Goal: Task Accomplishment & Management: Use online tool/utility

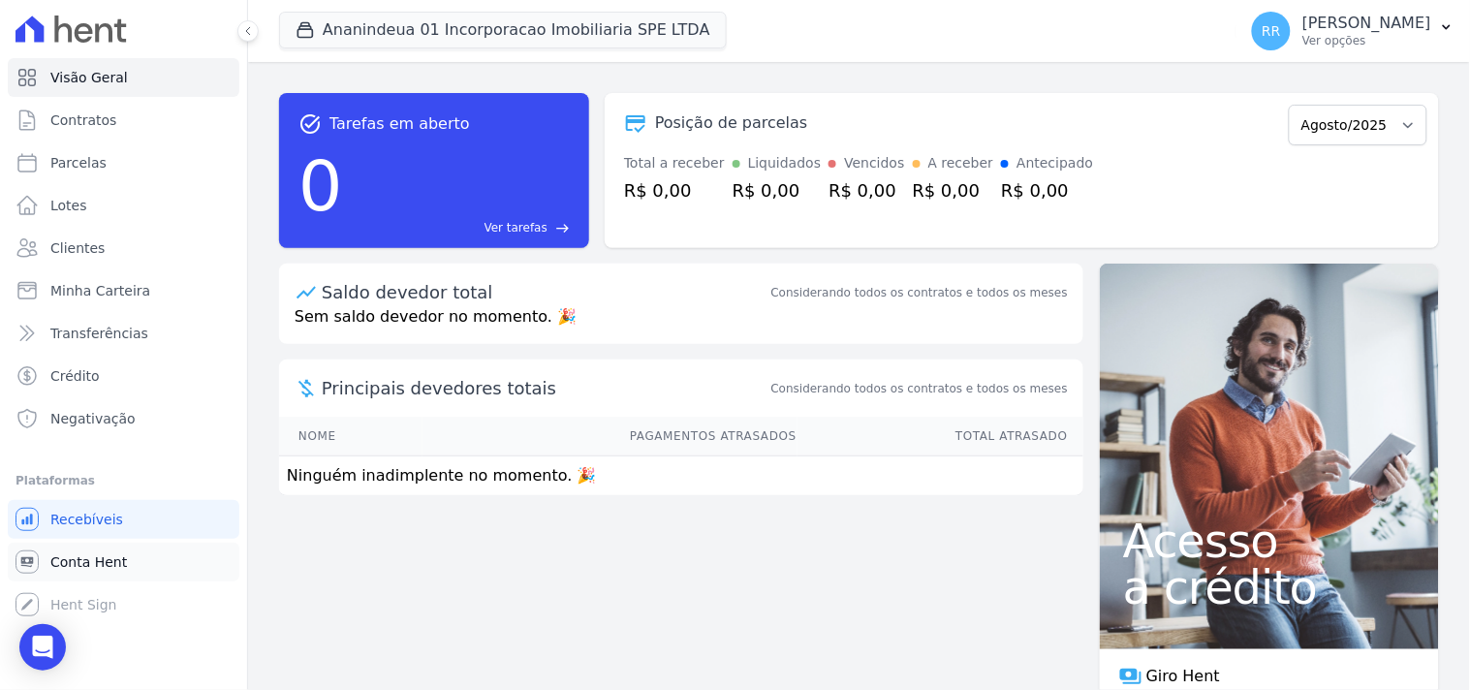
click at [112, 559] on span "Conta Hent" at bounding box center [88, 561] width 77 height 19
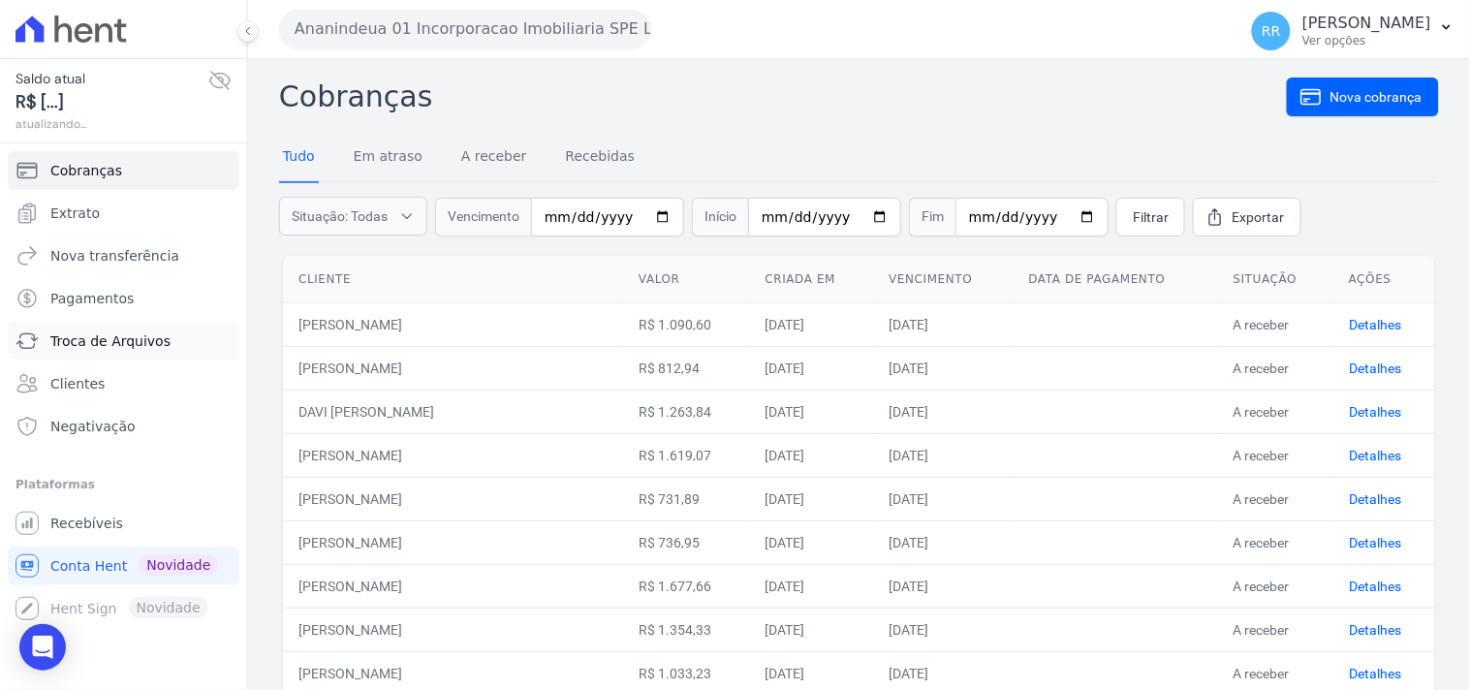
click at [116, 342] on span "Troca de Arquivos" at bounding box center [110, 340] width 120 height 19
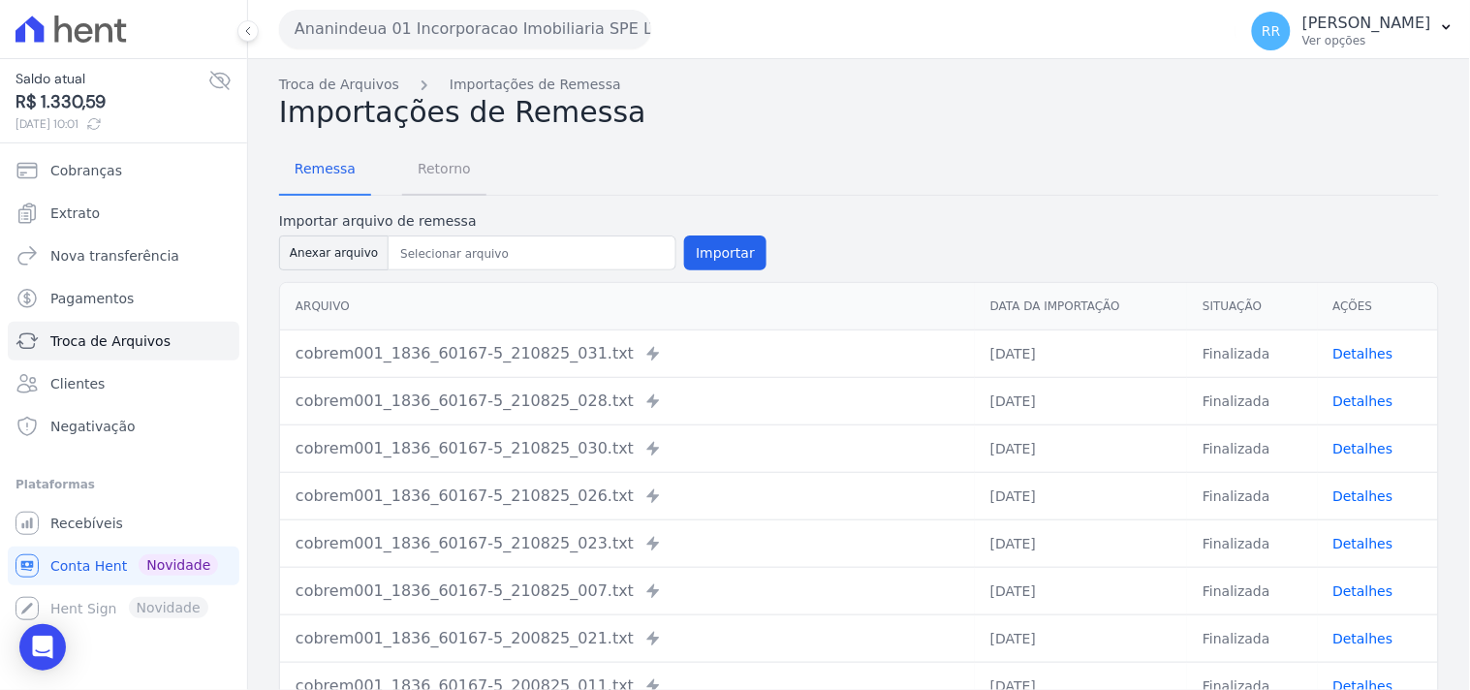
click at [443, 172] on span "Retorno" at bounding box center [444, 168] width 77 height 39
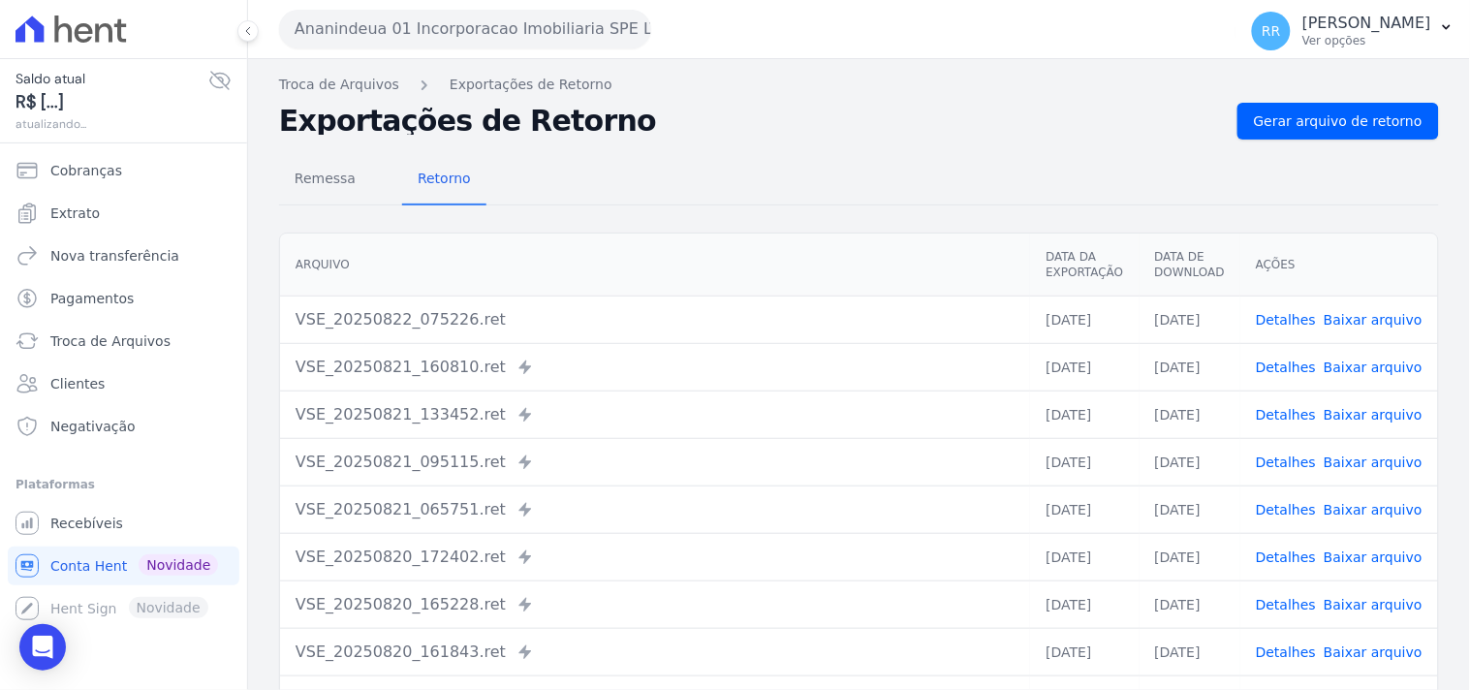
drag, startPoint x: 424, startPoint y: 85, endPoint x: 433, endPoint y: 51, distance: 35.0
click at [423, 83] on div "Exportações de Retorno" at bounding box center [514, 85] width 198 height 20
click at [433, 46] on button "Ananindeua 01 Incorporacao Imobiliaria SPE LTDA" at bounding box center [465, 29] width 372 height 39
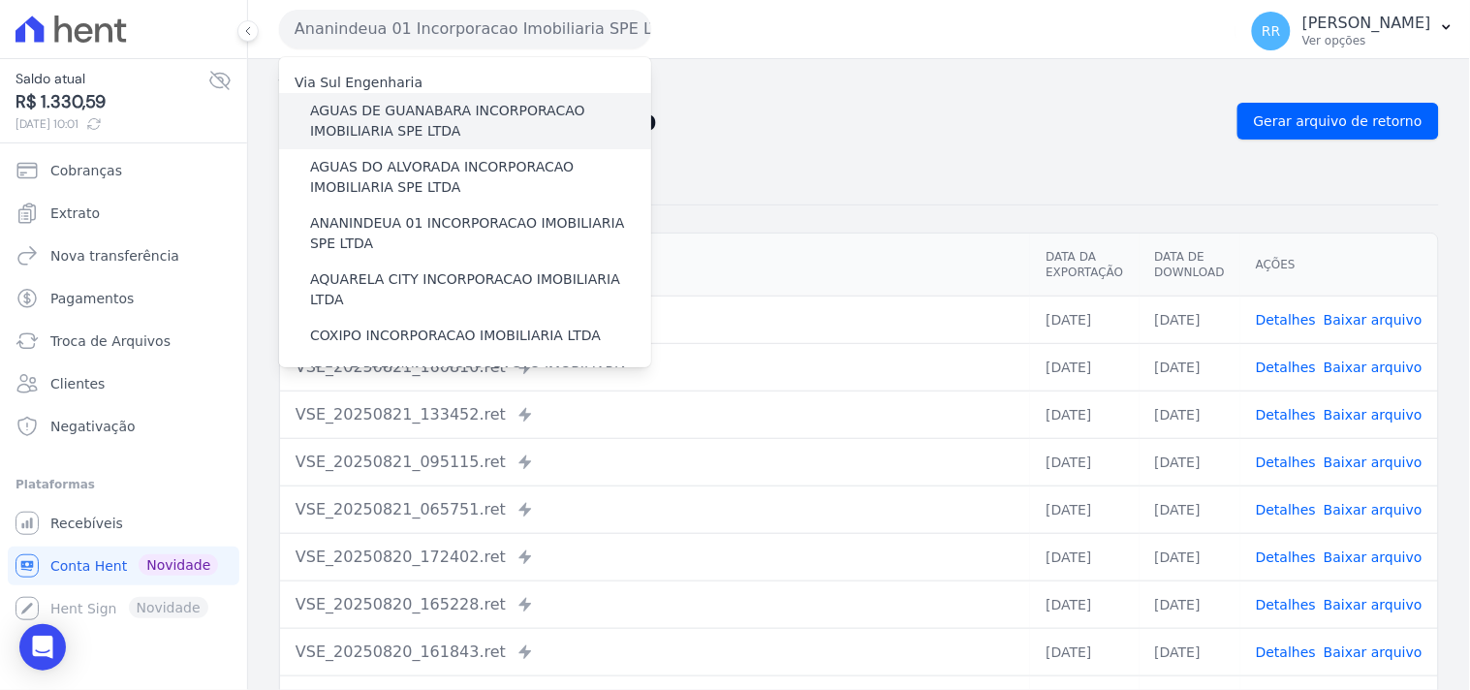
click at [405, 107] on label "AGUAS DE GUANABARA INCORPORACAO IMOBILIARIA SPE LTDA" at bounding box center [480, 121] width 341 height 41
click at [0, 0] on input "AGUAS DE GUANABARA INCORPORACAO IMOBILIARIA SPE LTDA" at bounding box center [0, 0] width 0 height 0
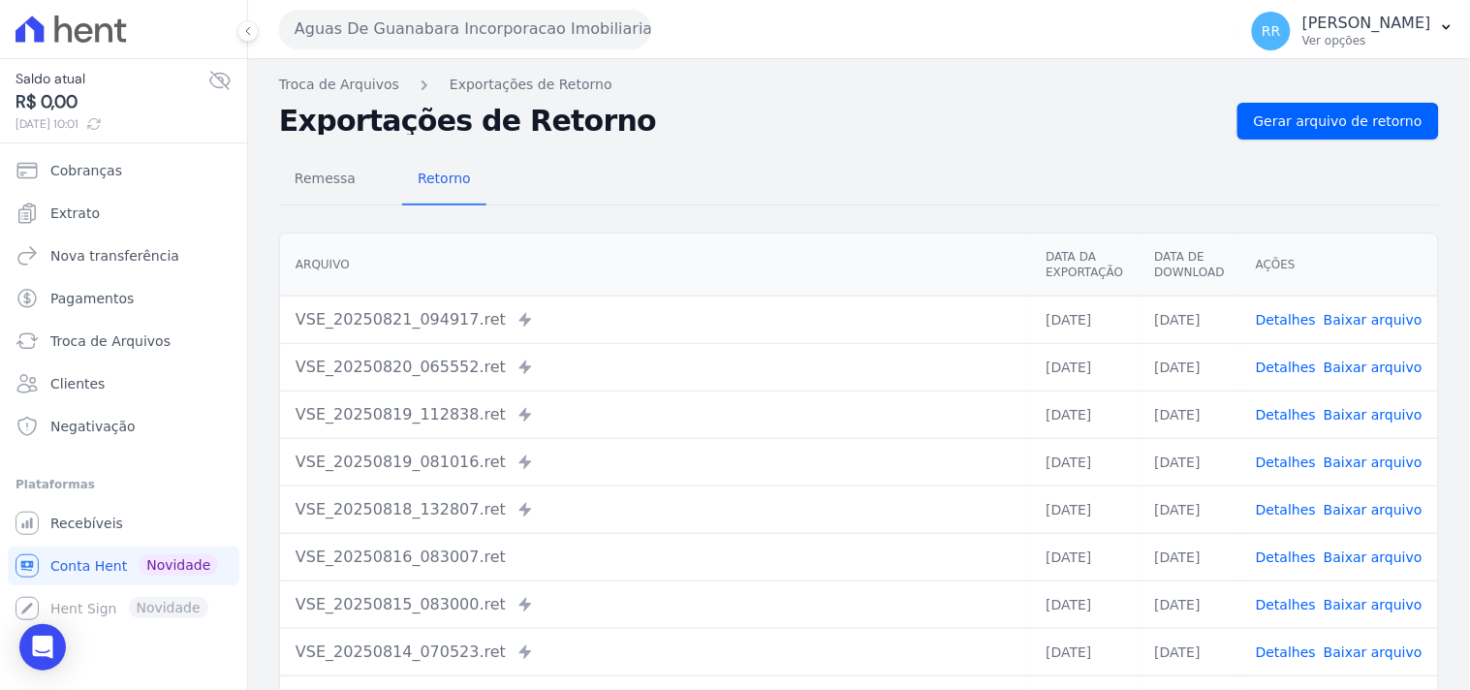
click at [102, 122] on icon at bounding box center [93, 123] width 15 height 15
click at [1377, 119] on span "Gerar arquivo de retorno" at bounding box center [1338, 120] width 169 height 19
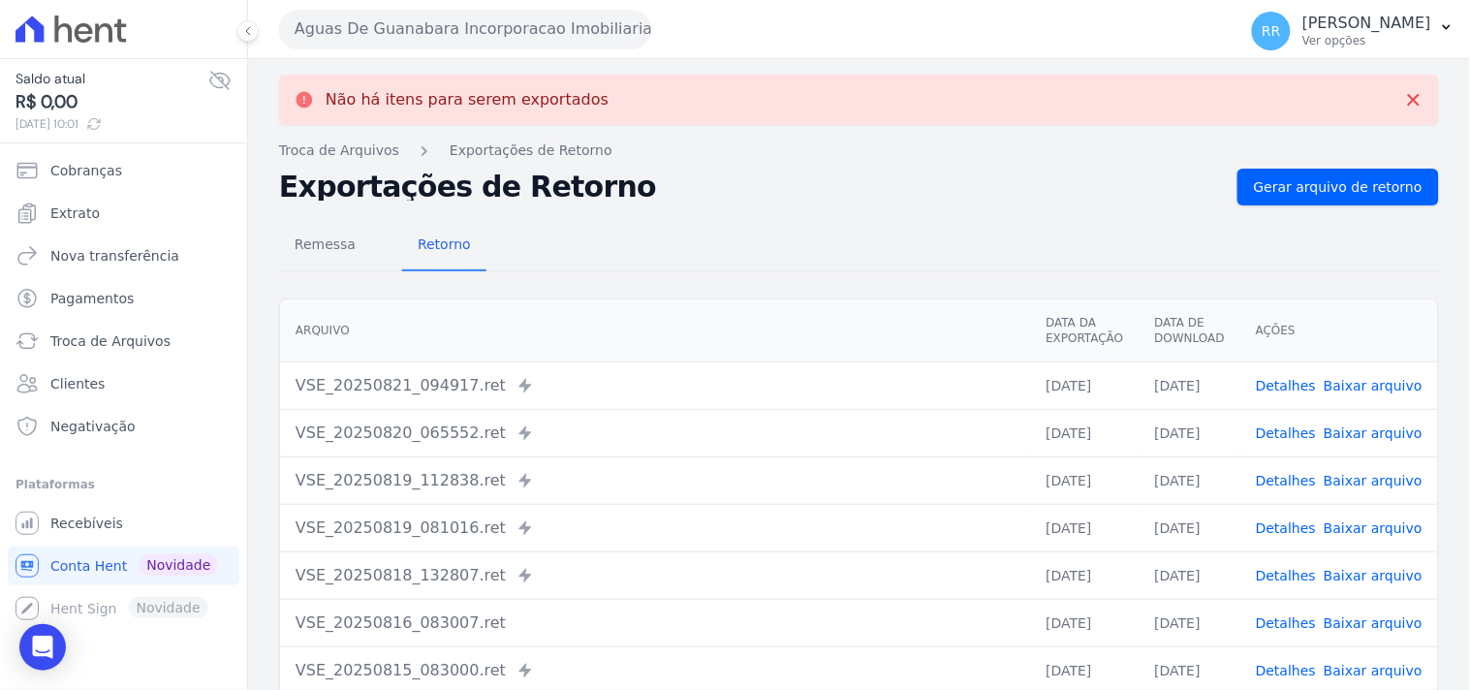
click at [528, 22] on button "Aguas De Guanabara Incorporacao Imobiliaria SPE LTDA" at bounding box center [465, 29] width 372 height 39
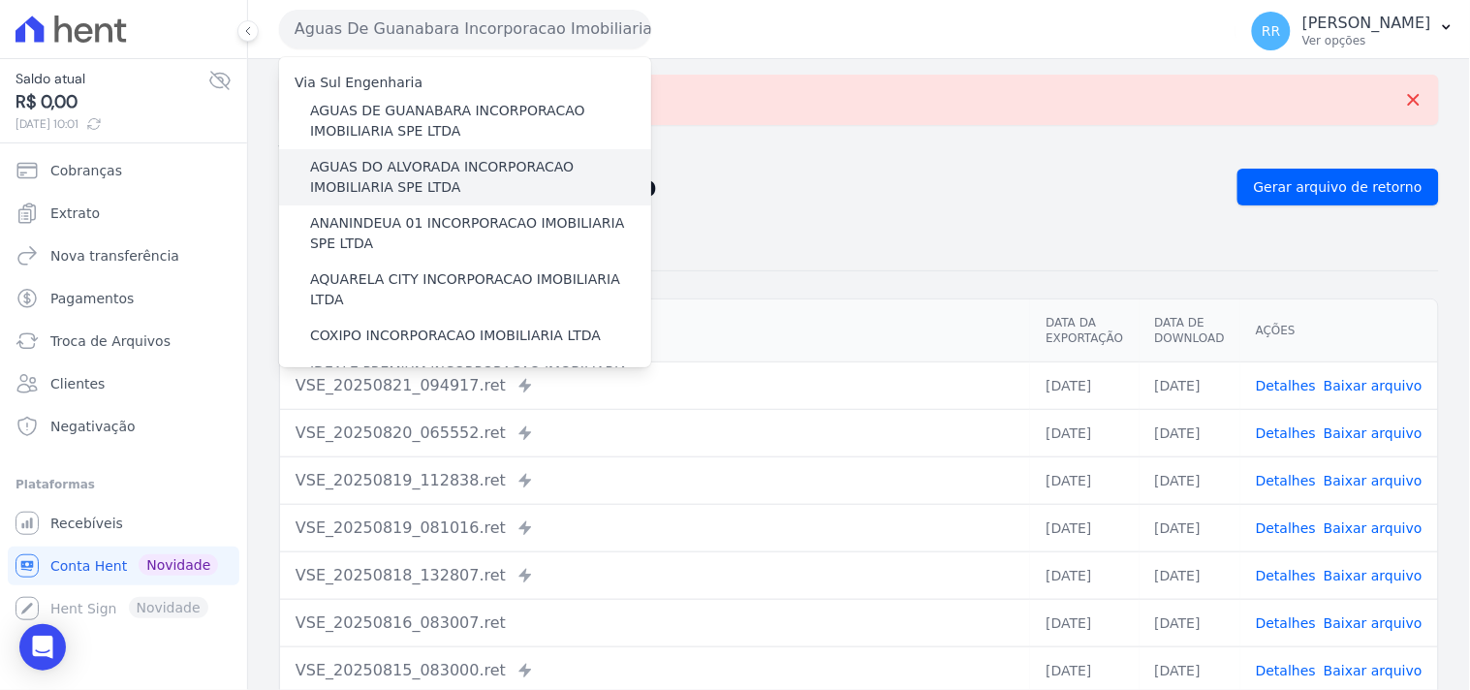
click at [476, 170] on label "AGUAS DO ALVORADA INCORPORACAO IMOBILIARIA SPE LTDA" at bounding box center [480, 177] width 341 height 41
click at [0, 0] on input "AGUAS DO ALVORADA INCORPORACAO IMOBILIARIA SPE LTDA" at bounding box center [0, 0] width 0 height 0
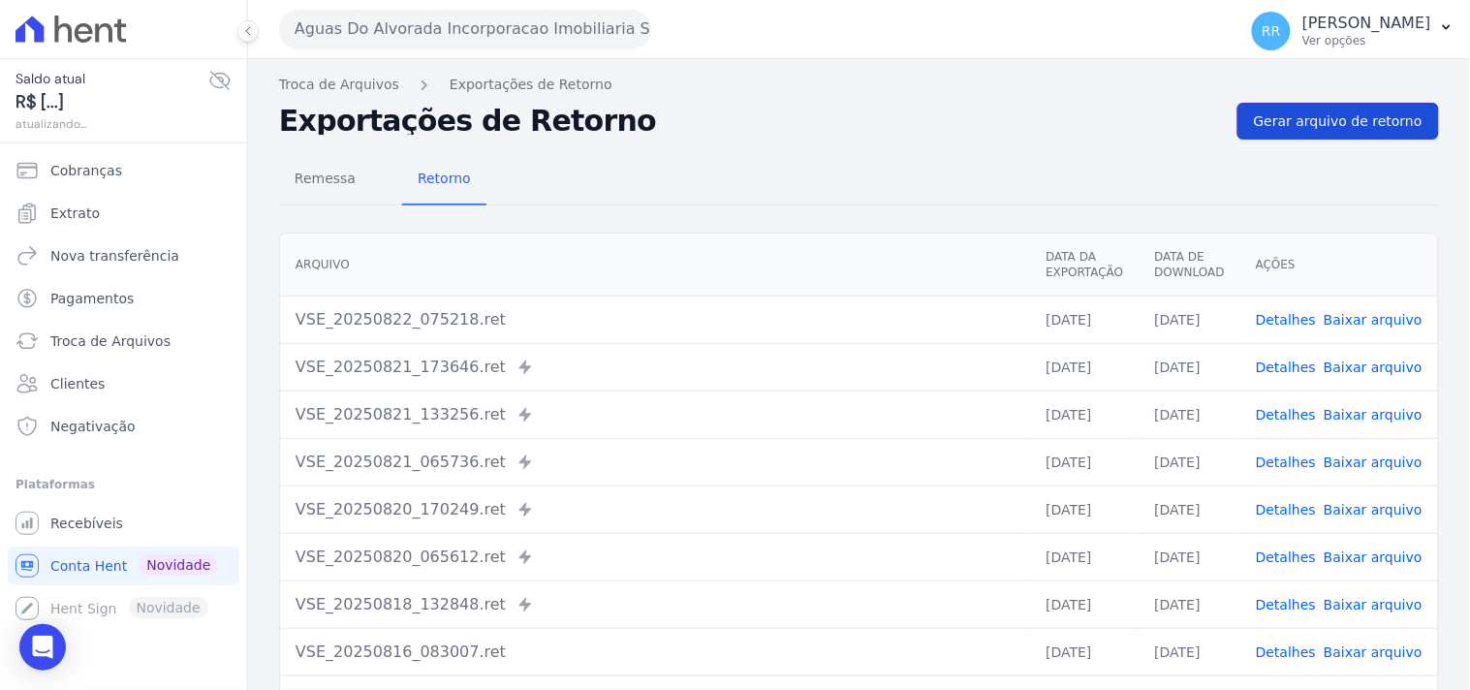
click at [1298, 112] on span "Gerar arquivo de retorno" at bounding box center [1338, 120] width 169 height 19
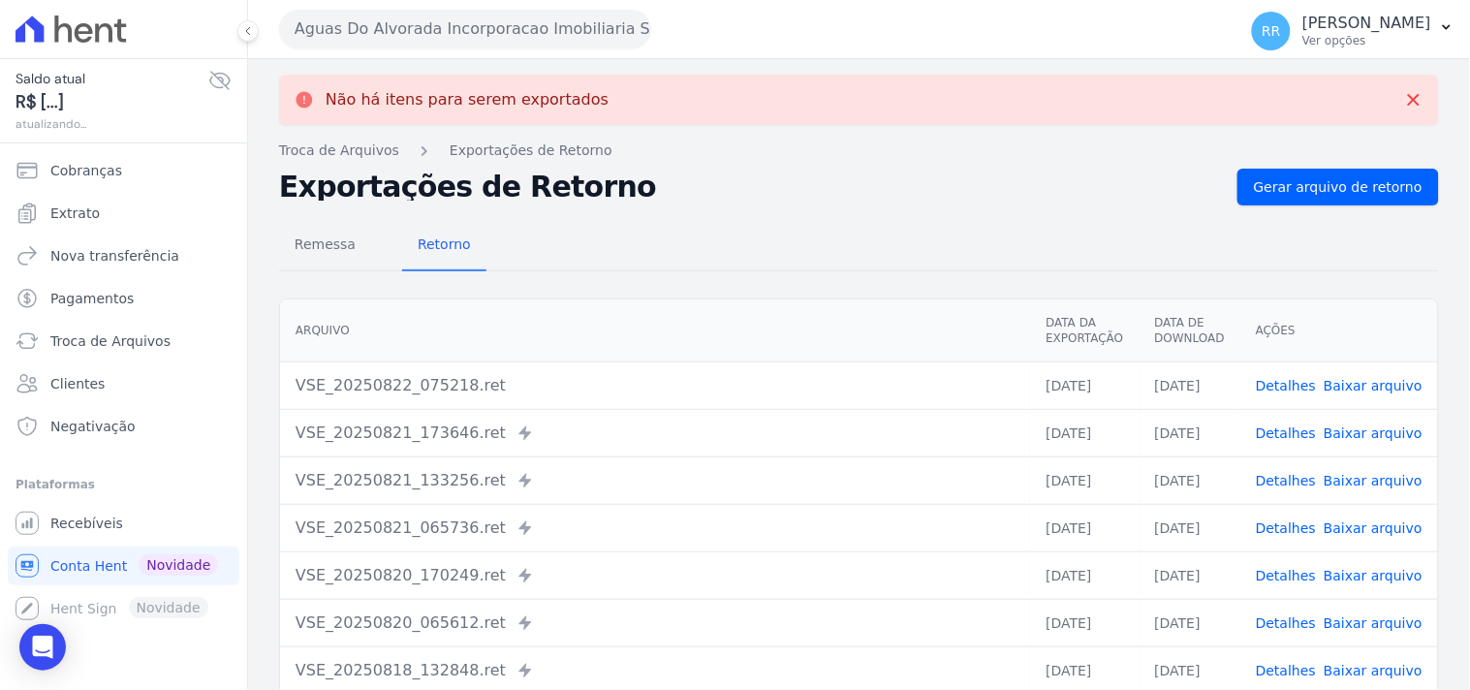
click at [508, 32] on button "Aguas Do Alvorada Incorporacao Imobiliaria SPE LTDA" at bounding box center [465, 29] width 372 height 39
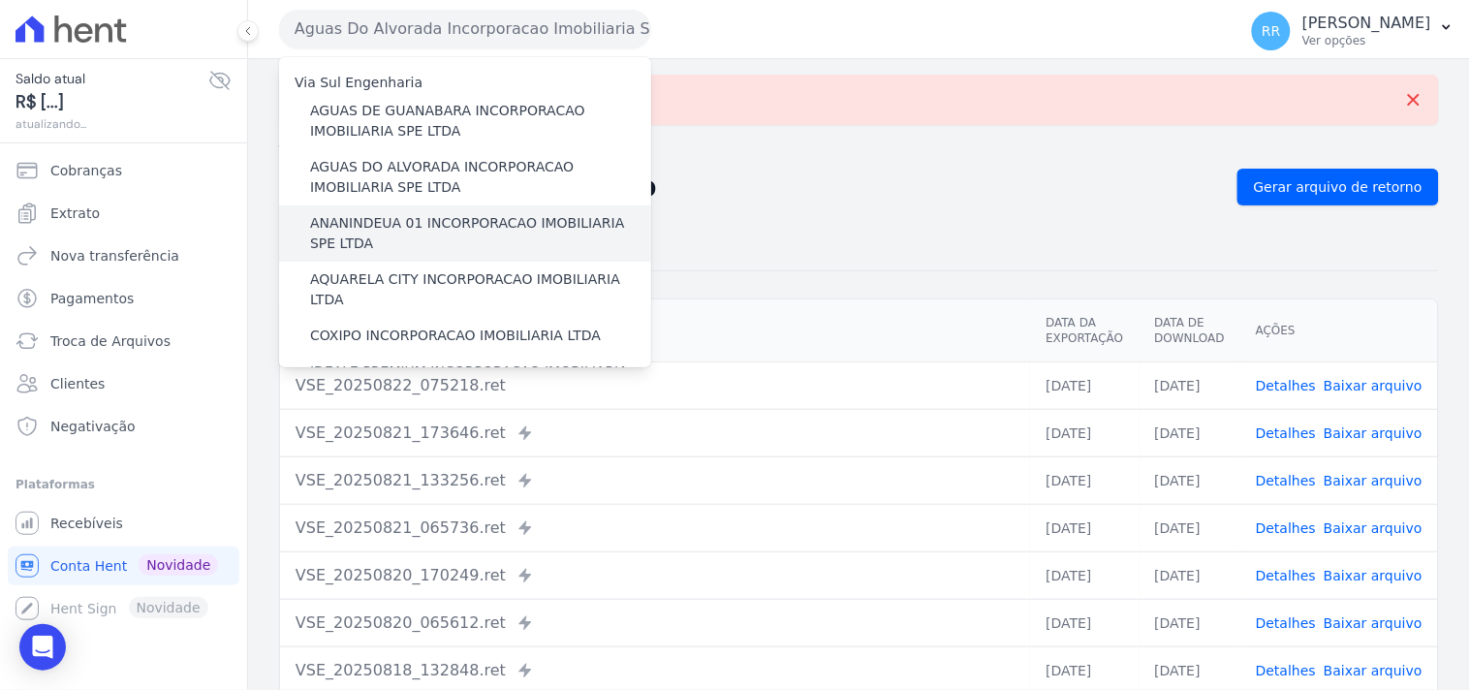
click at [443, 224] on label "ANANINDEUA 01 INCORPORACAO IMOBILIARIA SPE LTDA" at bounding box center [480, 233] width 341 height 41
click at [0, 0] on input "ANANINDEUA 01 INCORPORACAO IMOBILIARIA SPE LTDA" at bounding box center [0, 0] width 0 height 0
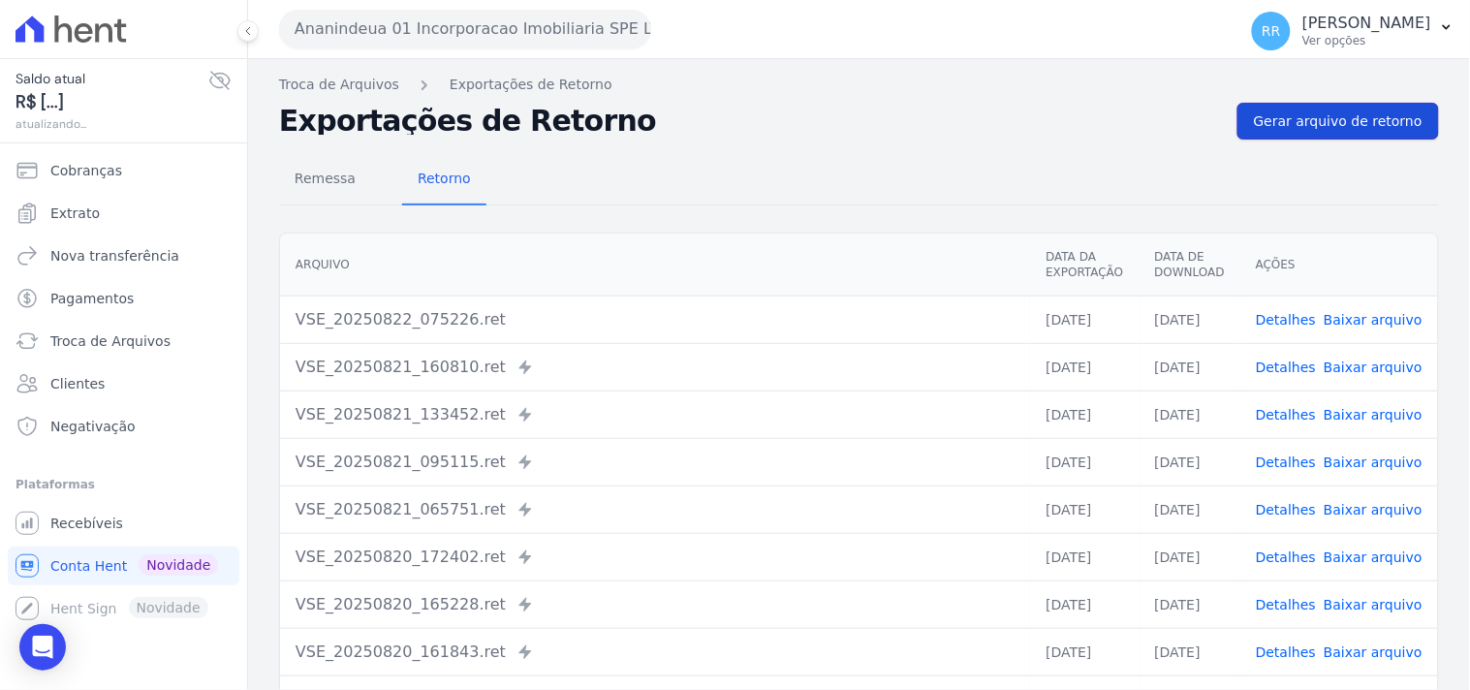
click at [1339, 122] on span "Gerar arquivo de retorno" at bounding box center [1338, 120] width 169 height 19
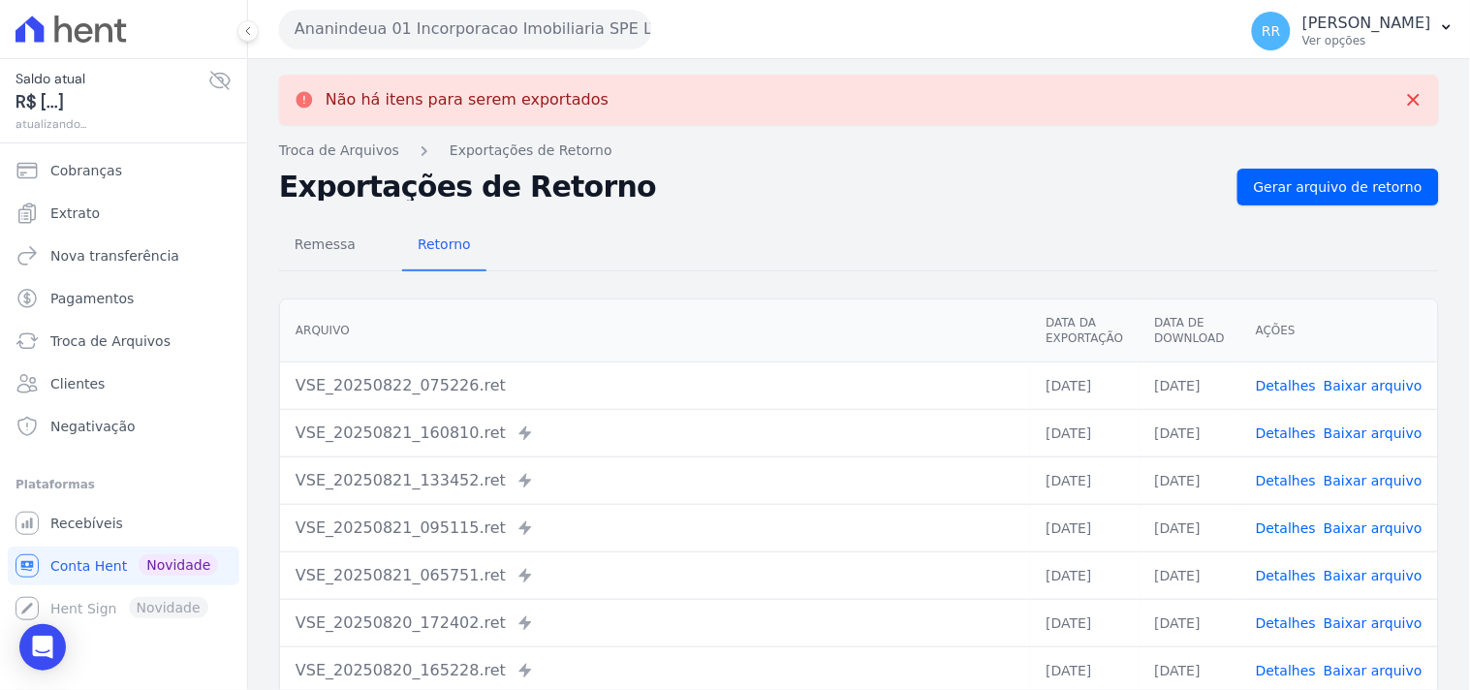
click at [511, 31] on button "Ananindeua 01 Incorporacao Imobiliaria SPE LTDA" at bounding box center [465, 29] width 372 height 39
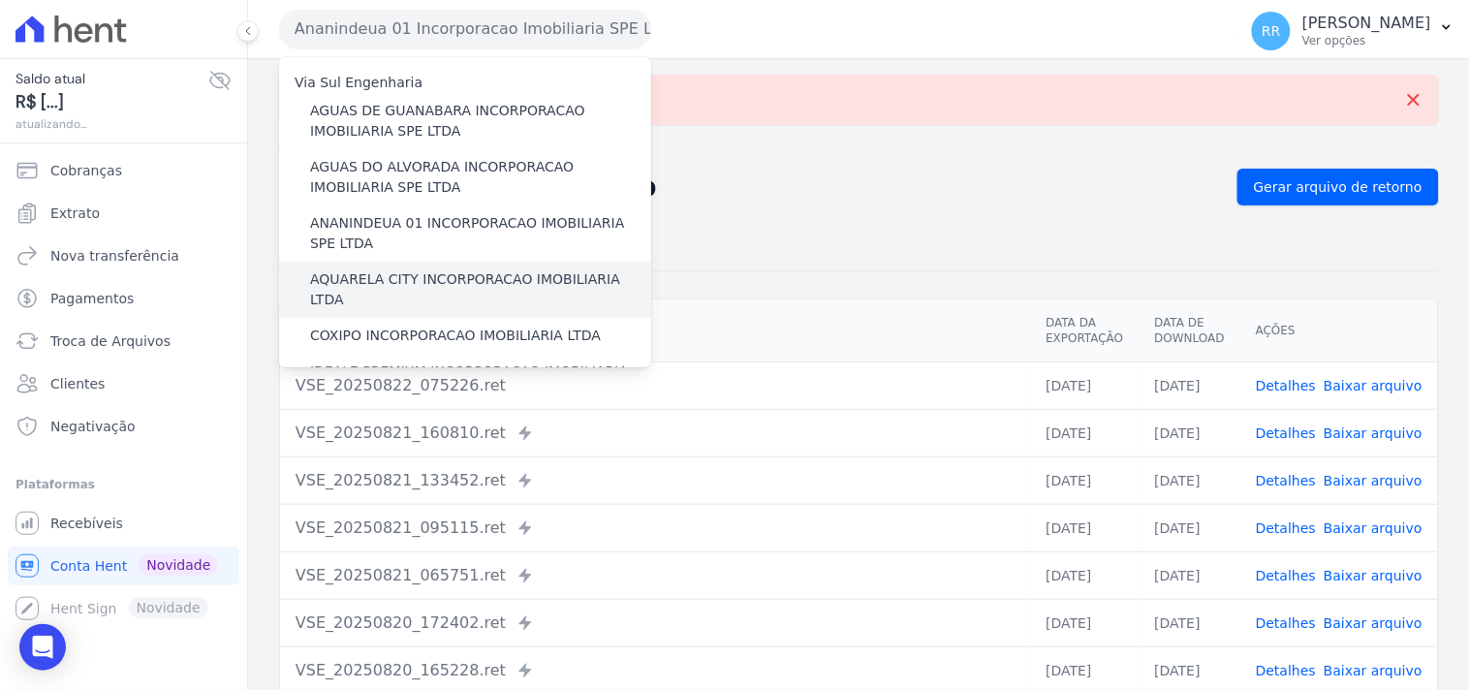
click at [448, 274] on label "AQUARELA CITY INCORPORACAO IMOBILIARIA LTDA" at bounding box center [480, 289] width 341 height 41
click at [0, 0] on input "AQUARELA CITY INCORPORACAO IMOBILIARIA LTDA" at bounding box center [0, 0] width 0 height 0
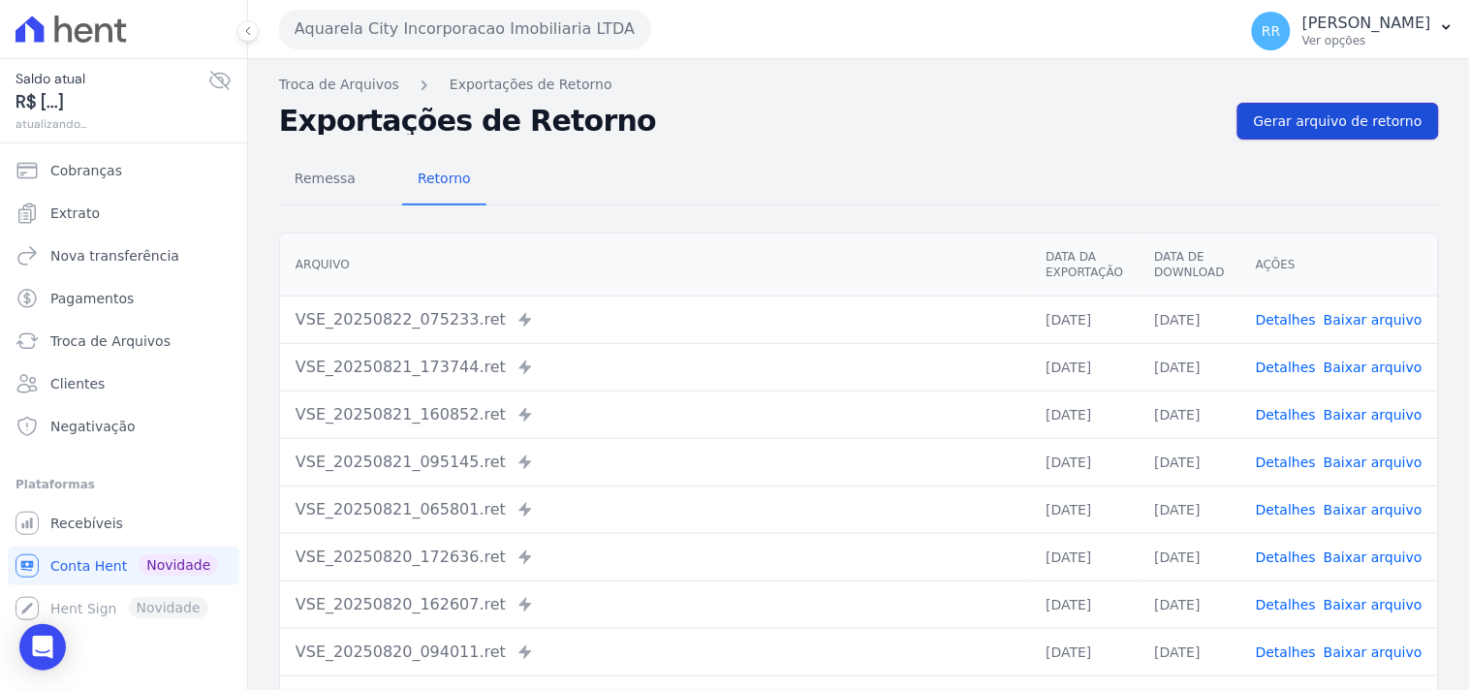
click at [1314, 123] on span "Gerar arquivo de retorno" at bounding box center [1338, 120] width 169 height 19
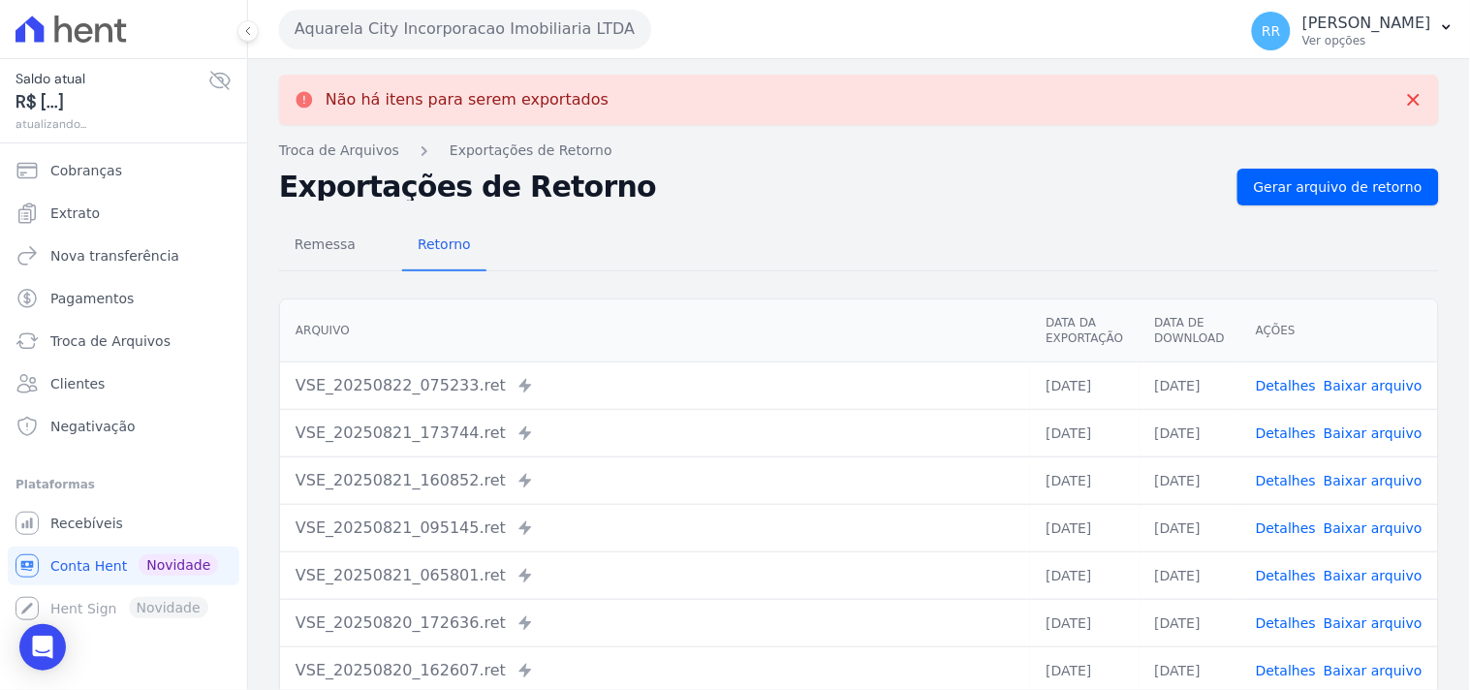
click at [421, 20] on button "Aquarela City Incorporacao Imobiliaria LTDA" at bounding box center [465, 29] width 372 height 39
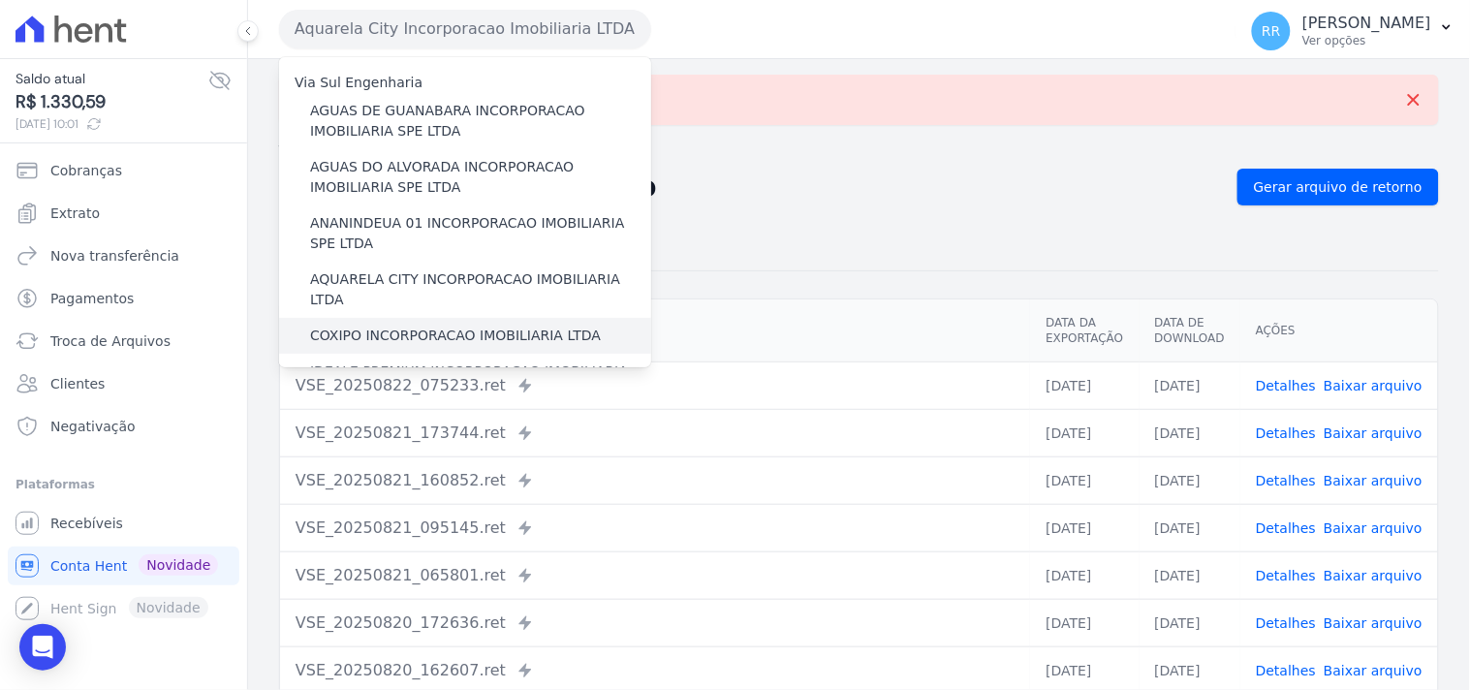
click at [375, 325] on label "COXIPO INCORPORACAO IMOBILIARIA LTDA" at bounding box center [455, 335] width 291 height 20
click at [0, 0] on input "COXIPO INCORPORACAO IMOBILIARIA LTDA" at bounding box center [0, 0] width 0 height 0
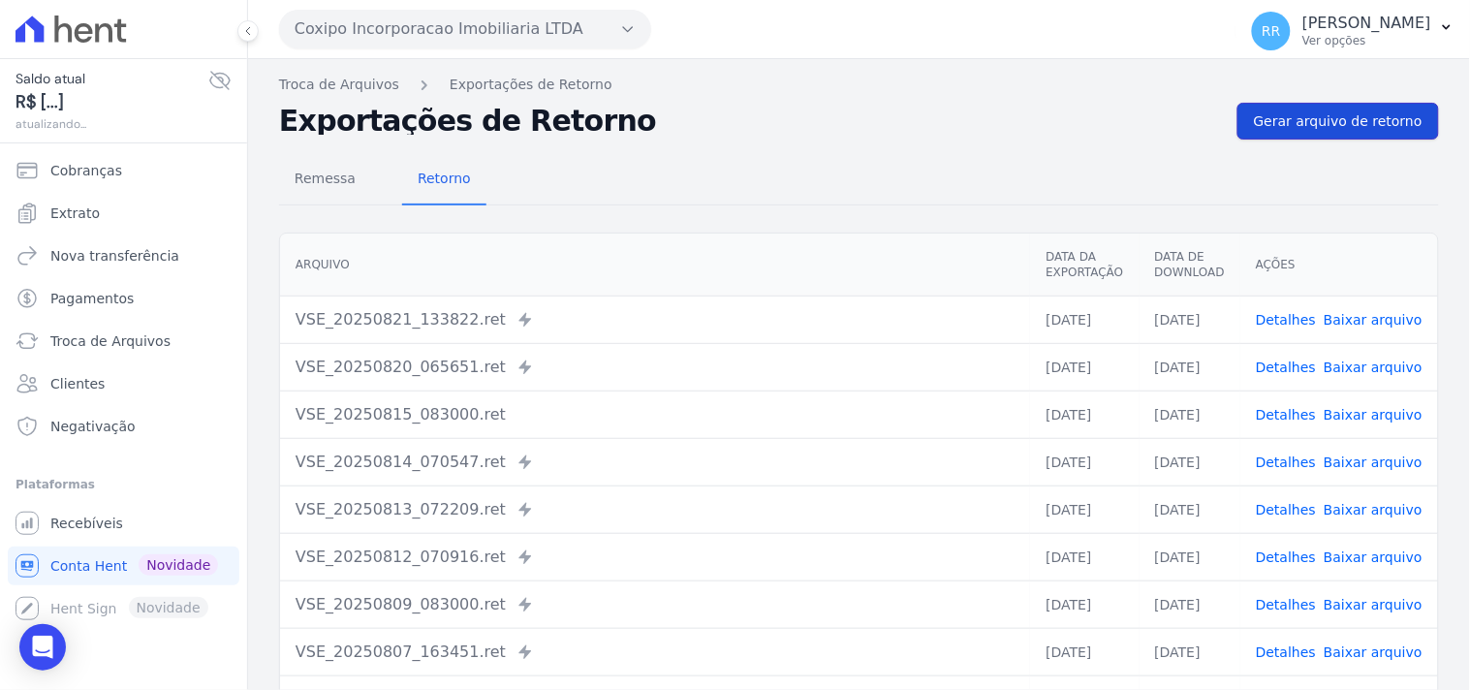
click at [1339, 111] on span "Gerar arquivo de retorno" at bounding box center [1338, 120] width 169 height 19
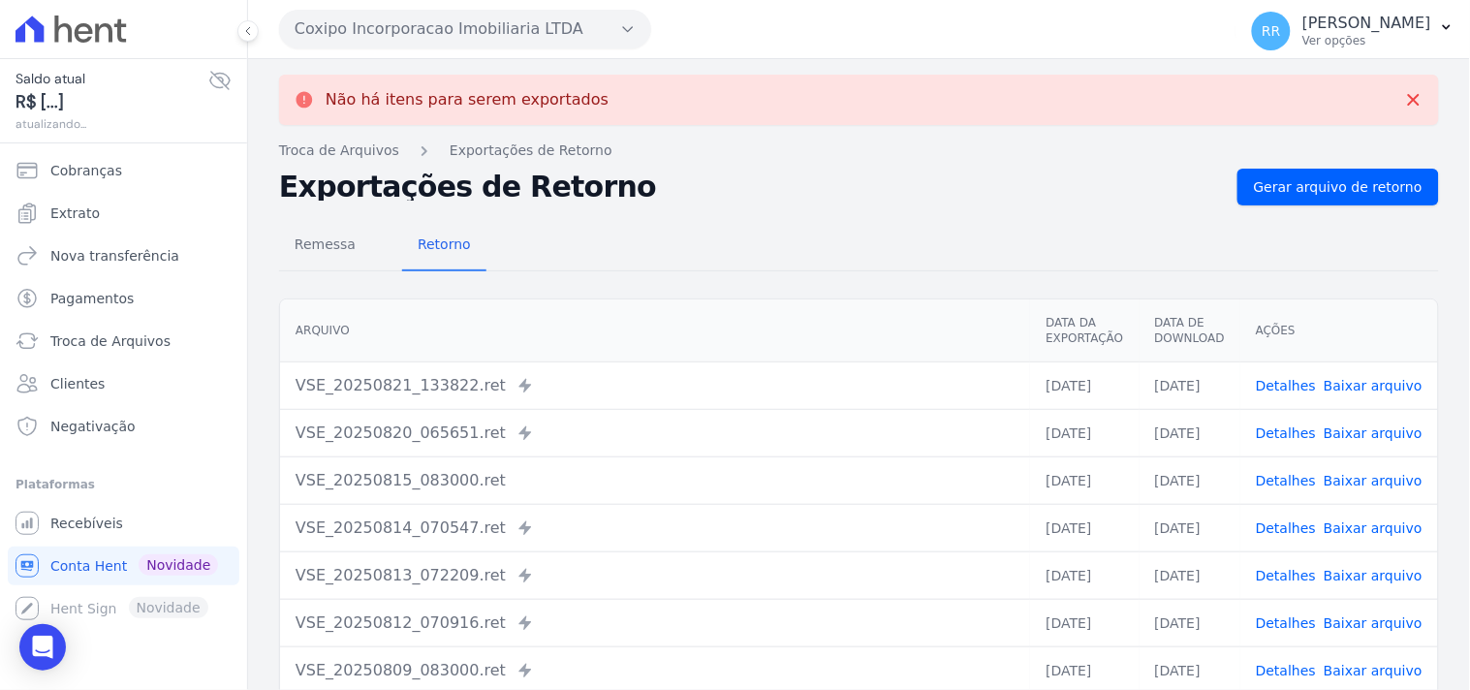
click at [417, 27] on button "Coxipo Incorporacao Imobiliaria LTDA" at bounding box center [465, 29] width 372 height 39
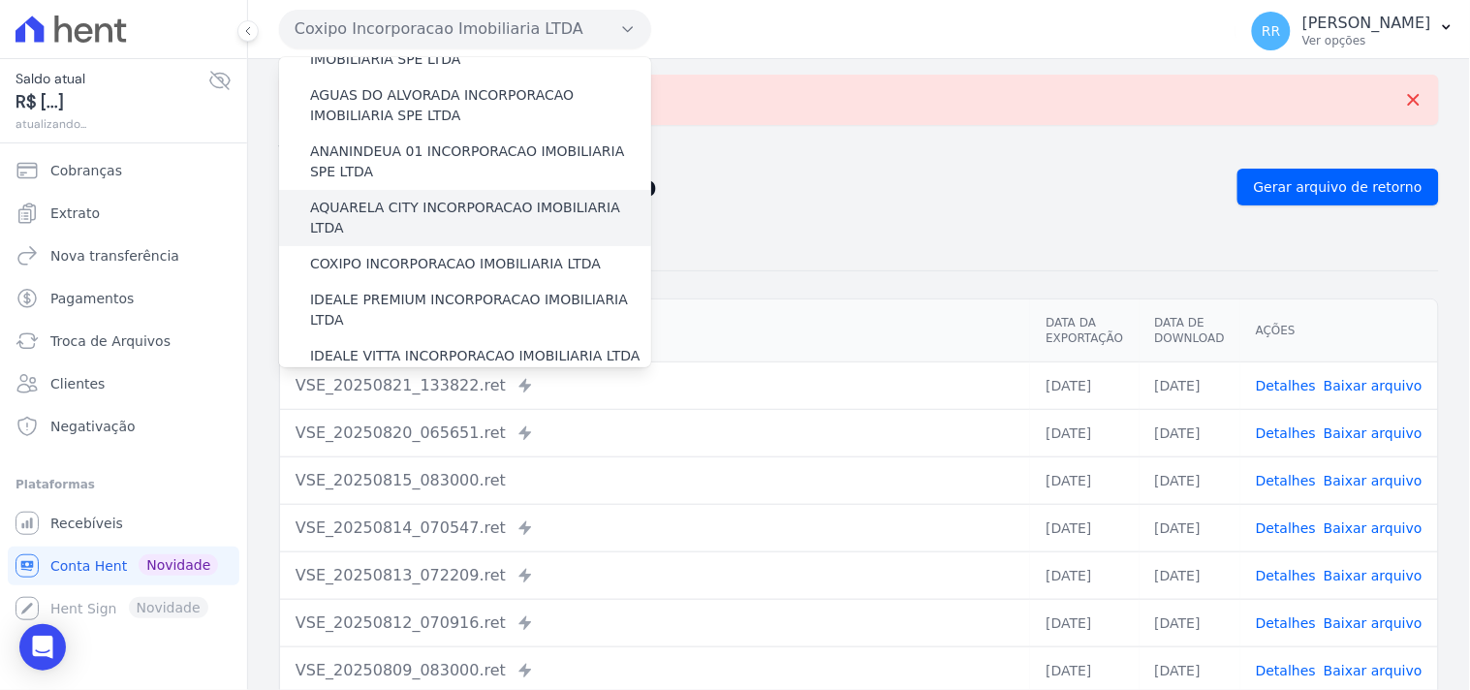
scroll to position [108, 0]
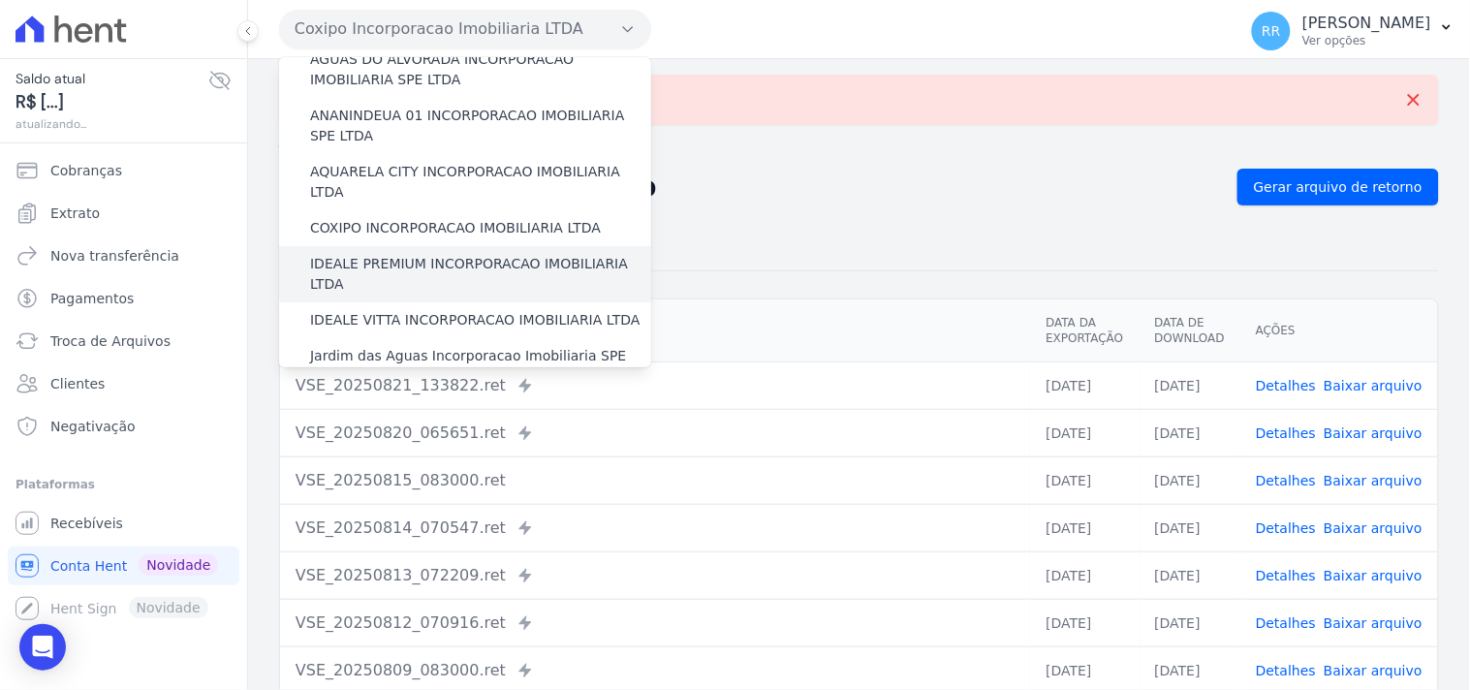
click at [443, 254] on label "IDEALE PREMIUM INCORPORACAO IMOBILIARIA LTDA" at bounding box center [480, 274] width 341 height 41
click at [0, 0] on input "IDEALE PREMIUM INCORPORACAO IMOBILIARIA LTDA" at bounding box center [0, 0] width 0 height 0
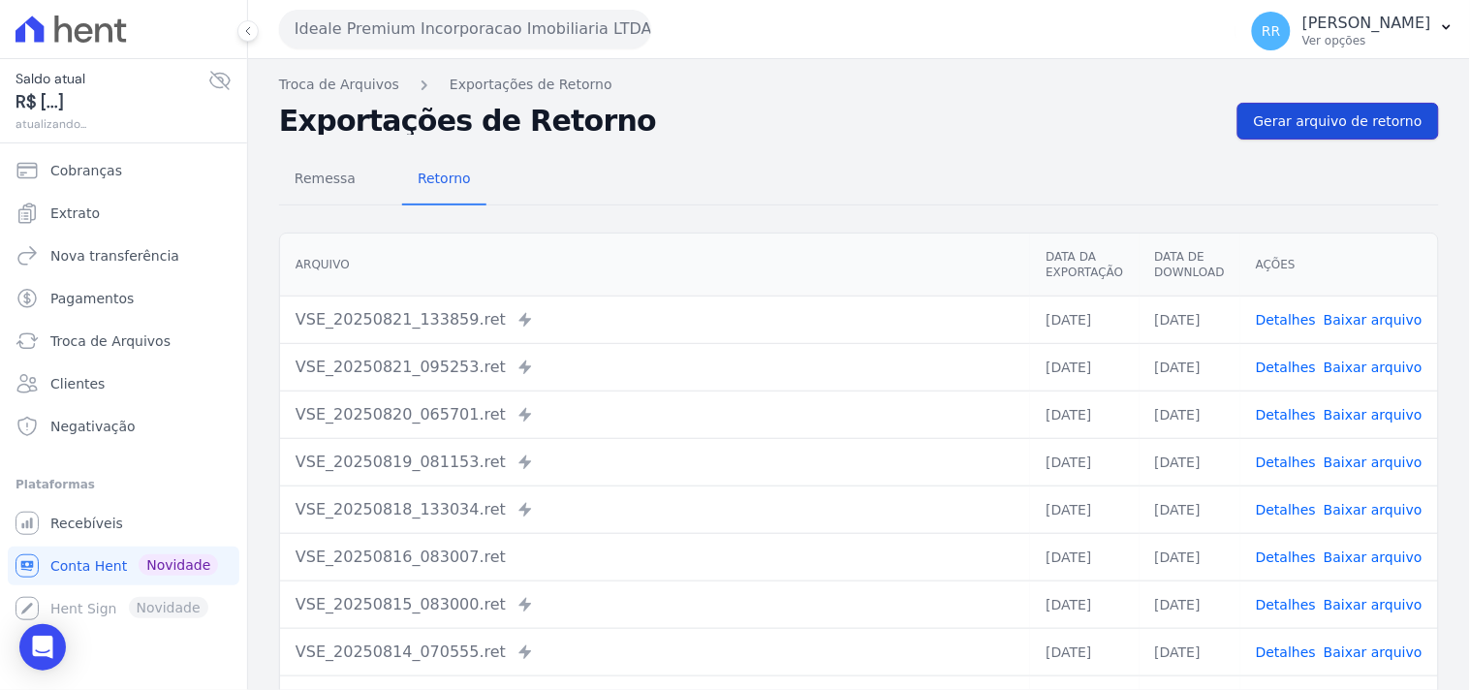
click at [1308, 103] on link "Gerar arquivo de retorno" at bounding box center [1337, 121] width 201 height 37
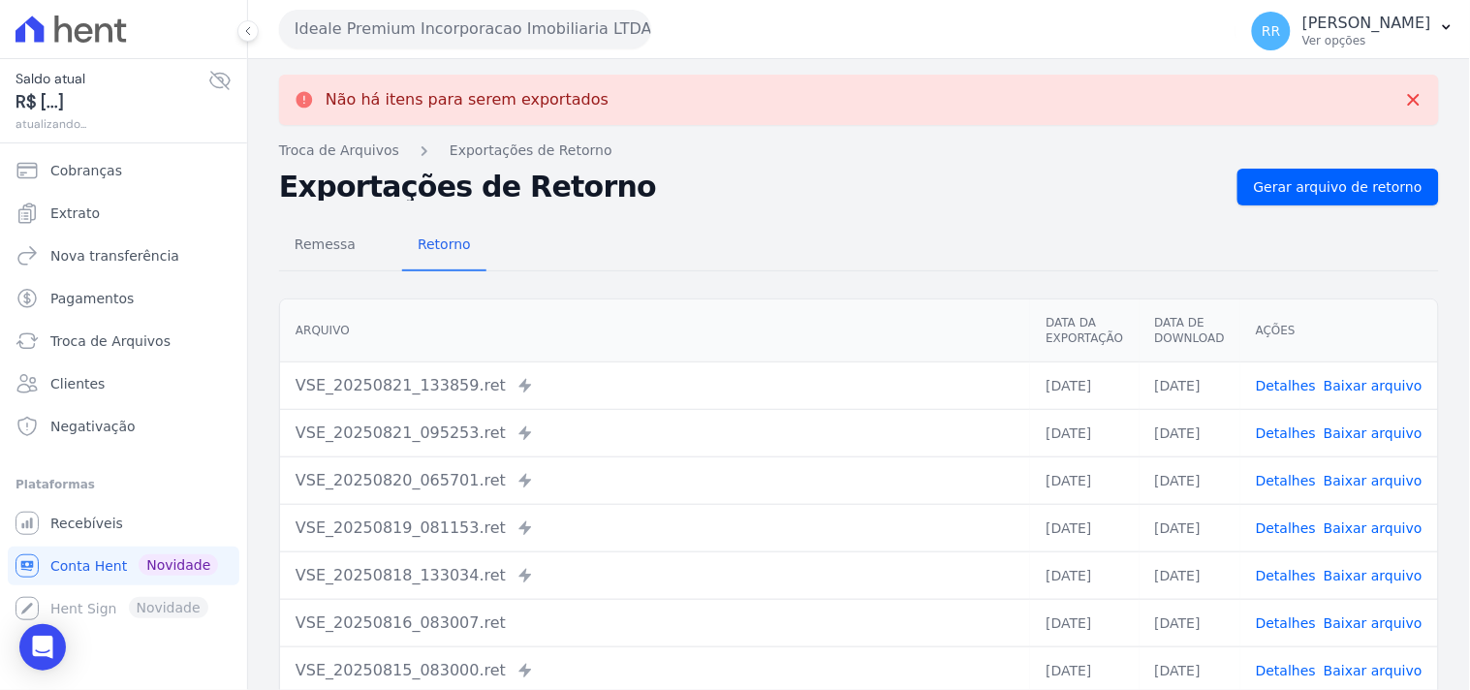
click at [581, 44] on button "Ideale Premium Incorporacao Imobiliaria LTDA" at bounding box center [465, 29] width 372 height 39
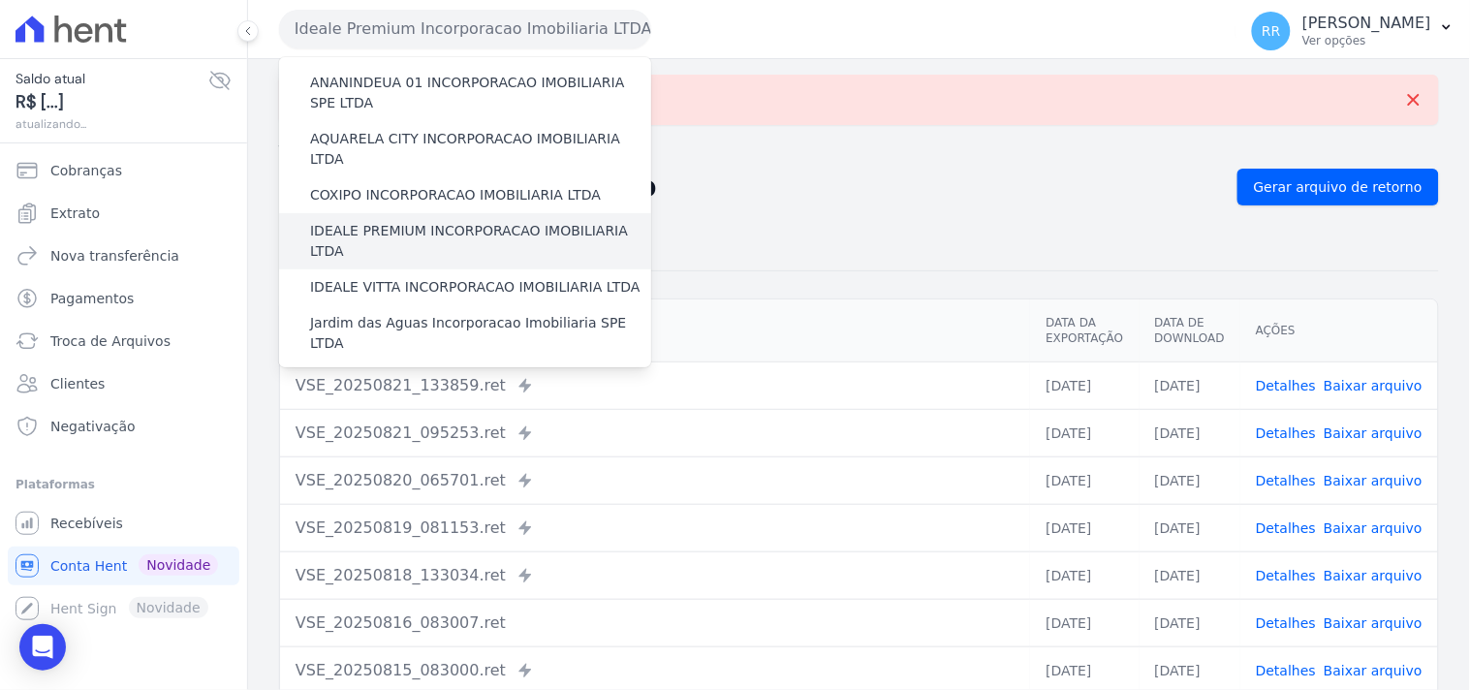
scroll to position [142, 0]
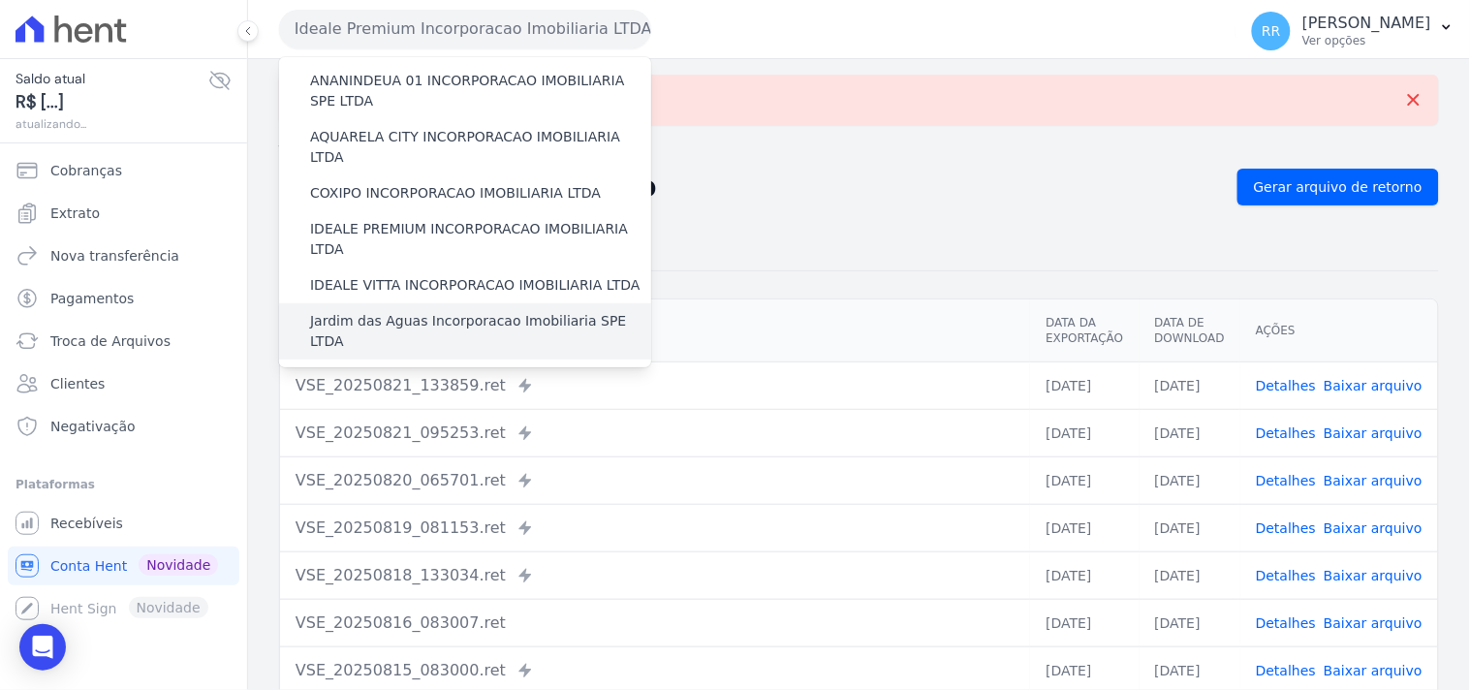
click at [373, 303] on div "Jardim das Aguas Incorporacao Imobiliaria SPE LTDA" at bounding box center [465, 331] width 372 height 56
click at [373, 311] on label "Jardim das Aguas Incorporacao Imobiliaria SPE LTDA" at bounding box center [480, 331] width 341 height 41
click at [0, 0] on input "Jardim das Aguas Incorporacao Imobiliaria SPE LTDA" at bounding box center [0, 0] width 0 height 0
click at [372, 311] on label "Jardim das Aguas Incorporacao Imobiliaria SPE LTDA" at bounding box center [480, 331] width 341 height 41
click at [0, 0] on input "Jardim das Aguas Incorporacao Imobiliaria SPE LTDA" at bounding box center [0, 0] width 0 height 0
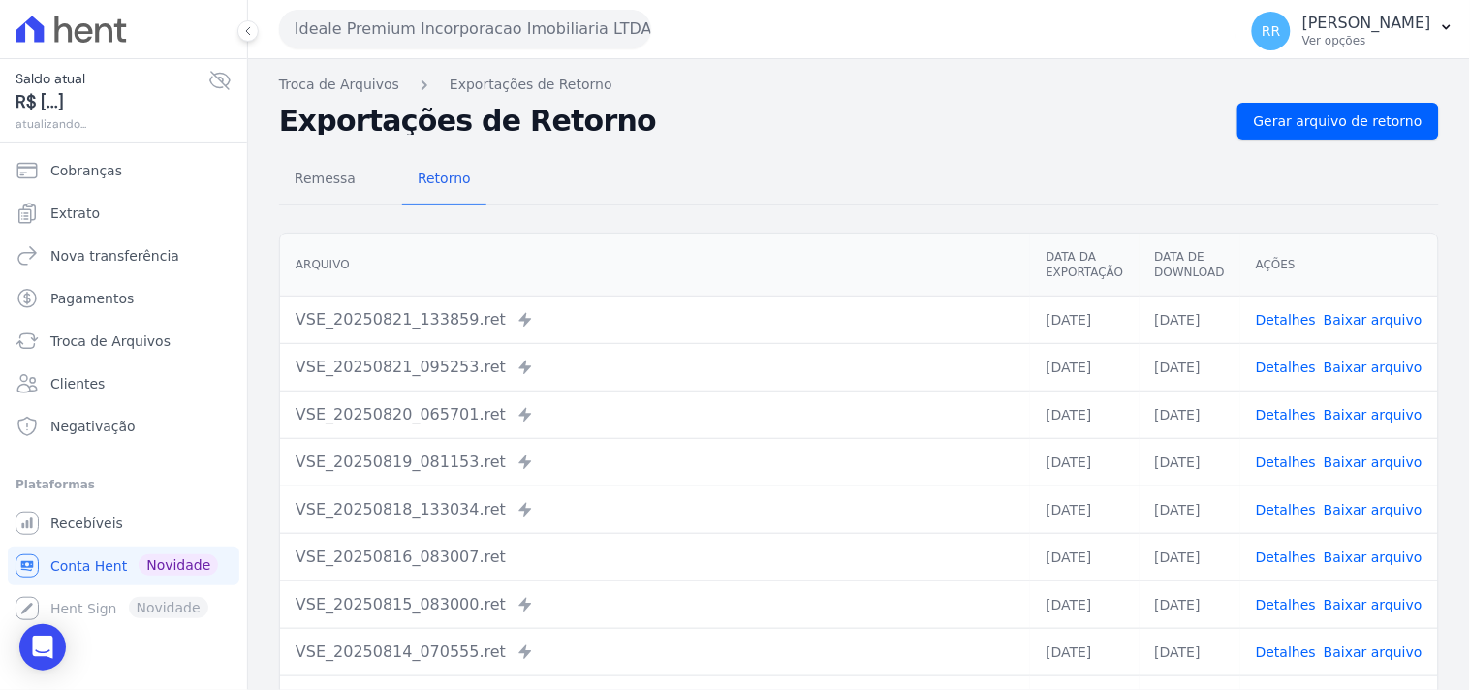
click at [488, 31] on button "Ideale Premium Incorporacao Imobiliaria LTDA" at bounding box center [465, 29] width 372 height 39
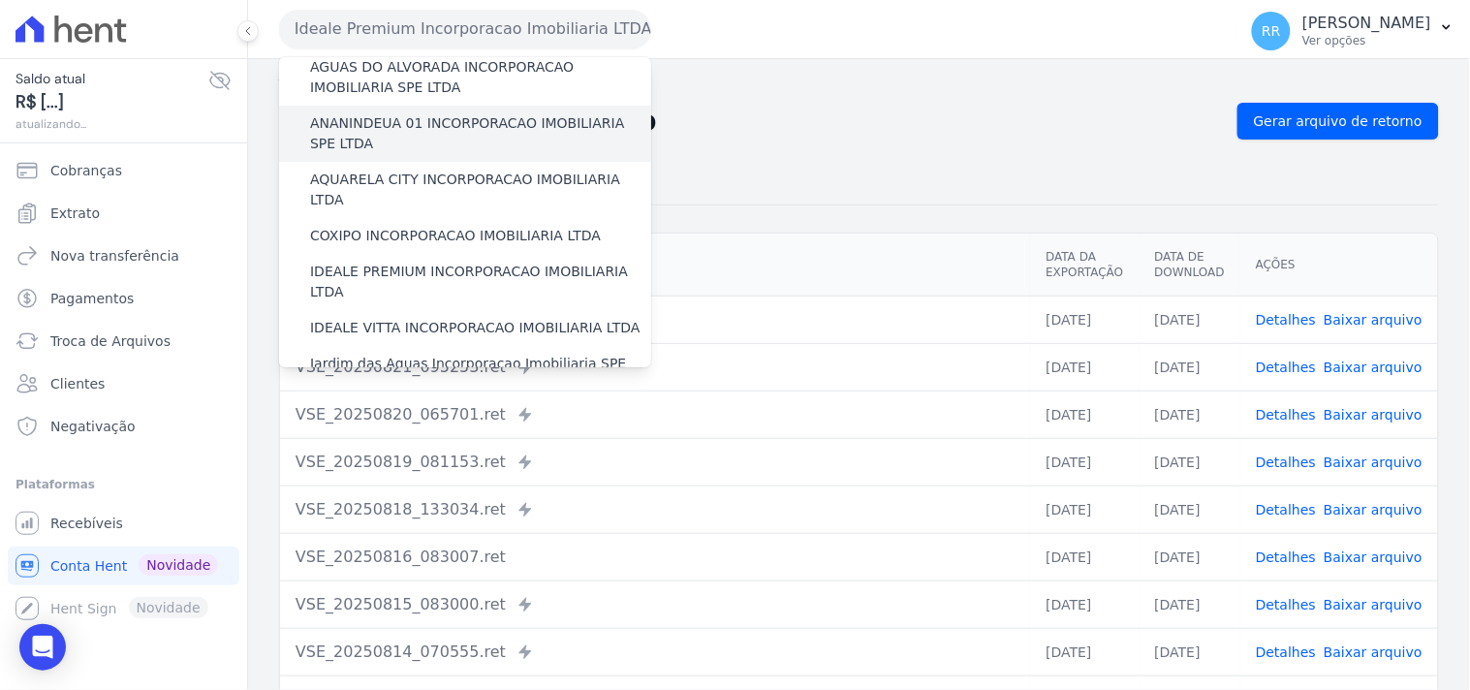
scroll to position [108, 0]
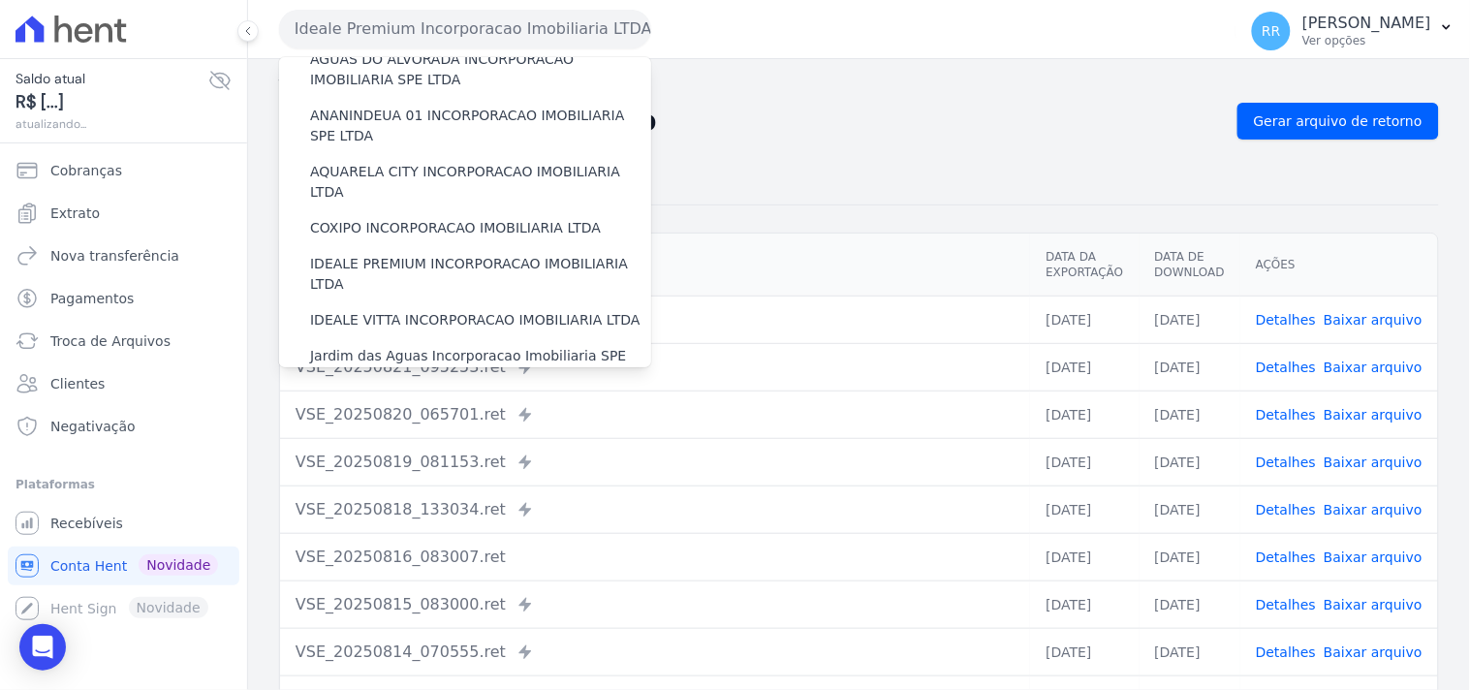
drag, startPoint x: 704, startPoint y: 143, endPoint x: 1431, endPoint y: 139, distance: 726.5
click at [717, 140] on div "Remessa Retorno Arquivo Data da Exportação Data de Download Ações VSE_20250821_…" at bounding box center [859, 489] width 1160 height 700
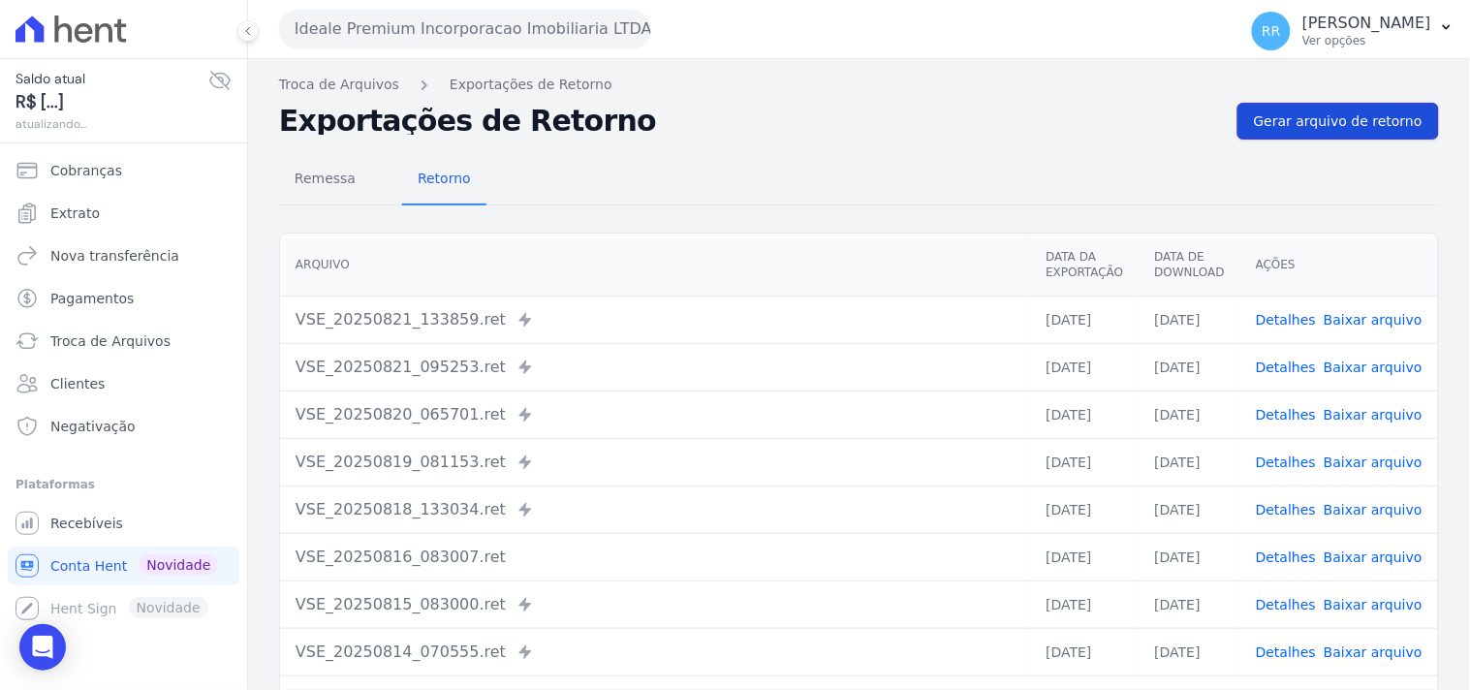
click at [1352, 105] on link "Gerar arquivo de retorno" at bounding box center [1337, 121] width 201 height 37
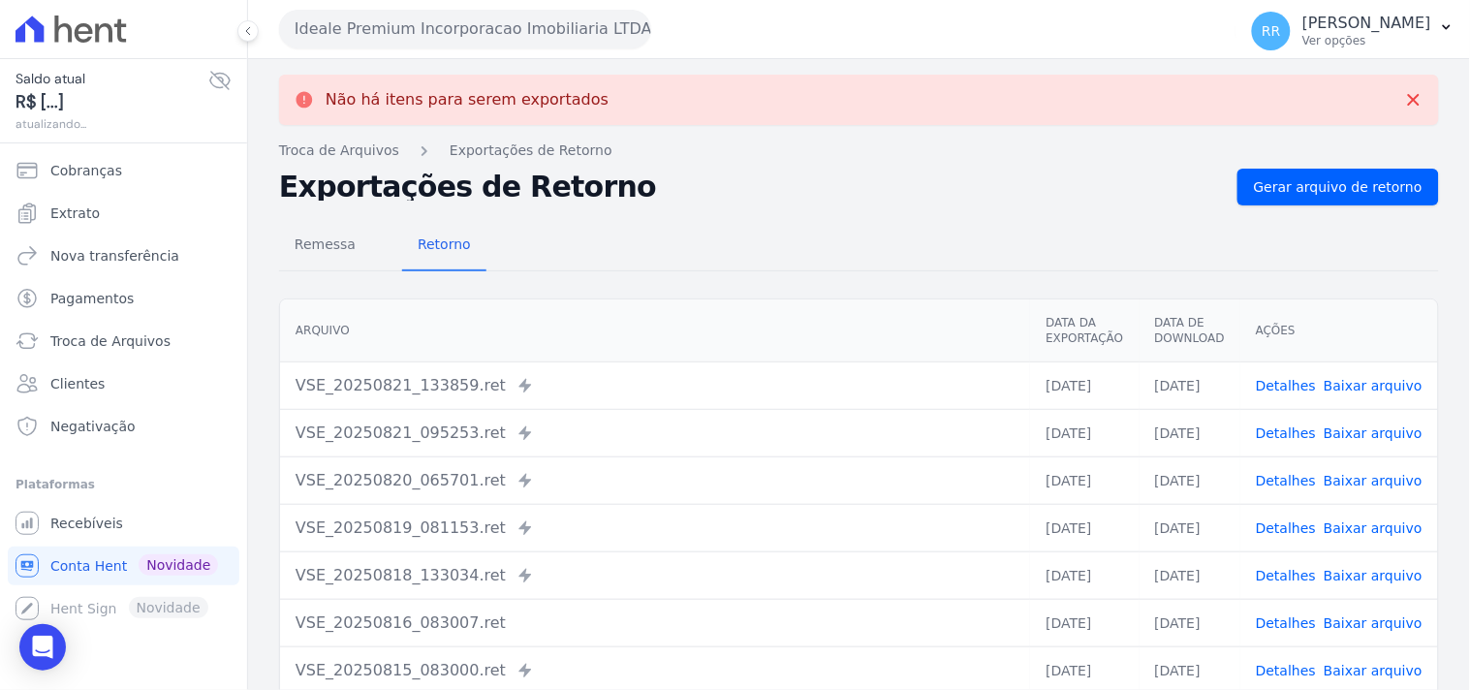
click at [433, 29] on button "Ideale Premium Incorporacao Imobiliaria LTDA" at bounding box center [465, 29] width 372 height 39
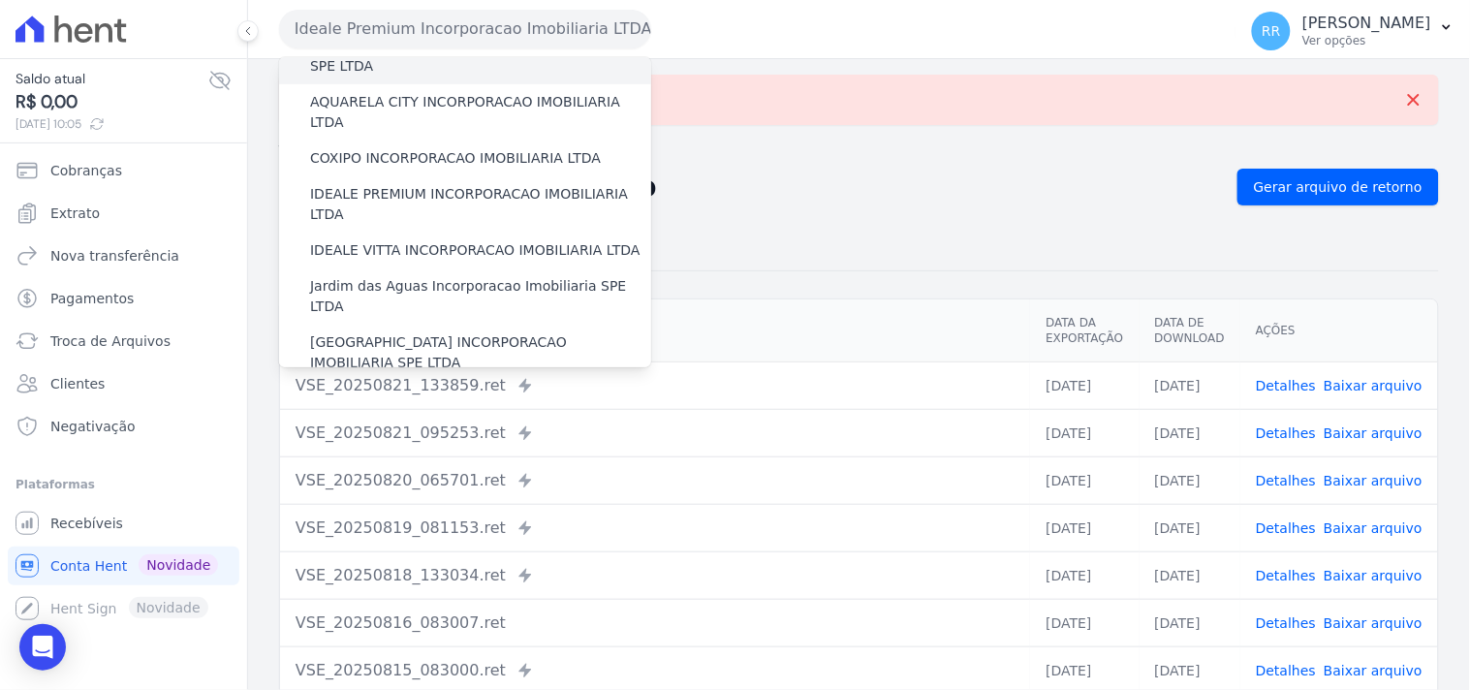
scroll to position [179, 0]
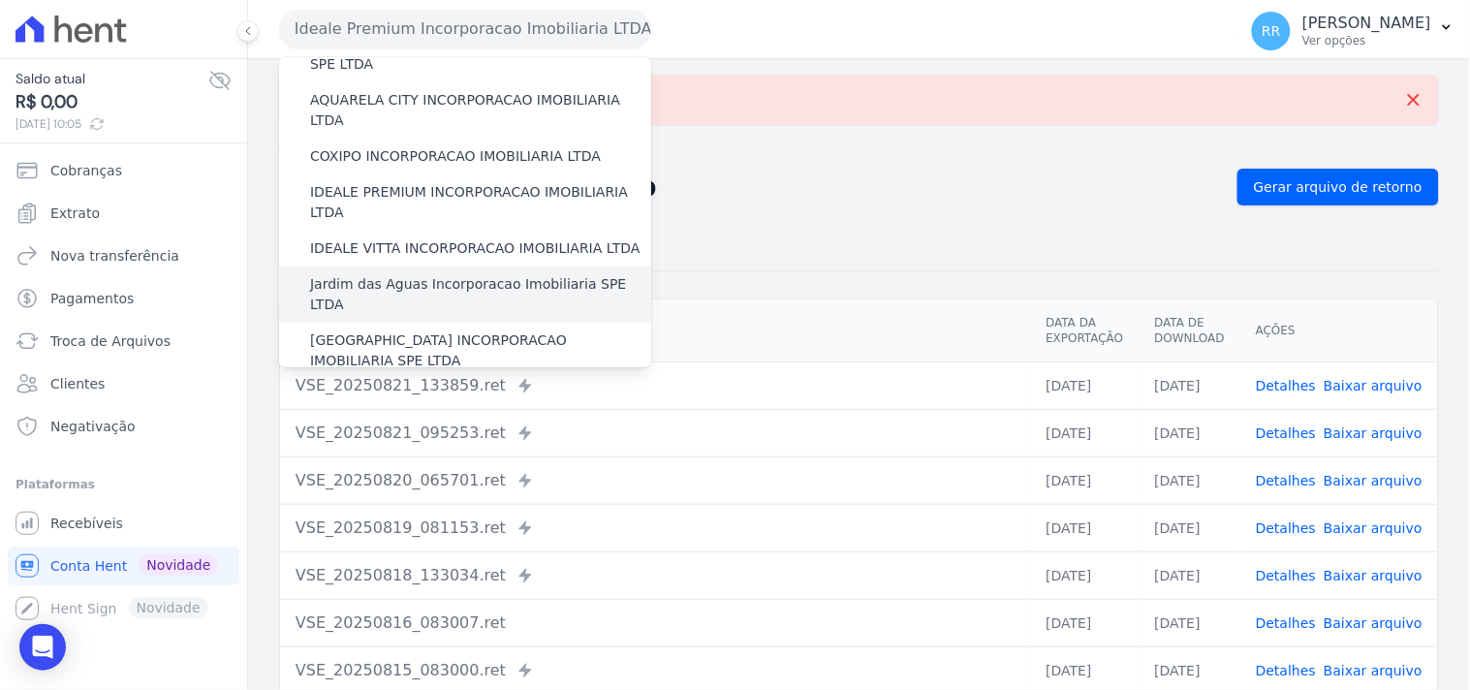
click at [365, 274] on label "Jardim das Aguas Incorporacao Imobiliaria SPE LTDA" at bounding box center [480, 294] width 341 height 41
click at [0, 0] on input "Jardim das Aguas Incorporacao Imobiliaria SPE LTDA" at bounding box center [0, 0] width 0 height 0
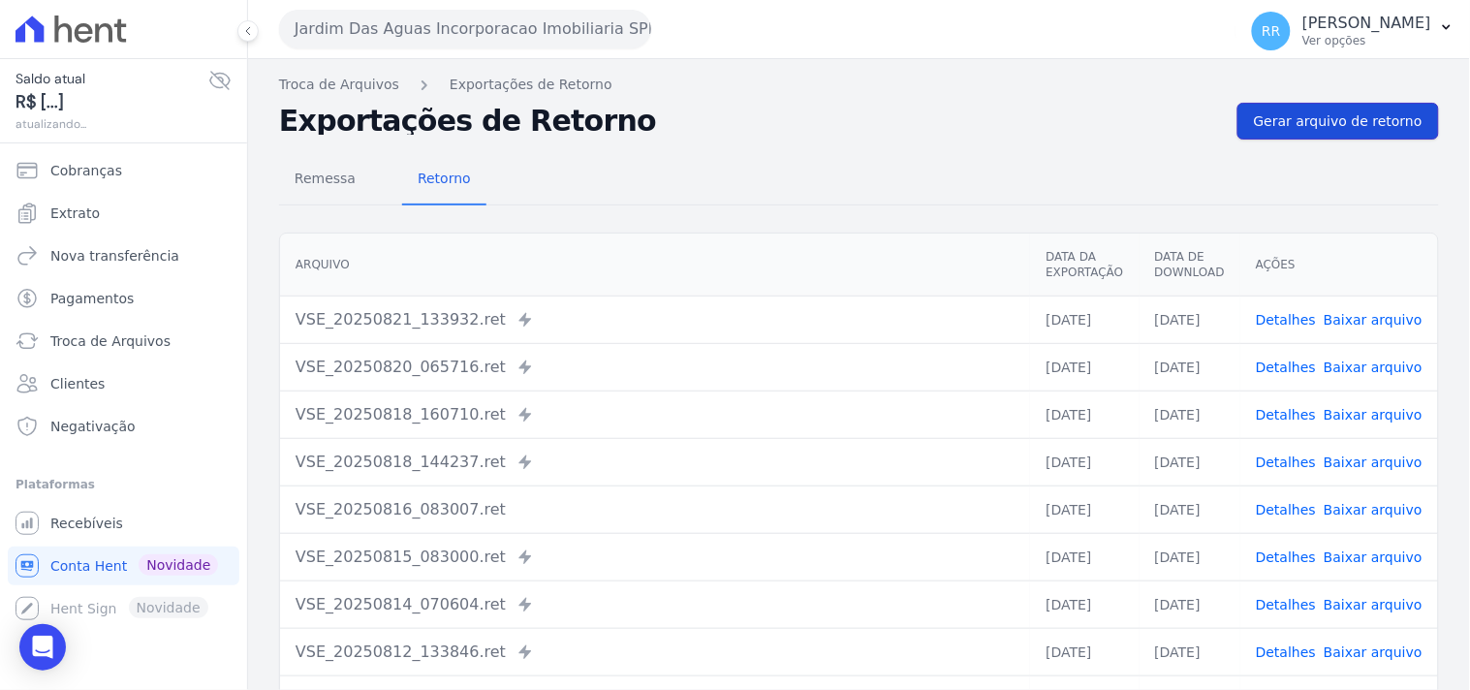
click at [1240, 129] on link "Gerar arquivo de retorno" at bounding box center [1337, 121] width 201 height 37
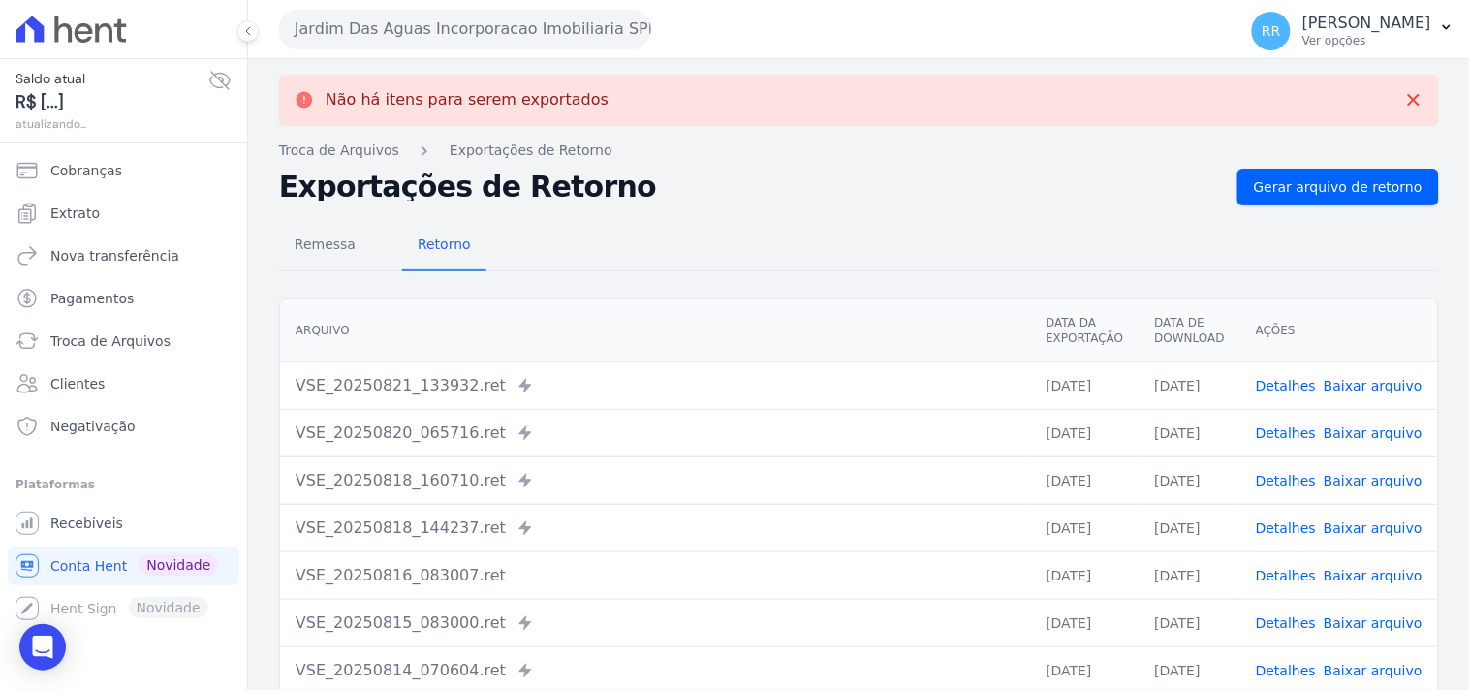
click at [437, 41] on button "Jardim Das Aguas Incorporacao Imobiliaria SPE LTDA" at bounding box center [465, 29] width 372 height 39
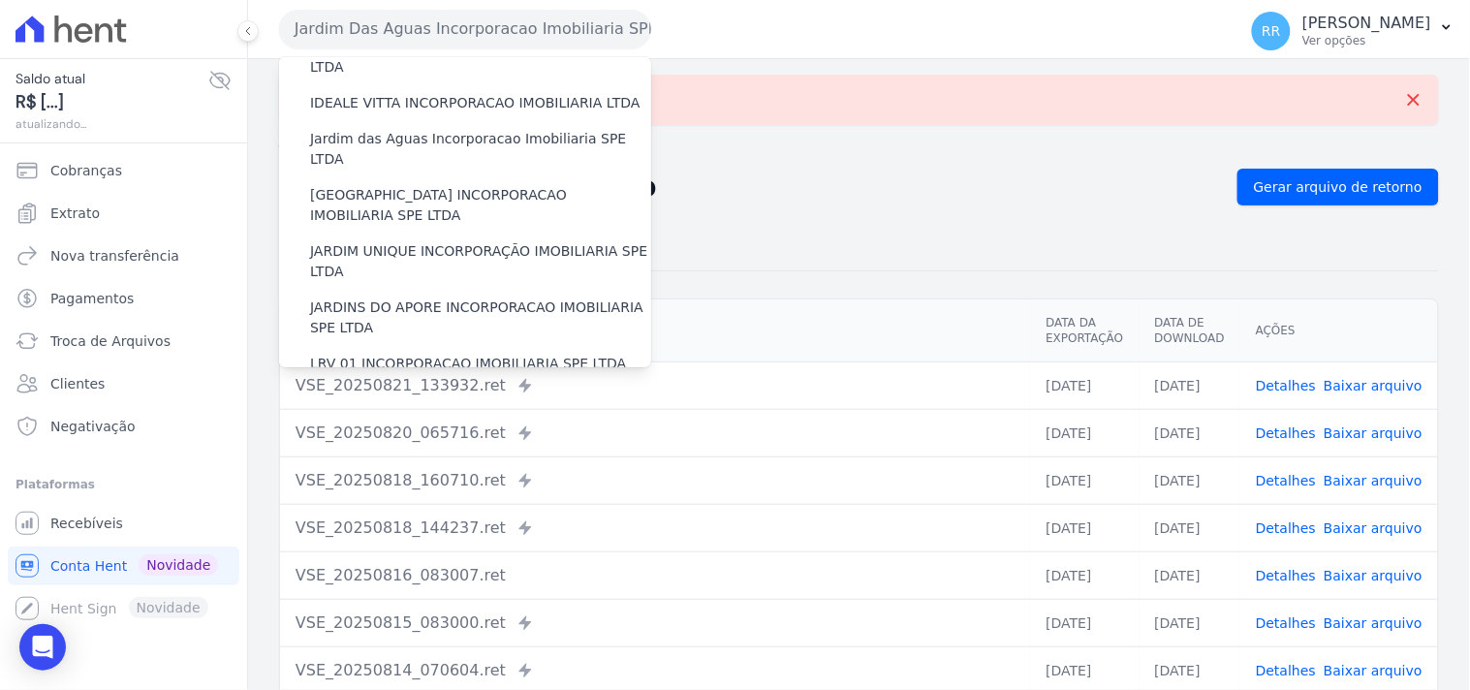
scroll to position [323, 0]
click at [410, 187] on label "[GEOGRAPHIC_DATA] INCORPORACAO IMOBILIARIA SPE LTDA" at bounding box center [480, 207] width 341 height 41
click at [0, 0] on input "[GEOGRAPHIC_DATA] INCORPORACAO IMOBILIARIA SPE LTDA" at bounding box center [0, 0] width 0 height 0
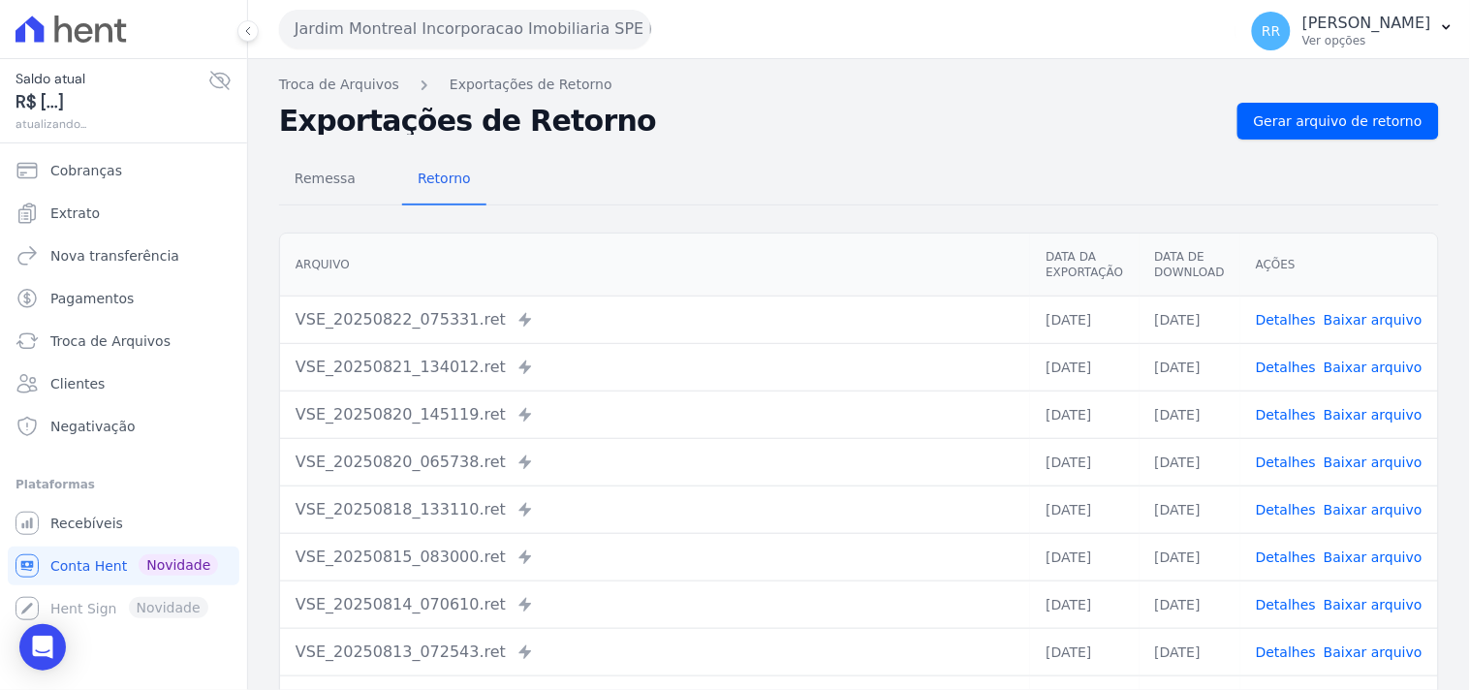
click at [1310, 97] on div "Troca de Arquivos Exportações de Retorno Exportações de Retorno Gerar arquivo d…" at bounding box center [859, 457] width 1222 height 796
click at [1300, 114] on span "Gerar arquivo de retorno" at bounding box center [1338, 120] width 169 height 19
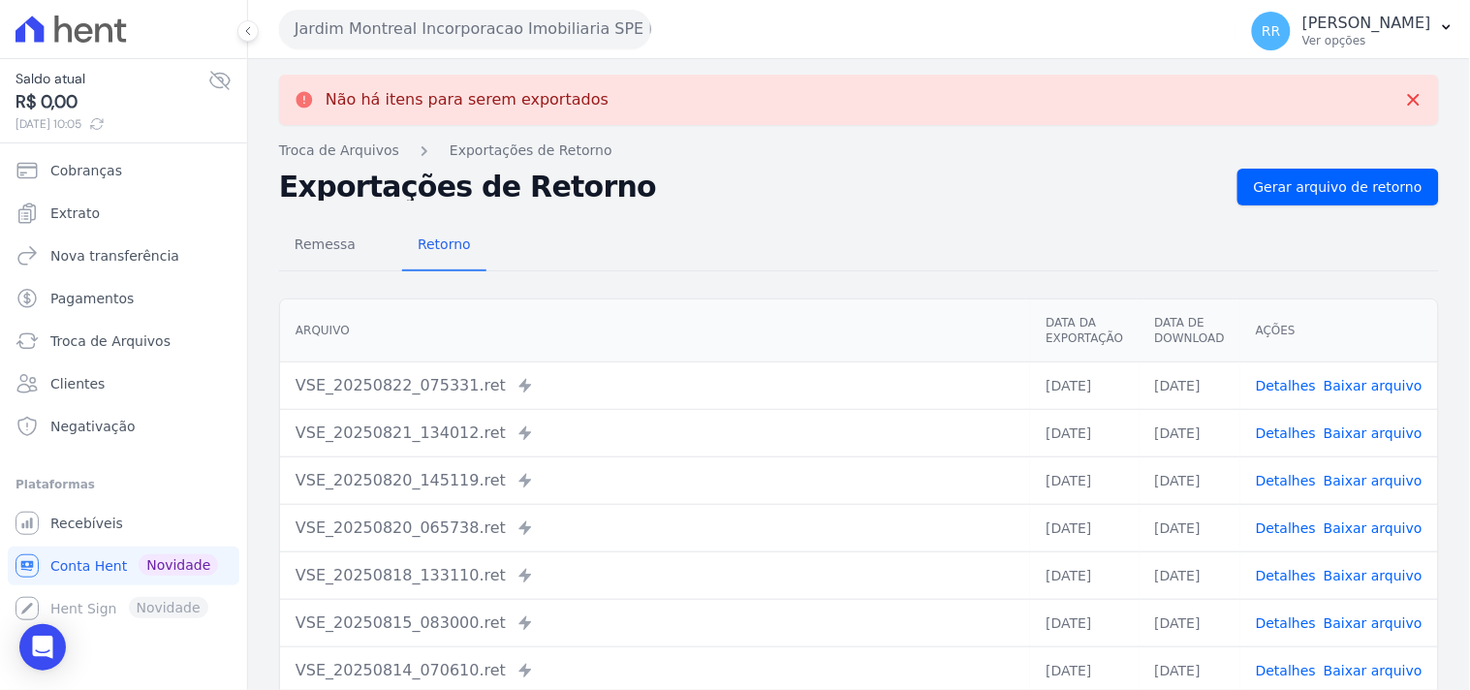
click at [451, 17] on button "Jardim Montreal Incorporacao Imobiliaria SPE LTDA" at bounding box center [465, 29] width 372 height 39
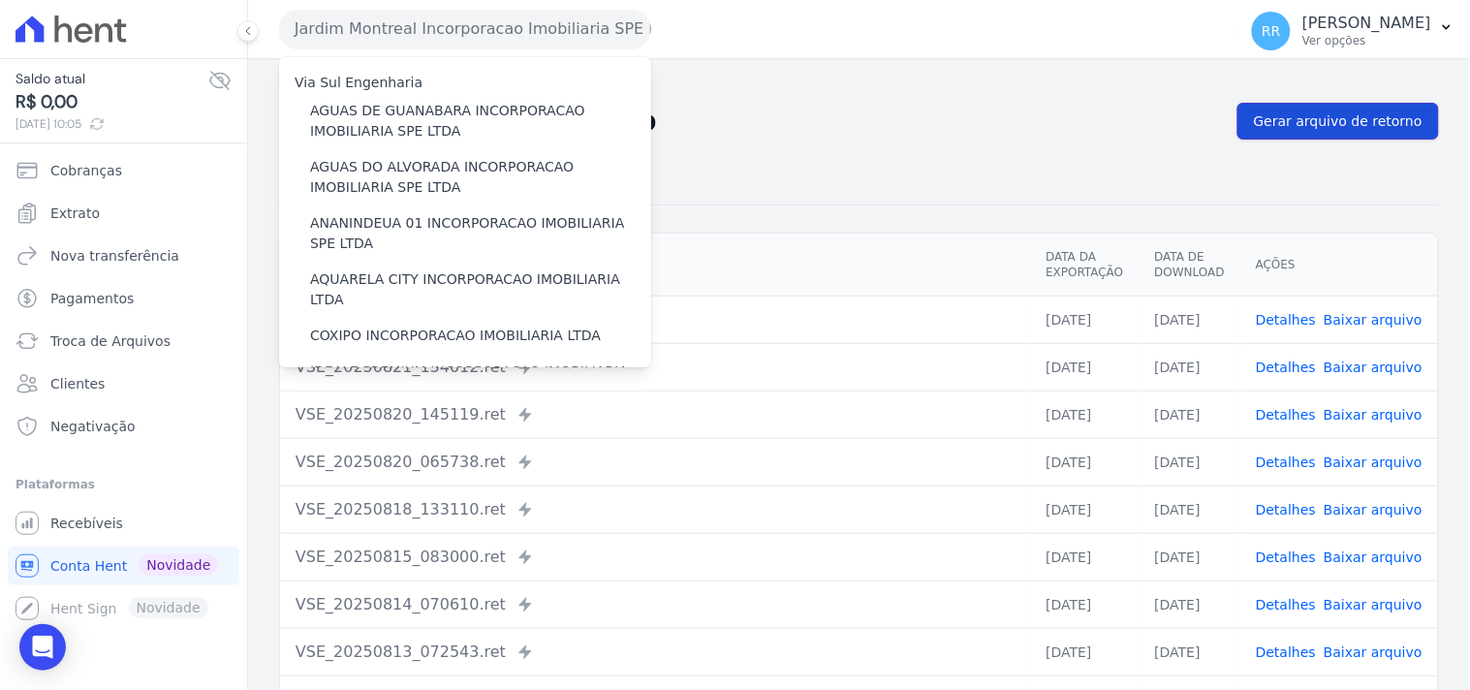
click at [1269, 123] on span "Gerar arquivo de retorno" at bounding box center [1338, 120] width 169 height 19
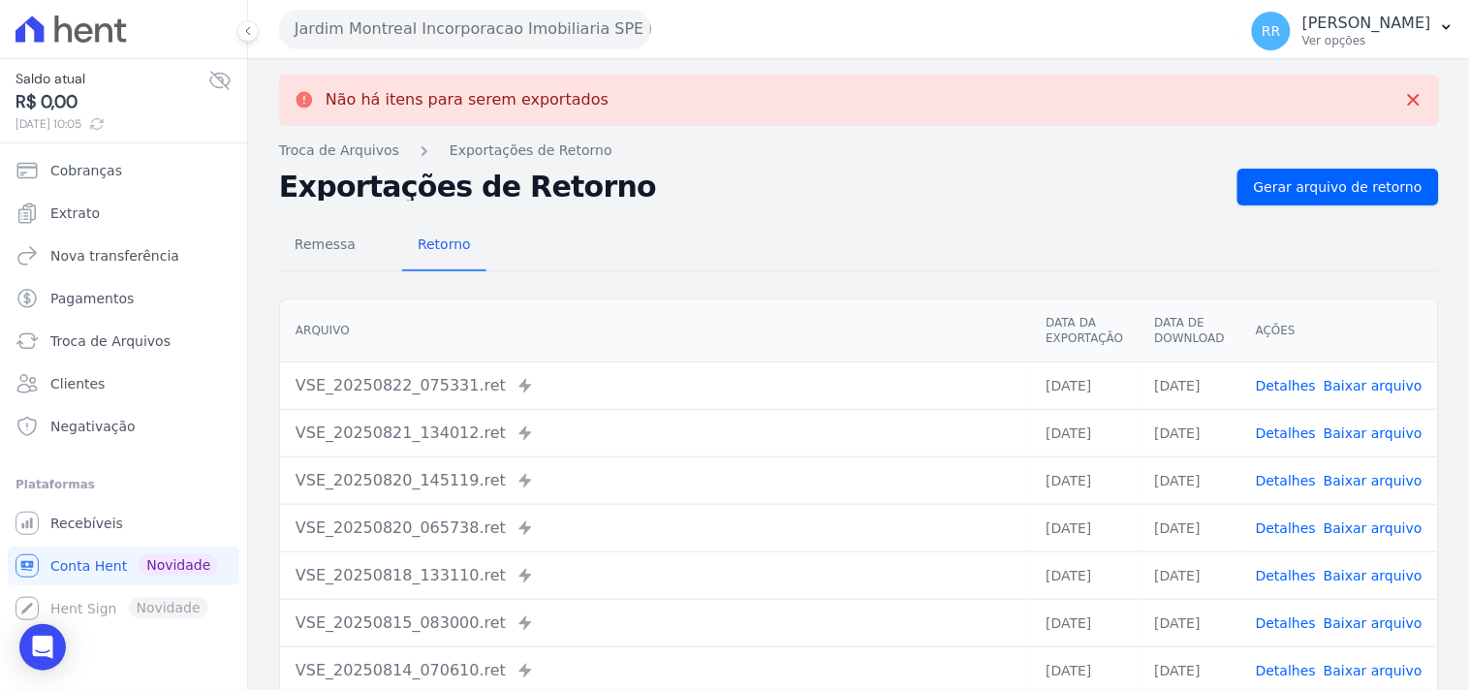
click at [410, 29] on button "Jardim Montreal Incorporacao Imobiliaria SPE LTDA" at bounding box center [465, 29] width 372 height 39
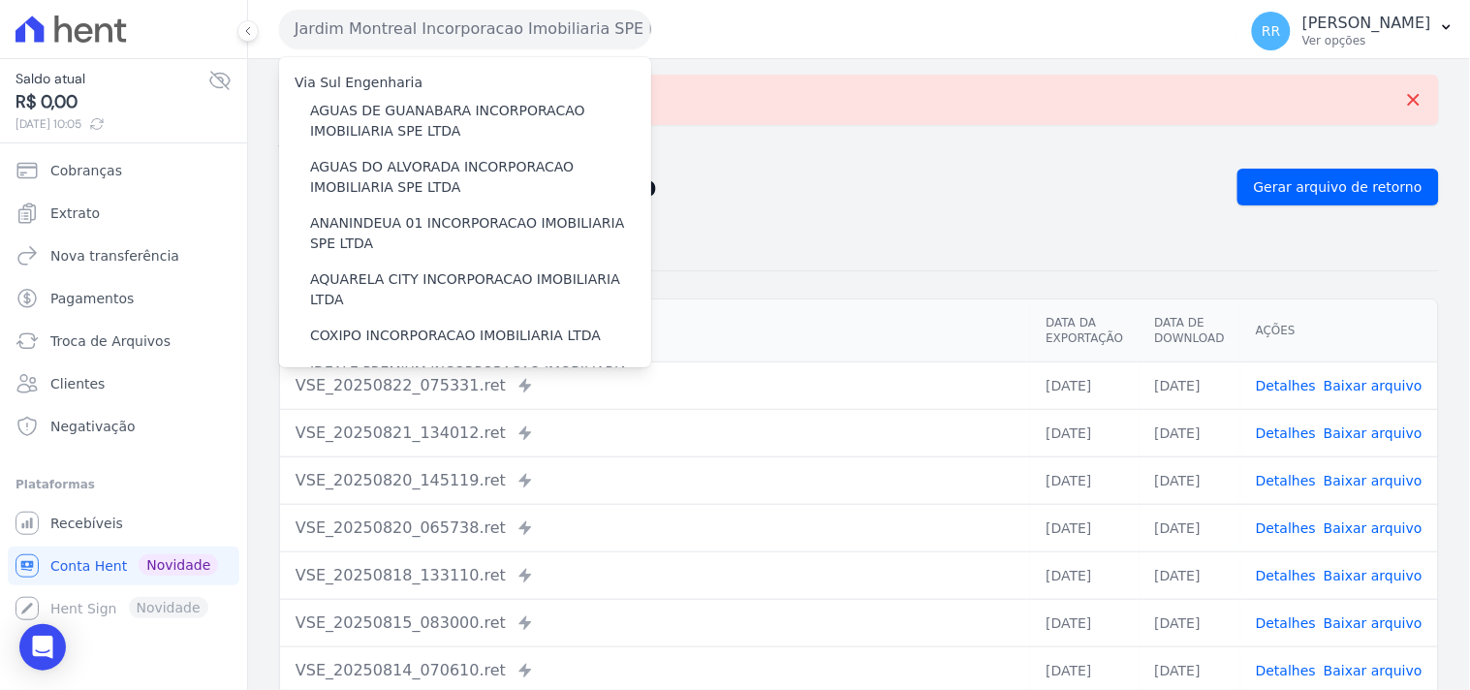
click at [924, 120] on div "Não há itens para serem exportados" at bounding box center [859, 100] width 1160 height 50
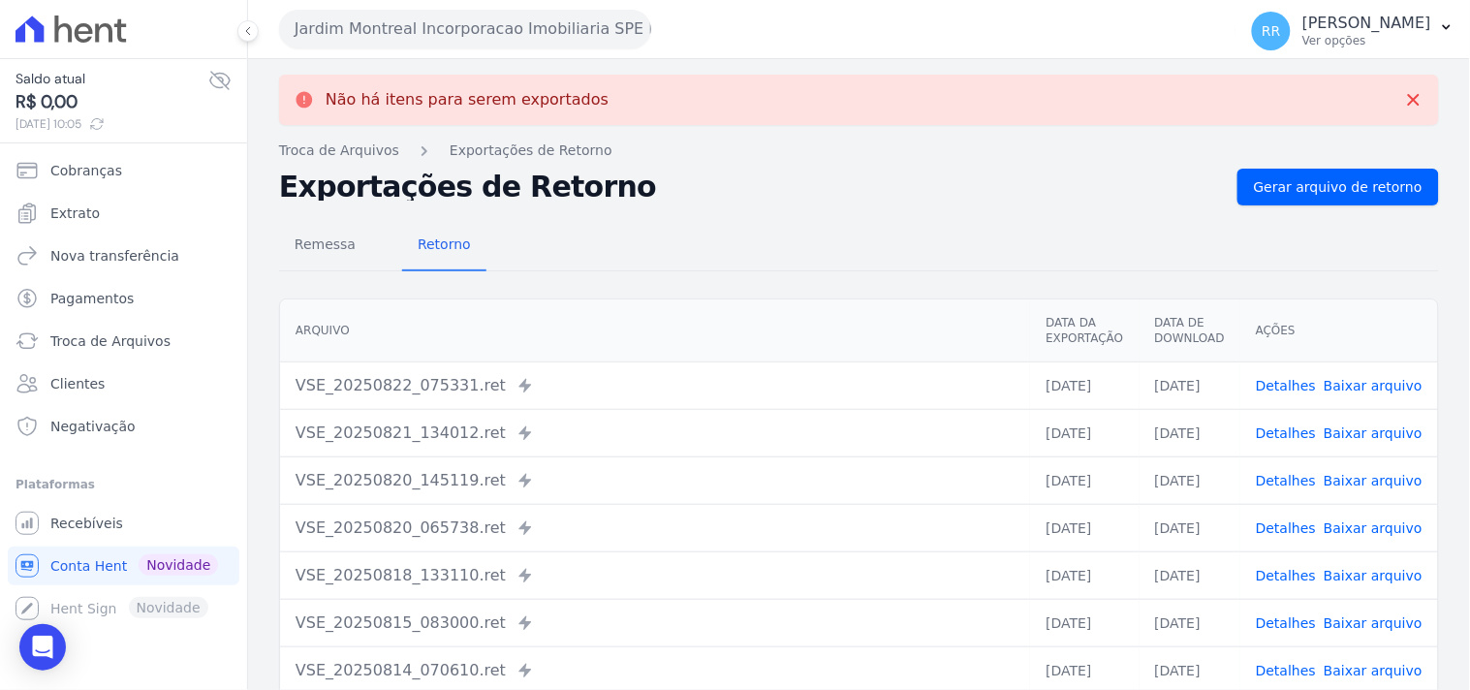
click at [341, 26] on button "Jardim Montreal Incorporacao Imobiliaria SPE LTDA" at bounding box center [465, 29] width 372 height 39
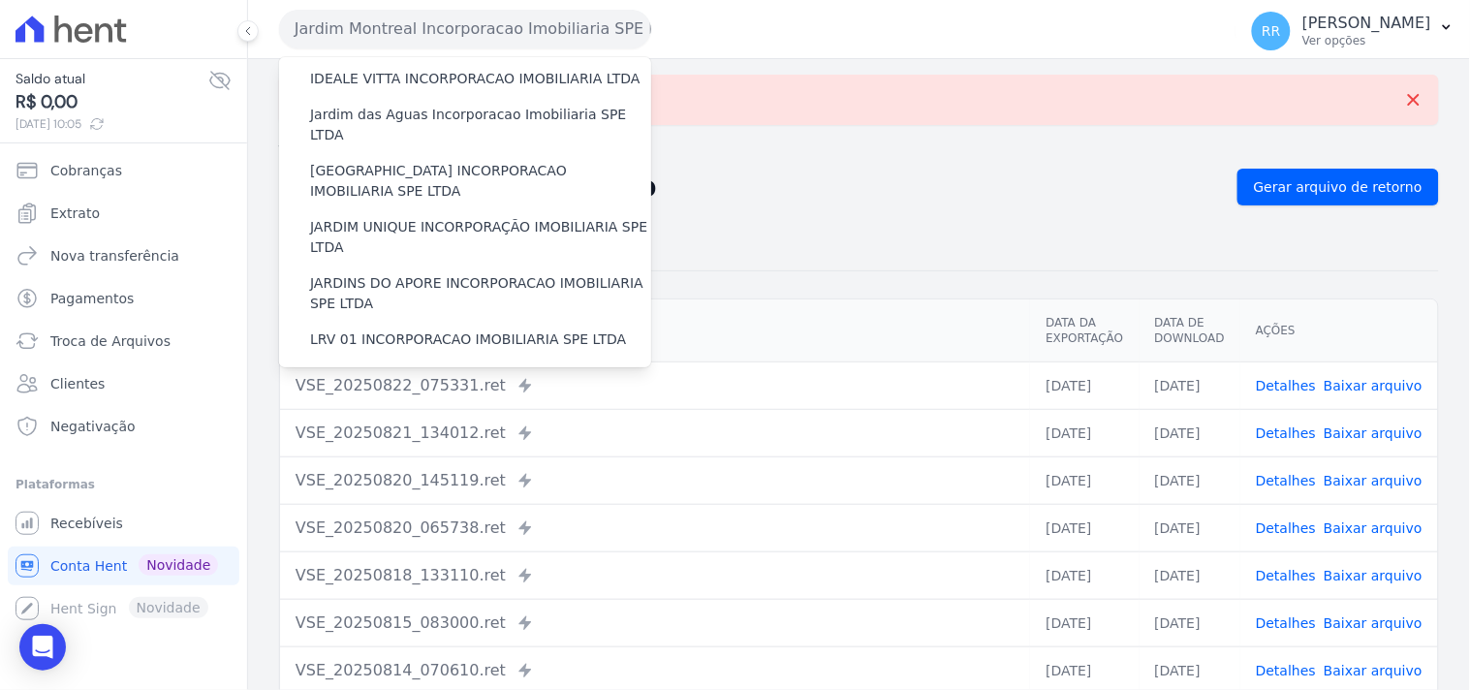
scroll to position [358, 0]
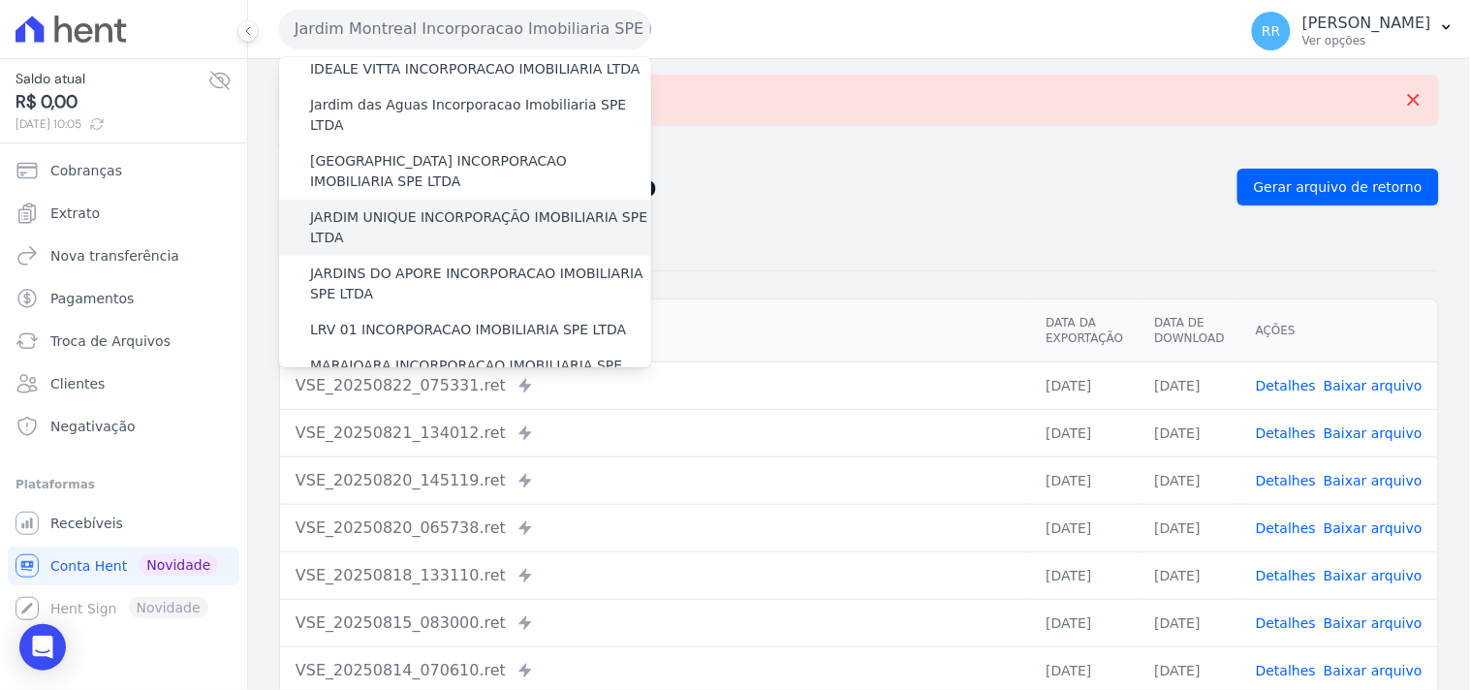
click at [401, 207] on label "JARDIM UNIQUE INCORPORAÇÃO IMOBILIARIA SPE LTDA" at bounding box center [480, 227] width 341 height 41
click at [0, 0] on input "JARDIM UNIQUE INCORPORAÇÃO IMOBILIARIA SPE LTDA" at bounding box center [0, 0] width 0 height 0
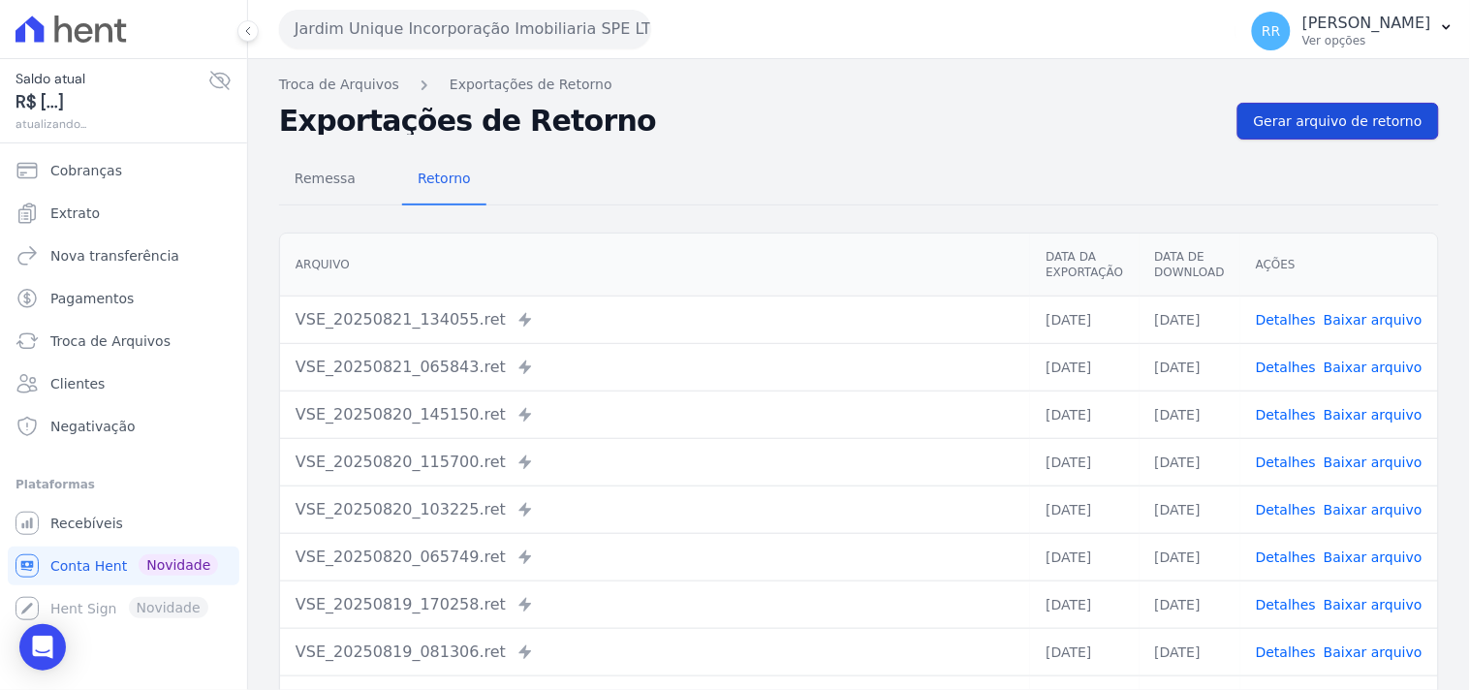
click at [1248, 109] on link "Gerar arquivo de retorno" at bounding box center [1337, 121] width 201 height 37
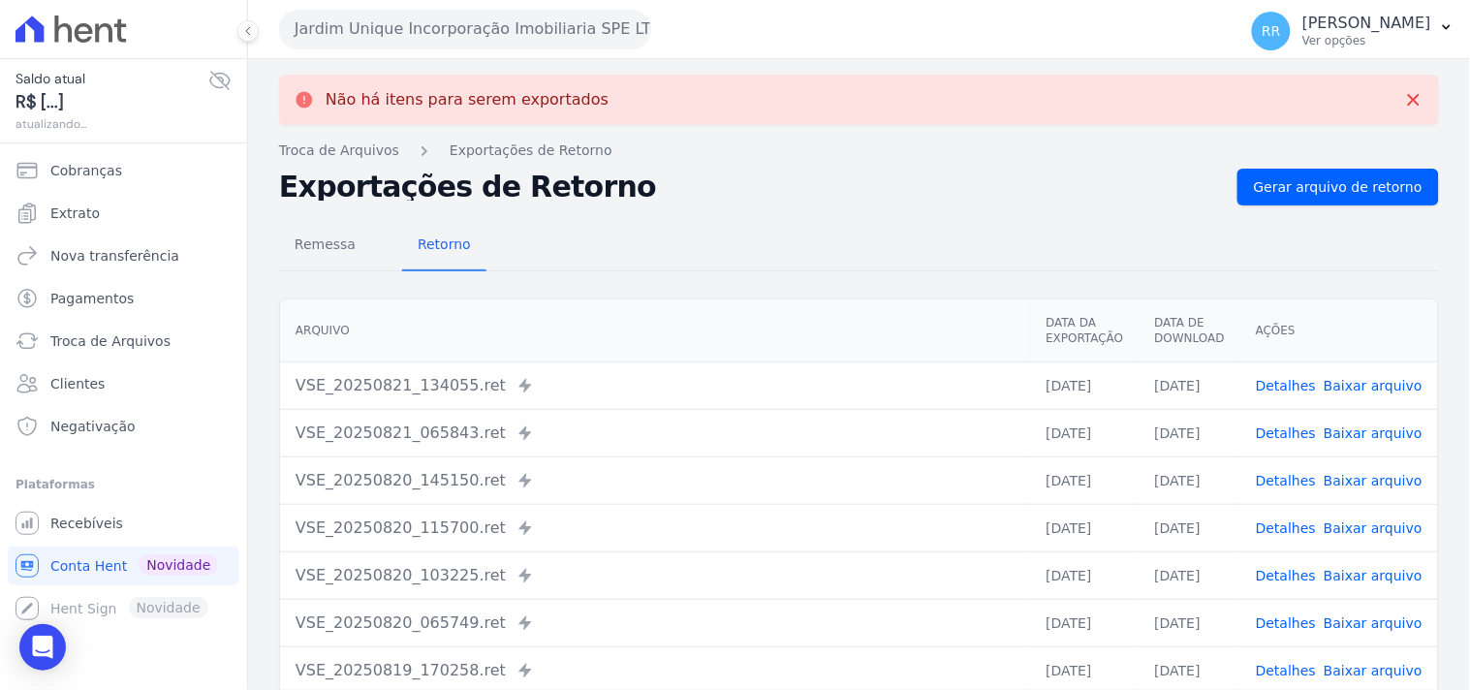
click at [384, 29] on button "Jardim Unique Incorporação Imobiliaria SPE LTDA" at bounding box center [465, 29] width 372 height 39
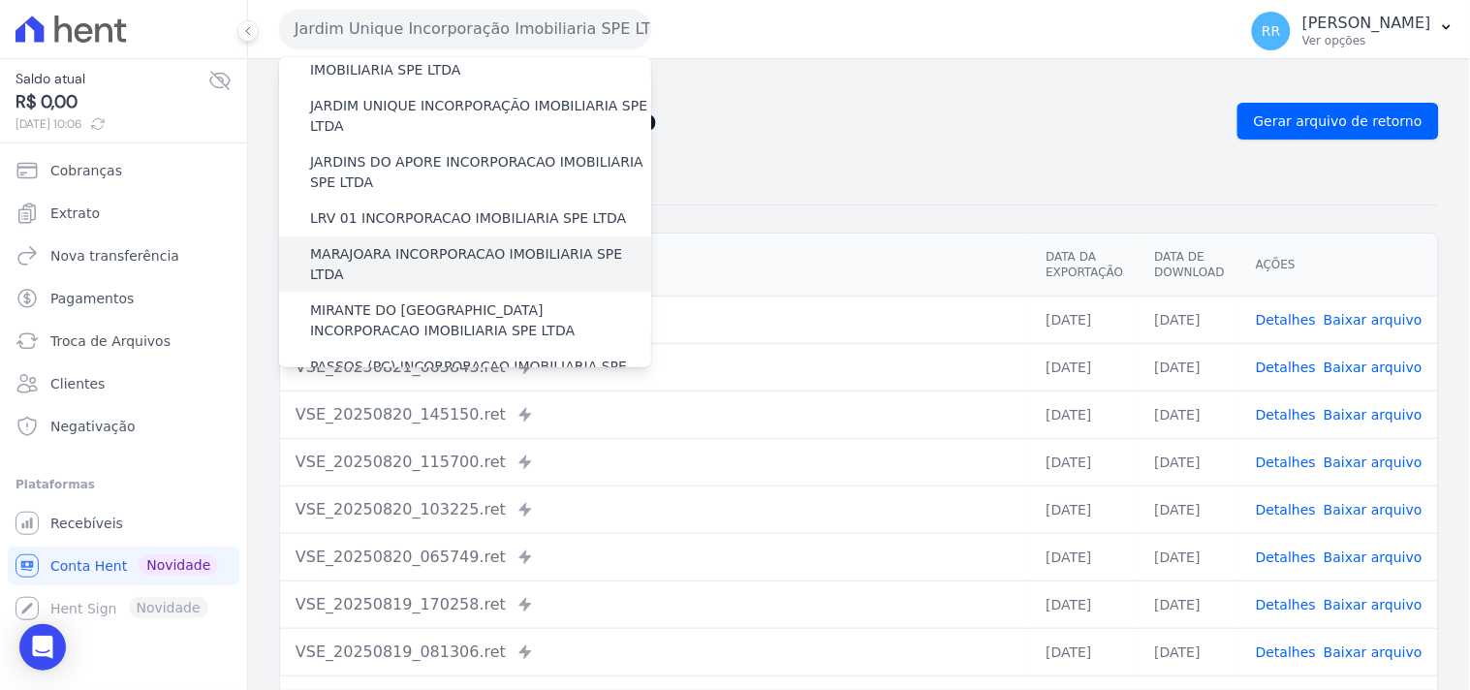
scroll to position [466, 0]
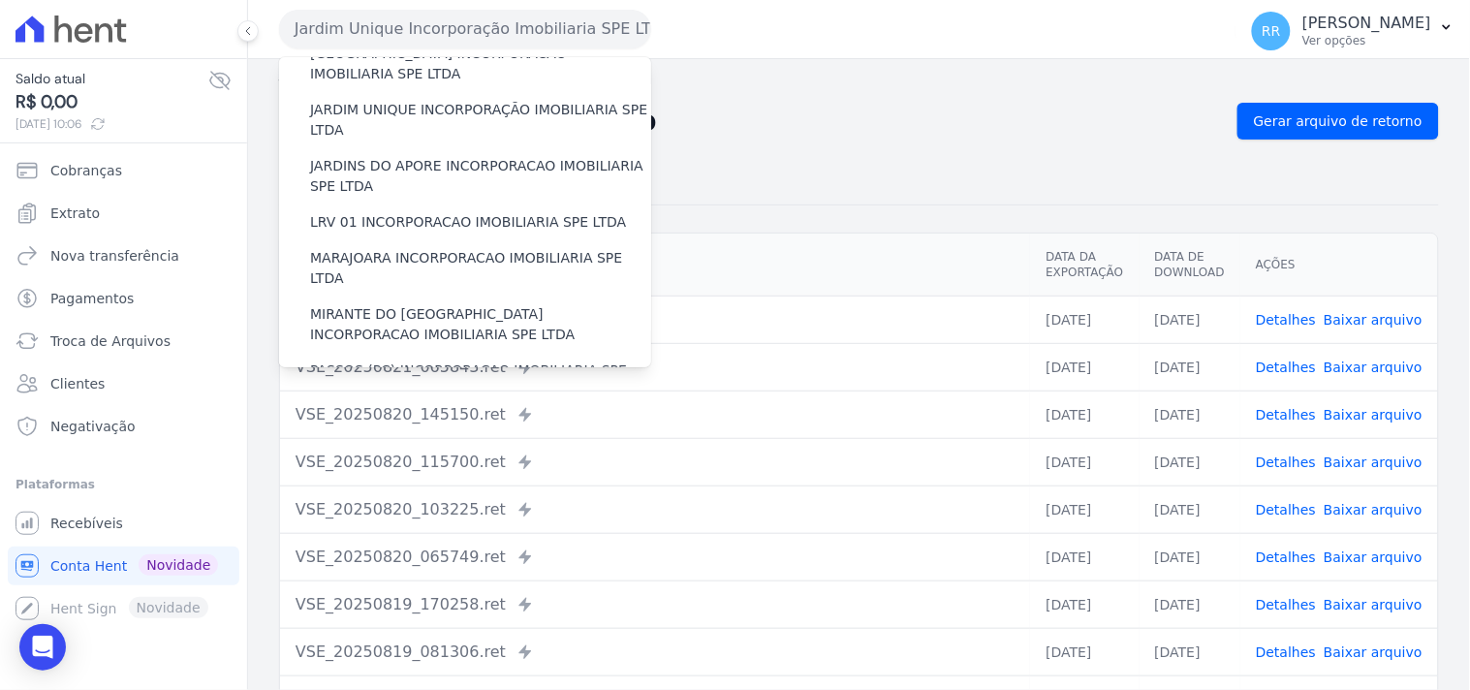
click at [1046, 131] on h2 "Exportações de Retorno" at bounding box center [750, 121] width 943 height 27
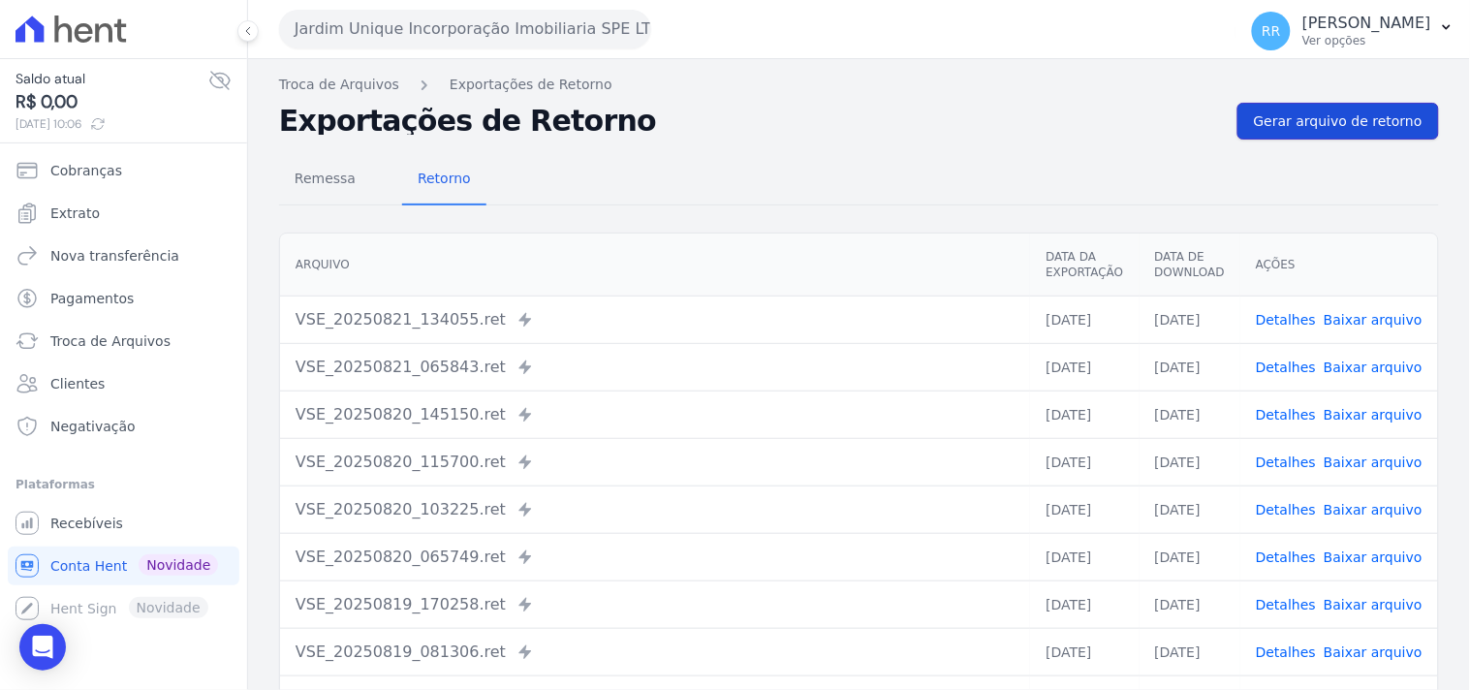
click at [1324, 120] on span "Gerar arquivo de retorno" at bounding box center [1338, 120] width 169 height 19
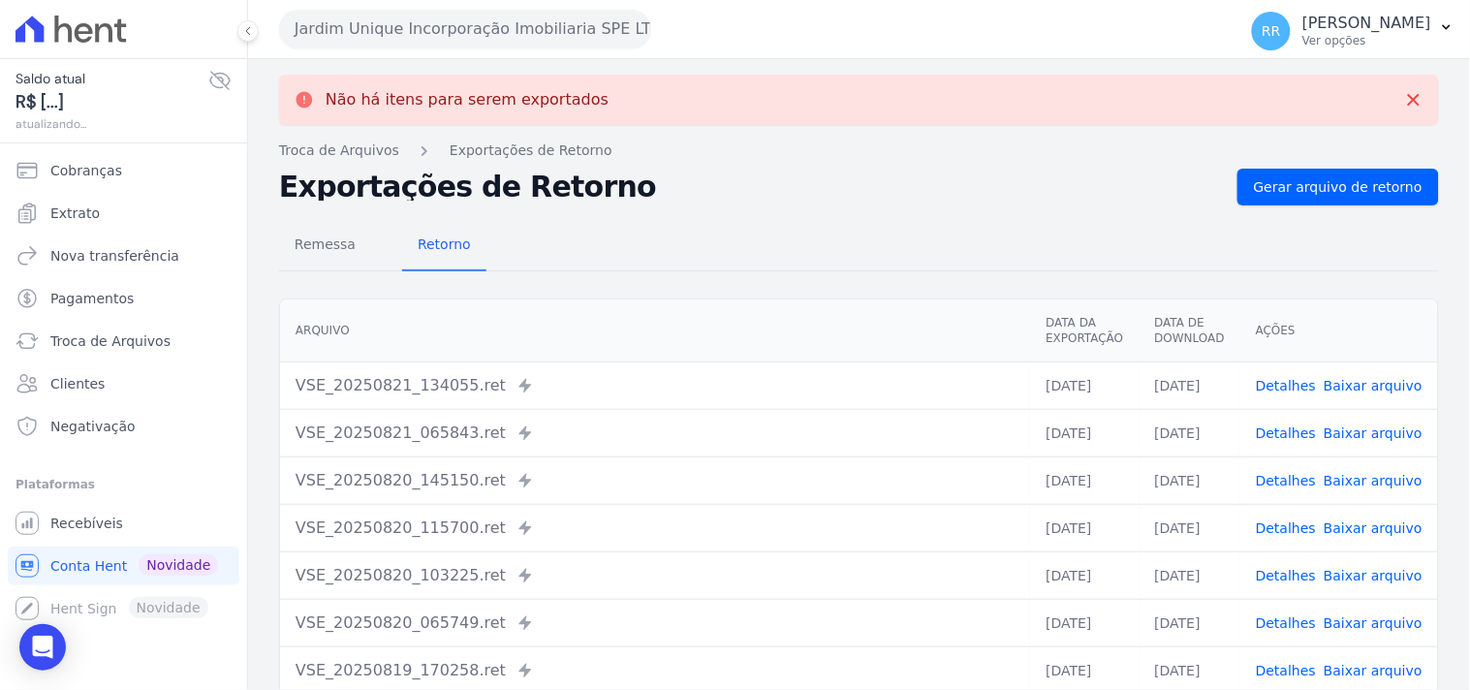
click at [374, 30] on button "Jardim Unique Incorporação Imobiliaria SPE LTDA" at bounding box center [465, 29] width 372 height 39
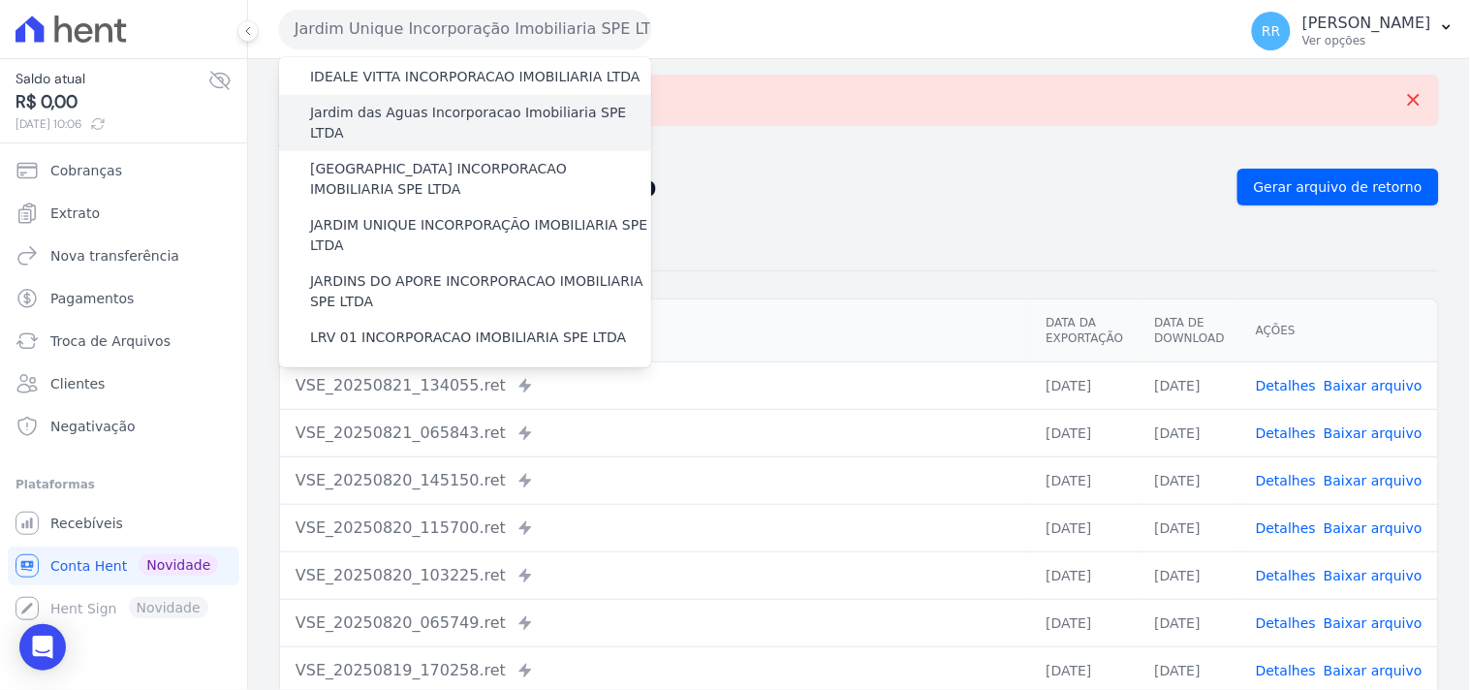
scroll to position [358, 0]
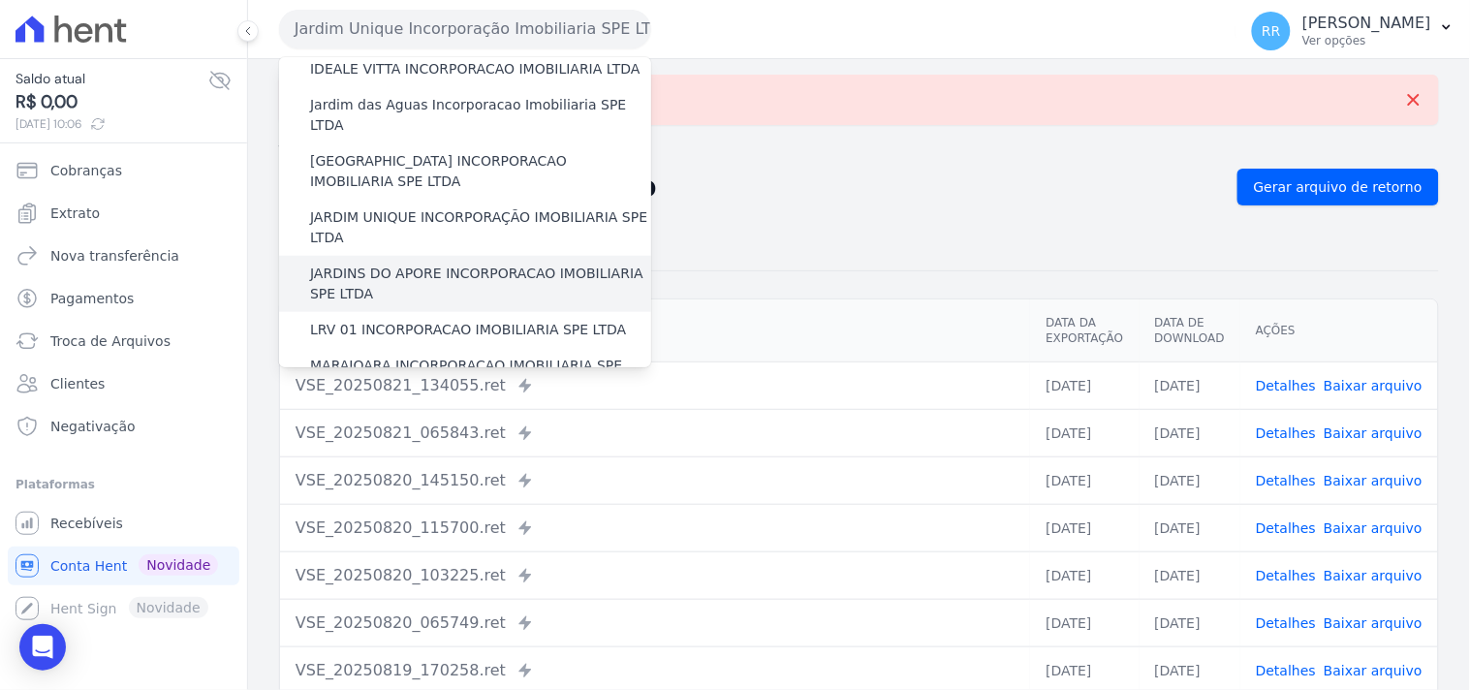
click at [374, 263] on label "JARDINS DO APORE INCORPORACAO IMOBILIARIA SPE LTDA" at bounding box center [480, 283] width 341 height 41
click at [0, 0] on input "JARDINS DO APORE INCORPORACAO IMOBILIARIA SPE LTDA" at bounding box center [0, 0] width 0 height 0
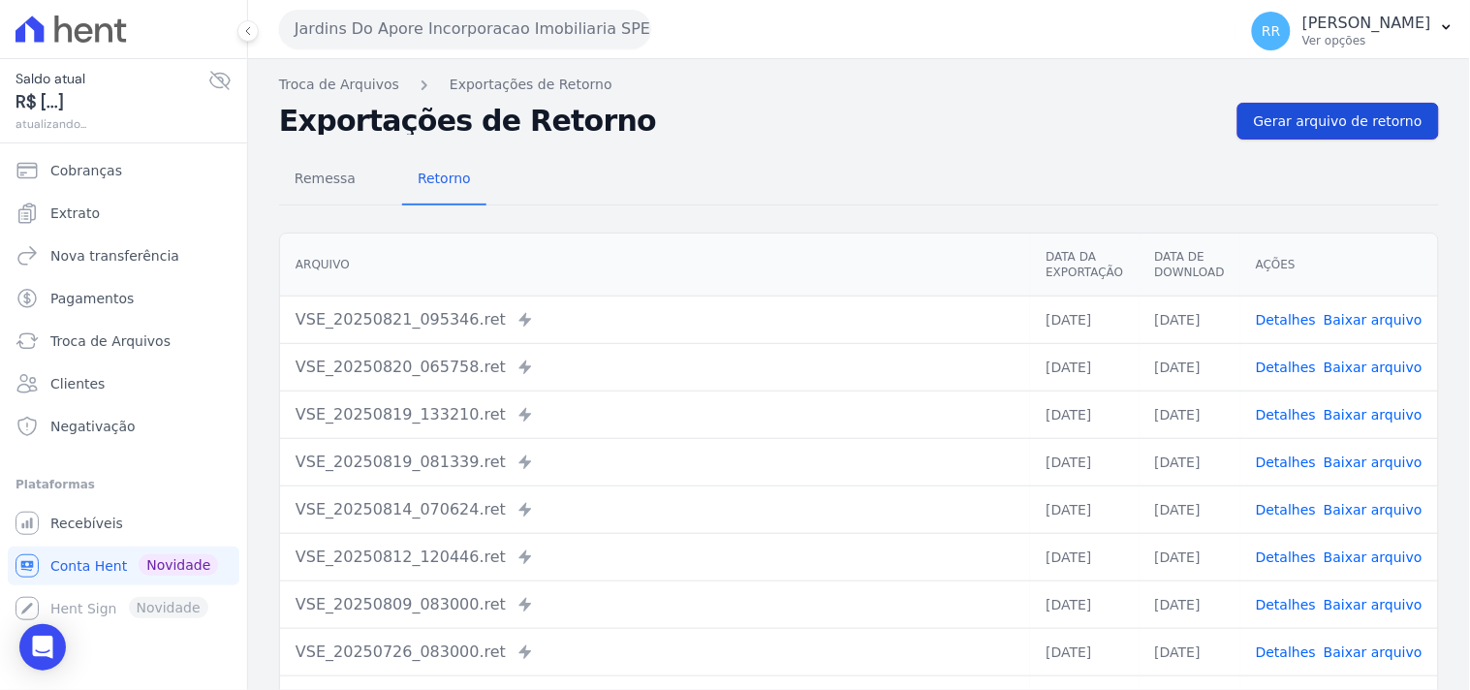
click at [1345, 136] on link "Gerar arquivo de retorno" at bounding box center [1337, 121] width 201 height 37
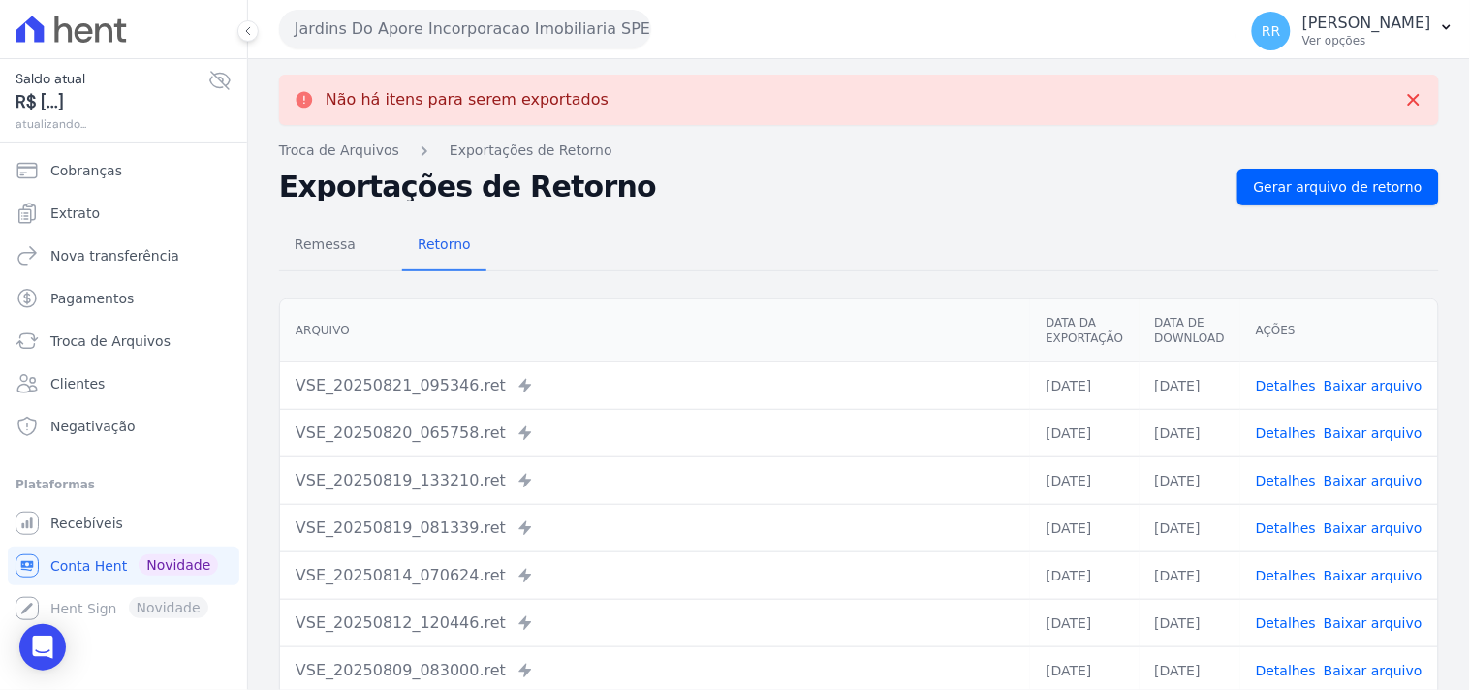
click at [418, 39] on button "Jardins Do Apore Incorporacao Imobiliaria SPE LTDA" at bounding box center [465, 29] width 372 height 39
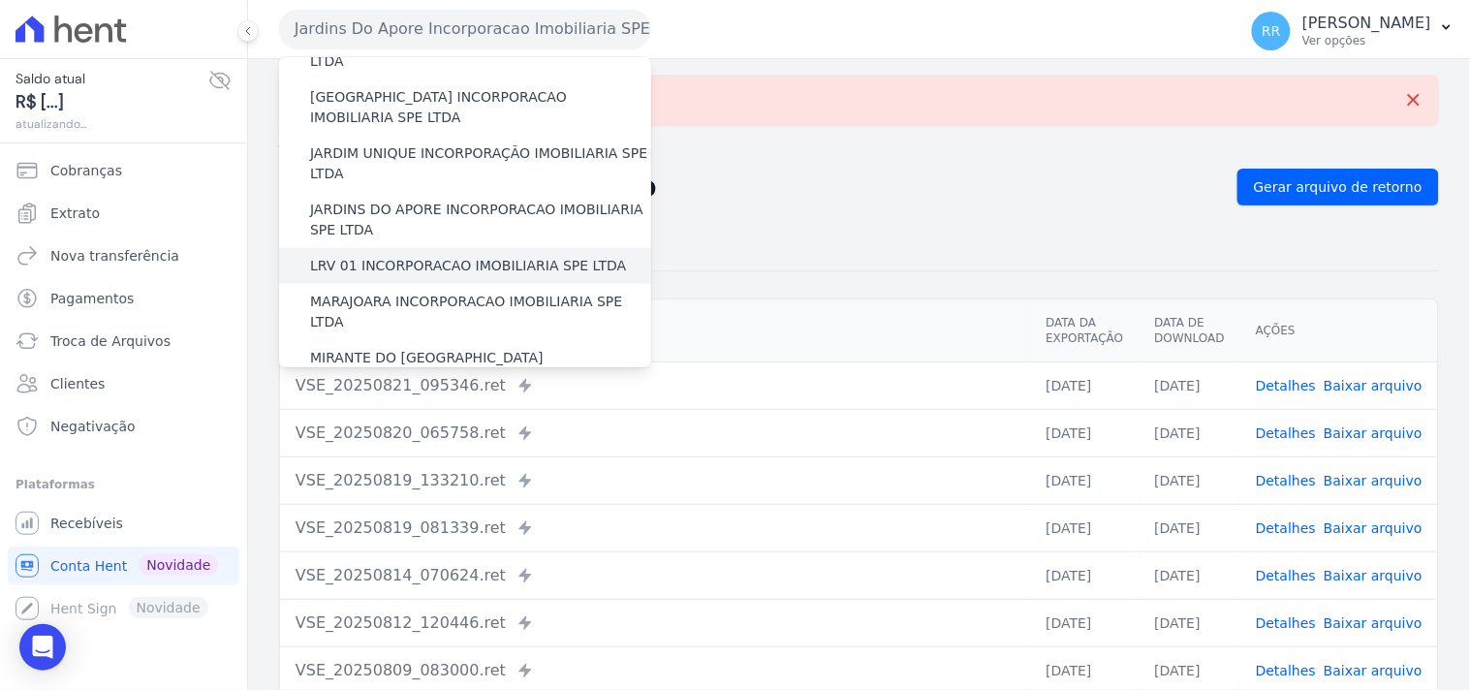
scroll to position [430, 0]
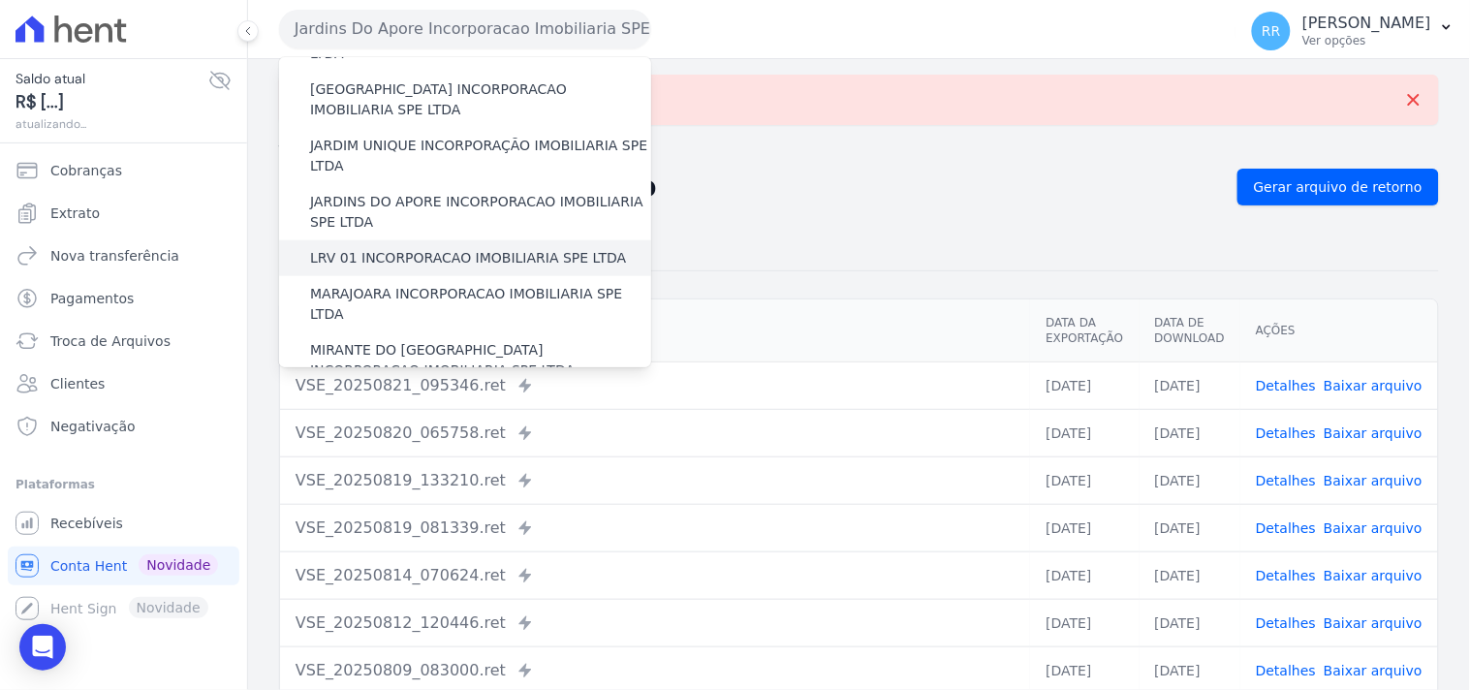
click at [388, 248] on label "LRV 01 INCORPORACAO IMOBILIARIA SPE LTDA" at bounding box center [468, 258] width 316 height 20
click at [0, 0] on input "LRV 01 INCORPORACAO IMOBILIARIA SPE LTDA" at bounding box center [0, 0] width 0 height 0
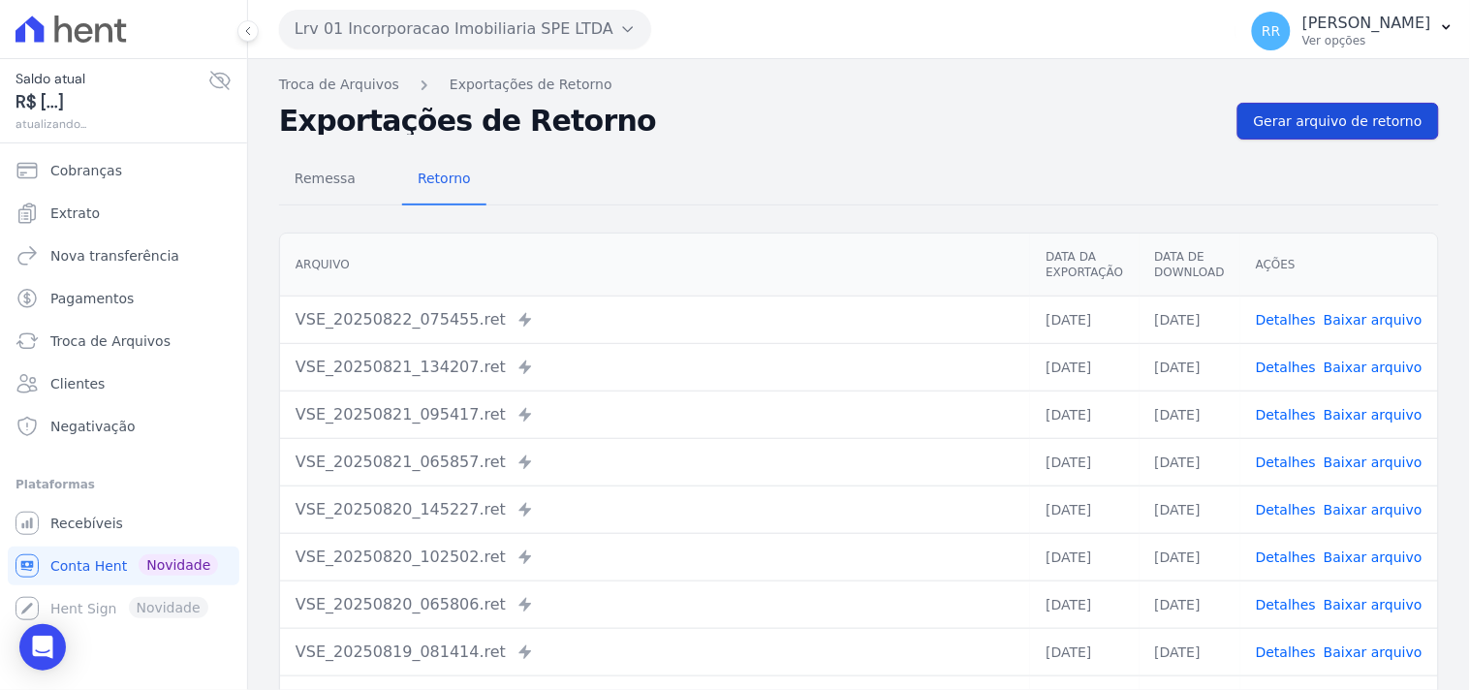
click at [1319, 126] on span "Gerar arquivo de retorno" at bounding box center [1338, 120] width 169 height 19
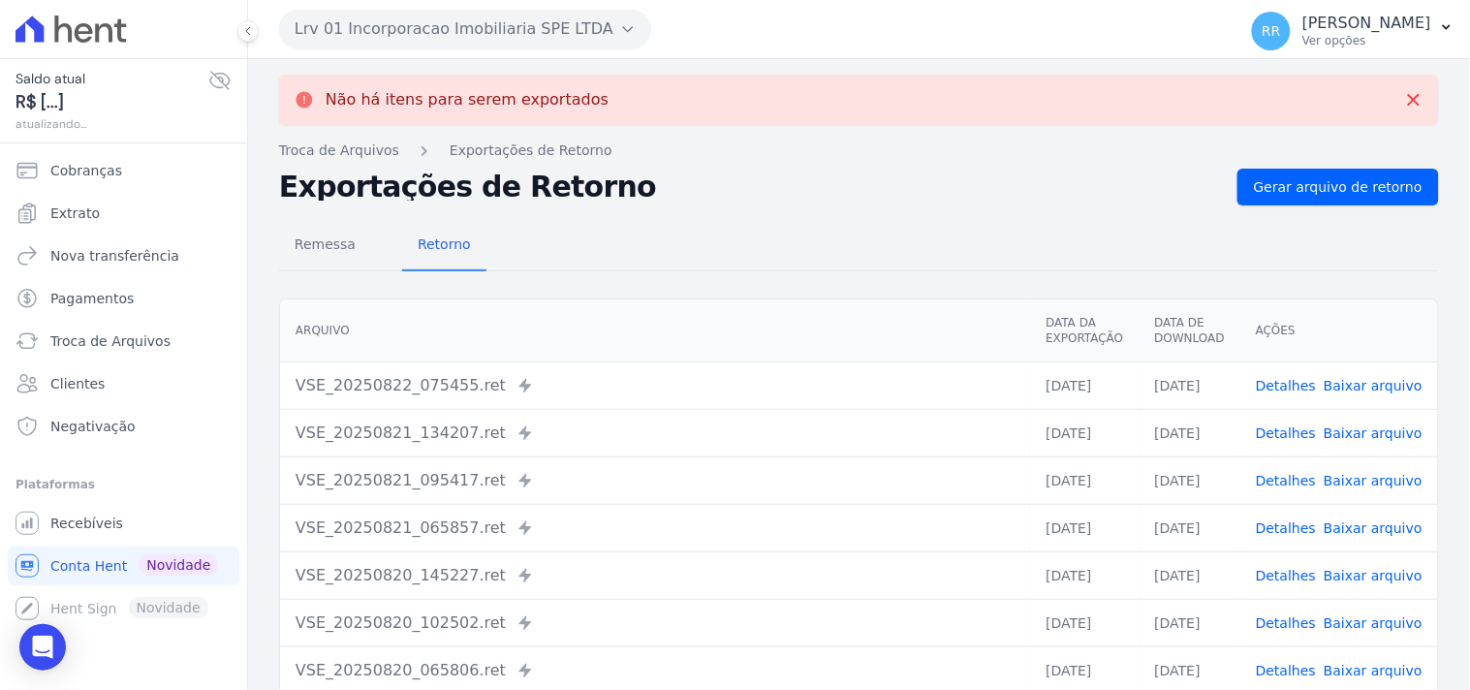
click at [434, 37] on button "Lrv 01 Incorporacao Imobiliaria SPE LTDA" at bounding box center [465, 29] width 372 height 39
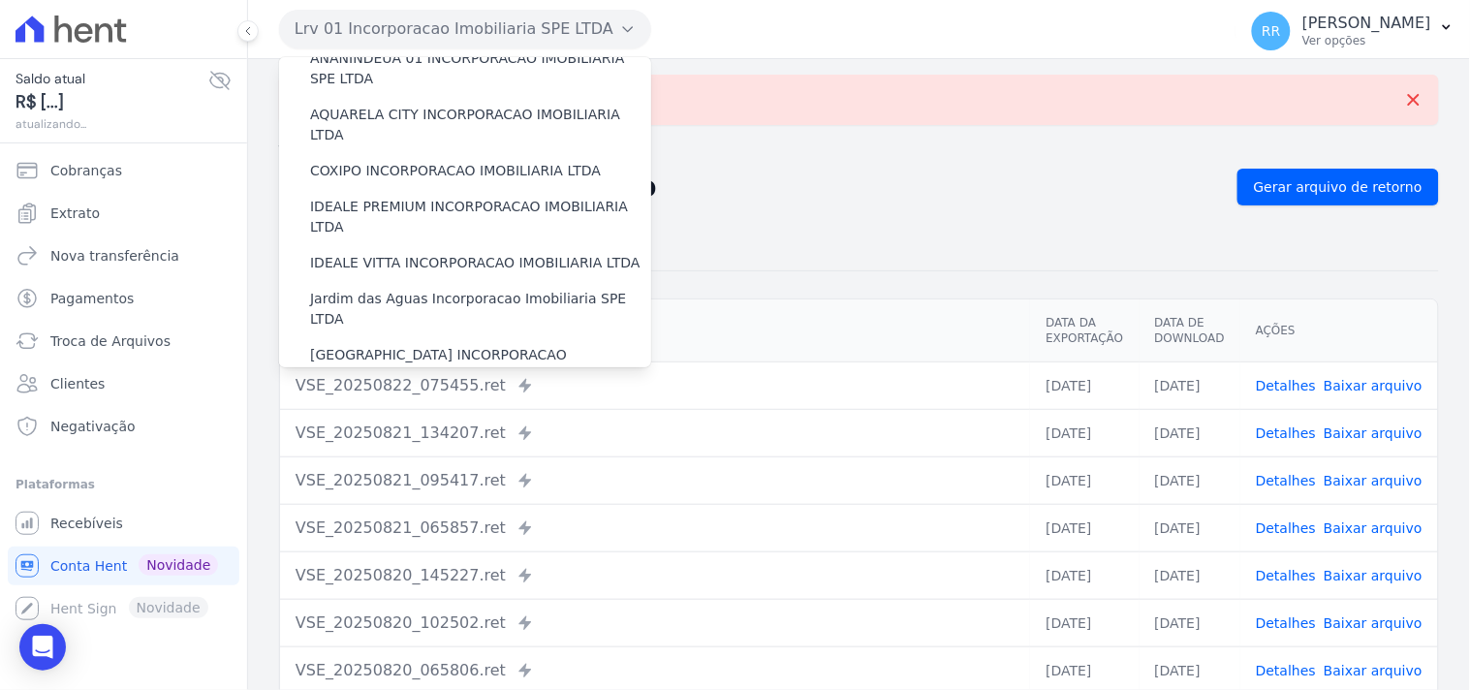
scroll to position [179, 0]
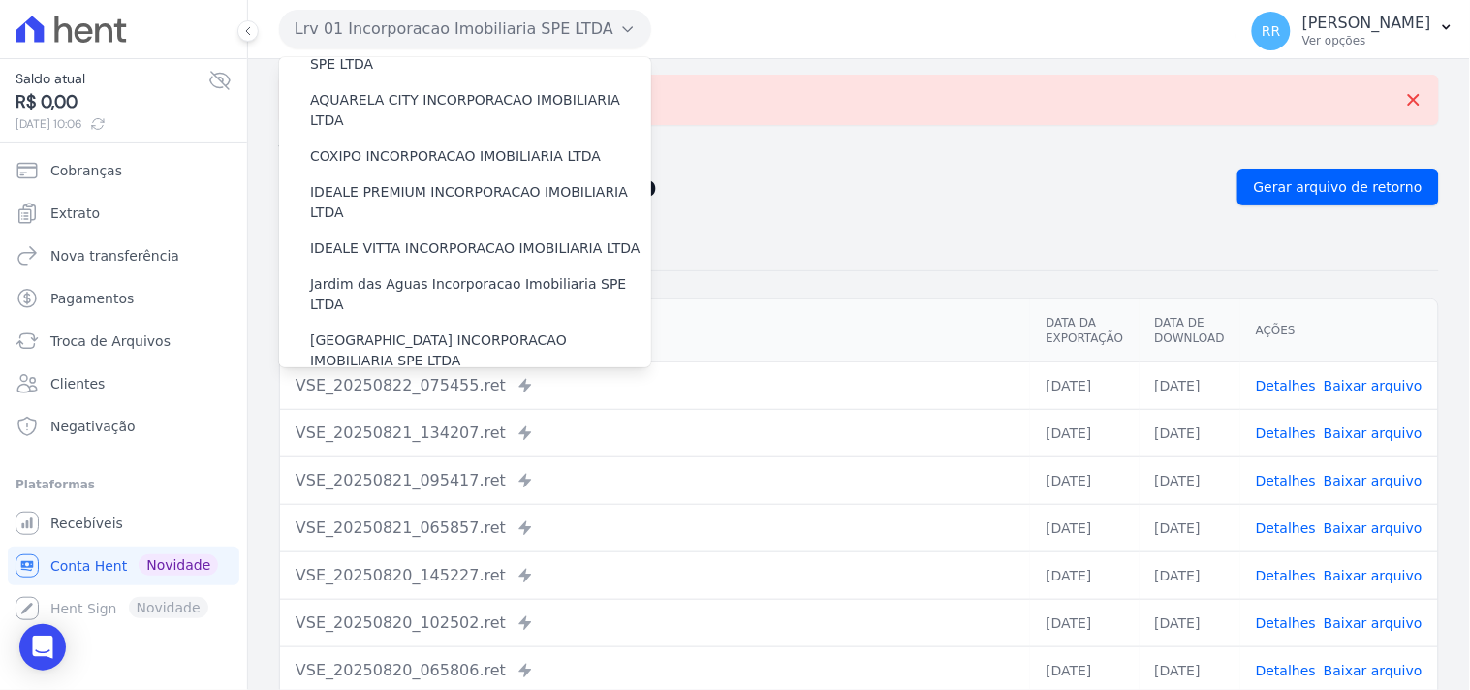
click at [1014, 155] on nav "Troca de Arquivos Exportações de Retorno" at bounding box center [859, 150] width 1160 height 20
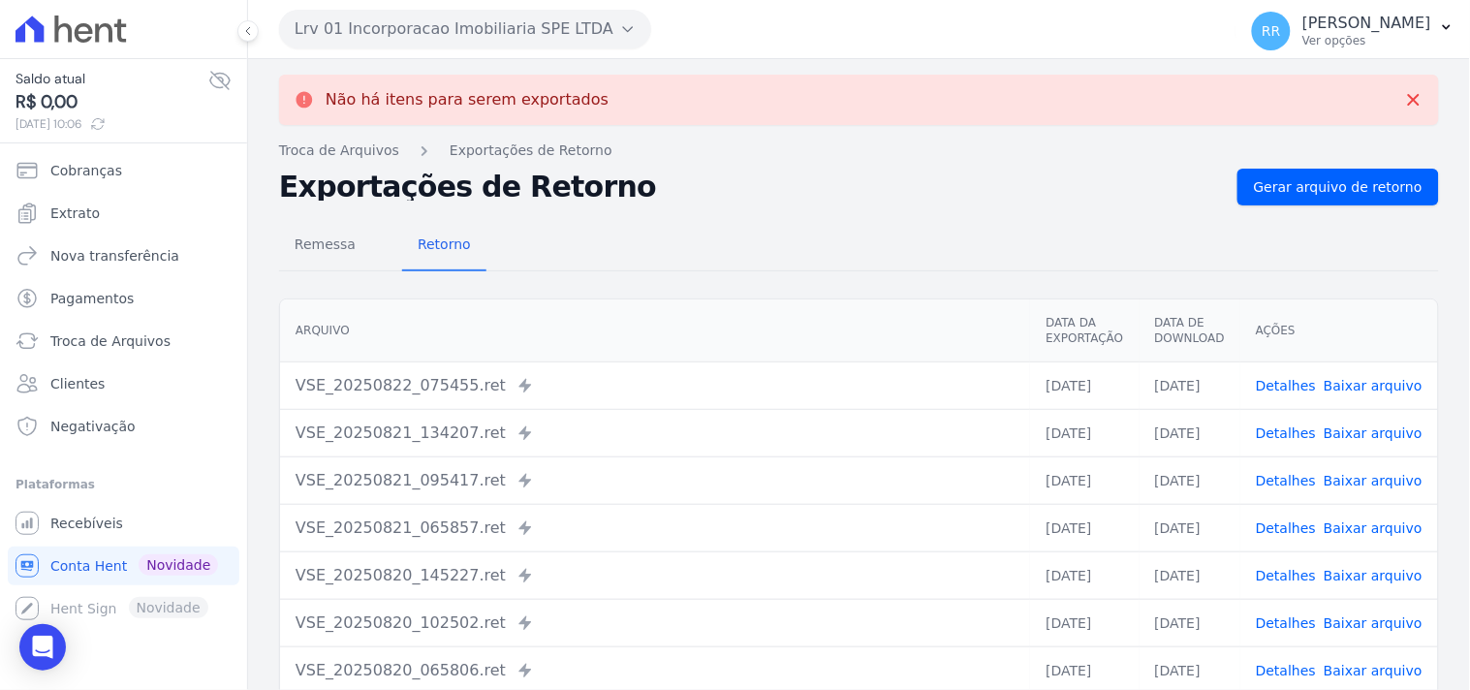
click at [478, 53] on div "Lrv 01 Incorporacao Imobiliaria SPE LTDA Via Sul Engenharia AGUAS DE GUANABARA …" at bounding box center [753, 29] width 949 height 60
click at [488, 45] on button "Lrv 01 Incorporacao Imobiliaria SPE LTDA" at bounding box center [465, 29] width 372 height 39
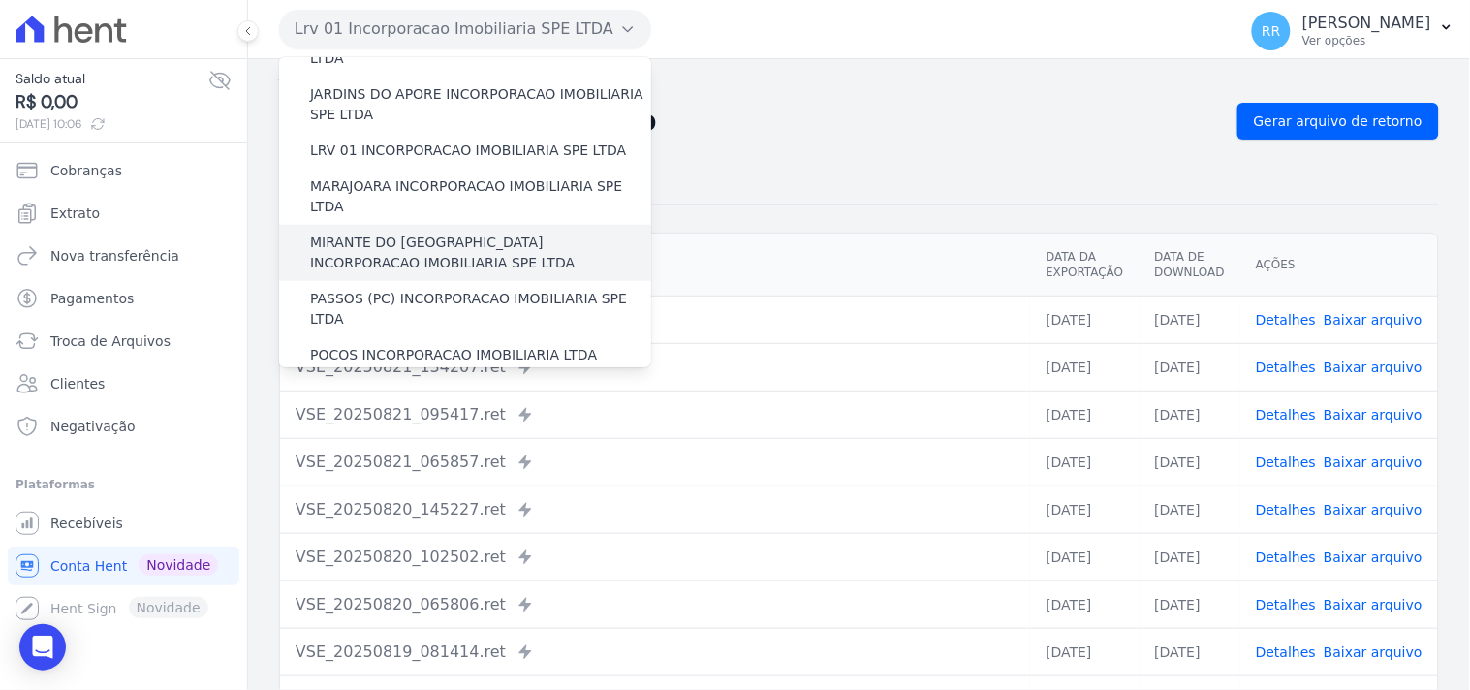
scroll to position [502, 0]
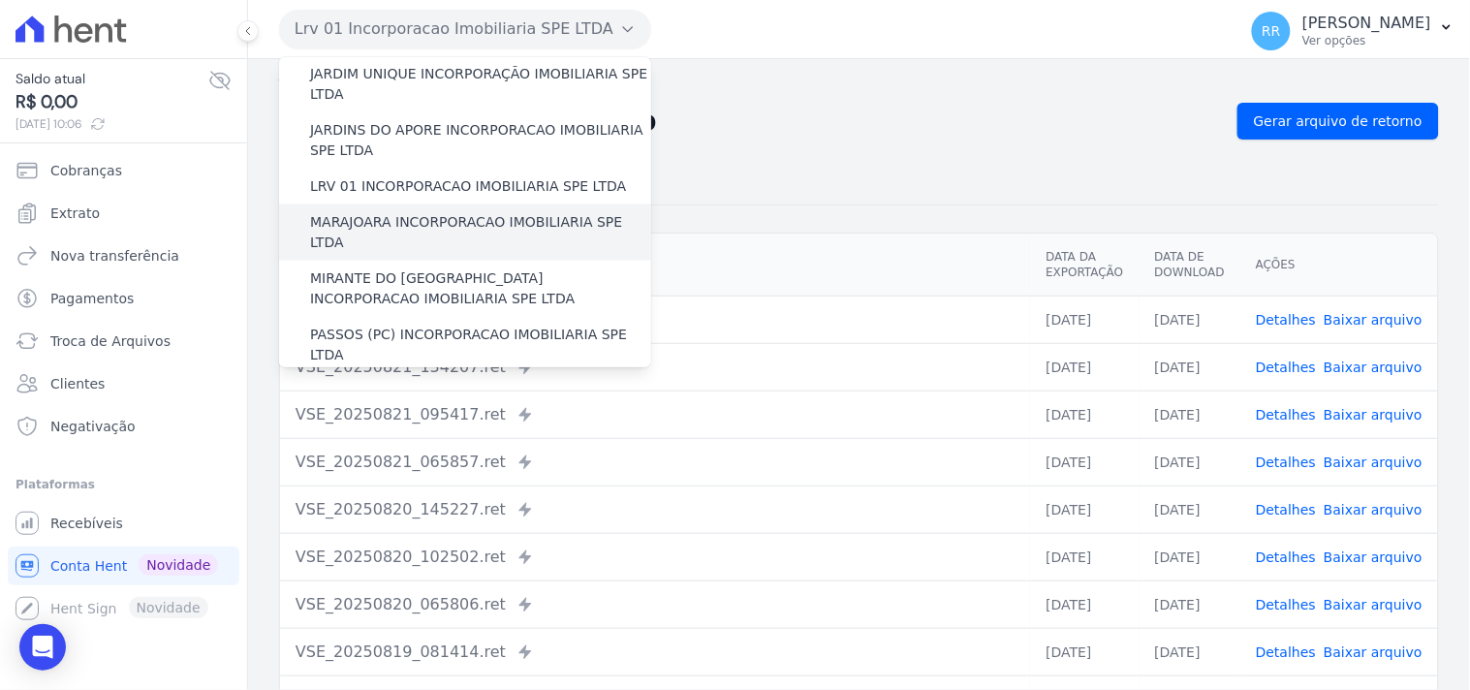
click at [506, 212] on label "MARAJOARA INCORPORACAO IMOBILIARIA SPE LTDA" at bounding box center [480, 232] width 341 height 41
click at [0, 0] on input "MARAJOARA INCORPORACAO IMOBILIARIA SPE LTDA" at bounding box center [0, 0] width 0 height 0
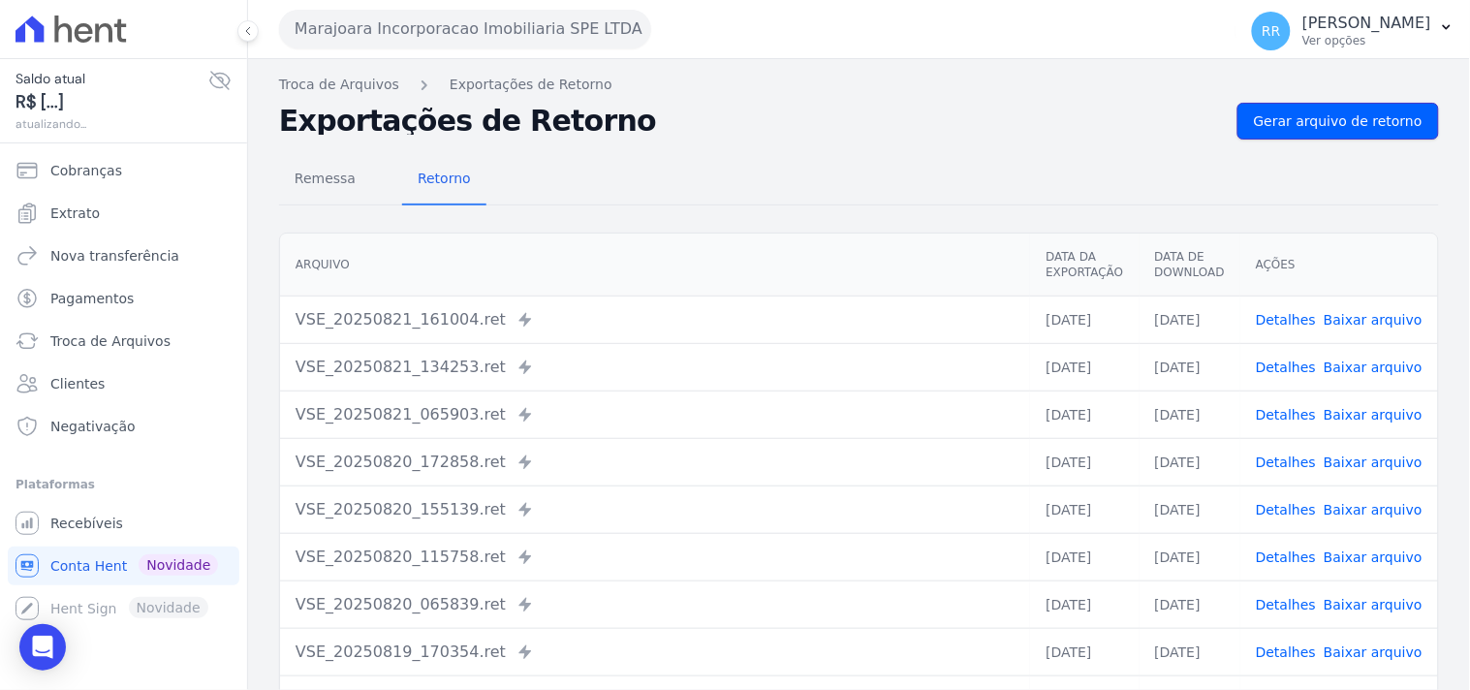
click at [1317, 130] on span "Gerar arquivo de retorno" at bounding box center [1338, 120] width 169 height 19
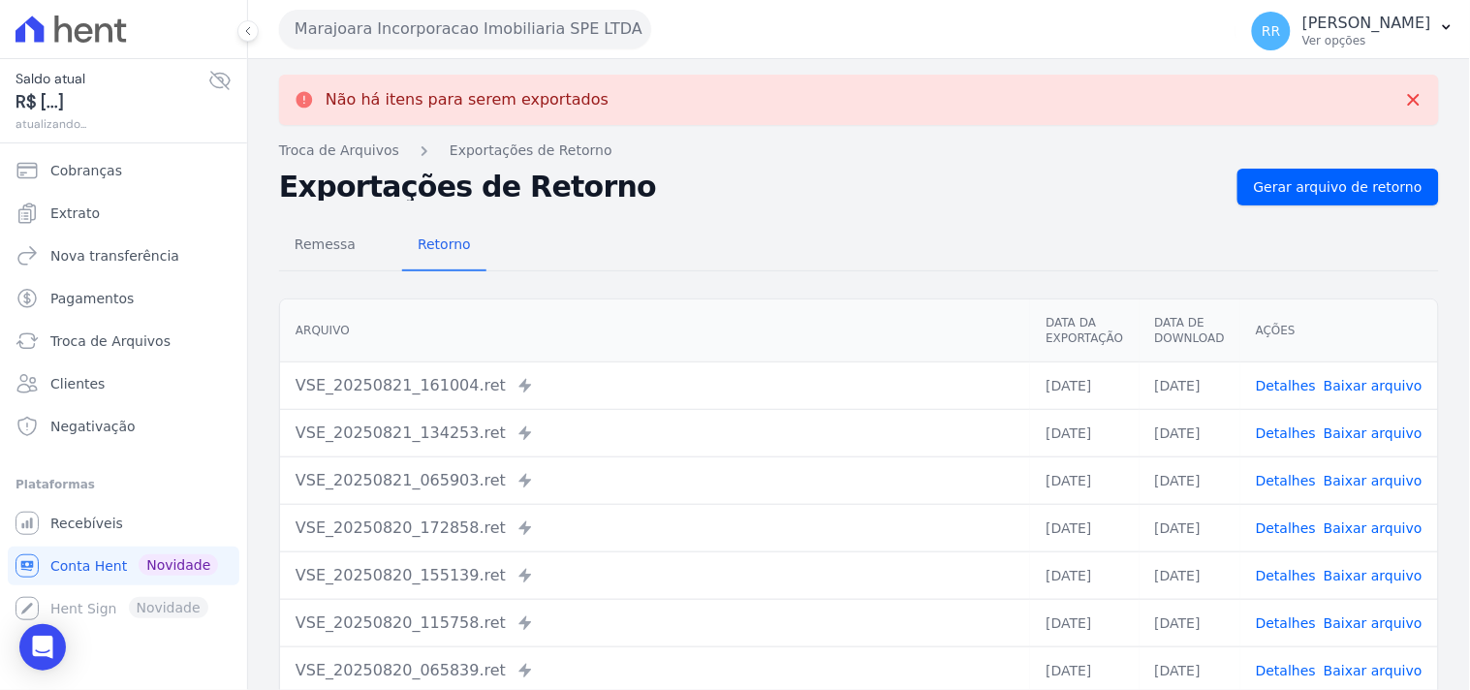
click at [404, 32] on button "Marajoara Incorporacao Imobiliaria SPE LTDA" at bounding box center [465, 29] width 372 height 39
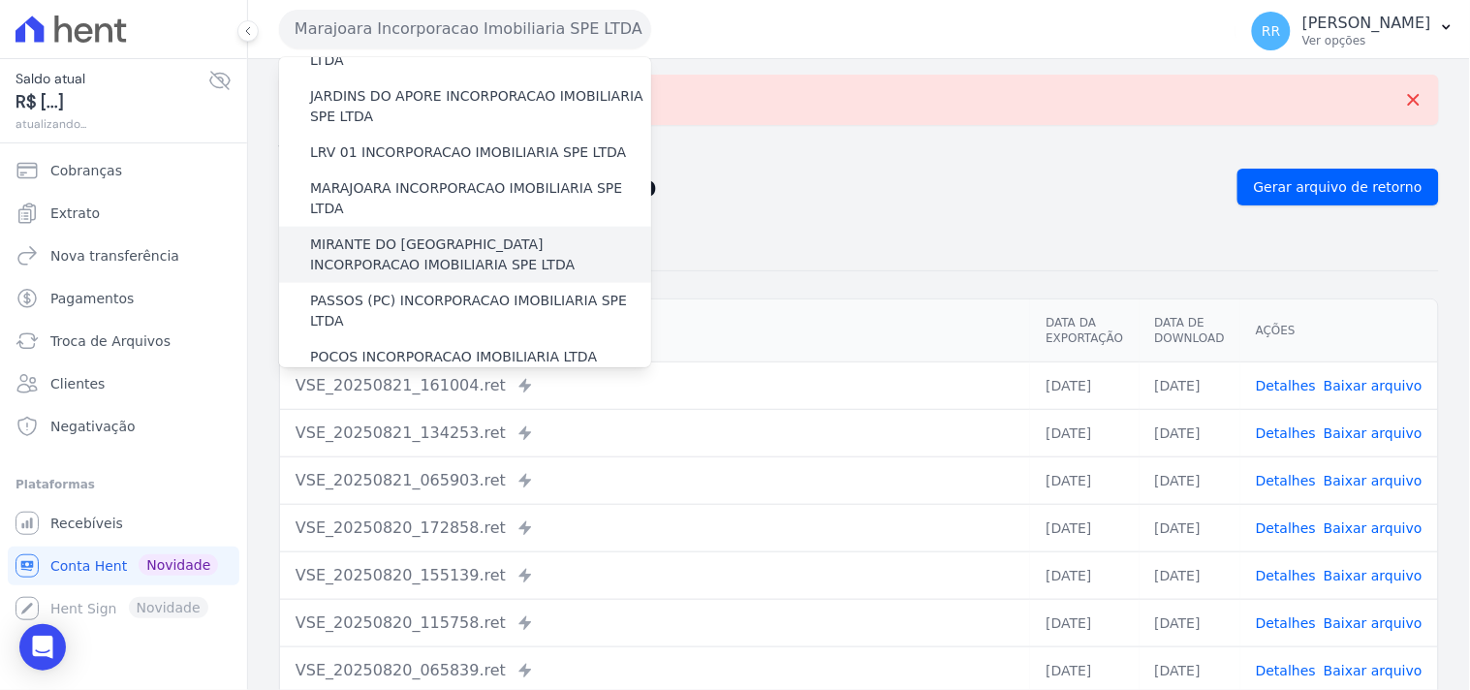
scroll to position [538, 0]
click at [398, 232] on label "MIRANTE DO [GEOGRAPHIC_DATA] INCORPORACAO IMOBILIARIA SPE LTDA" at bounding box center [480, 252] width 341 height 41
click at [0, 0] on input "MIRANTE DO [GEOGRAPHIC_DATA] INCORPORACAO IMOBILIARIA SPE LTDA" at bounding box center [0, 0] width 0 height 0
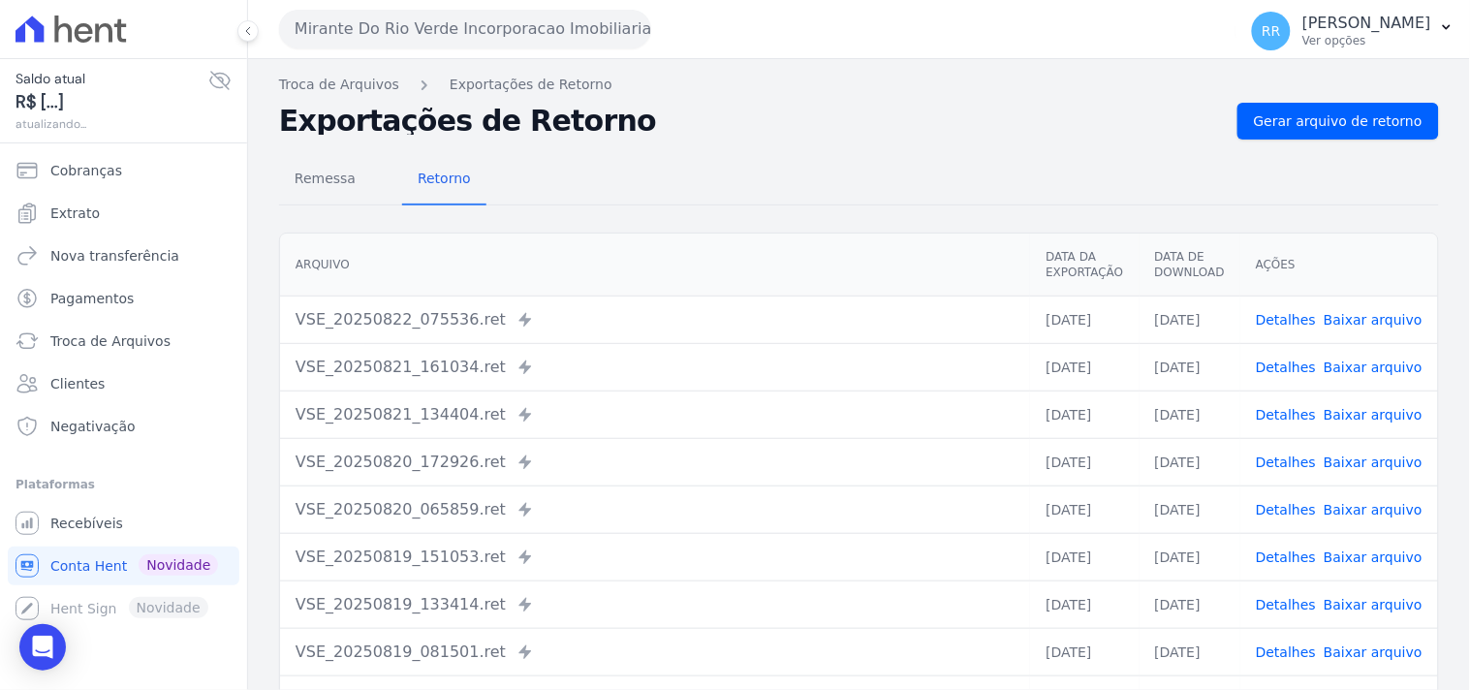
click at [1306, 151] on div "Remessa Retorno Arquivo Data da Exportação Data de Download Ações VSE_20250822_…" at bounding box center [859, 489] width 1160 height 700
click at [1318, 132] on link "Gerar arquivo de retorno" at bounding box center [1337, 121] width 201 height 37
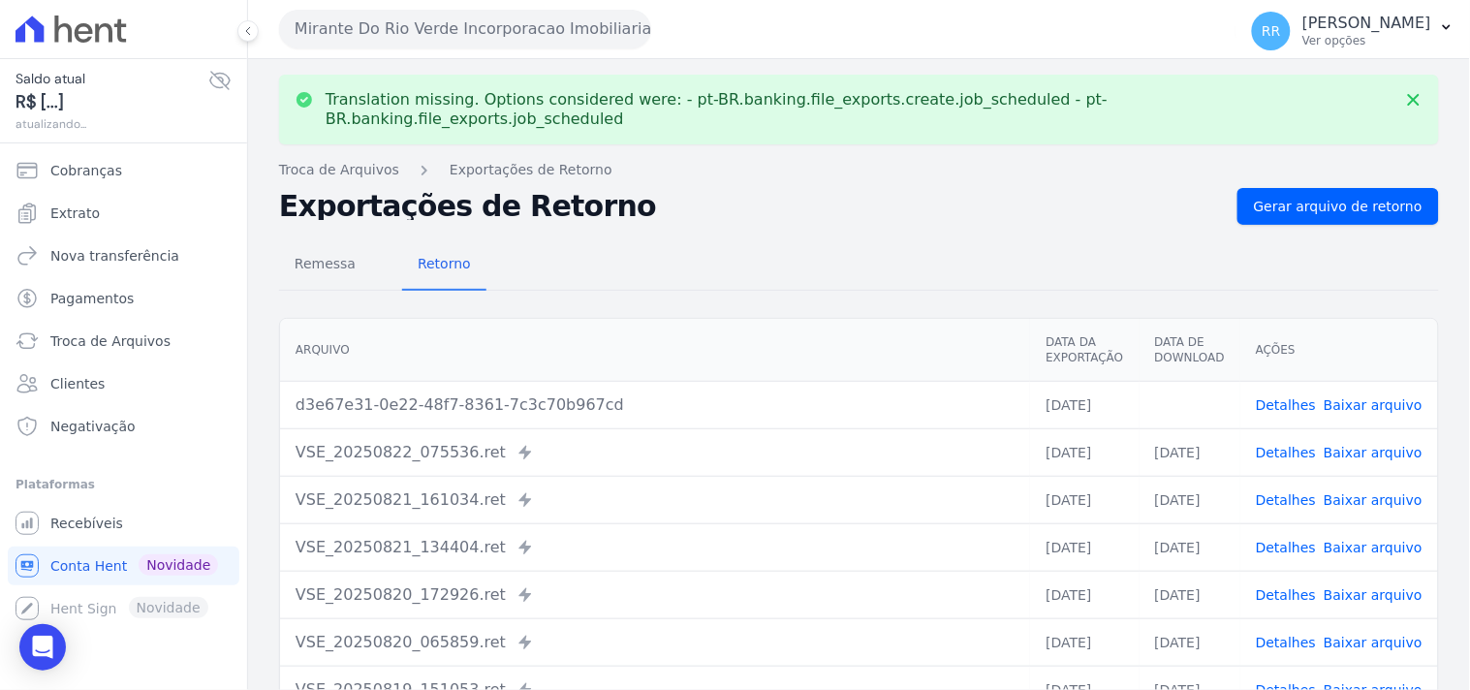
click at [1377, 397] on link "Baixar arquivo" at bounding box center [1372, 404] width 99 height 15
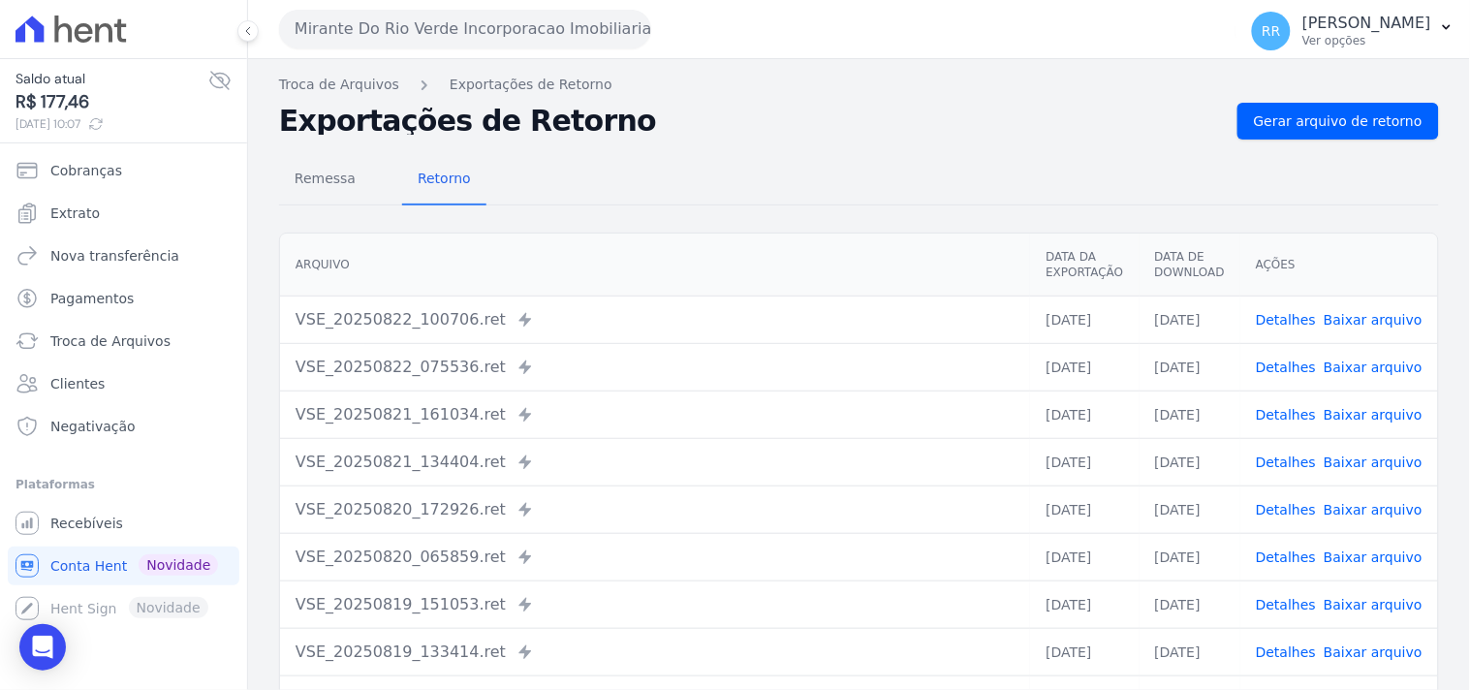
click at [340, 36] on button "Mirante Do Rio Verde Incorporacao Imobiliaria SPE LTDA" at bounding box center [465, 29] width 372 height 39
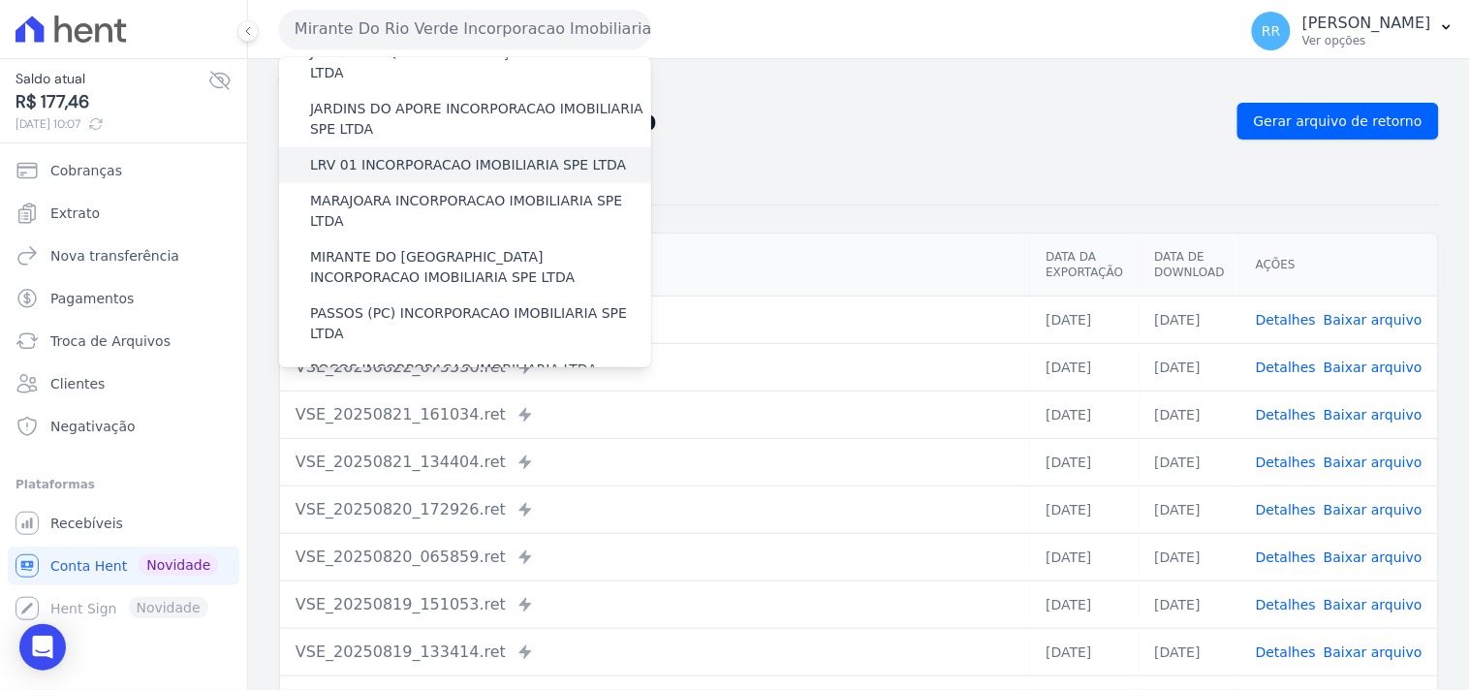
scroll to position [538, 0]
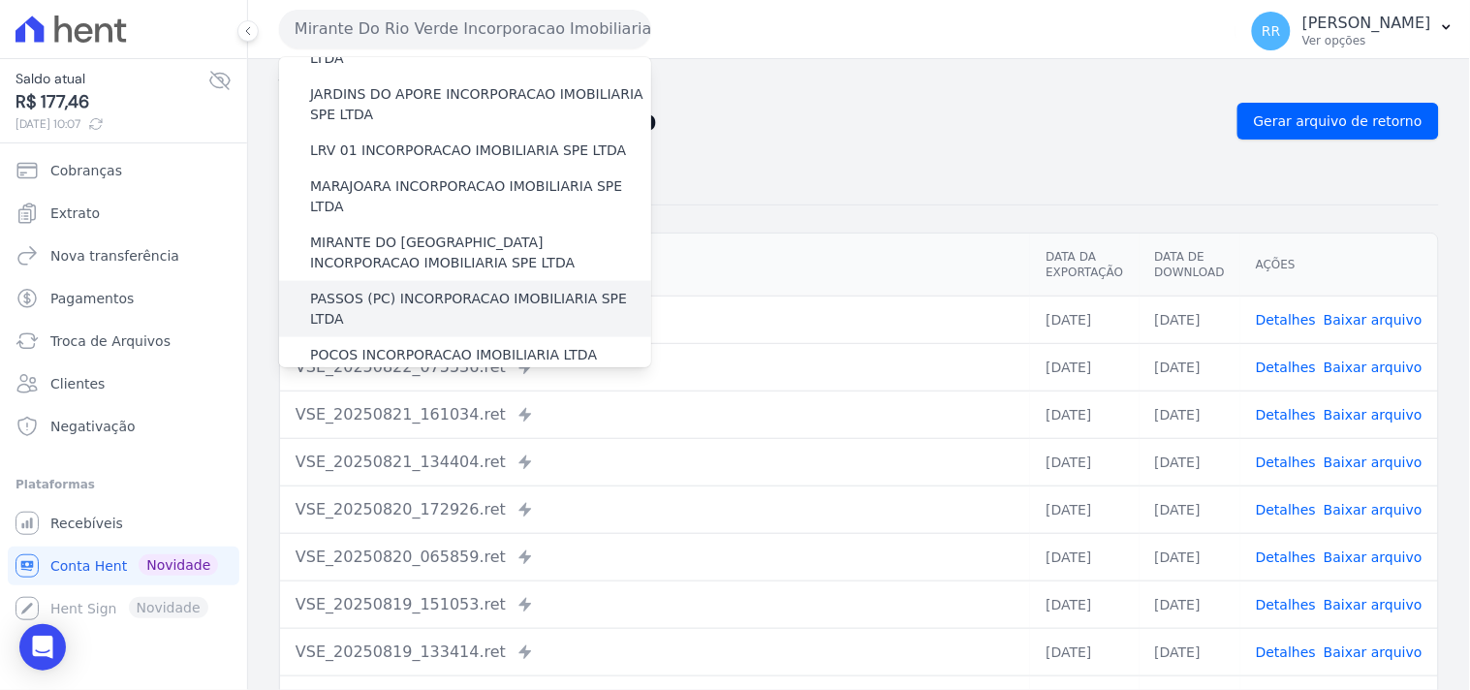
click at [389, 289] on label "PASSOS (PC) INCORPORACAO IMOBILIARIA SPE LTDA" at bounding box center [480, 309] width 341 height 41
click at [0, 0] on input "PASSOS (PC) INCORPORACAO IMOBILIARIA SPE LTDA" at bounding box center [0, 0] width 0 height 0
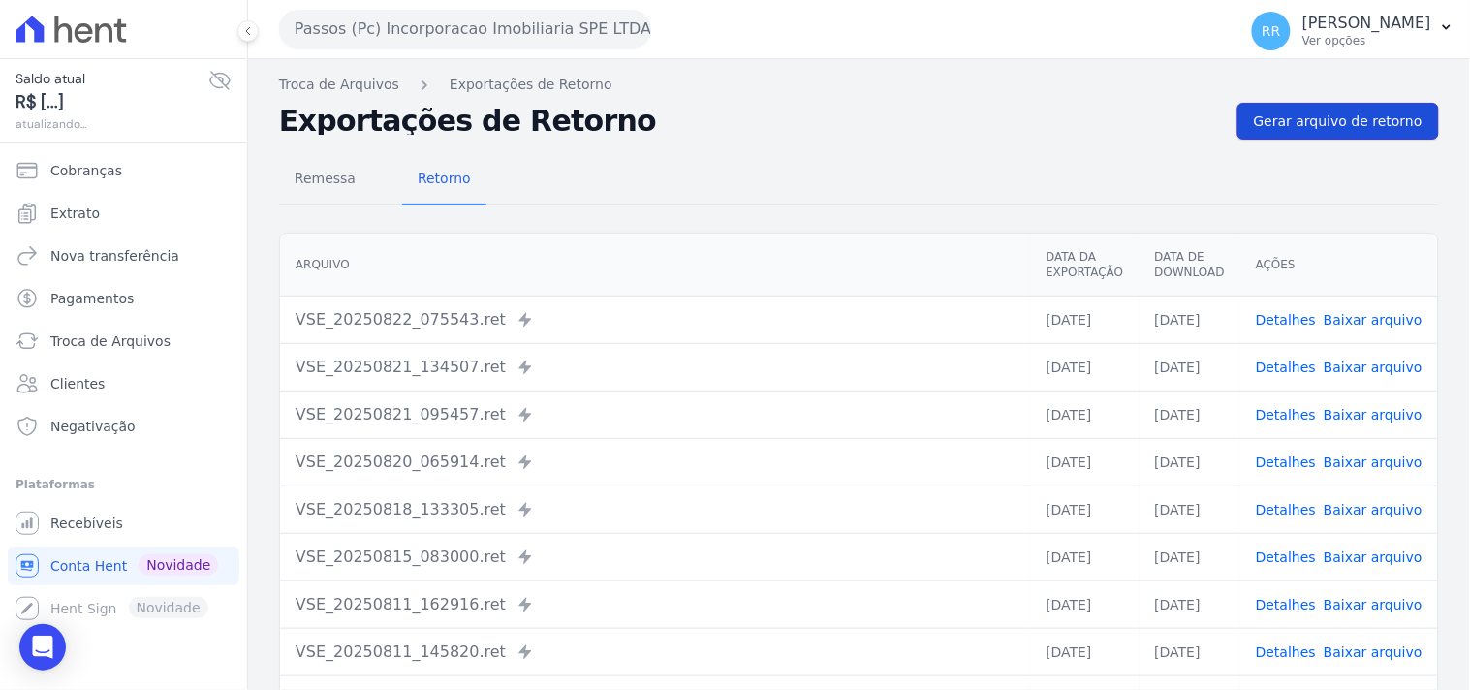
click at [1298, 118] on span "Gerar arquivo de retorno" at bounding box center [1338, 120] width 169 height 19
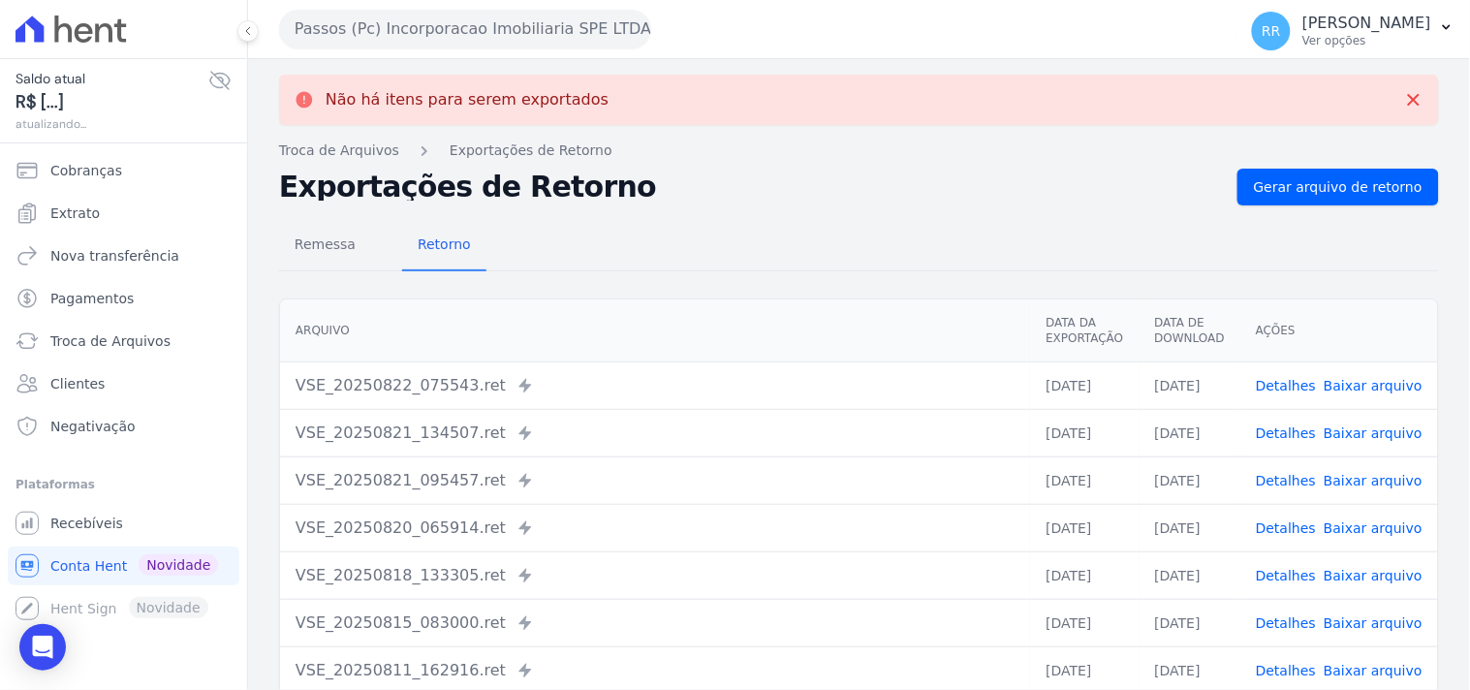
click at [390, 33] on button "Passos (Pc) Incorporacao Imobiliaria SPE LTDA" at bounding box center [465, 29] width 372 height 39
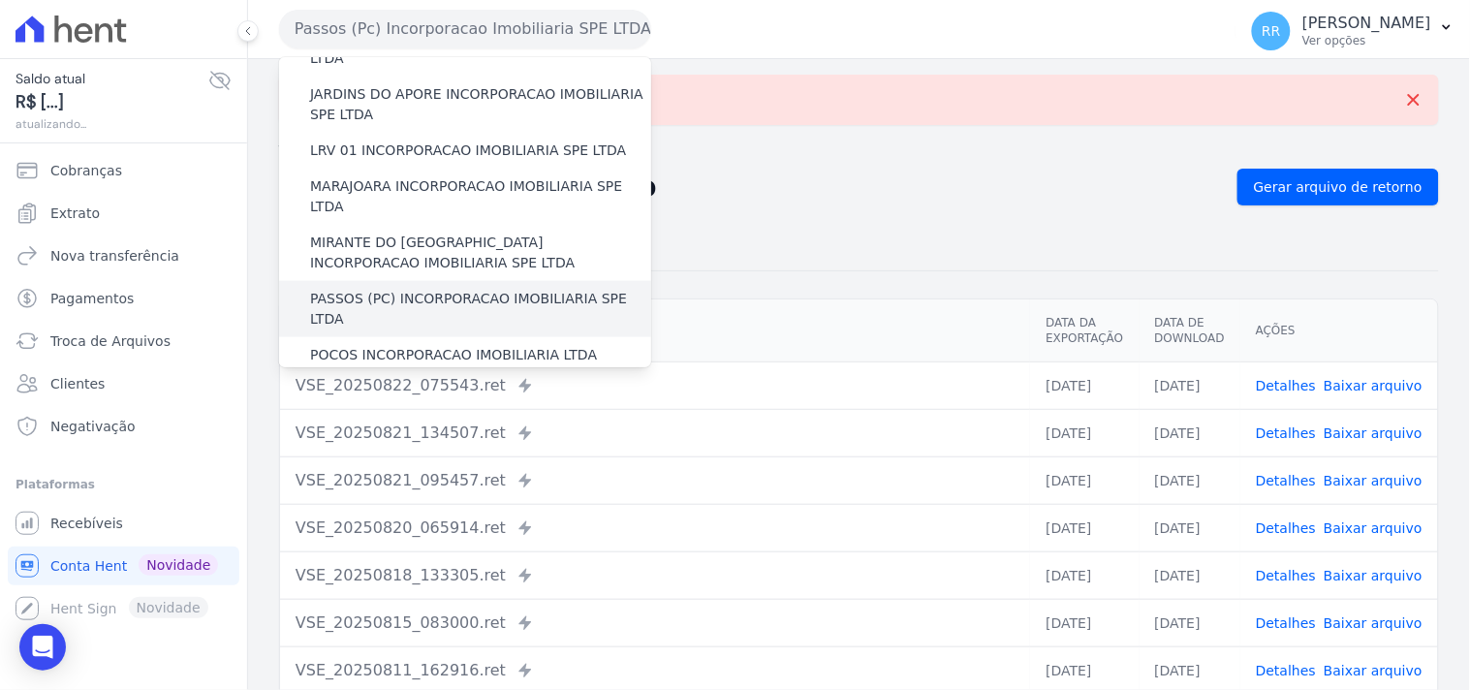
click at [409, 289] on label "PASSOS (PC) INCORPORACAO IMOBILIARIA SPE LTDA" at bounding box center [480, 309] width 341 height 41
click at [0, 0] on input "PASSOS (PC) INCORPORACAO IMOBILIARIA SPE LTDA" at bounding box center [0, 0] width 0 height 0
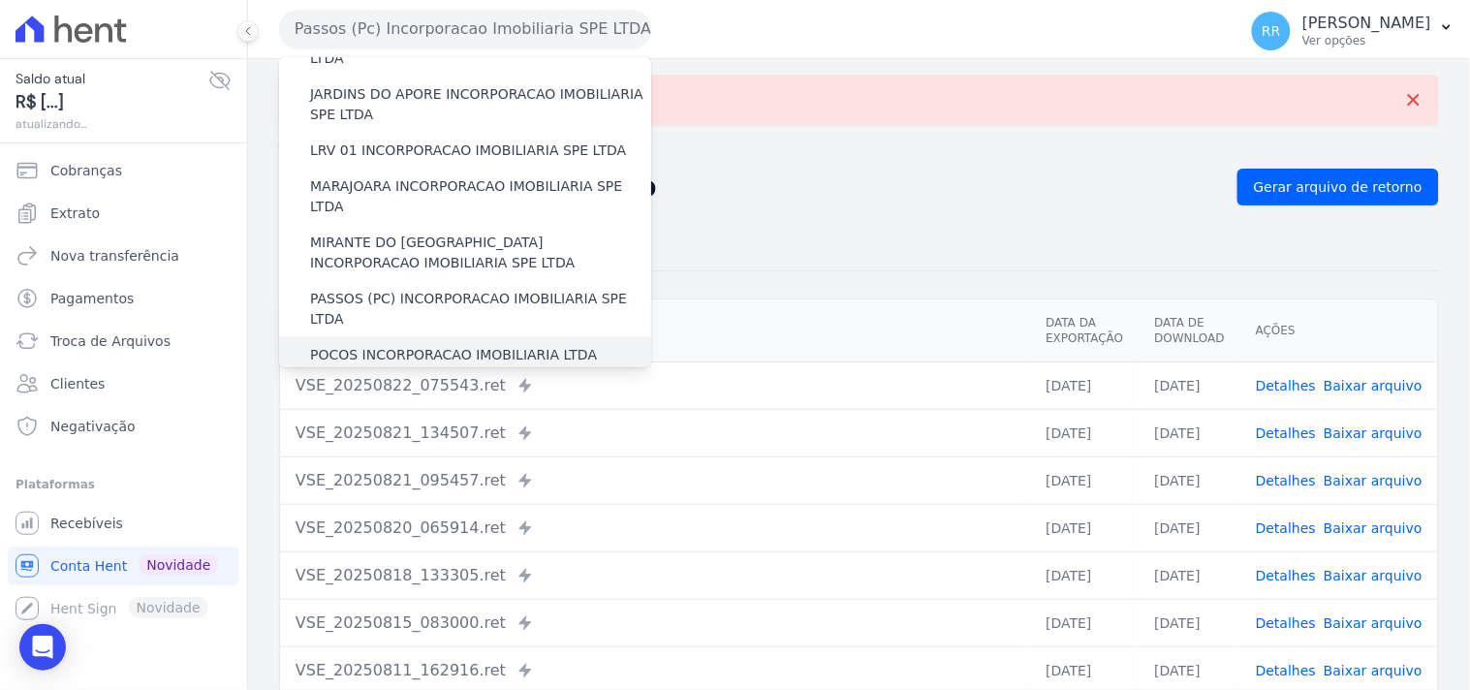
click at [399, 345] on label "POCOS INCORPORACAO IMOBILIARIA LTDA" at bounding box center [453, 355] width 287 height 20
click at [0, 0] on input "POCOS INCORPORACAO IMOBILIARIA LTDA" at bounding box center [0, 0] width 0 height 0
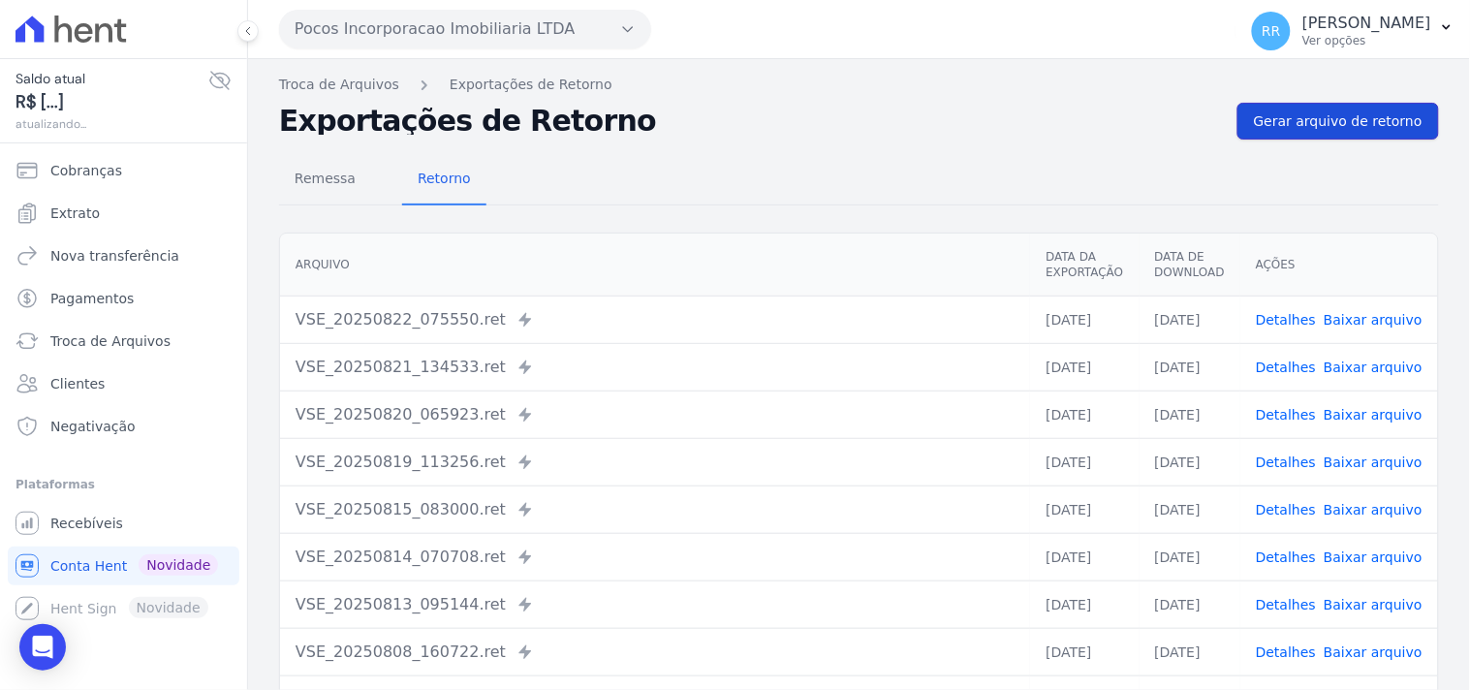
click at [1273, 130] on span "Gerar arquivo de retorno" at bounding box center [1338, 120] width 169 height 19
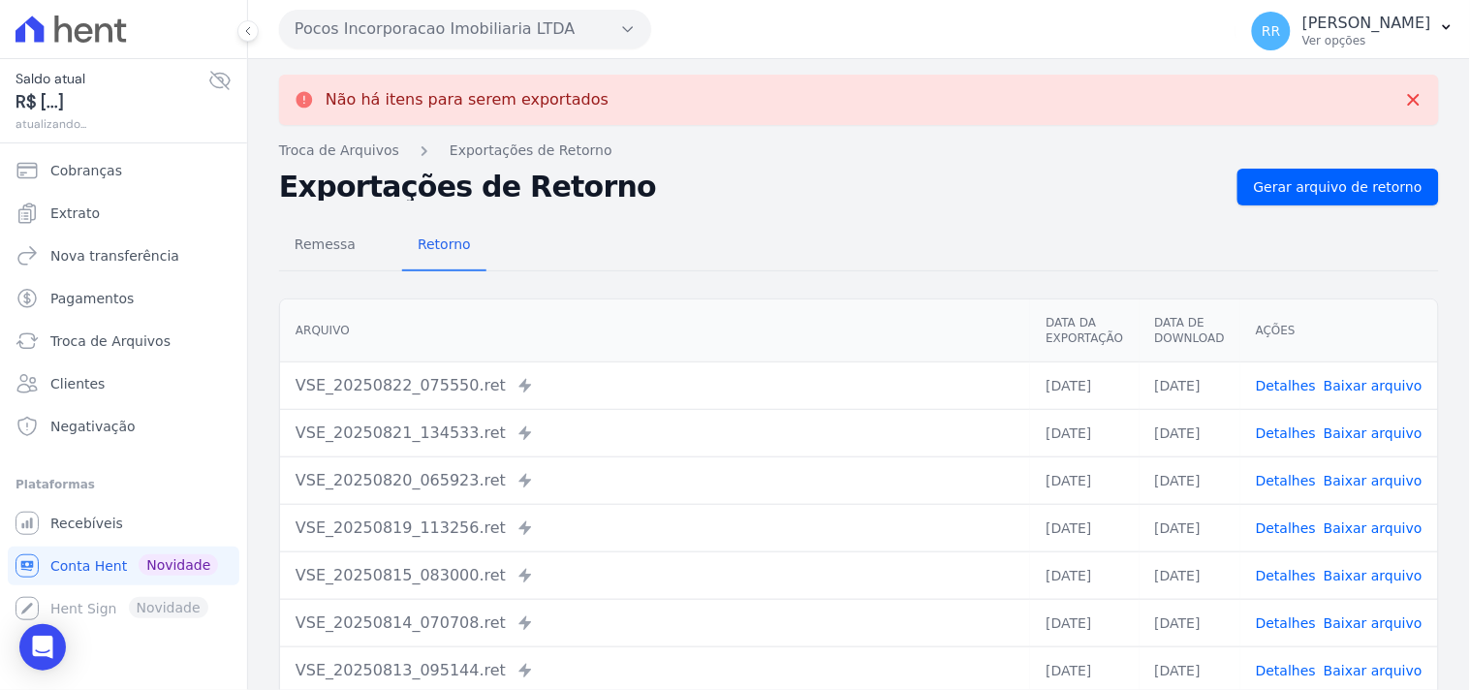
click at [487, 29] on button "Pocos Incorporacao Imobiliaria LTDA" at bounding box center [465, 29] width 372 height 39
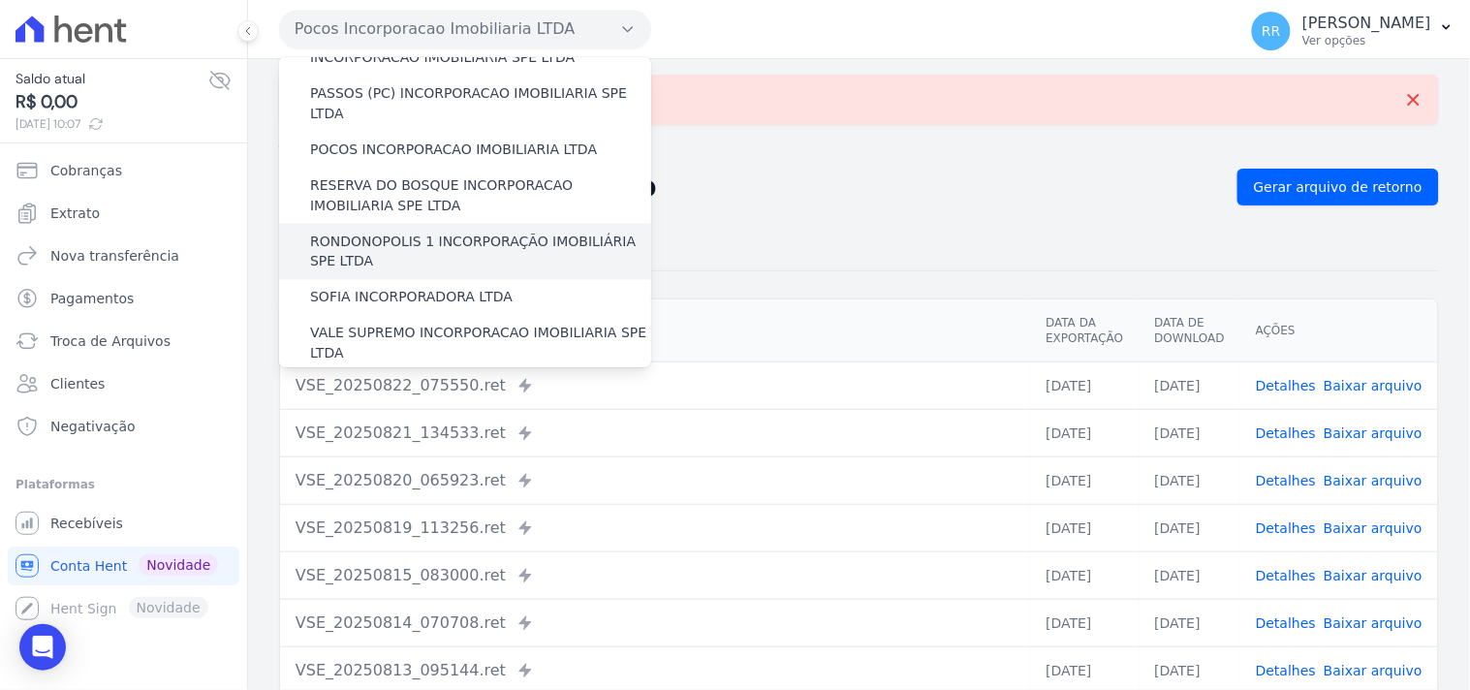
scroll to position [722, 0]
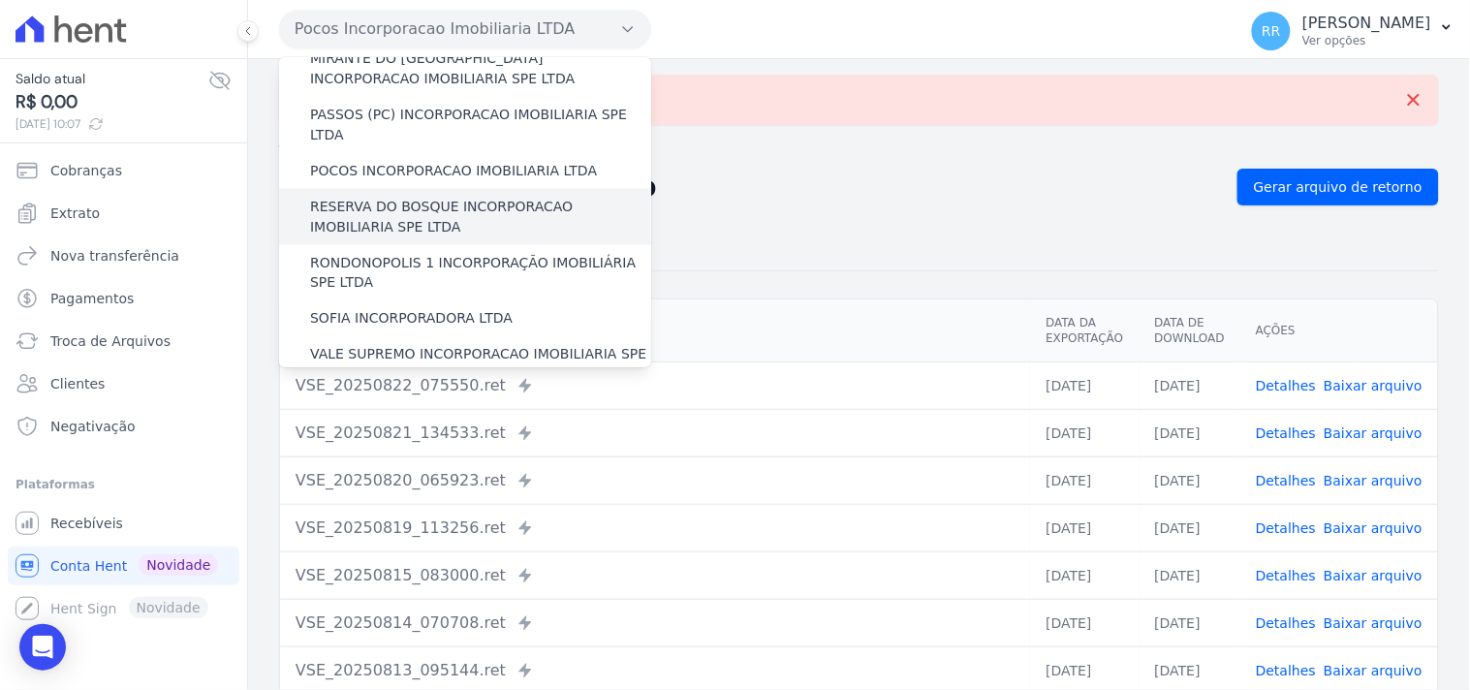
click at [388, 197] on label "RESERVA DO BOSQUE INCORPORACAO IMOBILIARIA SPE LTDA" at bounding box center [480, 217] width 341 height 41
click at [0, 0] on input "RESERVA DO BOSQUE INCORPORACAO IMOBILIARIA SPE LTDA" at bounding box center [0, 0] width 0 height 0
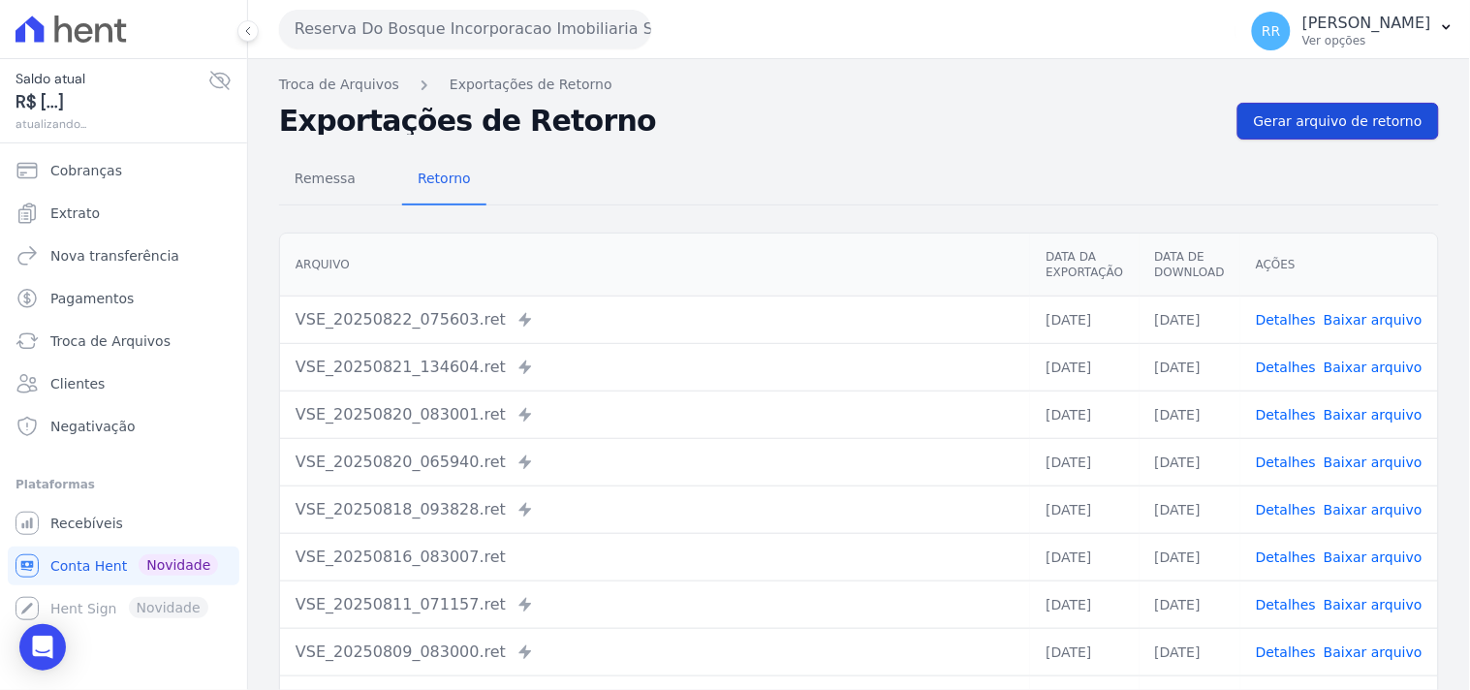
click at [1321, 117] on span "Gerar arquivo de retorno" at bounding box center [1338, 120] width 169 height 19
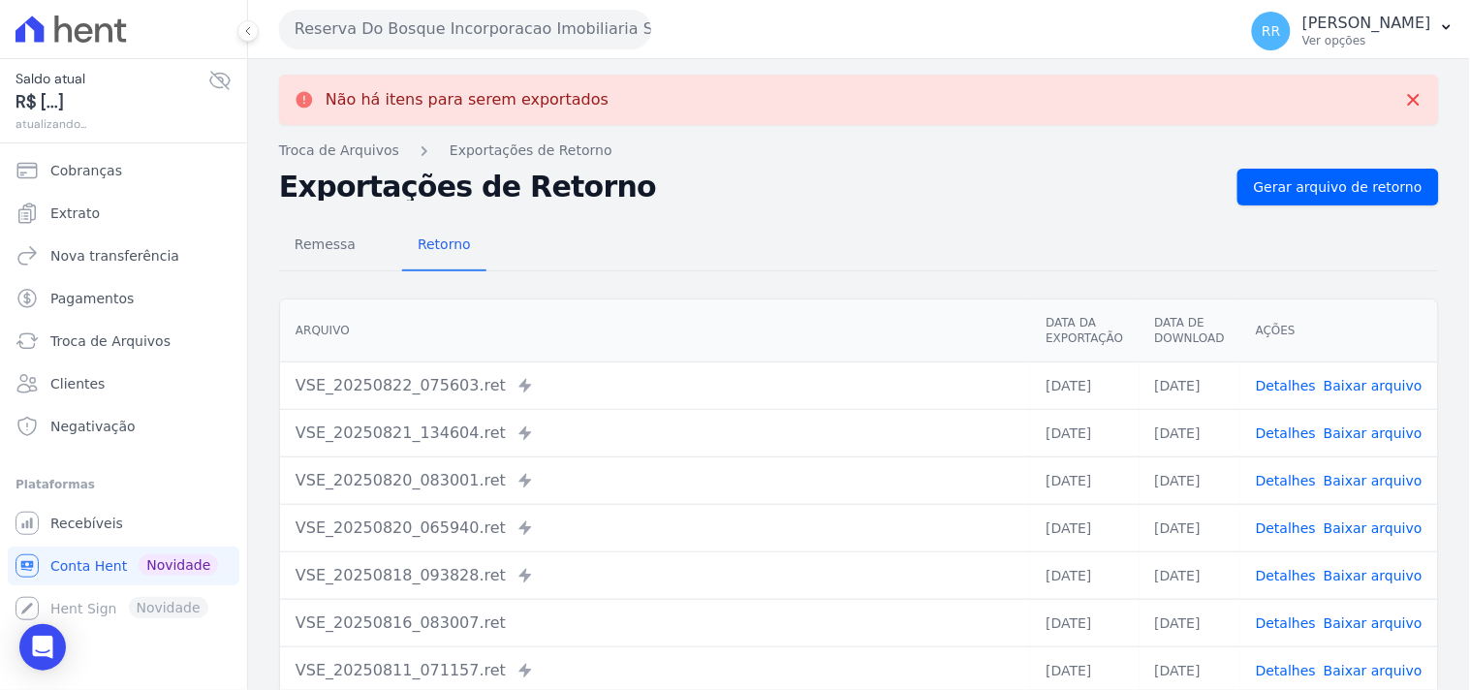
click at [387, 29] on button "Reserva Do Bosque Incorporacao Imobiliaria SPE LTDA" at bounding box center [465, 29] width 372 height 39
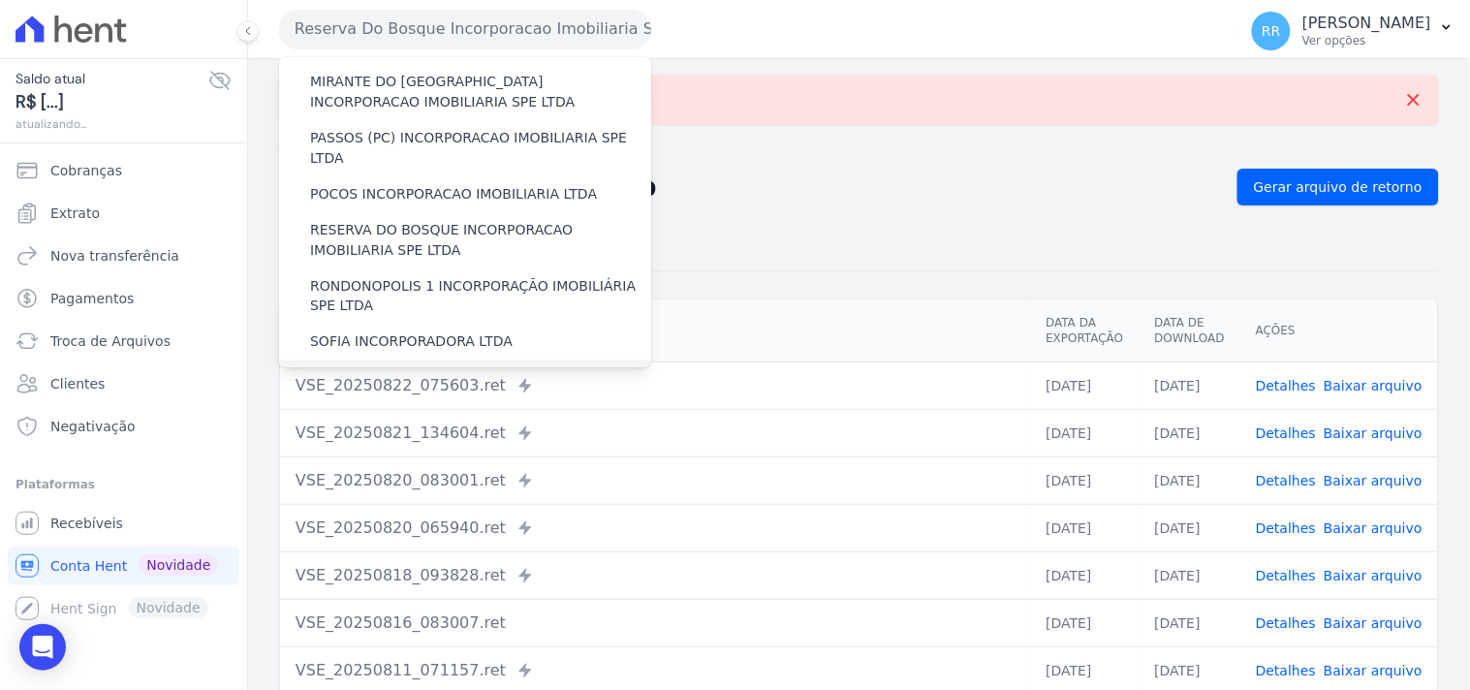
scroll to position [681, 0]
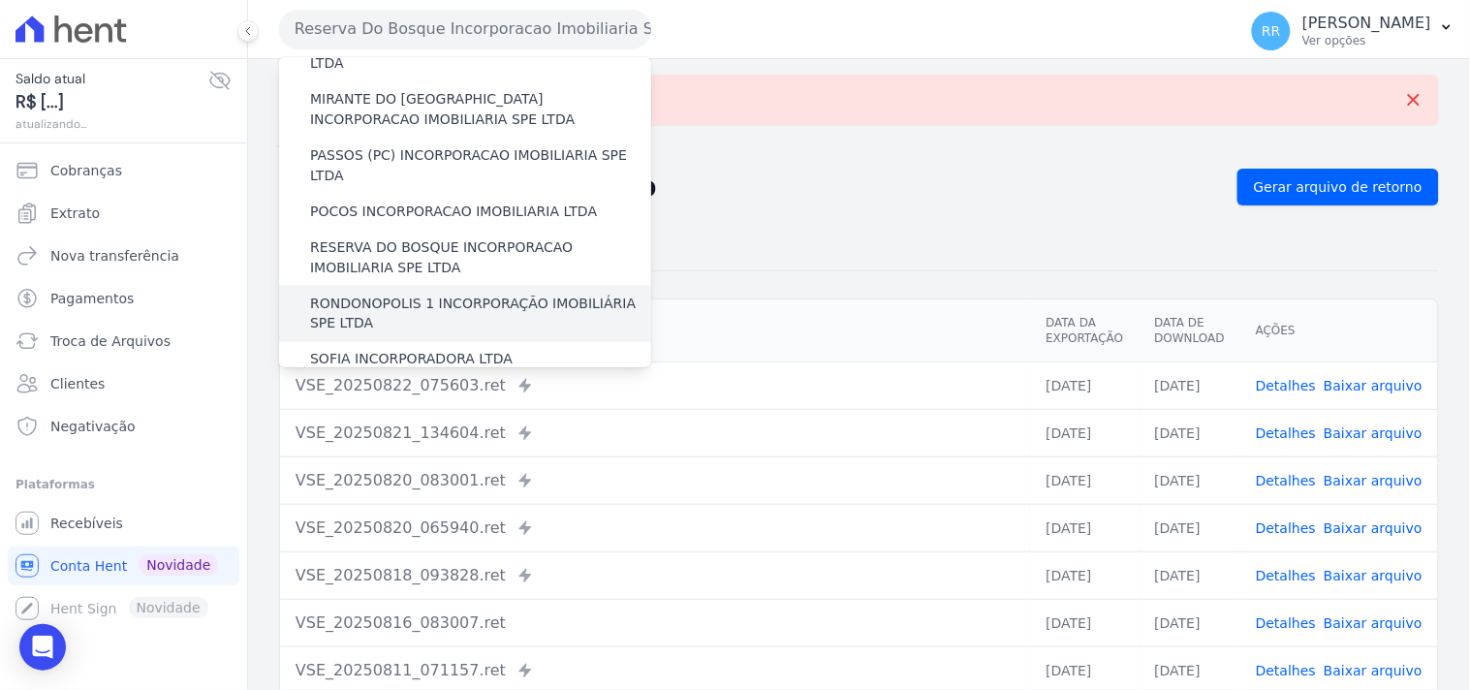
click at [439, 294] on label "RONDONOPOLIS 1 INCORPORAÇÃO IMOBILIÁRIA SPE LTDA" at bounding box center [480, 314] width 341 height 41
click at [0, 0] on input "RONDONOPOLIS 1 INCORPORAÇÃO IMOBILIÁRIA SPE LTDA" at bounding box center [0, 0] width 0 height 0
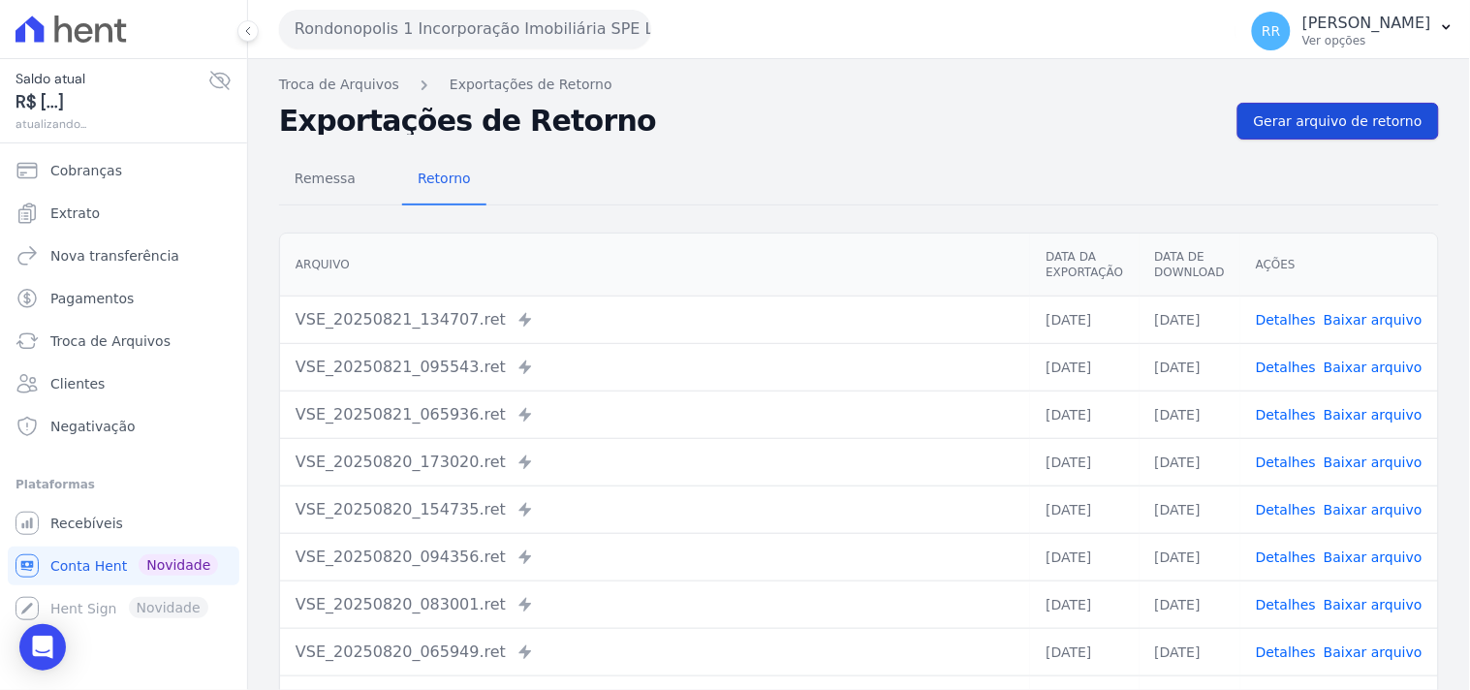
click at [1299, 118] on span "Gerar arquivo de retorno" at bounding box center [1338, 120] width 169 height 19
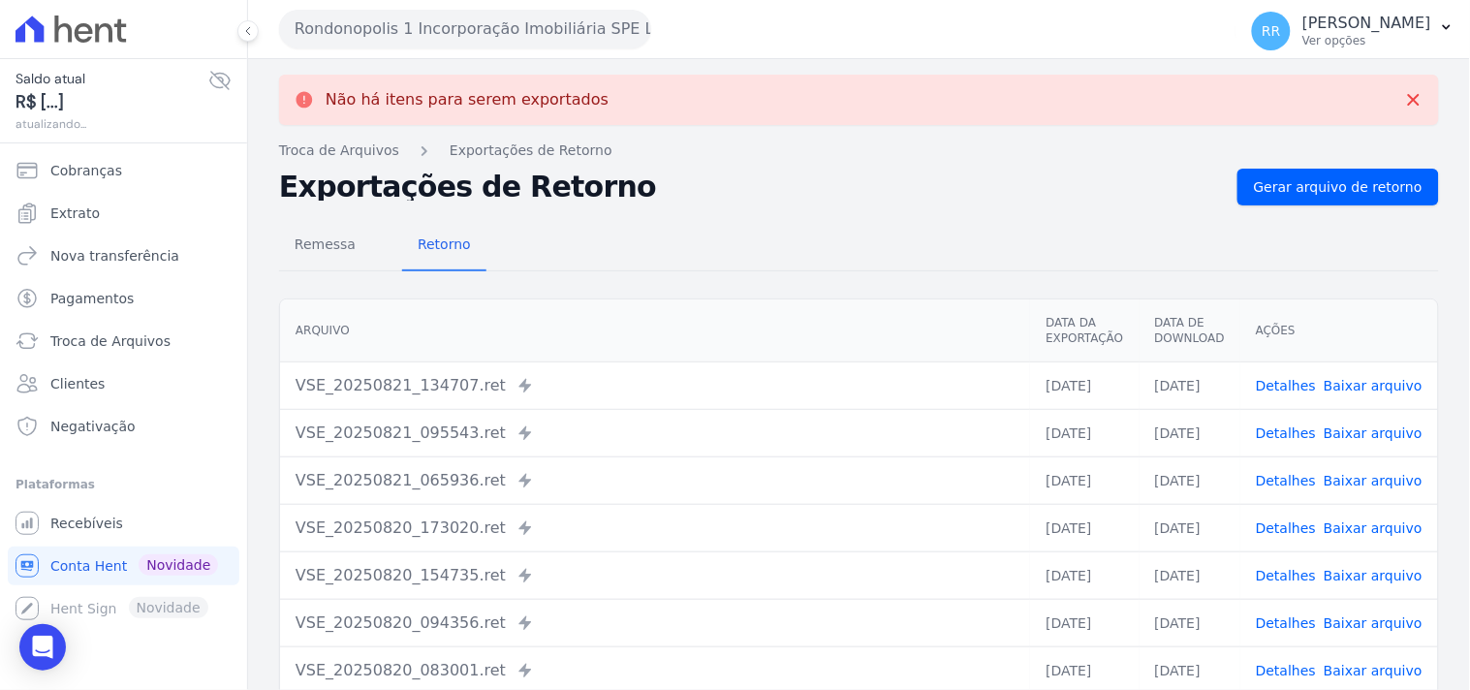
click at [419, 21] on button "Rondonopolis 1 Incorporação Imobiliária SPE LTDA" at bounding box center [465, 29] width 372 height 39
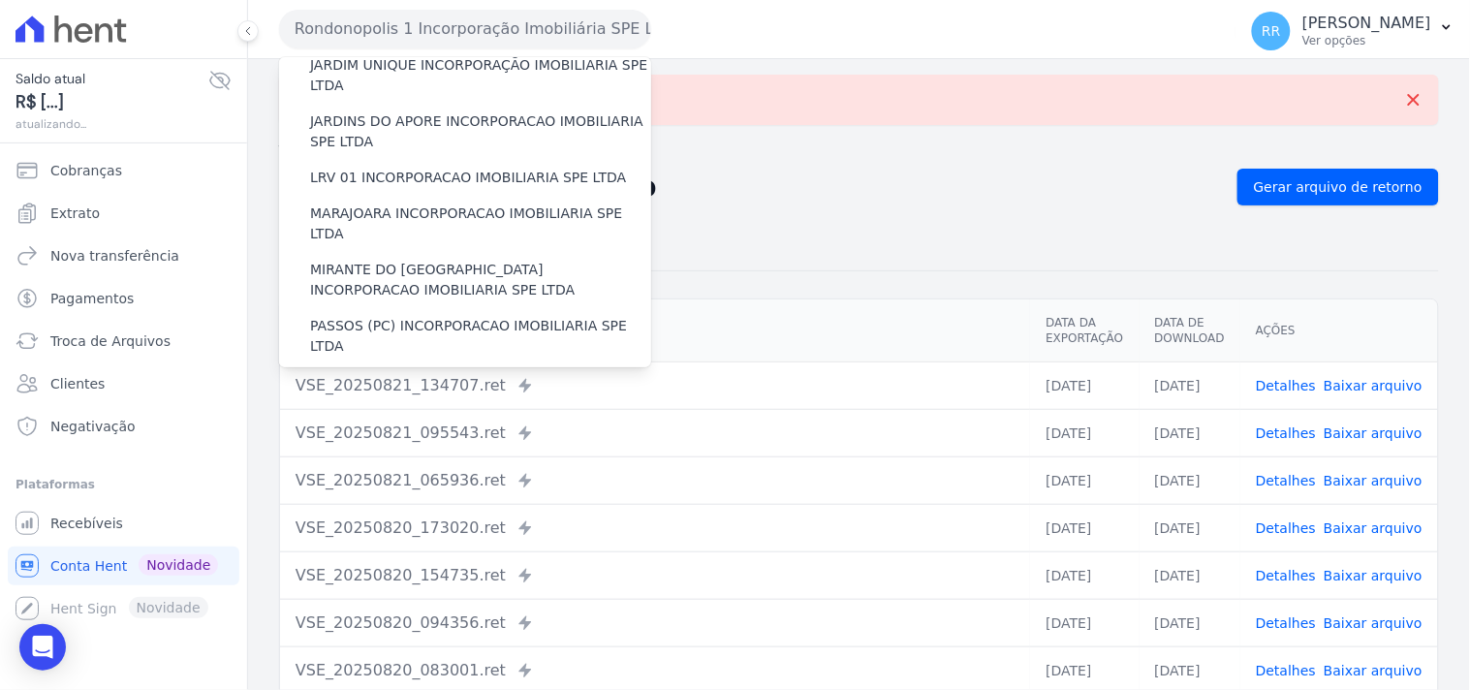
scroll to position [789, 0]
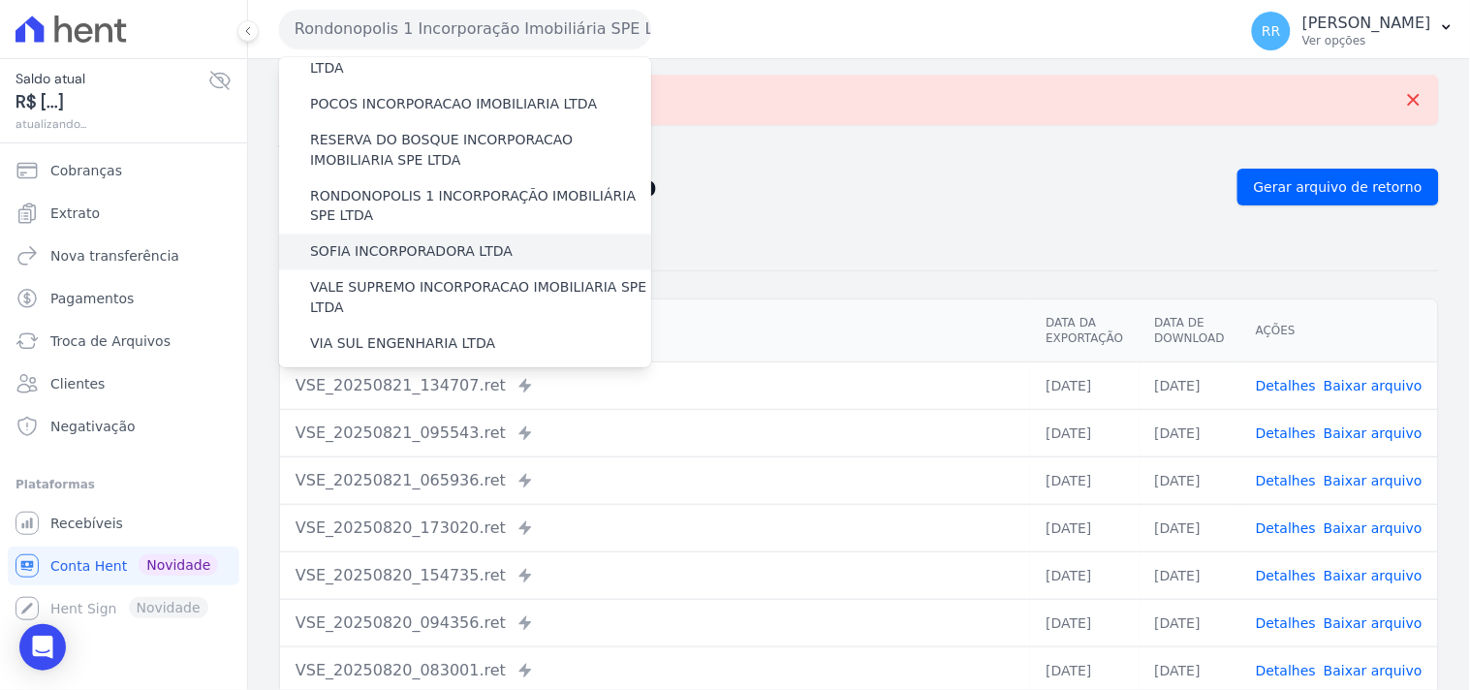
click at [428, 234] on div "SOFIA INCORPORADORA LTDA" at bounding box center [465, 252] width 372 height 36
click at [414, 234] on div "SOFIA INCORPORADORA LTDA" at bounding box center [465, 252] width 372 height 36
click at [430, 242] on label "SOFIA INCORPORADORA LTDA" at bounding box center [411, 252] width 202 height 20
click at [0, 0] on input "SOFIA INCORPORADORA LTDA" at bounding box center [0, 0] width 0 height 0
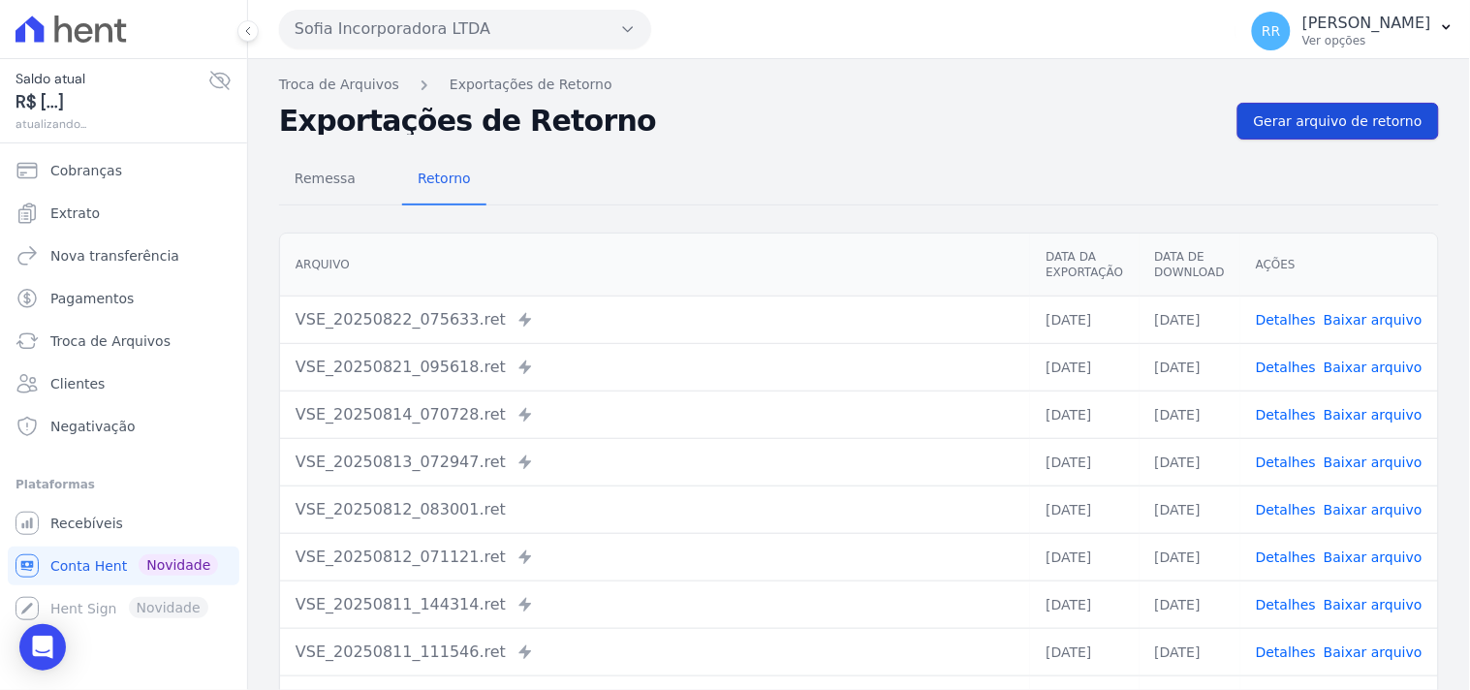
click at [1358, 123] on span "Gerar arquivo de retorno" at bounding box center [1338, 120] width 169 height 19
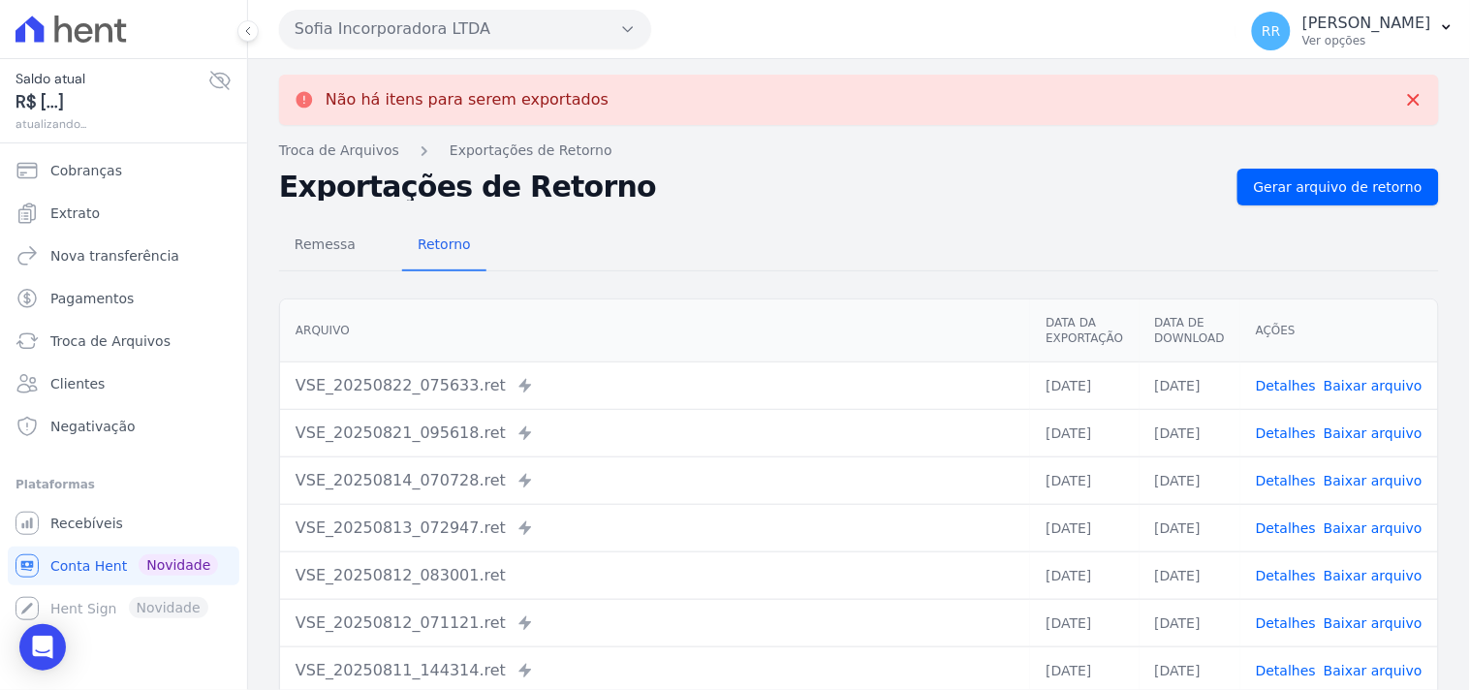
click at [368, 26] on button "Sofia Incorporadora LTDA" at bounding box center [465, 29] width 372 height 39
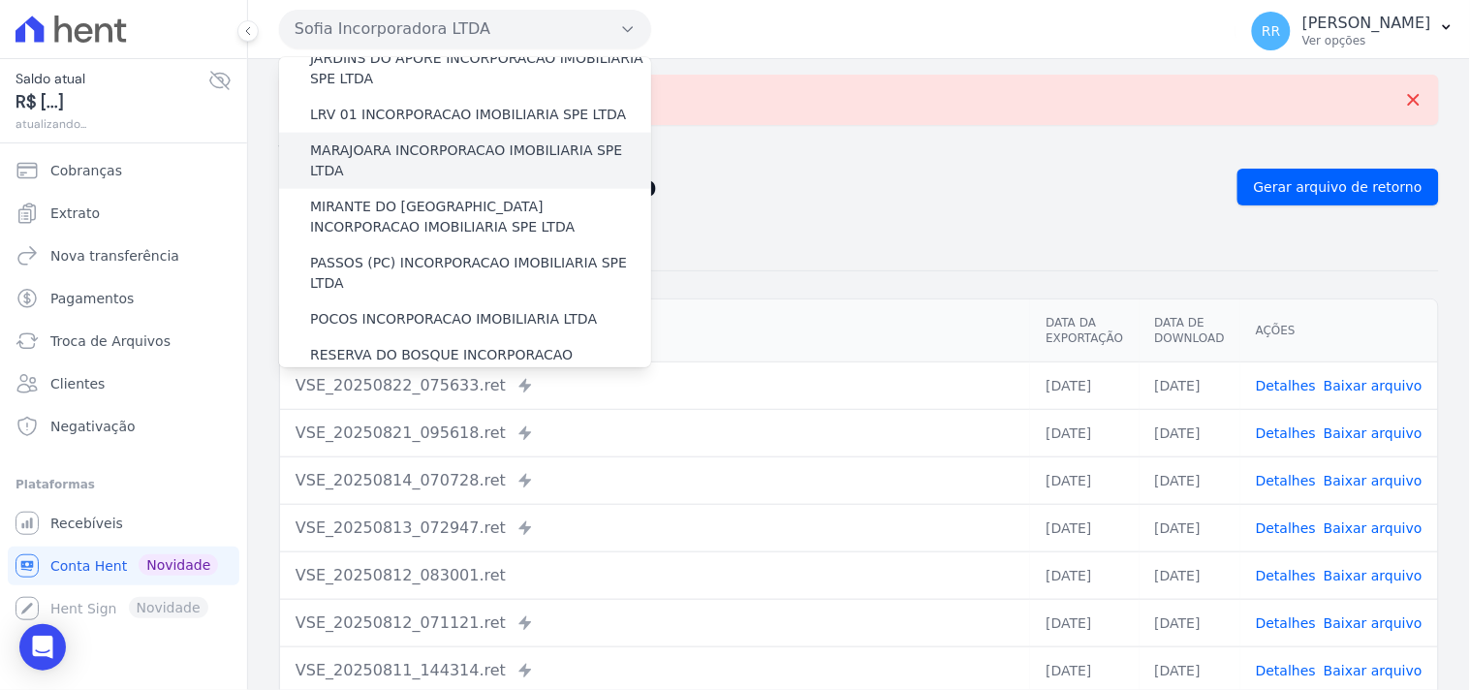
scroll to position [825, 0]
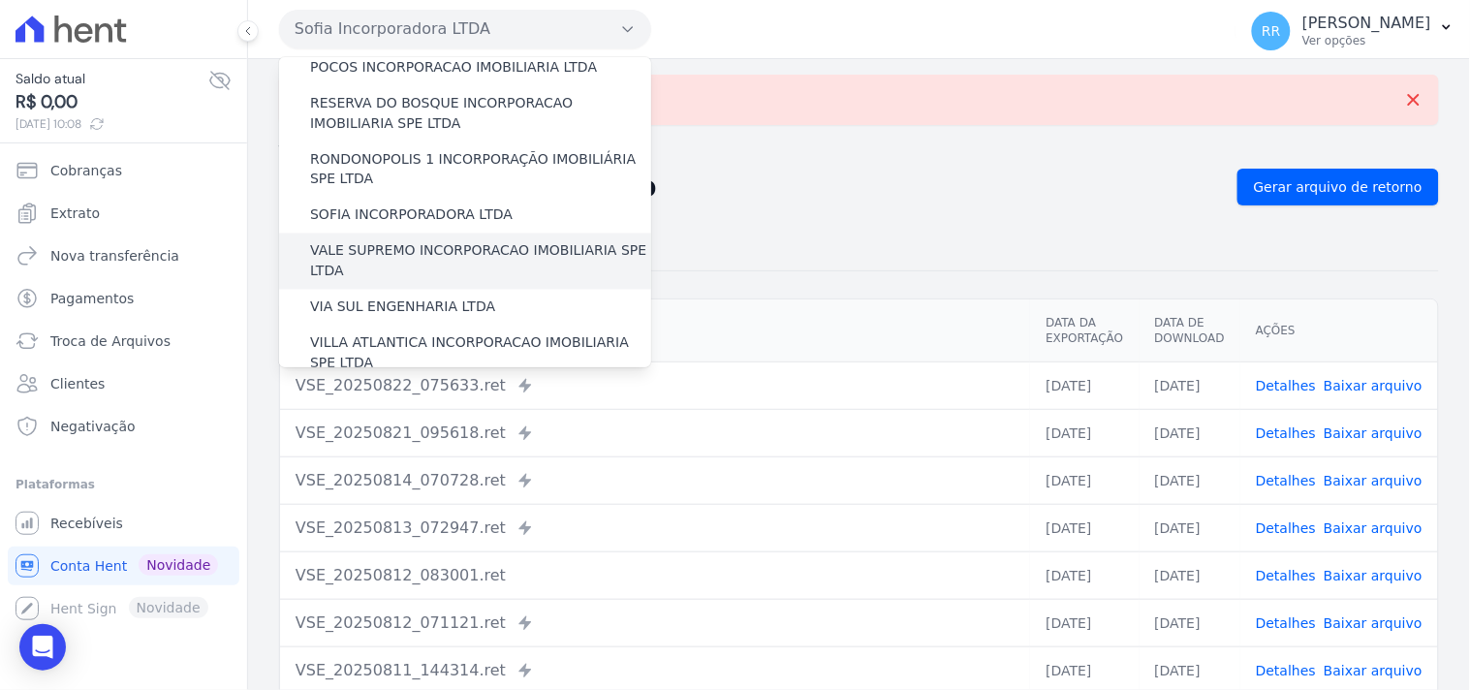
click at [402, 241] on label "VALE SUPREMO INCORPORACAO IMOBILIARIA SPE LTDA" at bounding box center [480, 261] width 341 height 41
click at [0, 0] on input "VALE SUPREMO INCORPORACAO IMOBILIARIA SPE LTDA" at bounding box center [0, 0] width 0 height 0
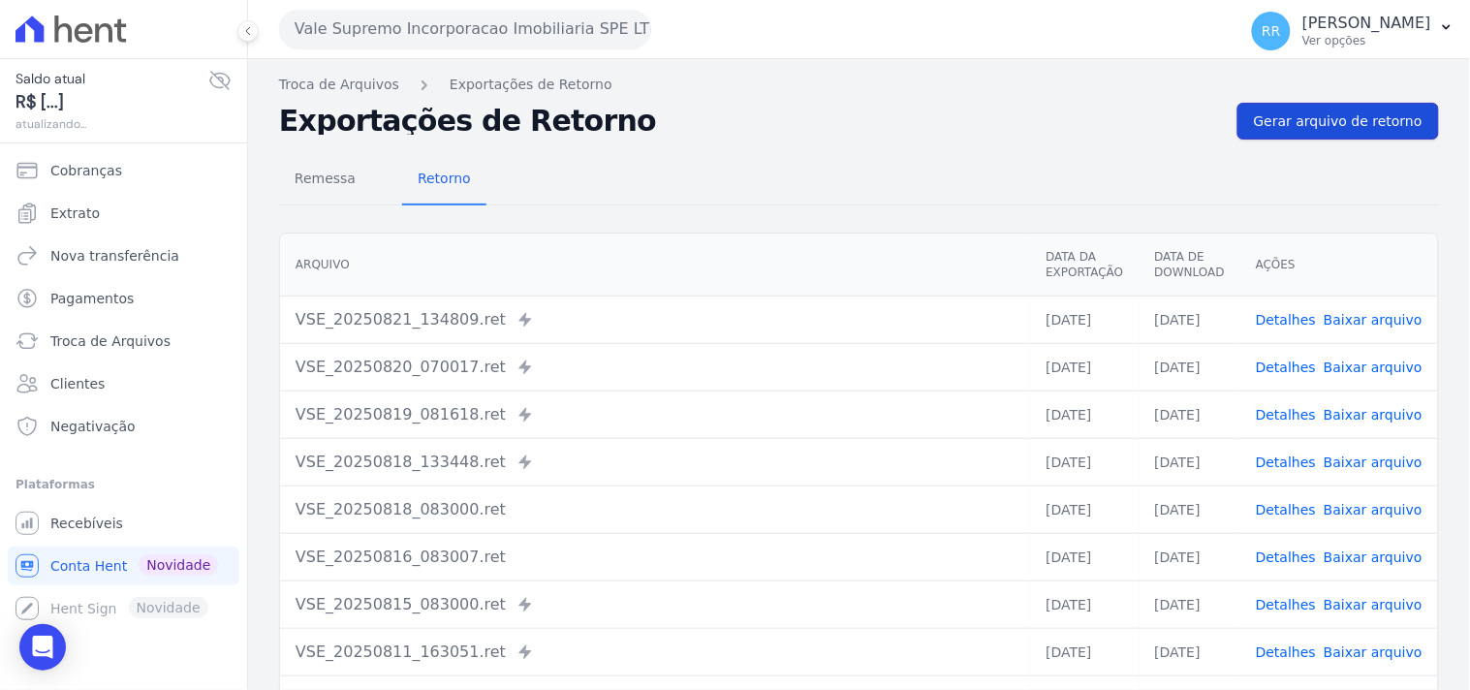
click at [1312, 132] on link "Gerar arquivo de retorno" at bounding box center [1337, 121] width 201 height 37
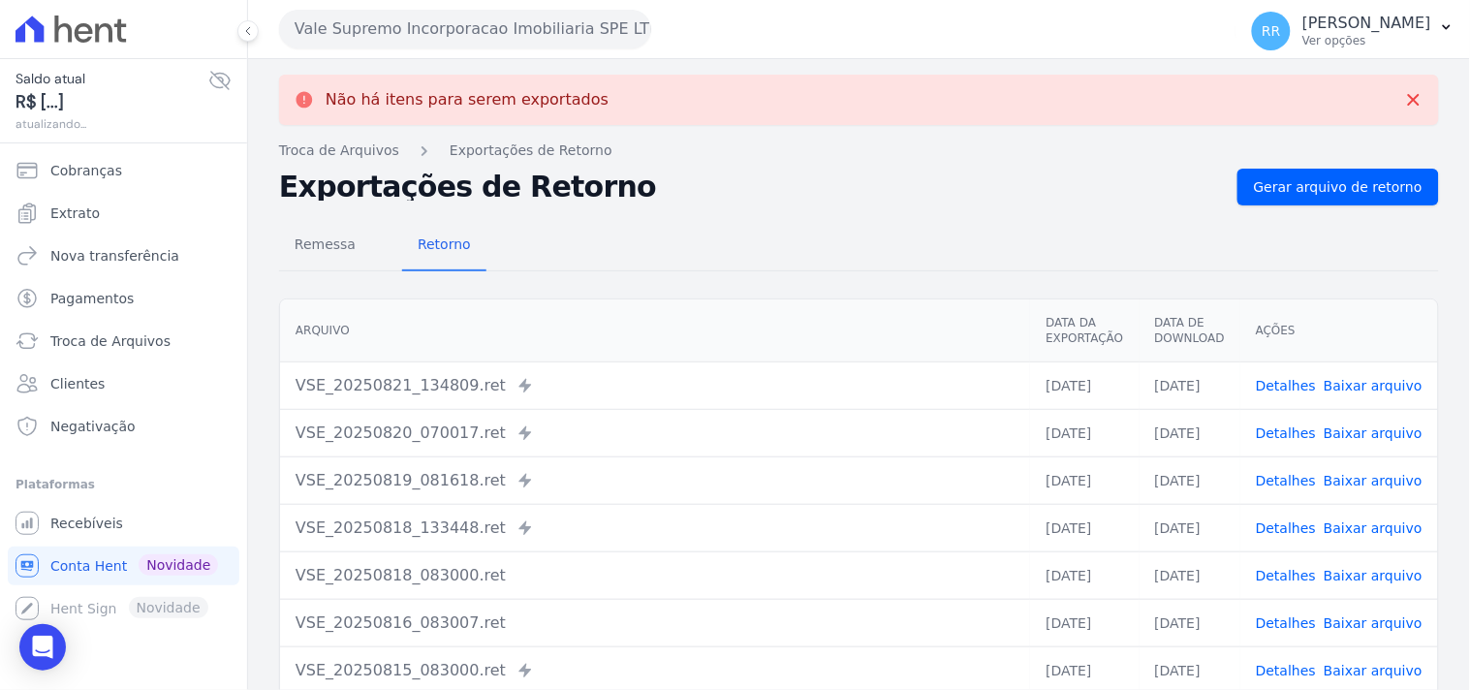
click at [488, 63] on div "Não há itens para serem exportados Troca de [GEOGRAPHIC_DATA] Exportações de Re…" at bounding box center [859, 490] width 1222 height 862
click at [480, 26] on button "Vale Supremo Incorporacao Imobiliaria SPE LTDA" at bounding box center [465, 29] width 372 height 39
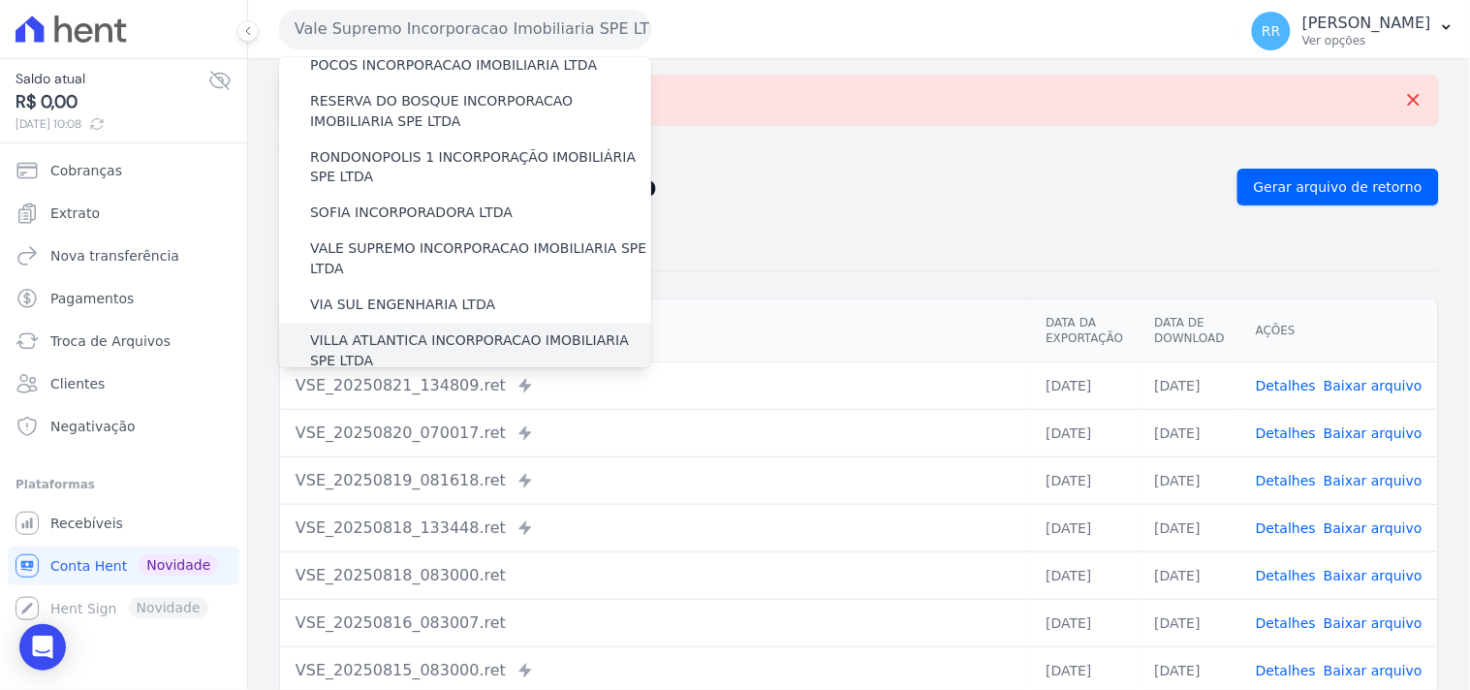
scroll to position [865, 0]
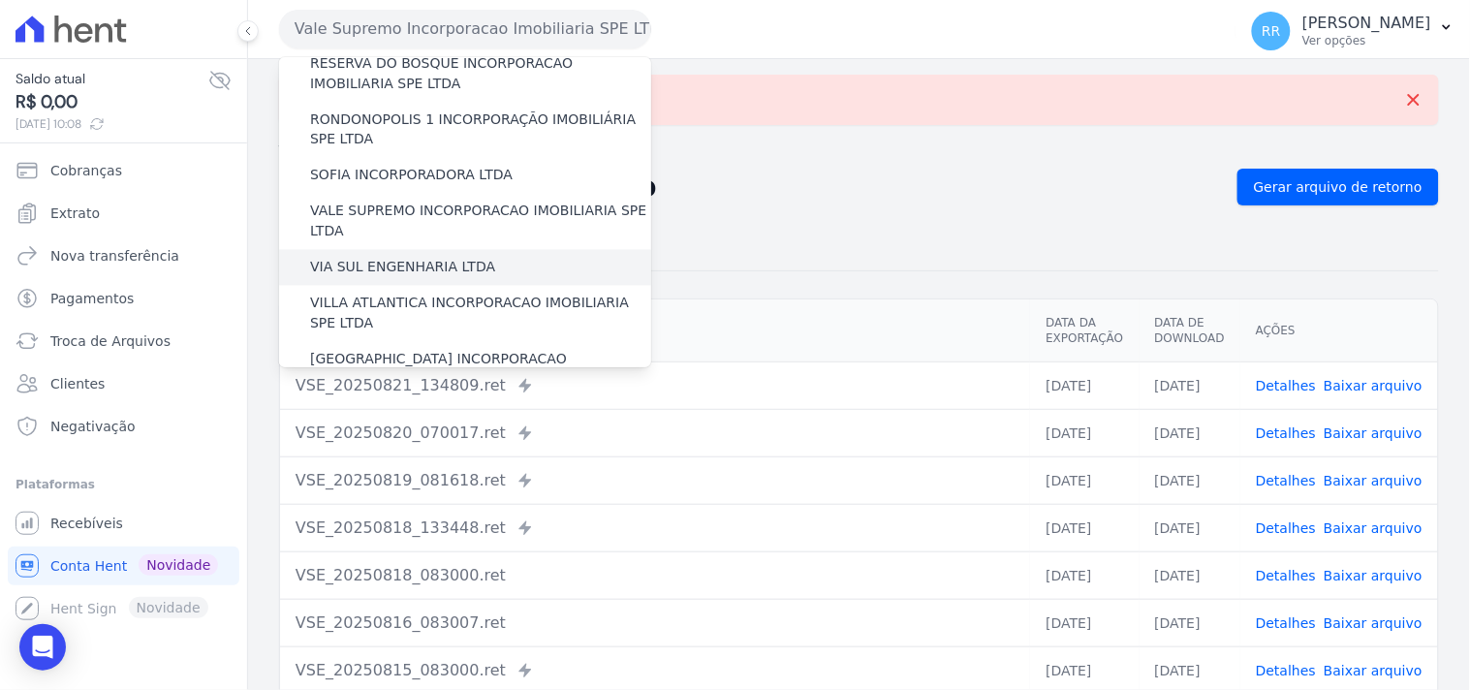
click at [390, 258] on label "VIA SUL ENGENHARIA LTDA" at bounding box center [402, 268] width 185 height 20
click at [0, 0] on input "VIA SUL ENGENHARIA LTDA" at bounding box center [0, 0] width 0 height 0
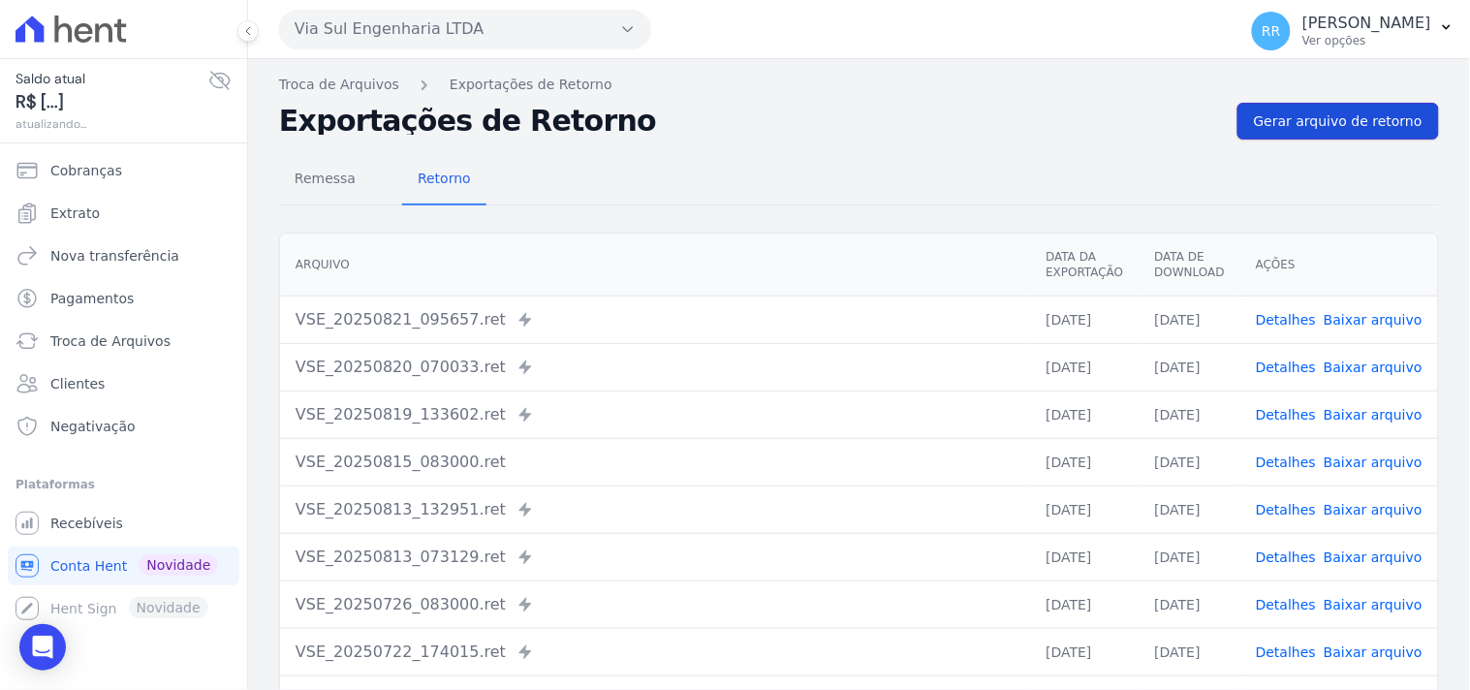
click at [1284, 103] on link "Gerar arquivo de retorno" at bounding box center [1337, 121] width 201 height 37
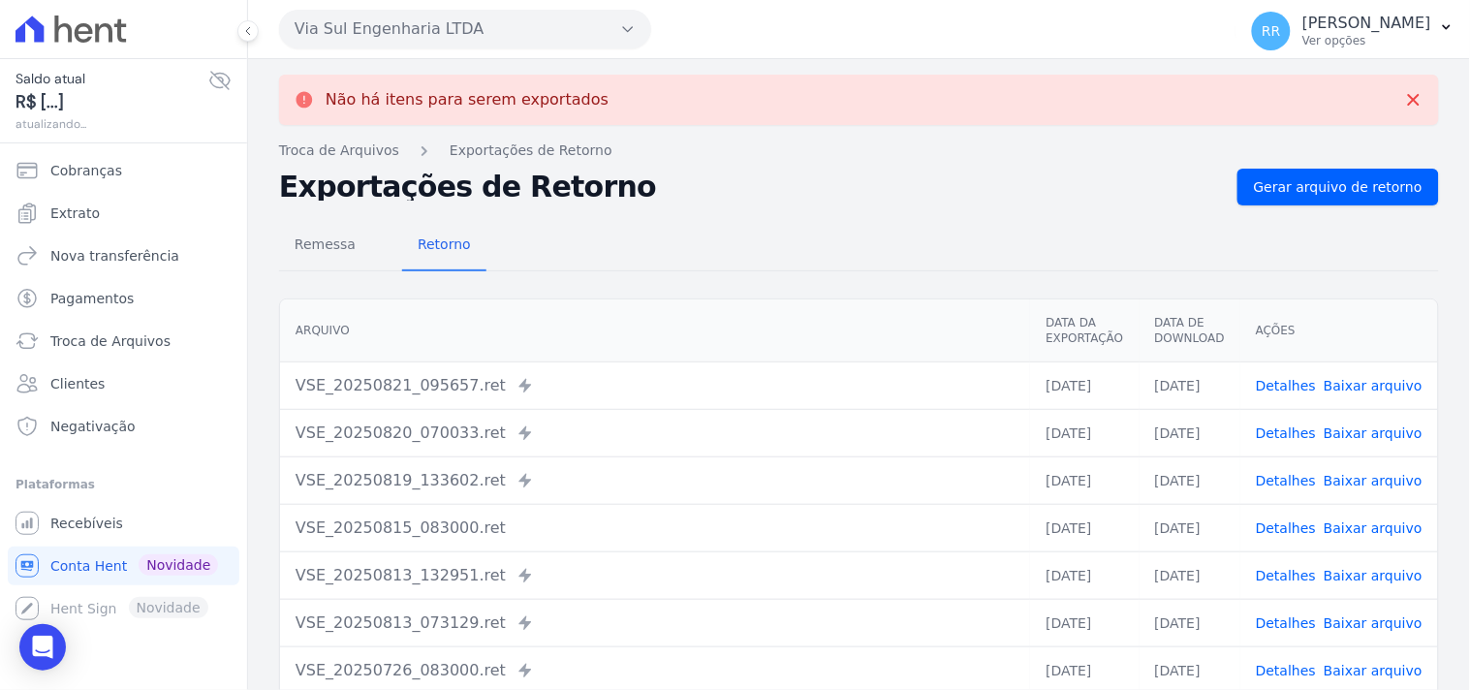
click at [458, 15] on button "Via Sul Engenharia LTDA" at bounding box center [465, 29] width 372 height 39
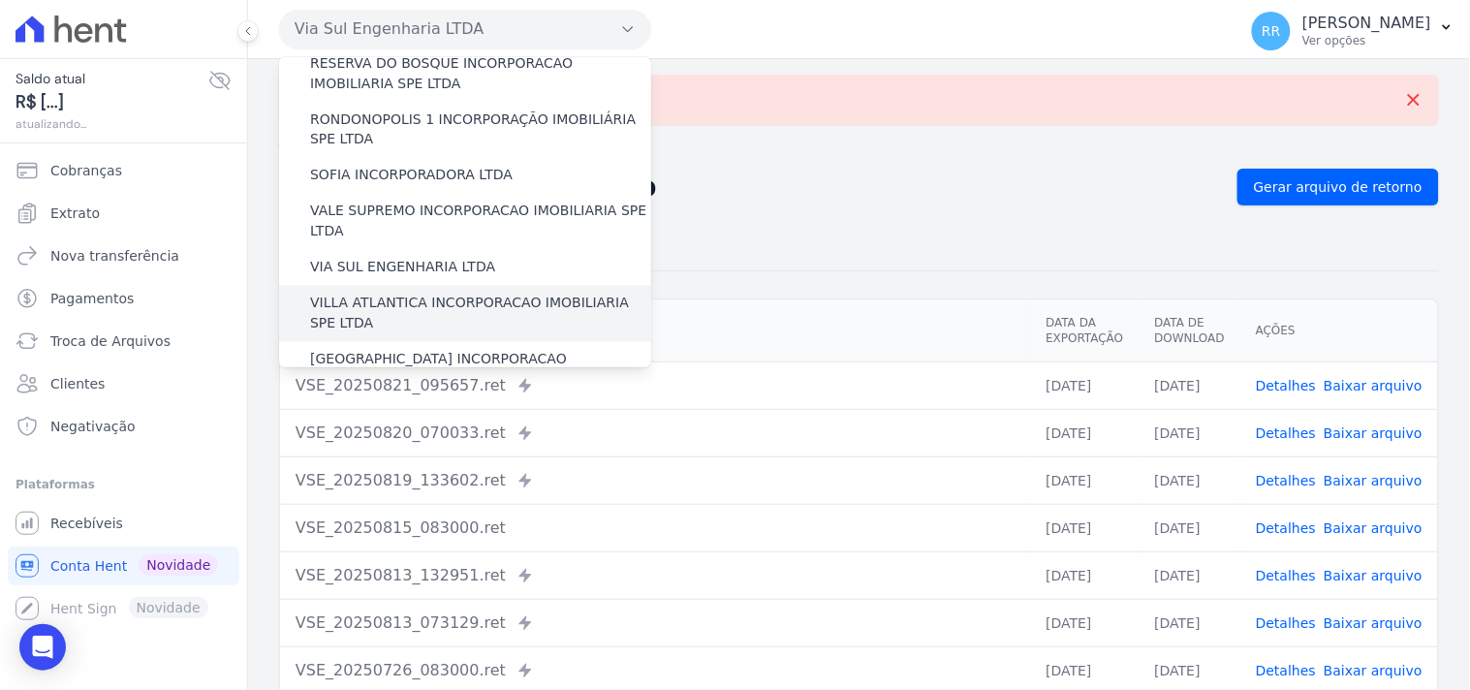
click at [410, 294] on label "VILLA ATLANTICA INCORPORACAO IMOBILIARIA SPE LTDA" at bounding box center [480, 314] width 341 height 41
click at [0, 0] on input "VILLA ATLANTICA INCORPORACAO IMOBILIARIA SPE LTDA" at bounding box center [0, 0] width 0 height 0
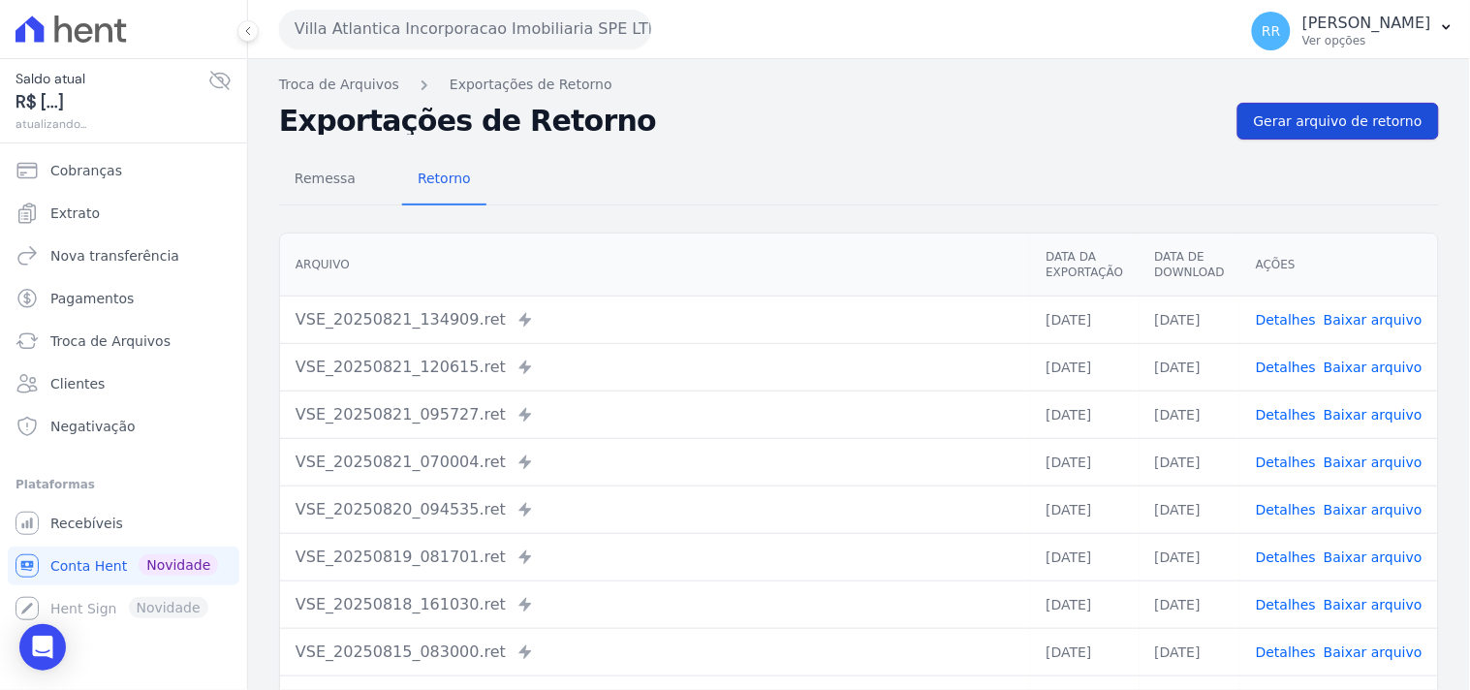
click at [1294, 107] on link "Gerar arquivo de retorno" at bounding box center [1337, 121] width 201 height 37
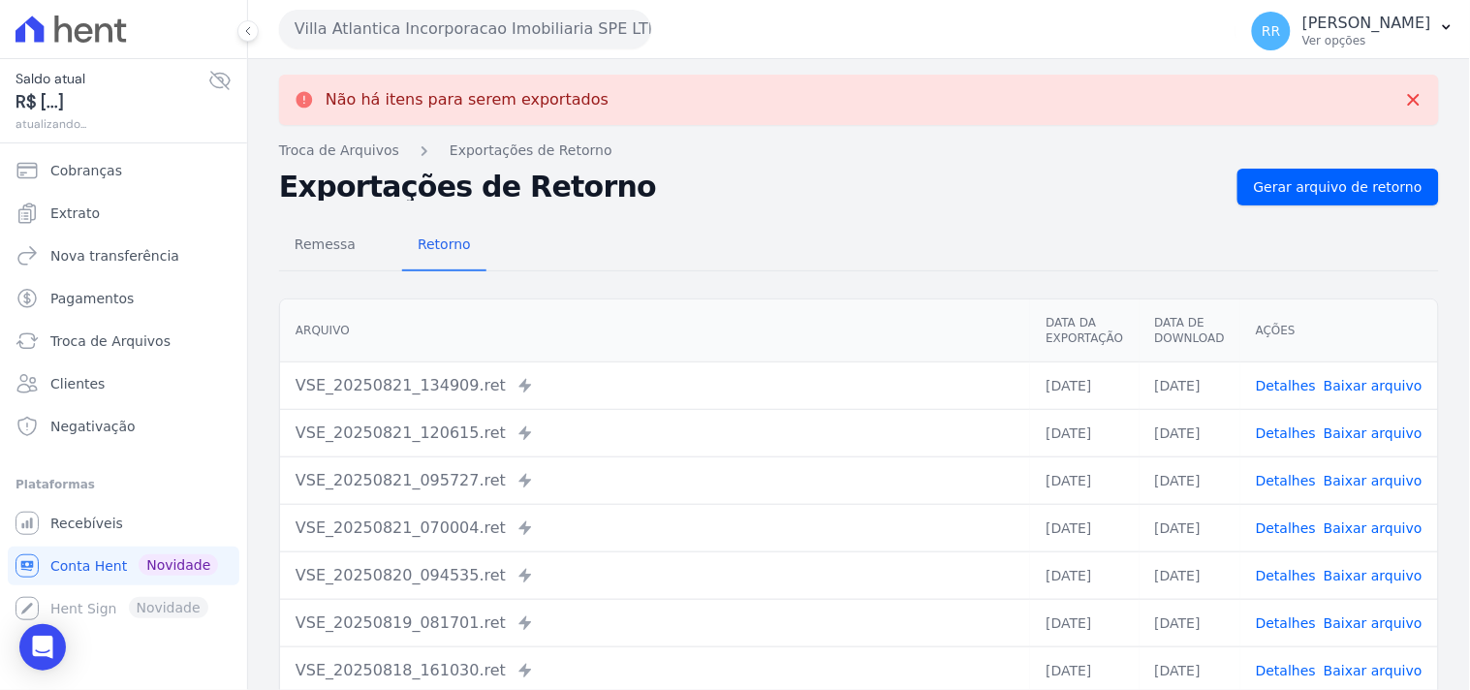
click at [342, 20] on button "Villa Atlantica Incorporacao Imobiliaria SPE LTDA" at bounding box center [465, 29] width 372 height 39
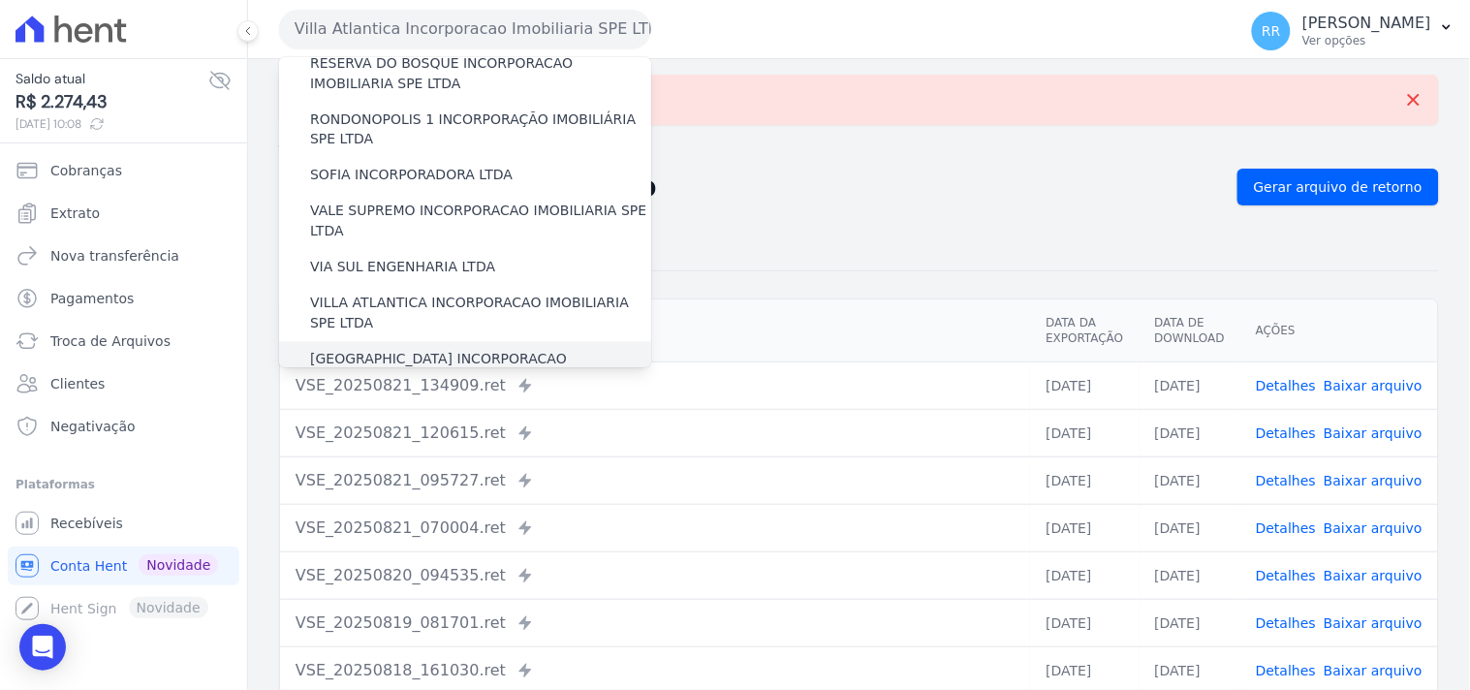
click at [400, 350] on label "[GEOGRAPHIC_DATA] INCORPORACAO IMOBILIARIA SPE LTDA" at bounding box center [480, 370] width 341 height 41
click at [0, 0] on input "[GEOGRAPHIC_DATA] INCORPORACAO IMOBILIARIA SPE LTDA" at bounding box center [0, 0] width 0 height 0
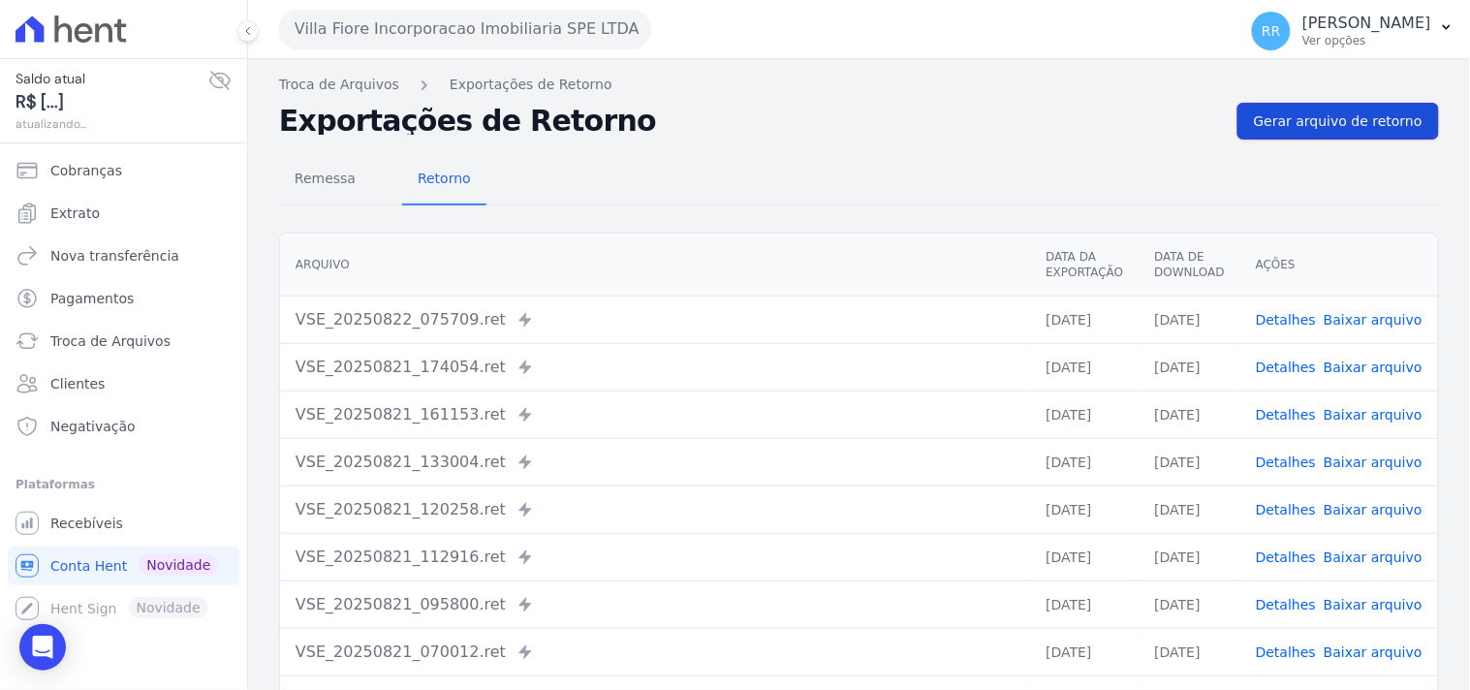
click at [1317, 128] on span "Gerar arquivo de retorno" at bounding box center [1338, 120] width 169 height 19
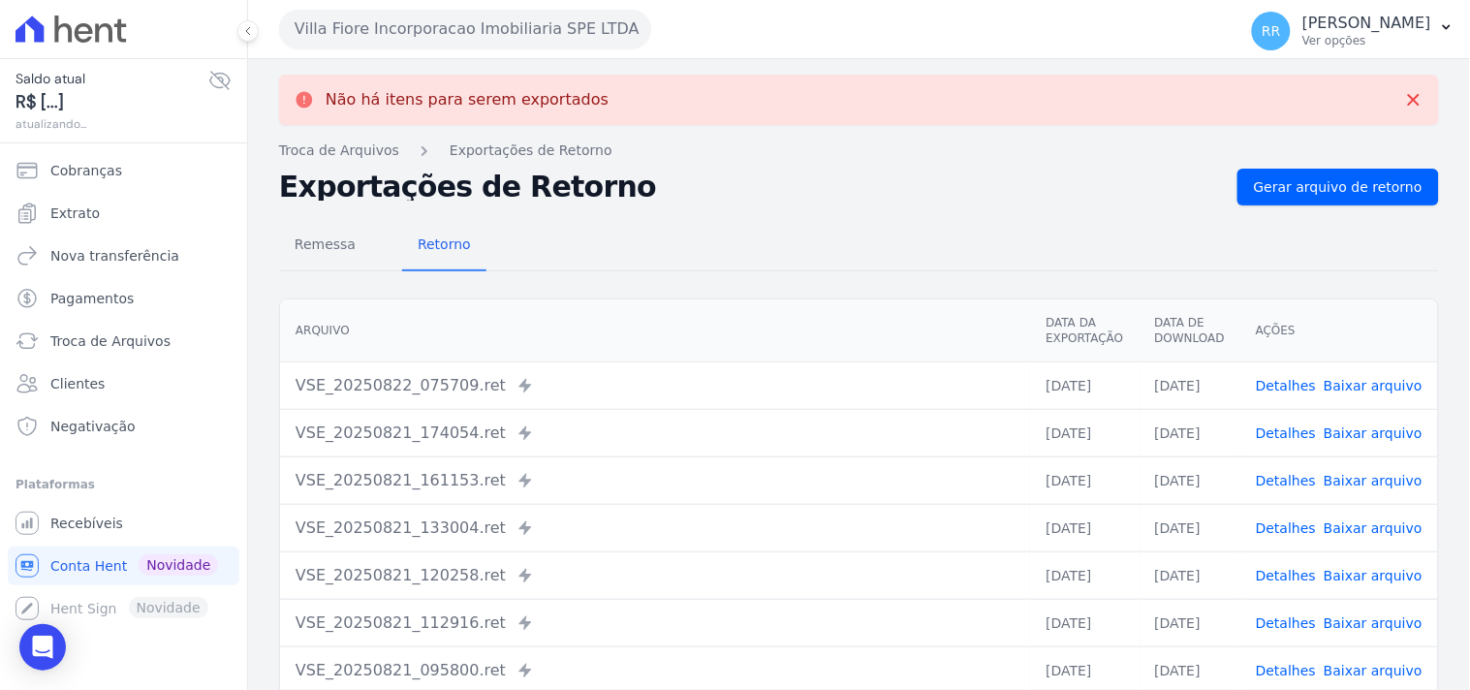
click at [361, 46] on button "Villa Fiore Incorporacao Imobiliaria SPE LTDA" at bounding box center [465, 29] width 372 height 39
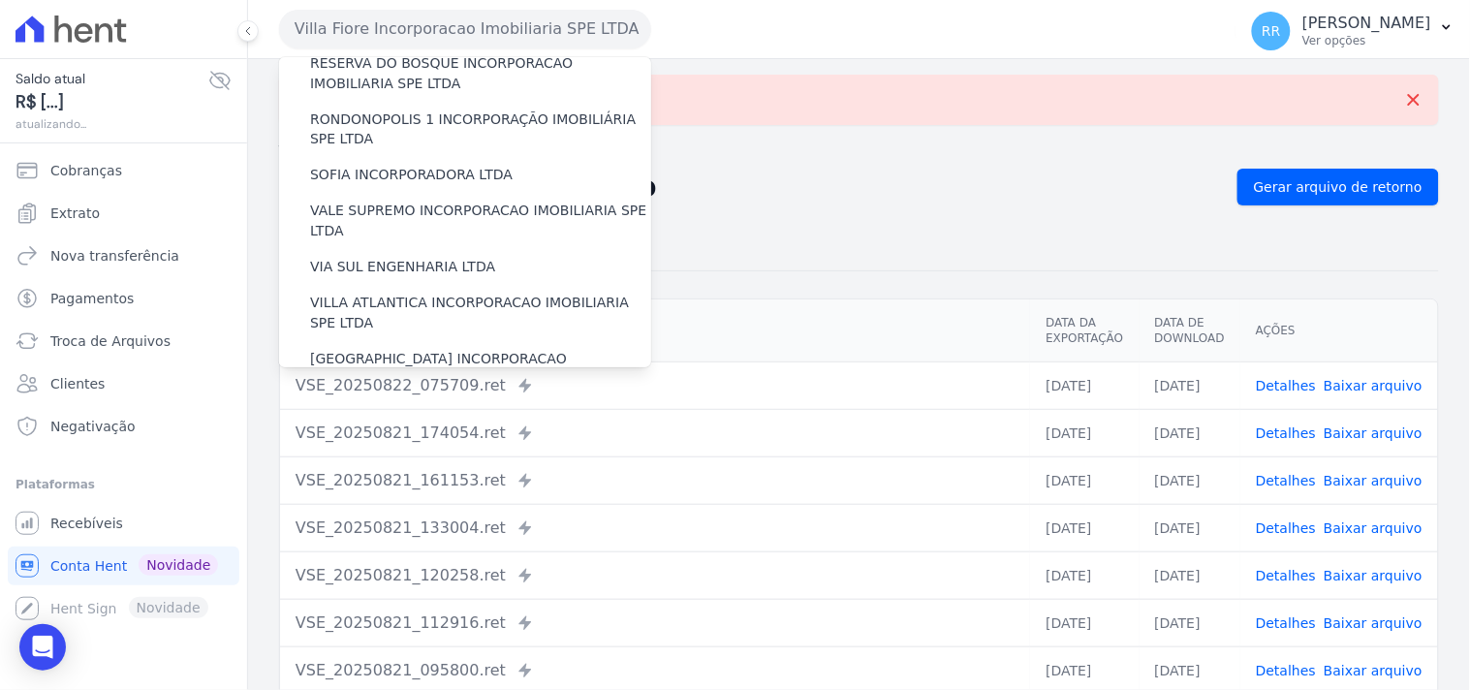
click at [424, 406] on label "VILLA TROPICAL INCORPORAÇÃO IMOBILIÁRIA SPE LTDA" at bounding box center [480, 426] width 341 height 41
click at [0, 0] on input "VILLA TROPICAL INCORPORAÇÃO IMOBILIÁRIA SPE LTDA" at bounding box center [0, 0] width 0 height 0
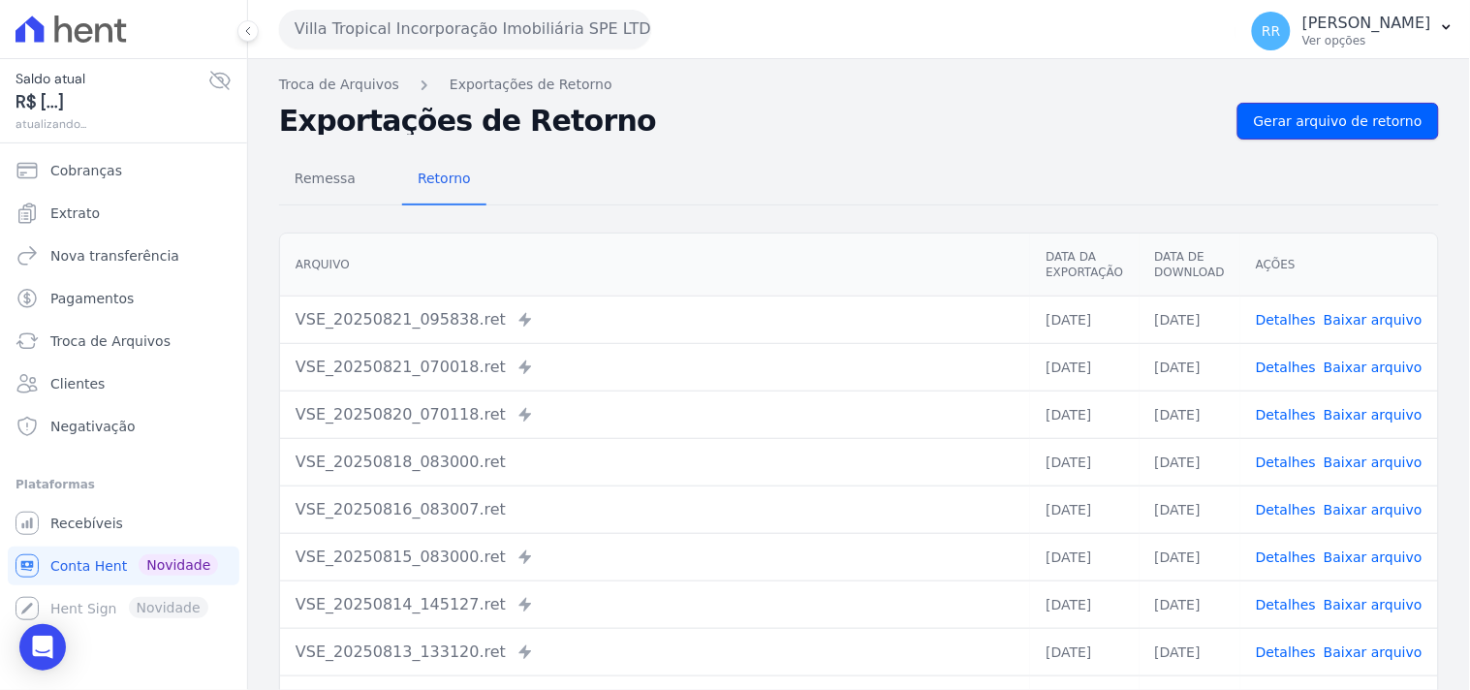
click at [1329, 111] on span "Gerar arquivo de retorno" at bounding box center [1338, 120] width 169 height 19
click at [778, 101] on div "Não há itens para serem exportados Troca de [GEOGRAPHIC_DATA] Exportações de Re…" at bounding box center [859, 457] width 1222 height 796
click at [388, 35] on button "Villa Tropical Incorporação Imobiliária SPE LTDA" at bounding box center [465, 29] width 372 height 39
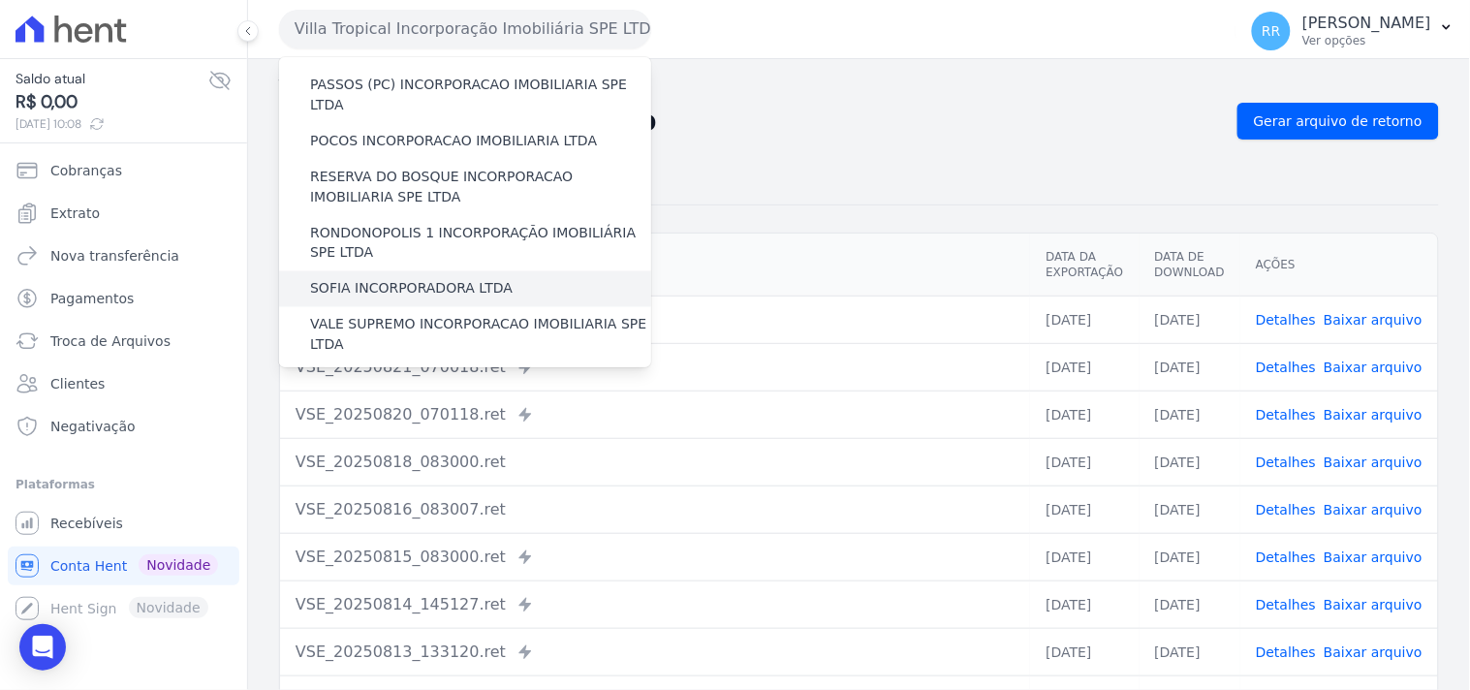
scroll to position [753, 0]
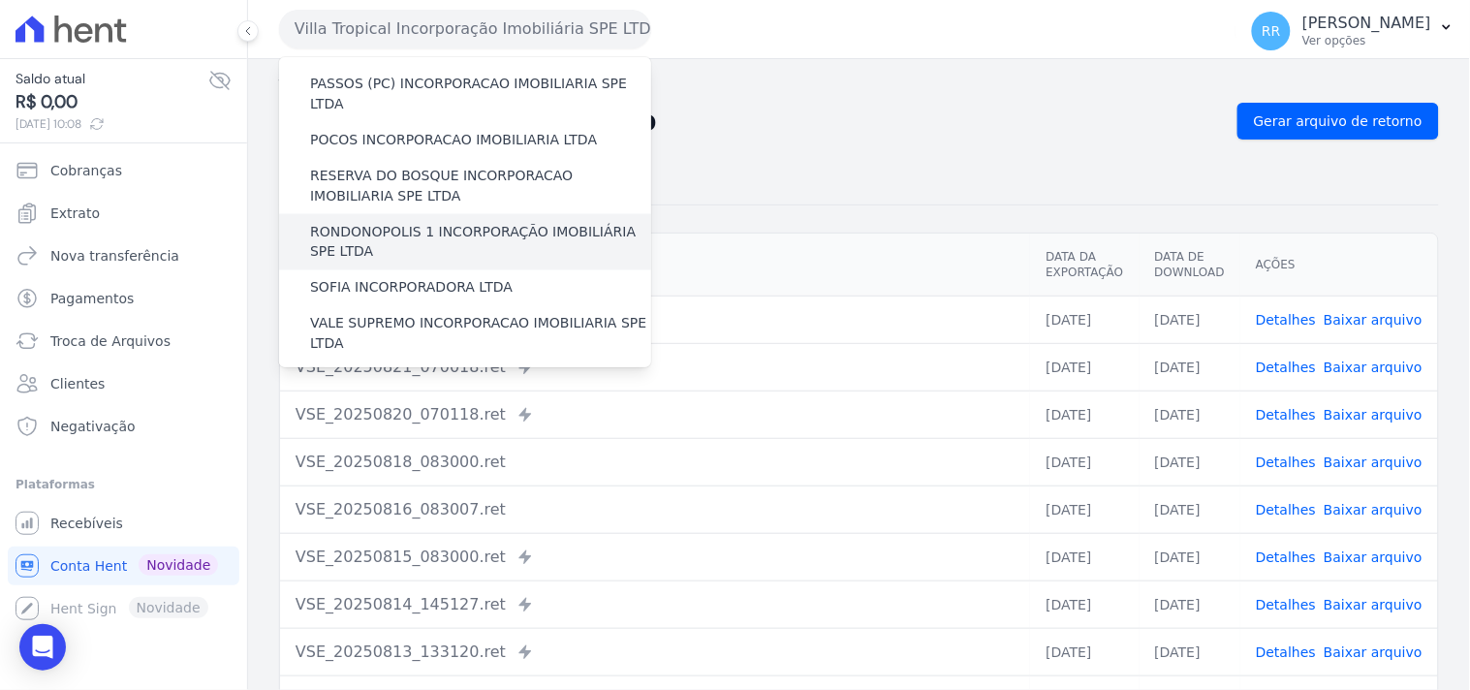
click at [411, 222] on label "RONDONOPOLIS 1 INCORPORAÇÃO IMOBILIÁRIA SPE LTDA" at bounding box center [480, 242] width 341 height 41
click at [0, 0] on input "RONDONOPOLIS 1 INCORPORAÇÃO IMOBILIÁRIA SPE LTDA" at bounding box center [0, 0] width 0 height 0
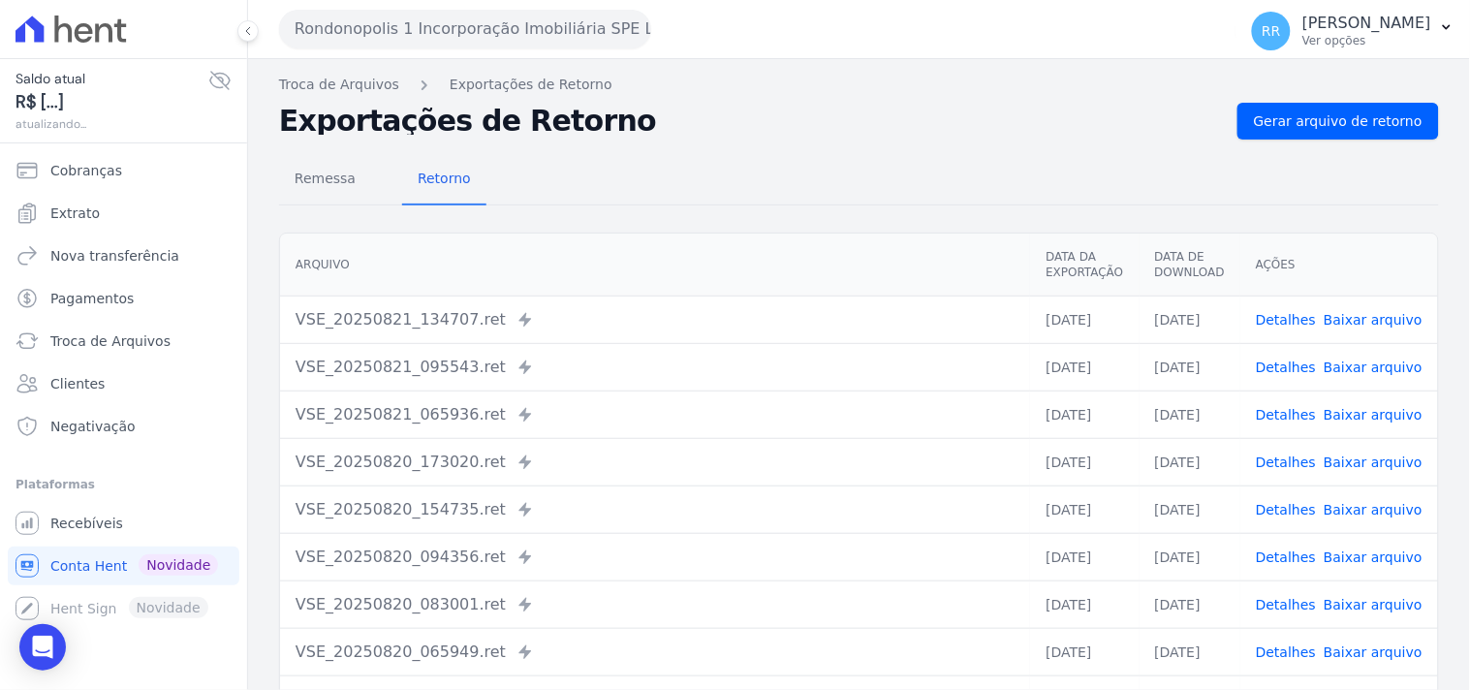
click at [371, 182] on nav "Remessa Retorno" at bounding box center [382, 180] width 207 height 50
click at [347, 182] on span "Remessa" at bounding box center [325, 178] width 84 height 39
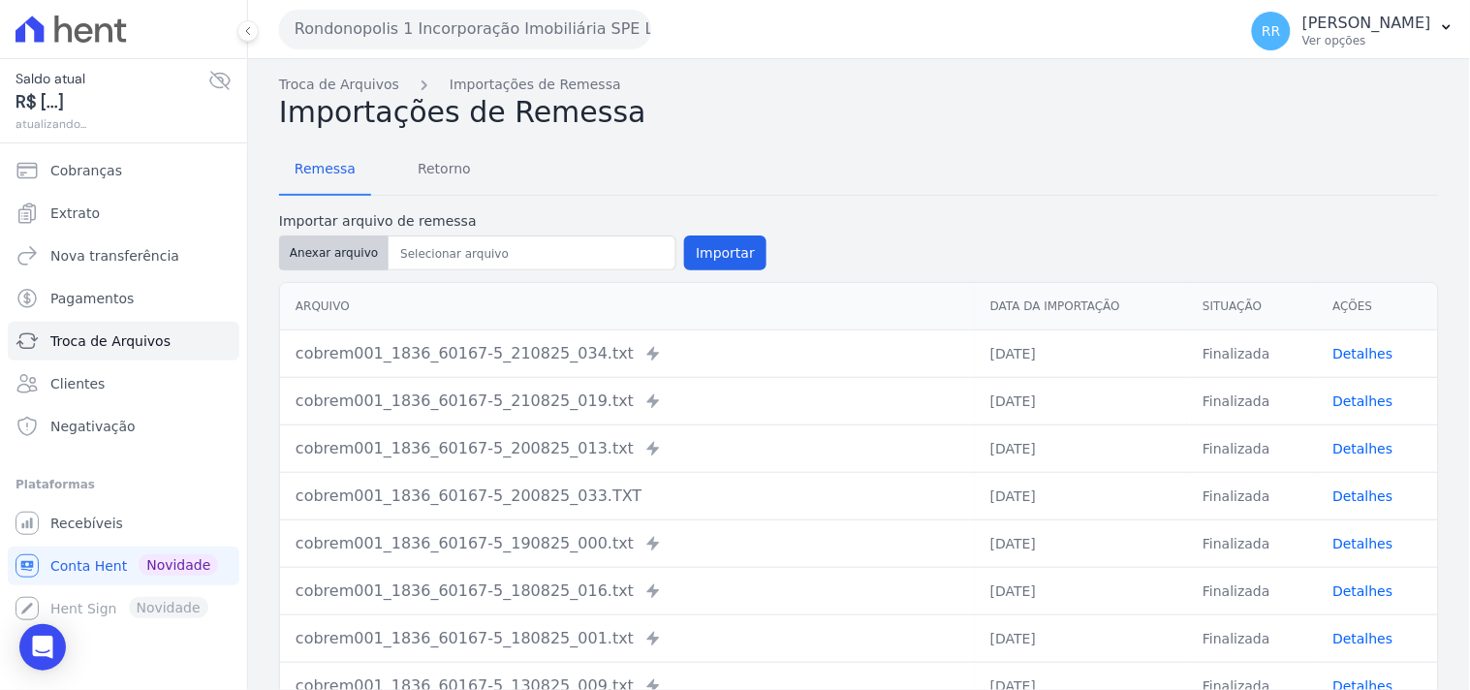
click at [361, 262] on button "Anexar arquivo" at bounding box center [333, 252] width 109 height 35
type input "cobrem001_1836_60167-5_220825_004.TXT"
click at [708, 258] on button "Importar" at bounding box center [725, 252] width 82 height 35
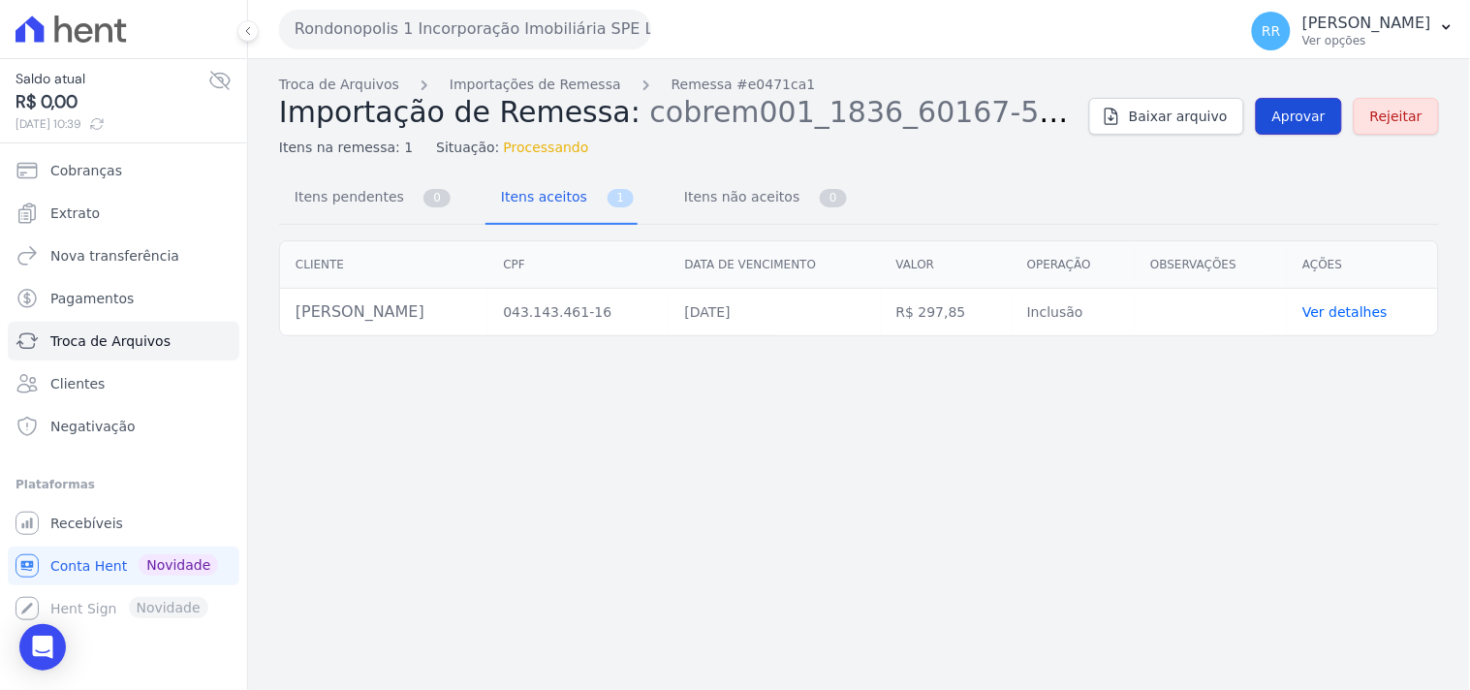
click at [1291, 114] on span "Aprovar" at bounding box center [1298, 116] width 53 height 19
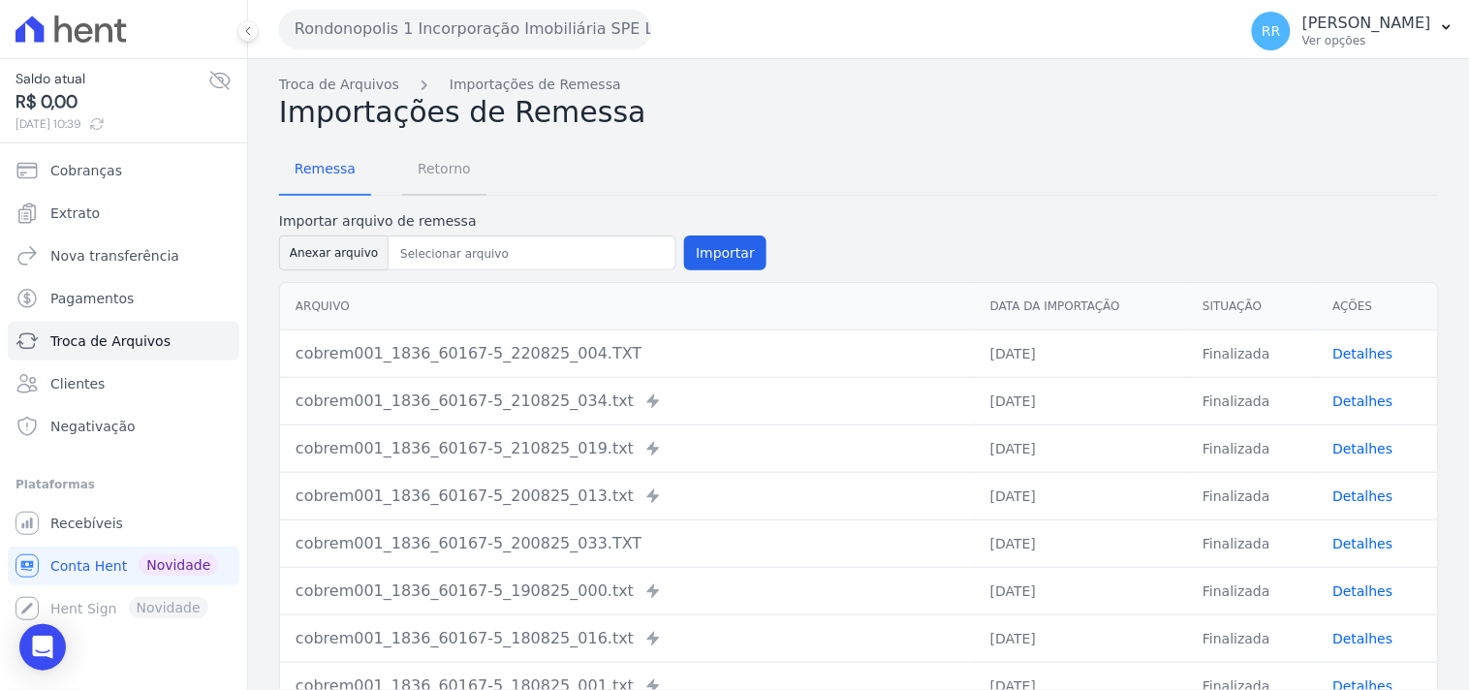
click at [446, 176] on span "Retorno" at bounding box center [444, 168] width 77 height 39
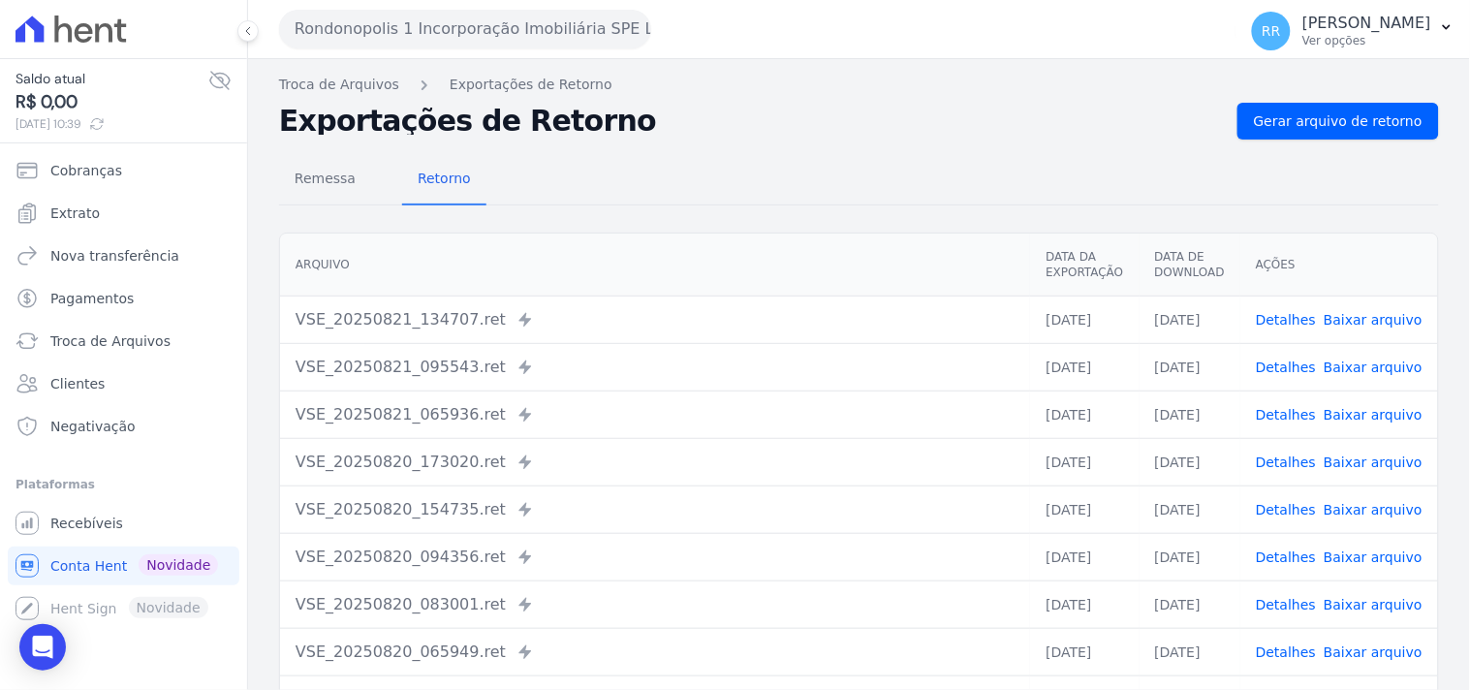
click at [1367, 143] on div "Remessa Retorno [GEOGRAPHIC_DATA] Data da Exportação Data de Download Ações VSE…" at bounding box center [859, 489] width 1160 height 700
click at [1367, 130] on span "Gerar arquivo de retorno" at bounding box center [1338, 120] width 169 height 19
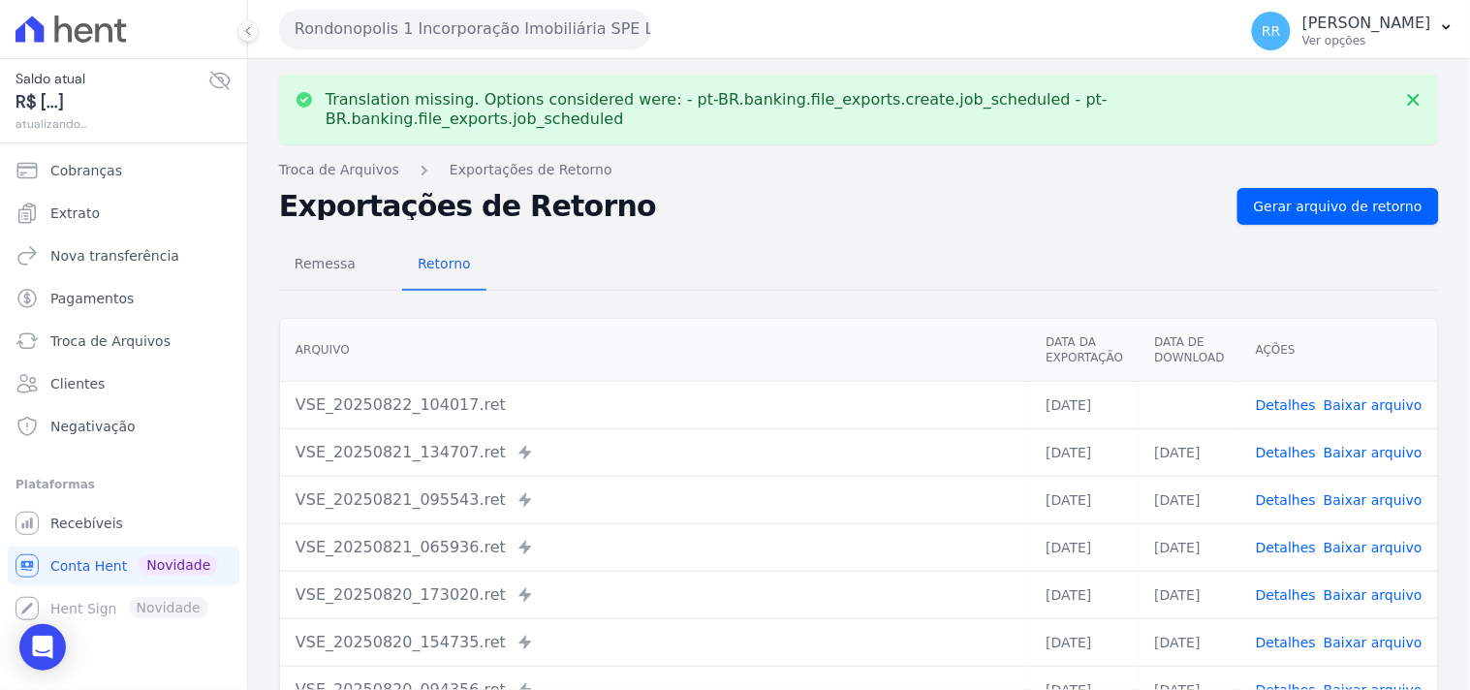
click at [1361, 397] on link "Baixar arquivo" at bounding box center [1372, 404] width 99 height 15
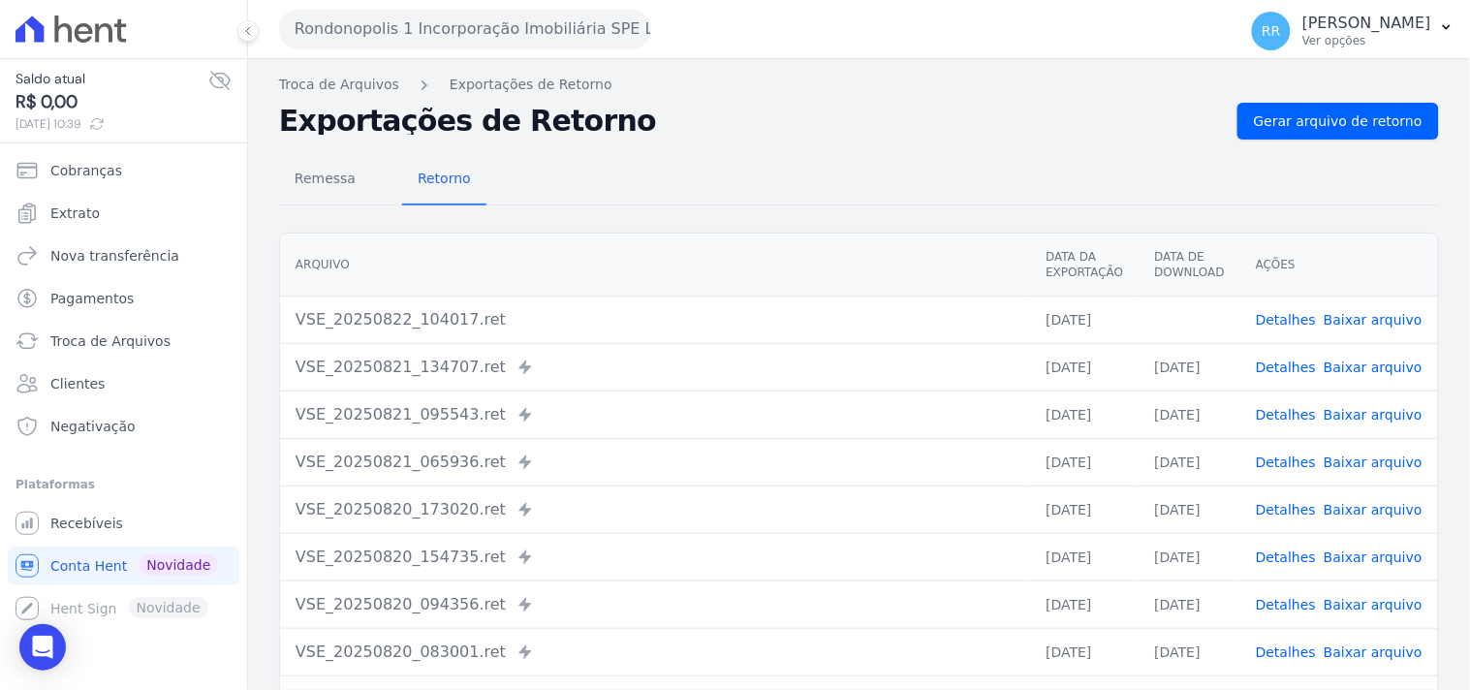
drag, startPoint x: 801, startPoint y: 240, endPoint x: 668, endPoint y: 118, distance: 180.3
click at [801, 240] on th "Arquivo" at bounding box center [655, 264] width 750 height 63
click at [368, 29] on button "Rondonopolis 1 Incorporação Imobiliária SPE LTDA" at bounding box center [465, 29] width 372 height 39
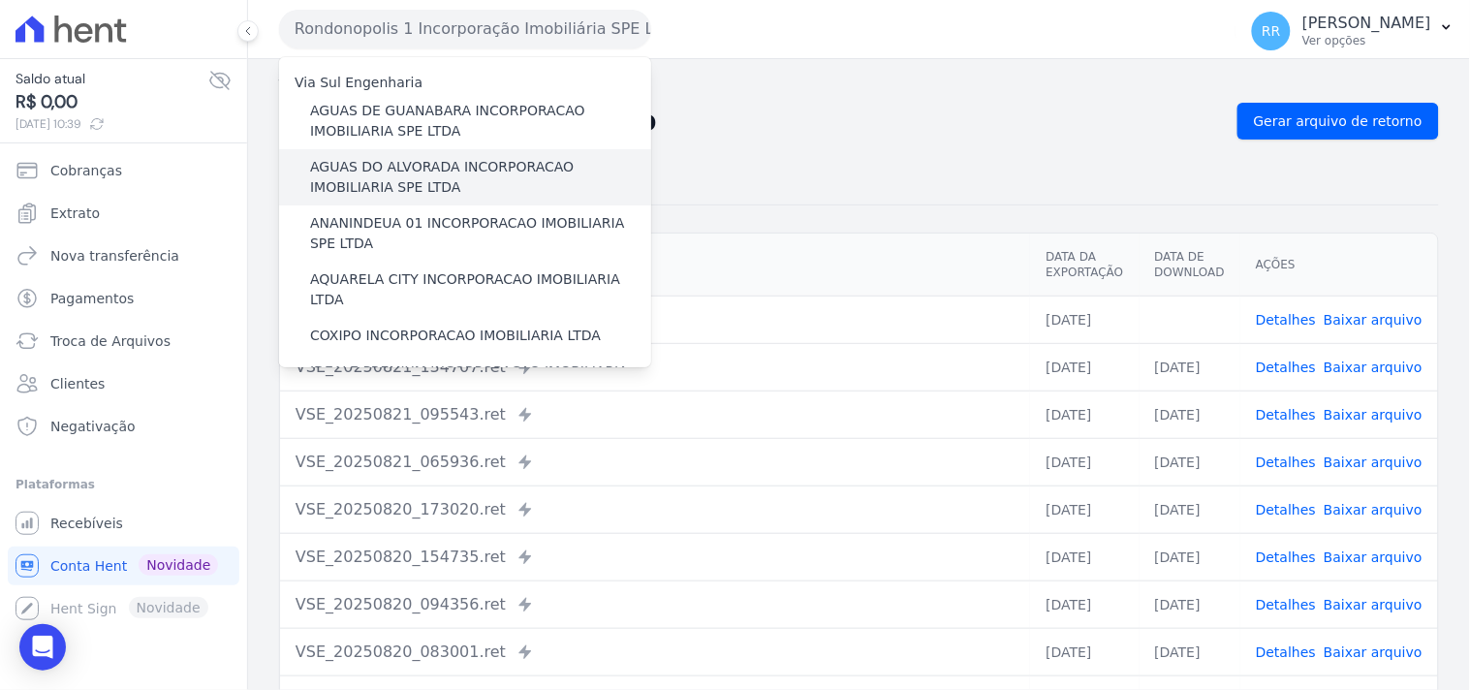
click at [426, 166] on label "AGUAS DO ALVORADA INCORPORACAO IMOBILIARIA SPE LTDA" at bounding box center [480, 177] width 341 height 41
click at [0, 0] on input "AGUAS DO ALVORADA INCORPORACAO IMOBILIARIA SPE LTDA" at bounding box center [0, 0] width 0 height 0
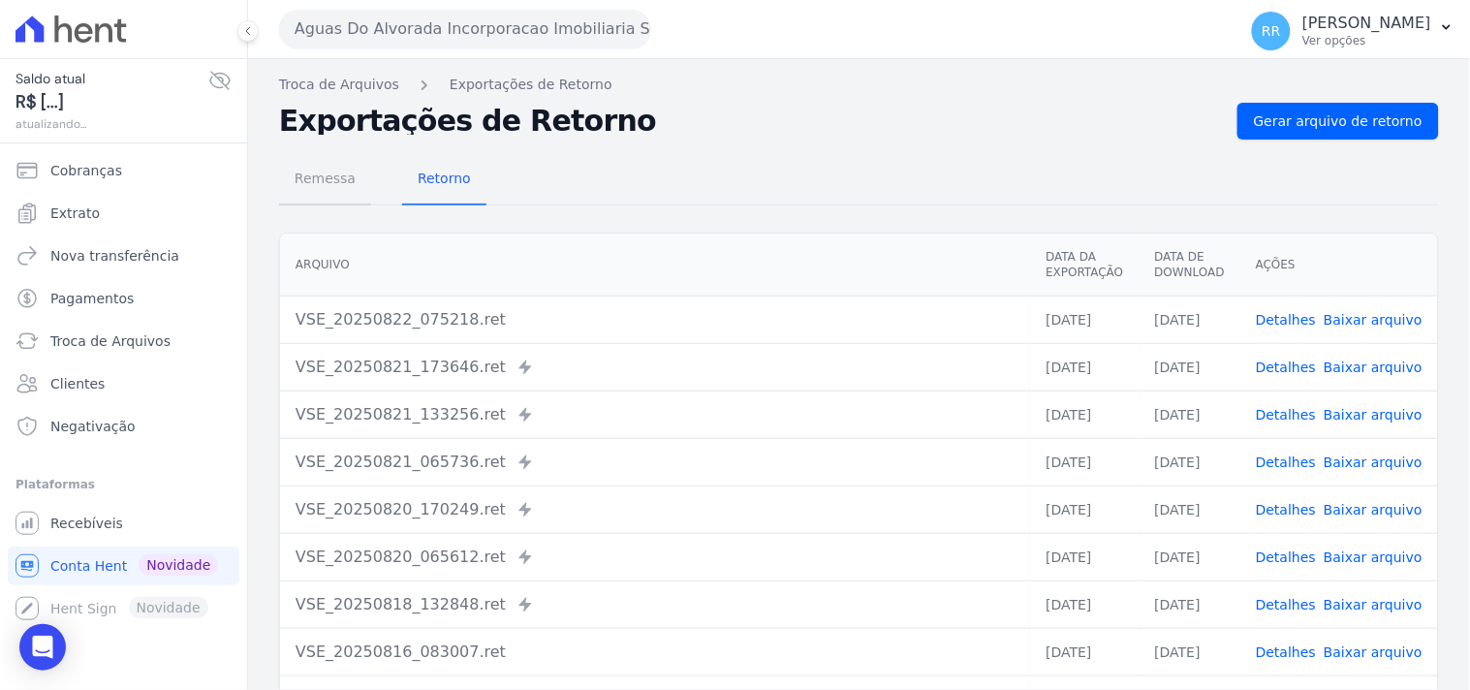
click at [347, 190] on span "Remessa" at bounding box center [325, 178] width 84 height 39
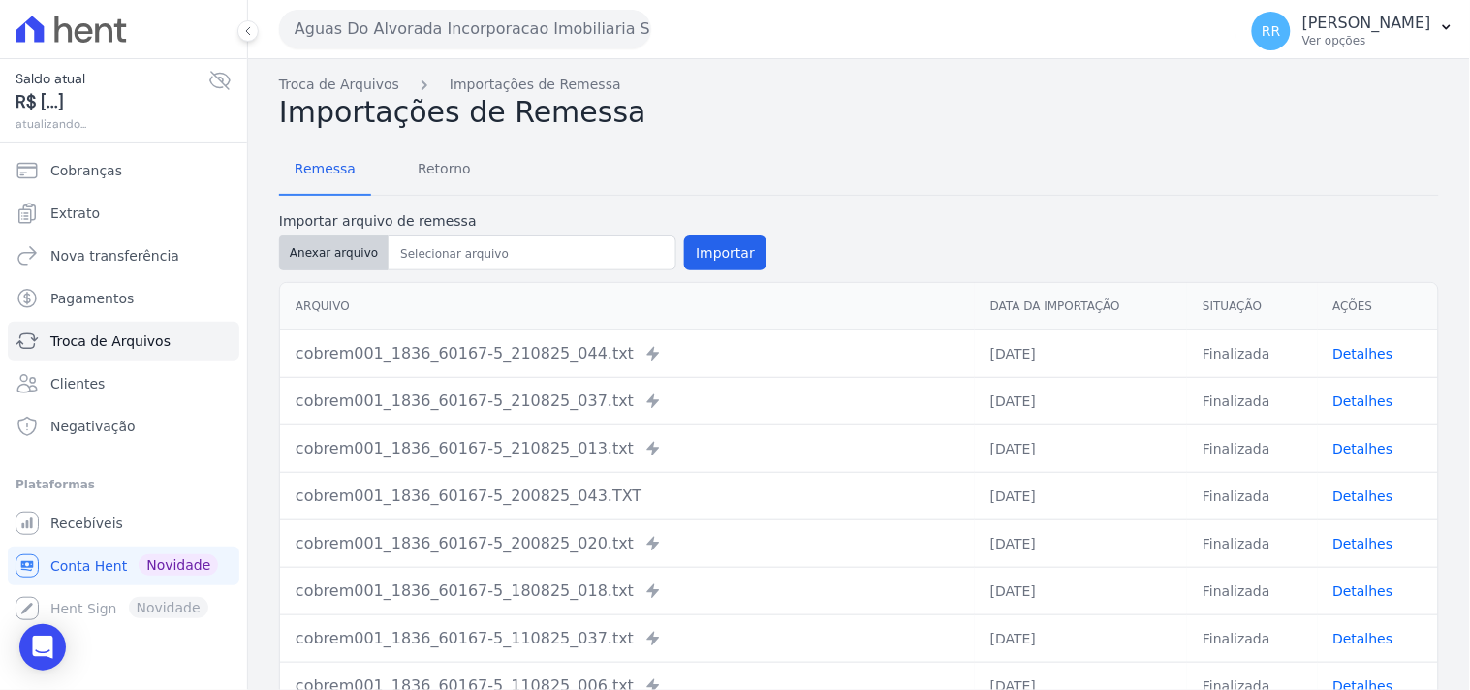
click at [333, 264] on button "Anexar arquivo" at bounding box center [333, 252] width 109 height 35
type input "cobrem001_1836_60167-5_210825_056.TXT"
click at [691, 232] on div "Importar arquivo de remessa Anexar arquivo Importar" at bounding box center [522, 242] width 487 height 63
click at [691, 238] on button "Importar" at bounding box center [725, 252] width 82 height 35
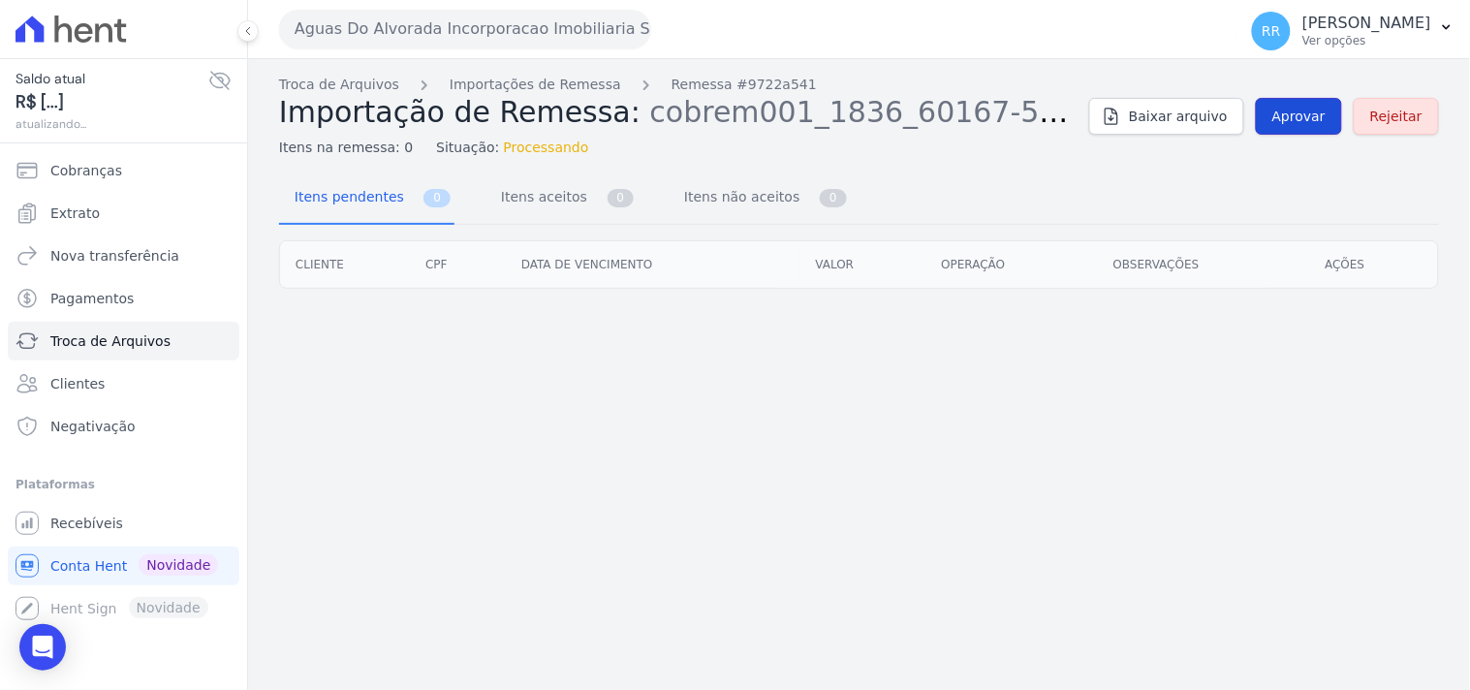
click at [1306, 122] on span "Aprovar" at bounding box center [1298, 116] width 53 height 19
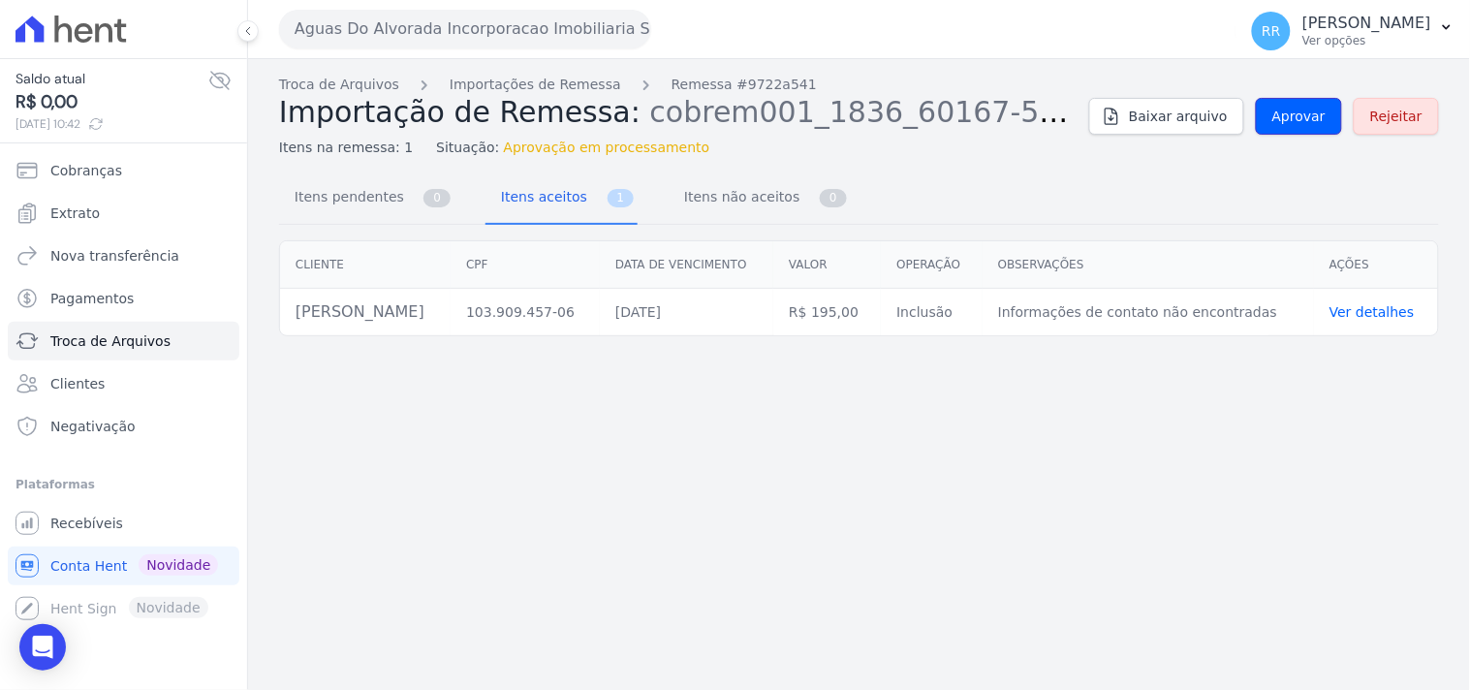
click at [1306, 122] on span "Aprovar" at bounding box center [1298, 116] width 53 height 19
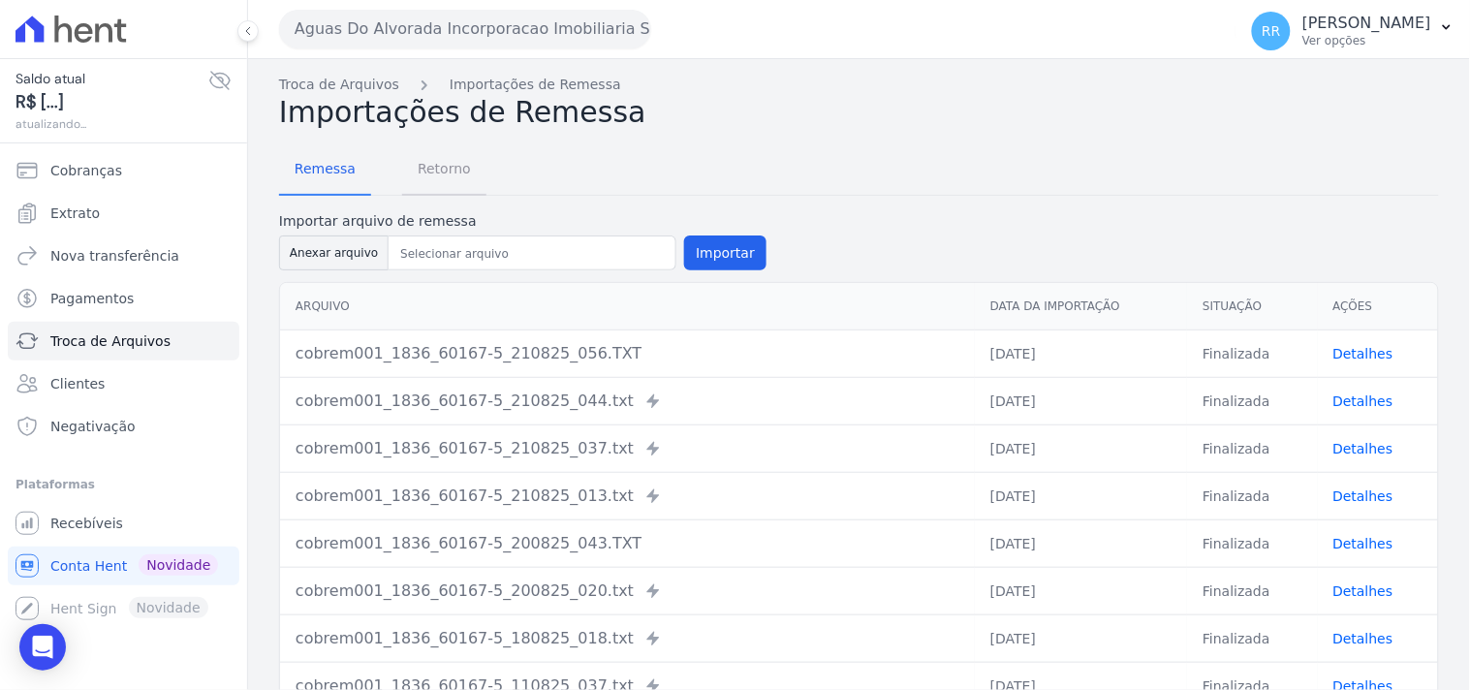
click at [466, 163] on span "Retorno" at bounding box center [444, 168] width 77 height 39
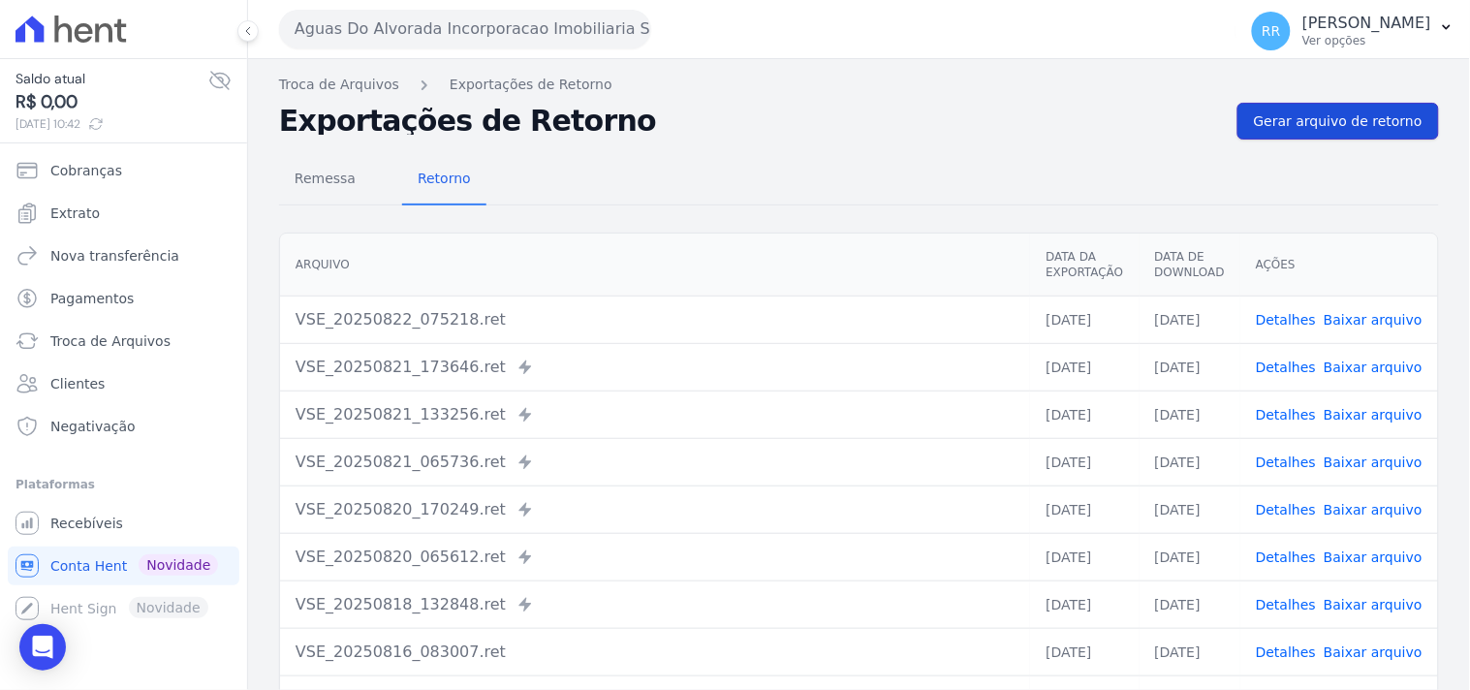
click at [1277, 111] on span "Gerar arquivo de retorno" at bounding box center [1338, 120] width 169 height 19
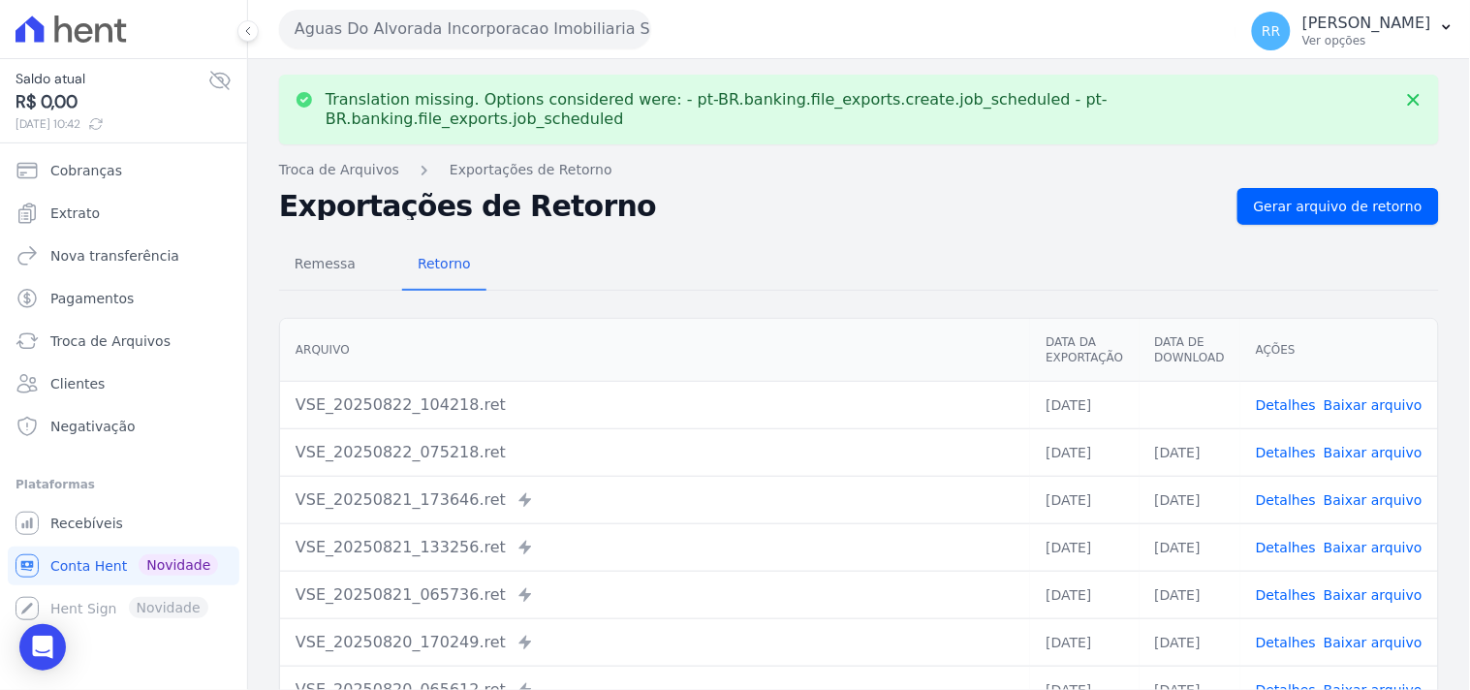
click at [1372, 397] on link "Baixar arquivo" at bounding box center [1372, 404] width 99 height 15
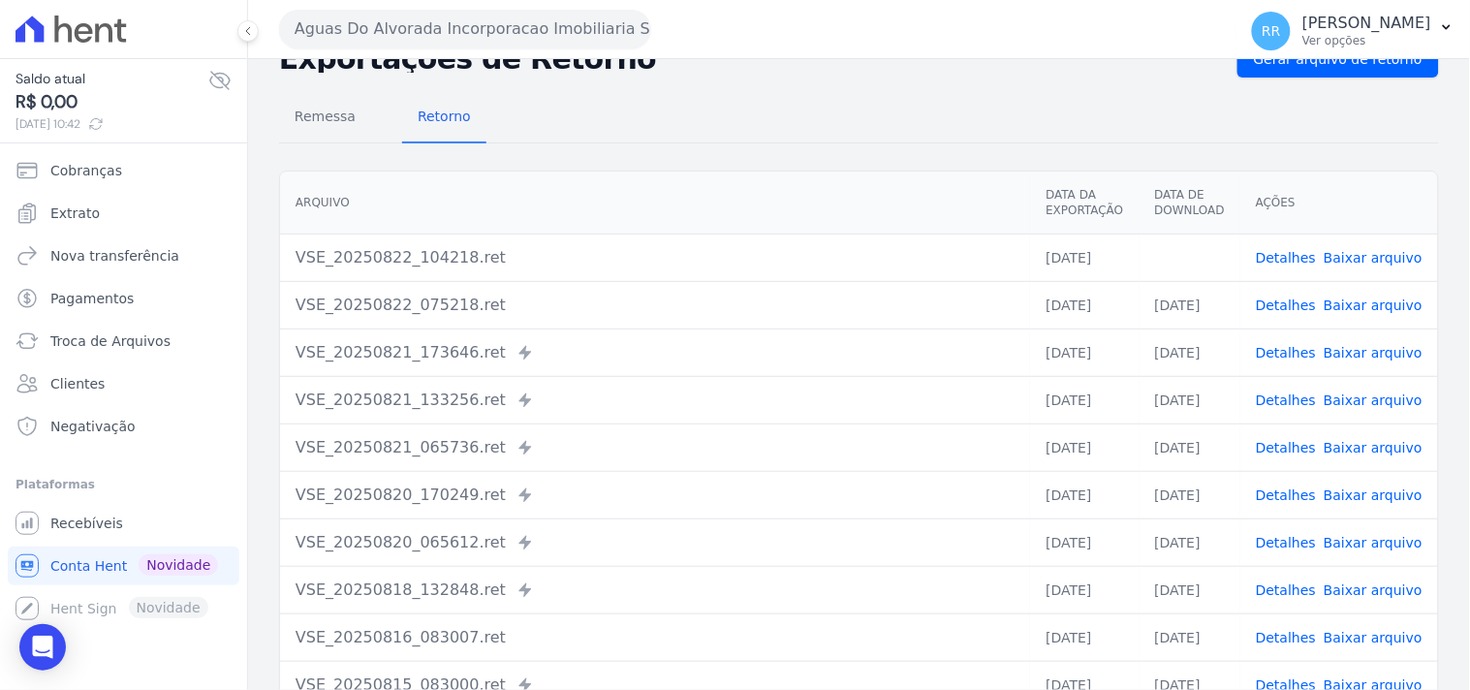
scroll to position [166, 0]
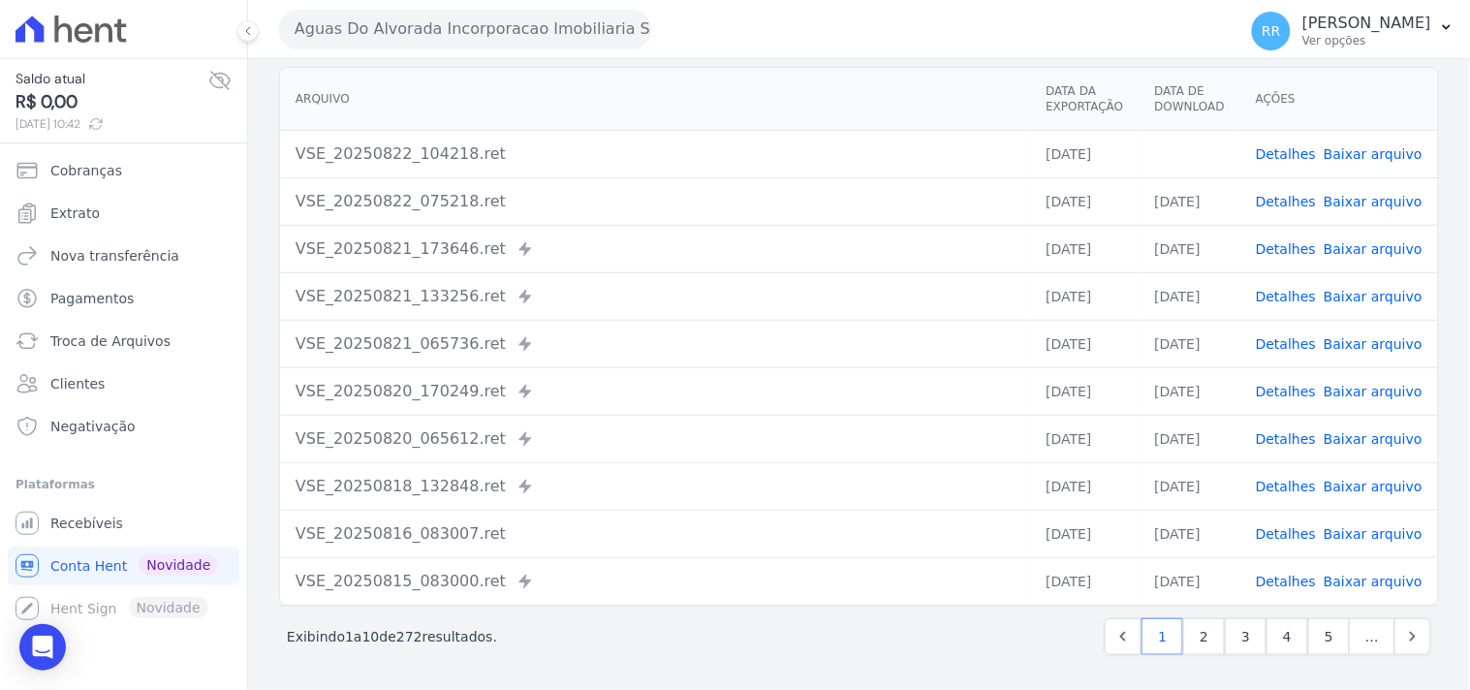
click at [703, 237] on div "VSE_20250821_173646.ret Enviado para Nexxera em: [DATE] 17:36" at bounding box center [654, 248] width 719 height 23
click at [341, 16] on button "Aguas Do Alvorada Incorporacao Imobiliaria SPE LTDA" at bounding box center [465, 29] width 372 height 39
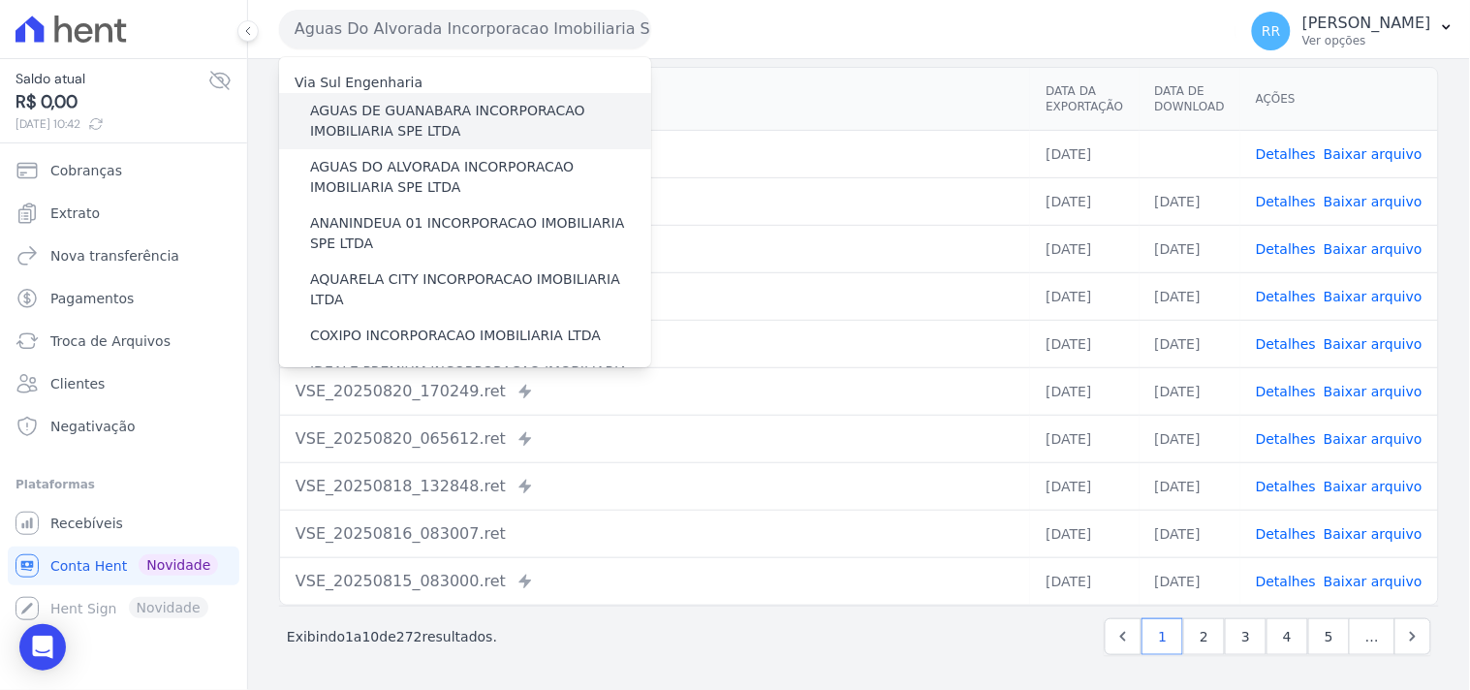
click at [485, 109] on label "AGUAS DE GUANABARA INCORPORACAO IMOBILIARIA SPE LTDA" at bounding box center [480, 121] width 341 height 41
click at [0, 0] on input "AGUAS DE GUANABARA INCORPORACAO IMOBILIARIA SPE LTDA" at bounding box center [0, 0] width 0 height 0
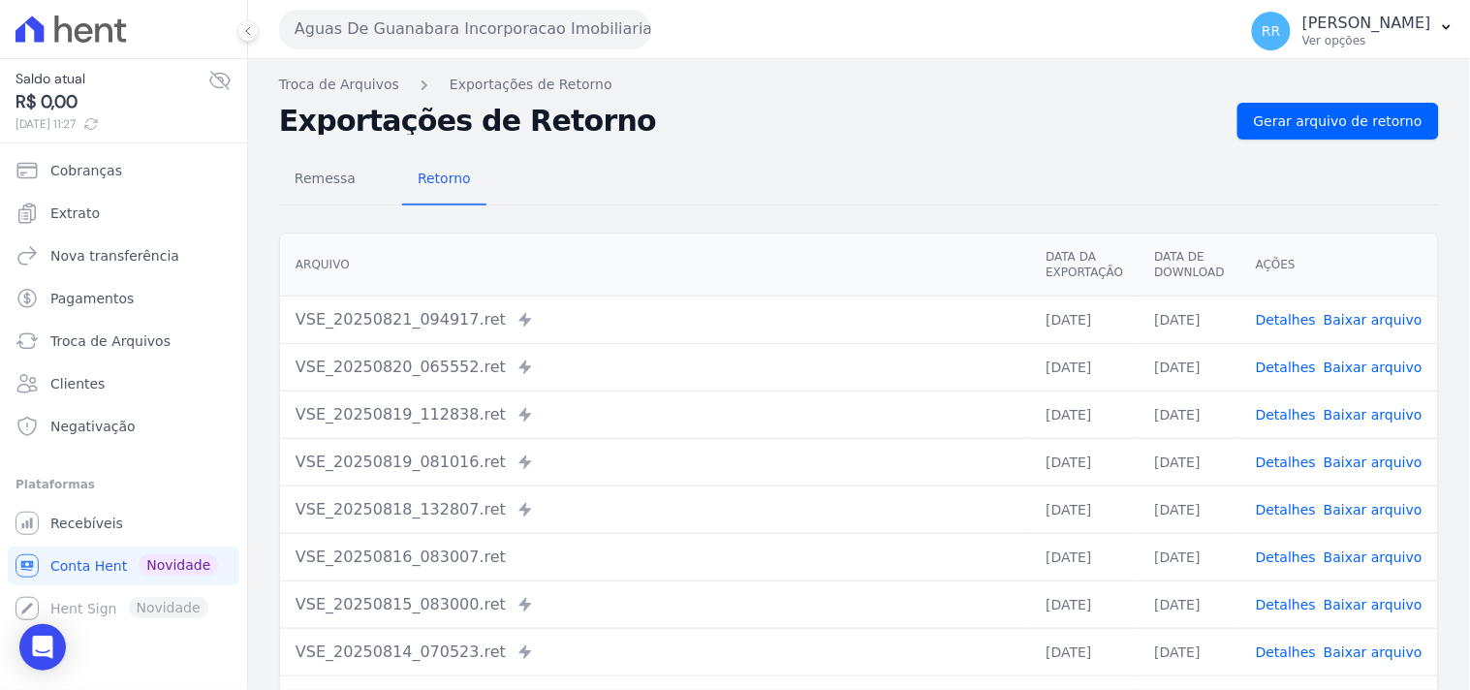
click at [1263, 141] on div "Remessa Retorno [GEOGRAPHIC_DATA] Data da Exportação Data de Download Ações VSE…" at bounding box center [859, 489] width 1160 height 700
click at [1263, 121] on span "Gerar arquivo de retorno" at bounding box center [1338, 120] width 169 height 19
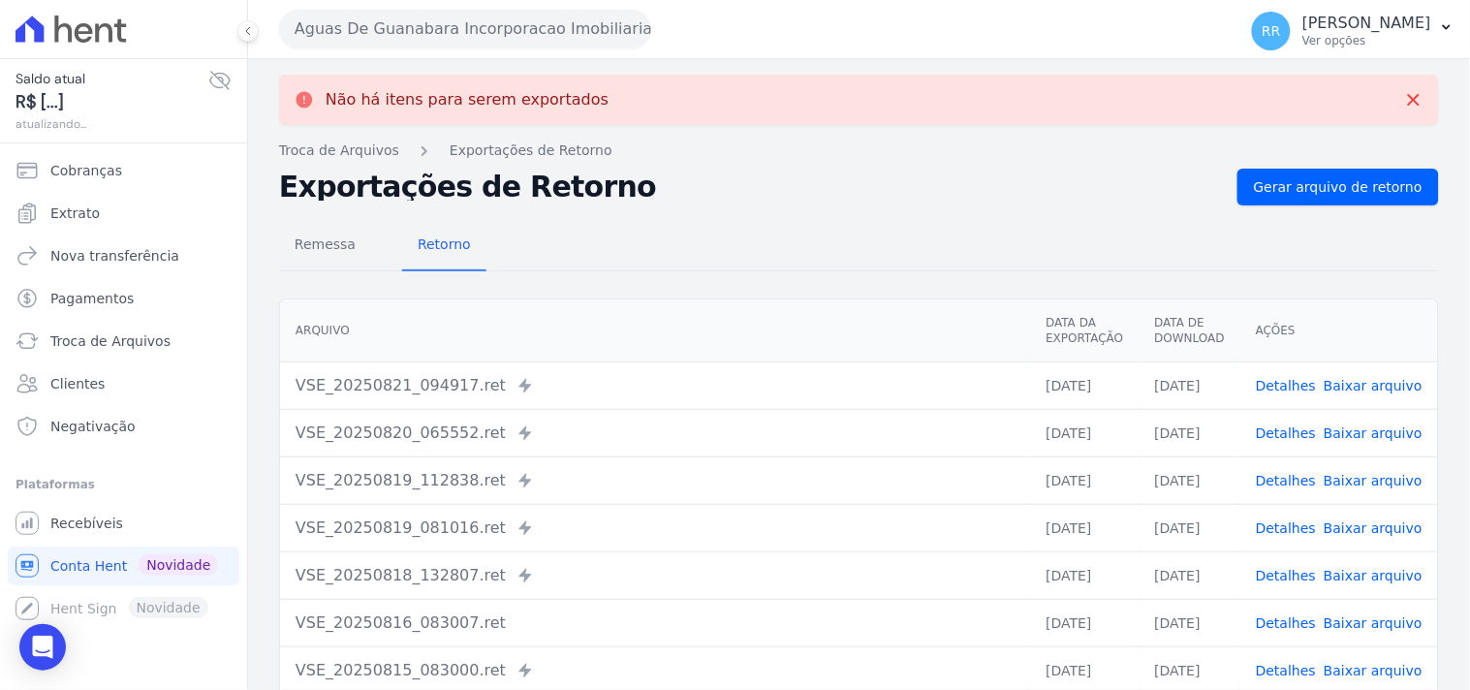
click at [403, 32] on button "Aguas De Guanabara Incorporacao Imobiliaria SPE LTDA" at bounding box center [465, 29] width 372 height 39
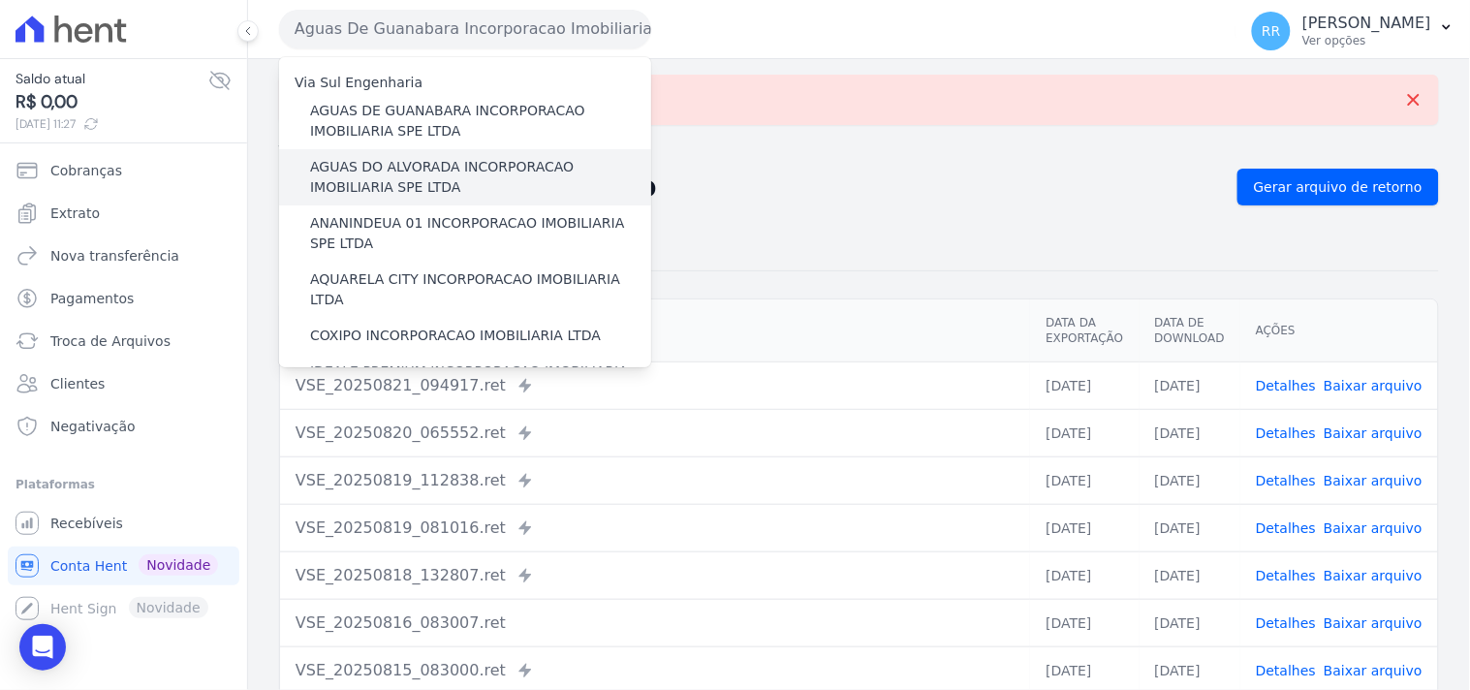
click at [393, 170] on label "AGUAS DO ALVORADA INCORPORACAO IMOBILIARIA SPE LTDA" at bounding box center [480, 177] width 341 height 41
click at [0, 0] on input "AGUAS DO ALVORADA INCORPORACAO IMOBILIARIA SPE LTDA" at bounding box center [0, 0] width 0 height 0
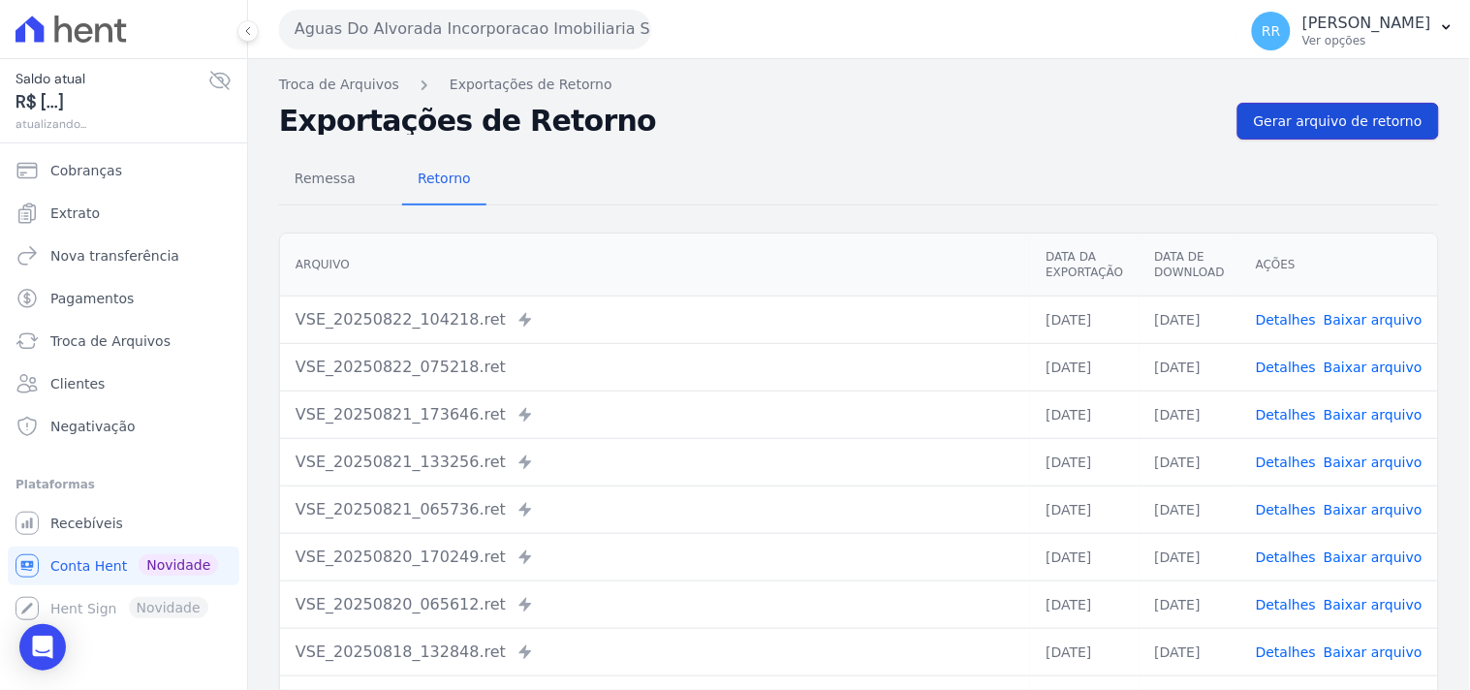
click at [1312, 122] on span "Gerar arquivo de retorno" at bounding box center [1338, 120] width 169 height 19
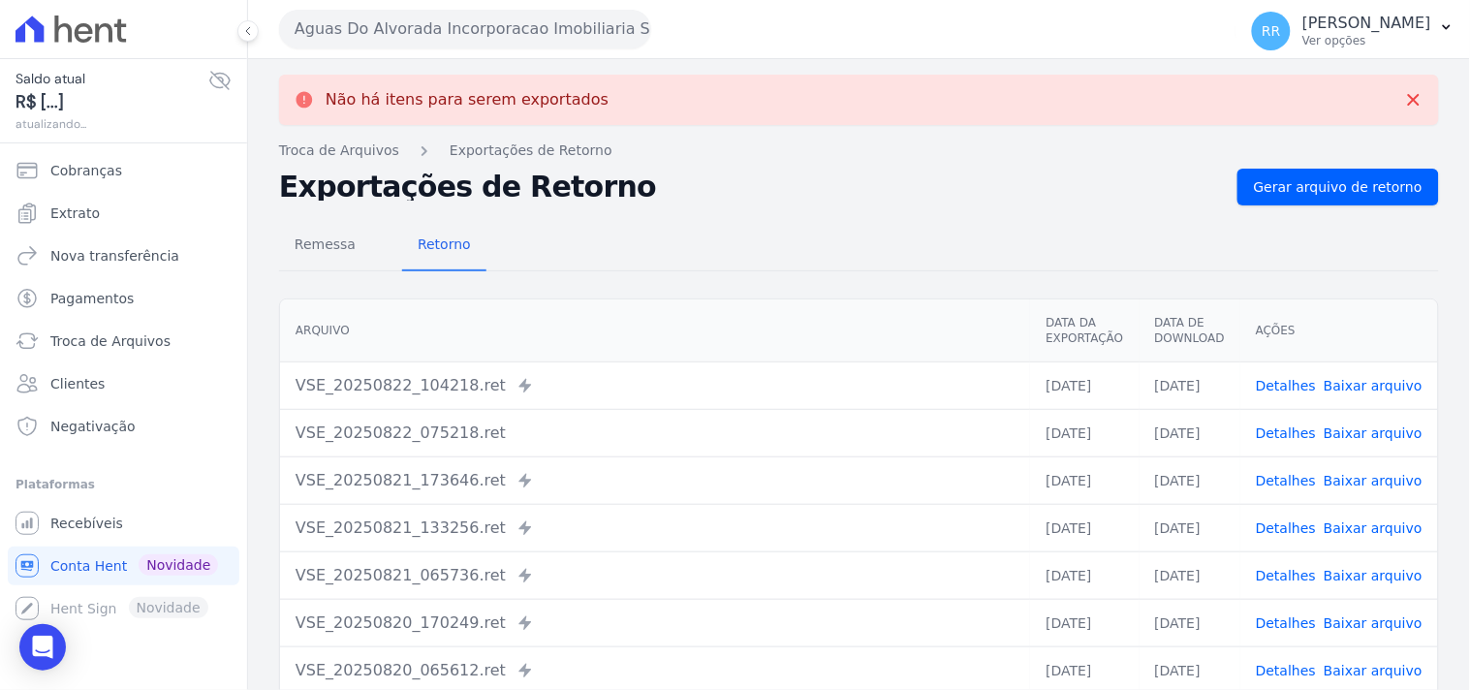
click at [422, 20] on button "Aguas Do Alvorada Incorporacao Imobiliaria SPE LTDA" at bounding box center [465, 29] width 372 height 39
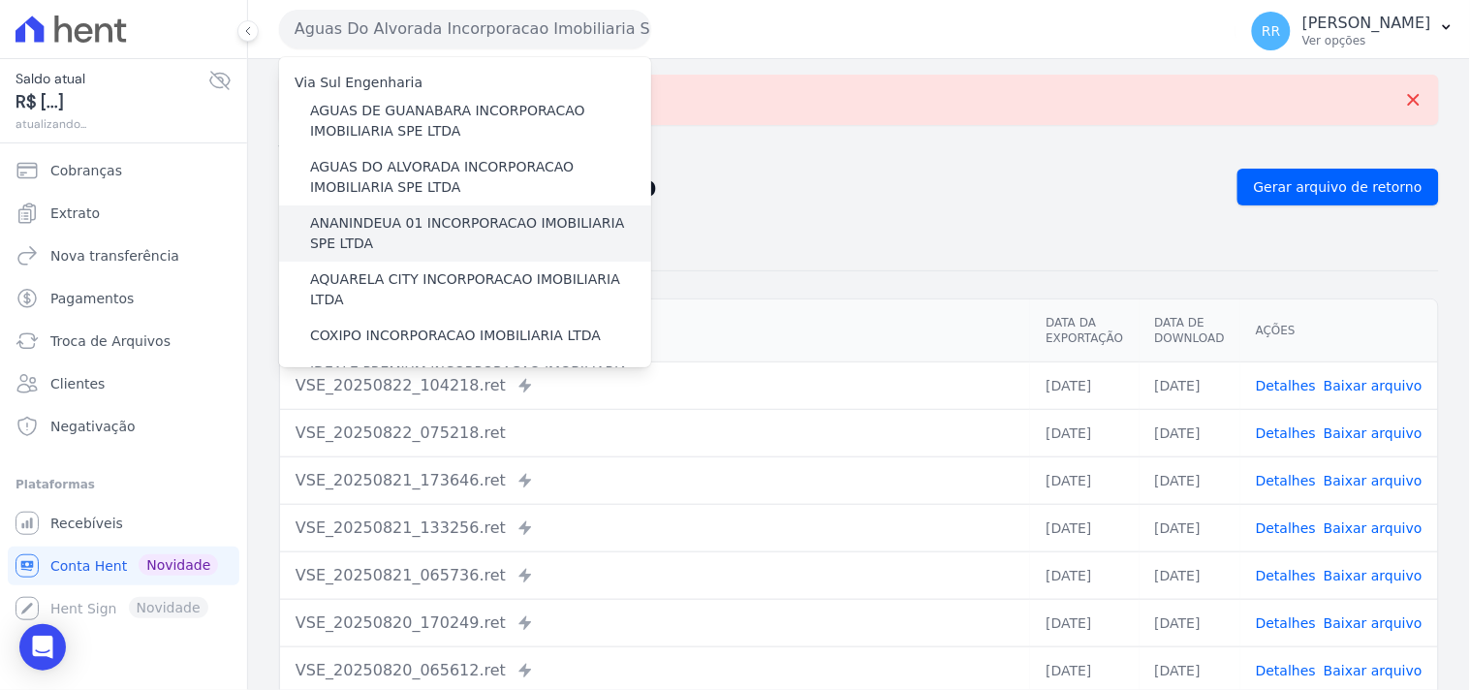
click at [404, 232] on label "ANANINDEUA 01 INCORPORACAO IMOBILIARIA SPE LTDA" at bounding box center [480, 233] width 341 height 41
click at [0, 0] on input "ANANINDEUA 01 INCORPORACAO IMOBILIARIA SPE LTDA" at bounding box center [0, 0] width 0 height 0
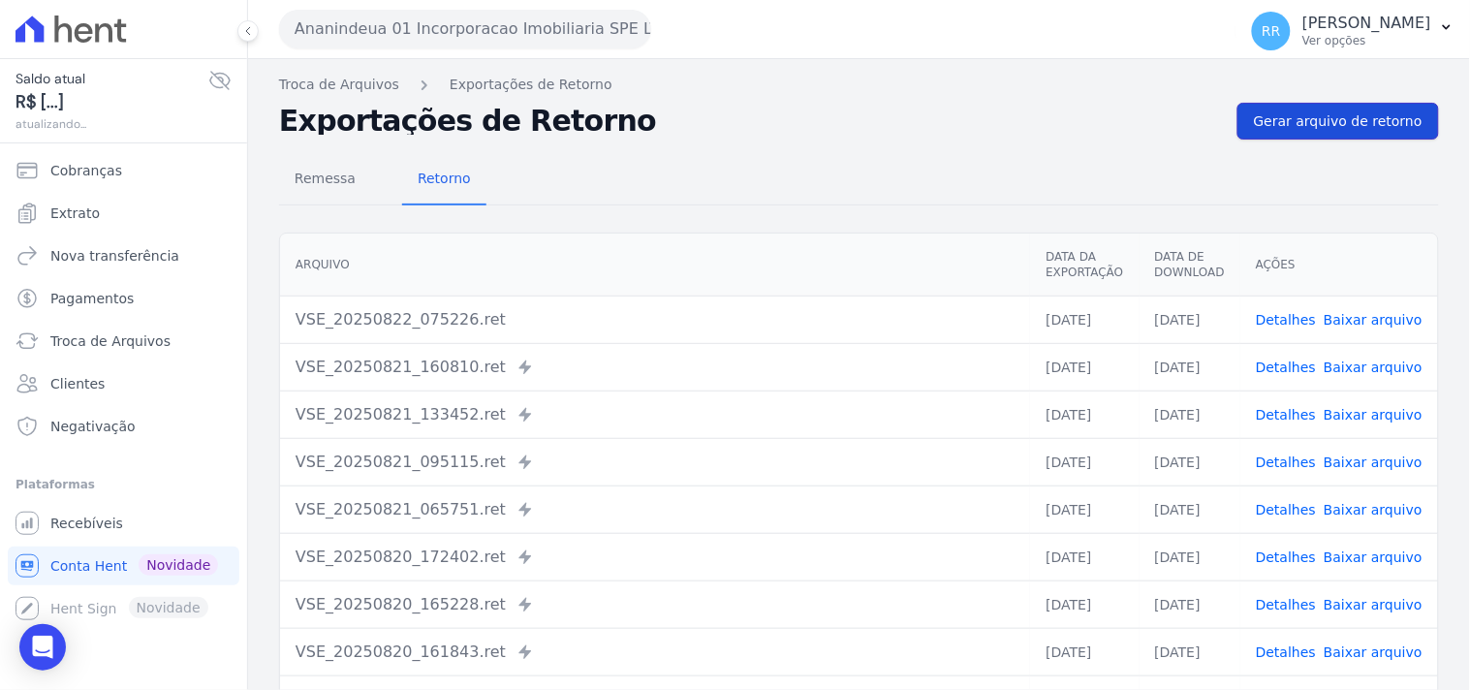
click at [1325, 126] on span "Gerar arquivo de retorno" at bounding box center [1338, 120] width 169 height 19
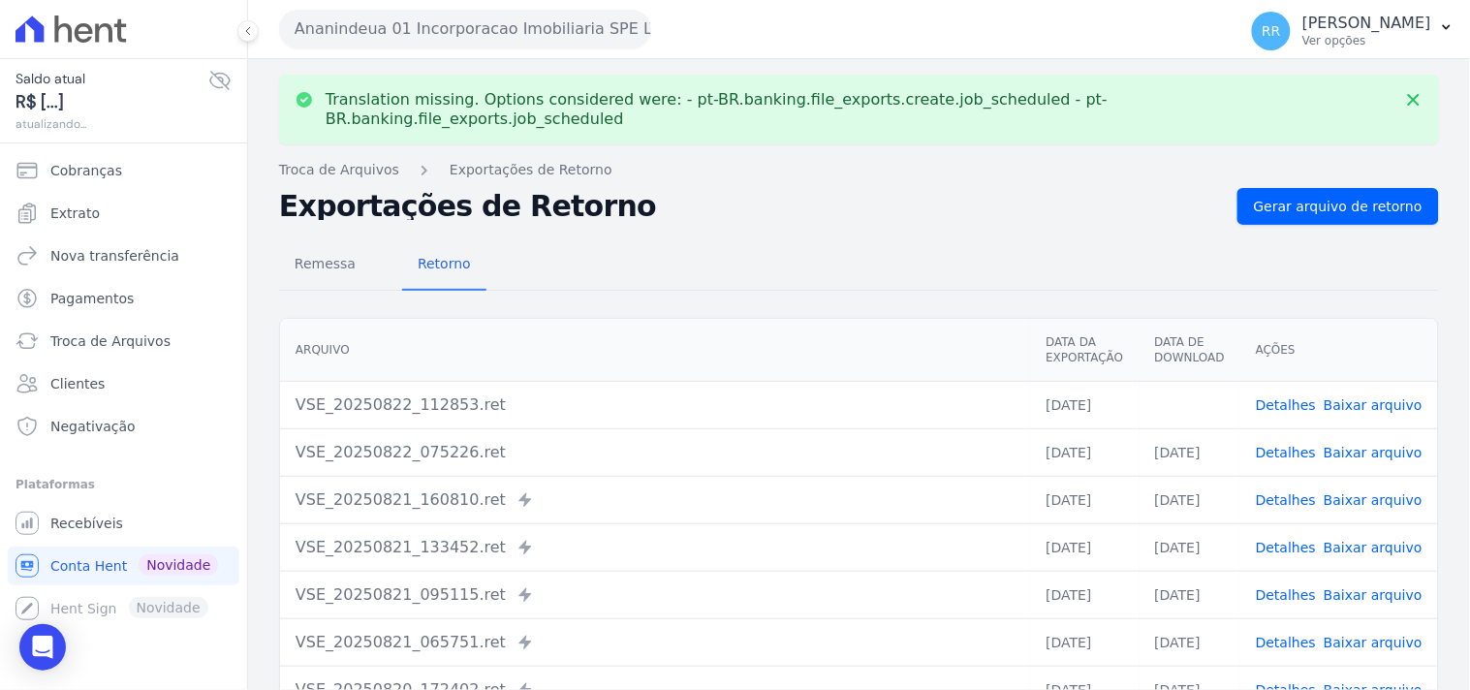
click at [1358, 397] on link "Baixar arquivo" at bounding box center [1372, 404] width 99 height 15
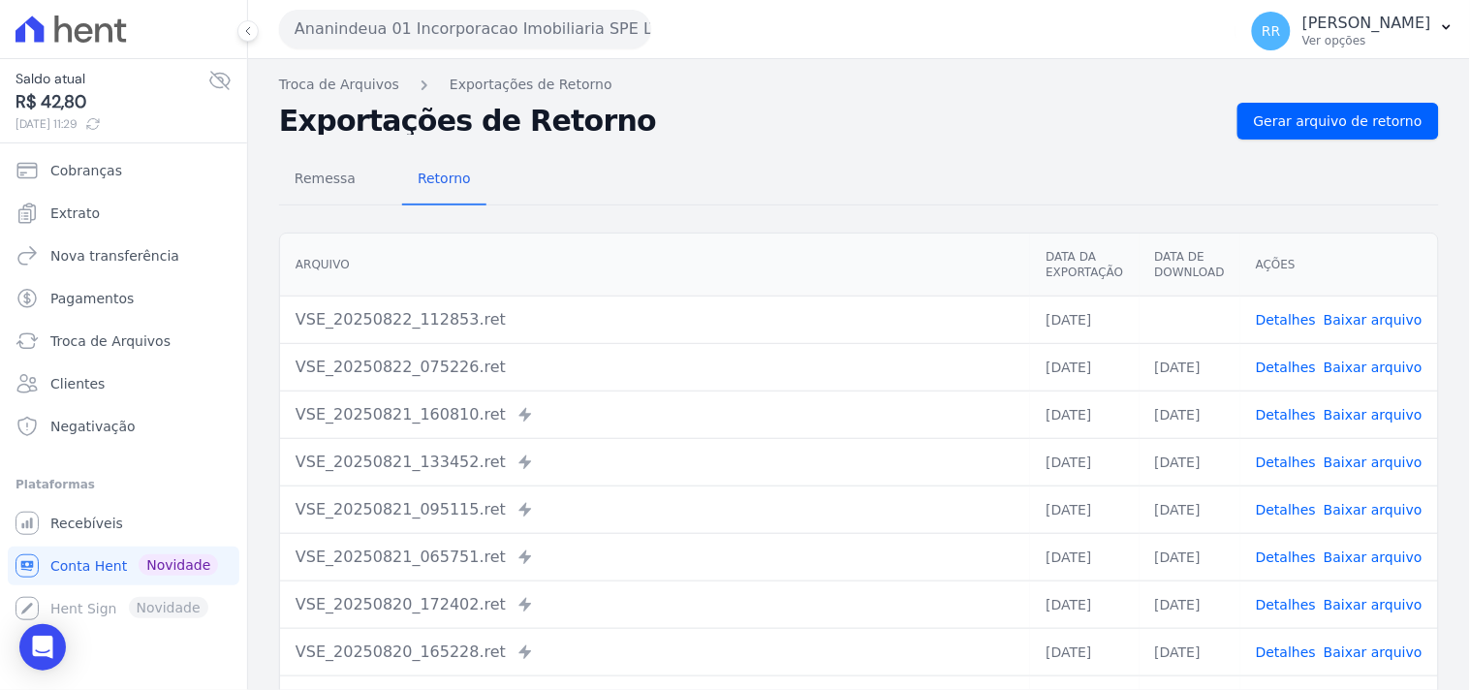
click at [382, 34] on button "Ananindeua 01 Incorporacao Imobiliaria SPE LTDA" at bounding box center [465, 29] width 372 height 39
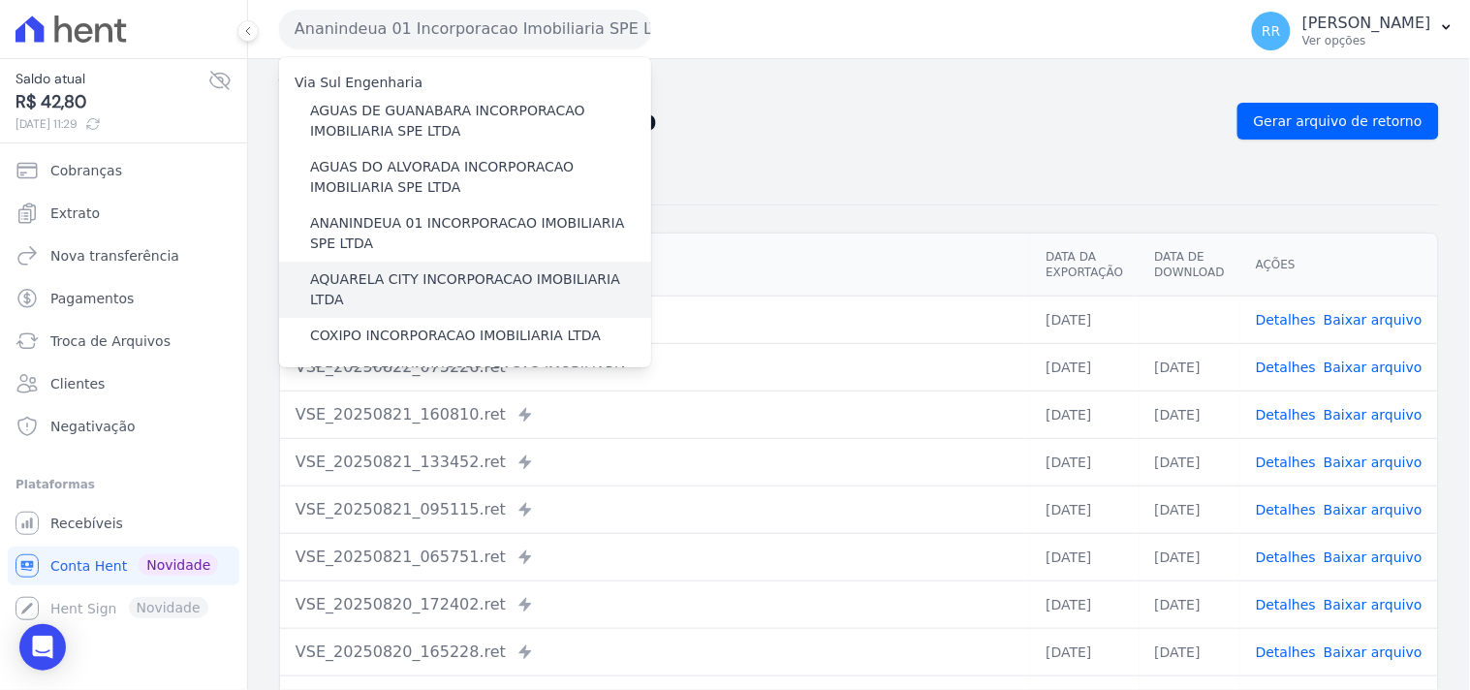
click at [353, 271] on label "AQUARELA CITY INCORPORACAO IMOBILIARIA LTDA" at bounding box center [480, 289] width 341 height 41
click at [0, 0] on input "AQUARELA CITY INCORPORACAO IMOBILIARIA LTDA" at bounding box center [0, 0] width 0 height 0
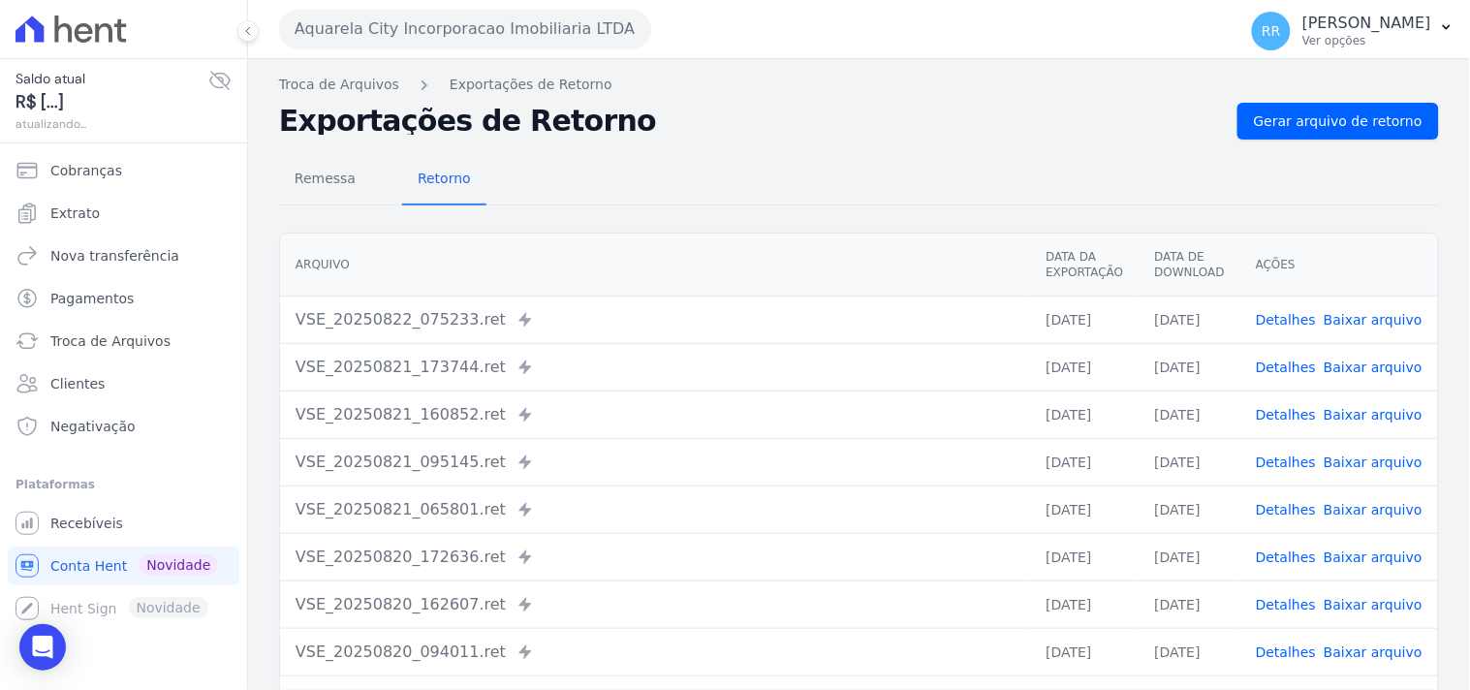
click at [1306, 84] on nav "Troca de Arquivos Exportações de Retorno" at bounding box center [859, 85] width 1160 height 20
click at [1299, 109] on link "Gerar arquivo de retorno" at bounding box center [1337, 121] width 201 height 37
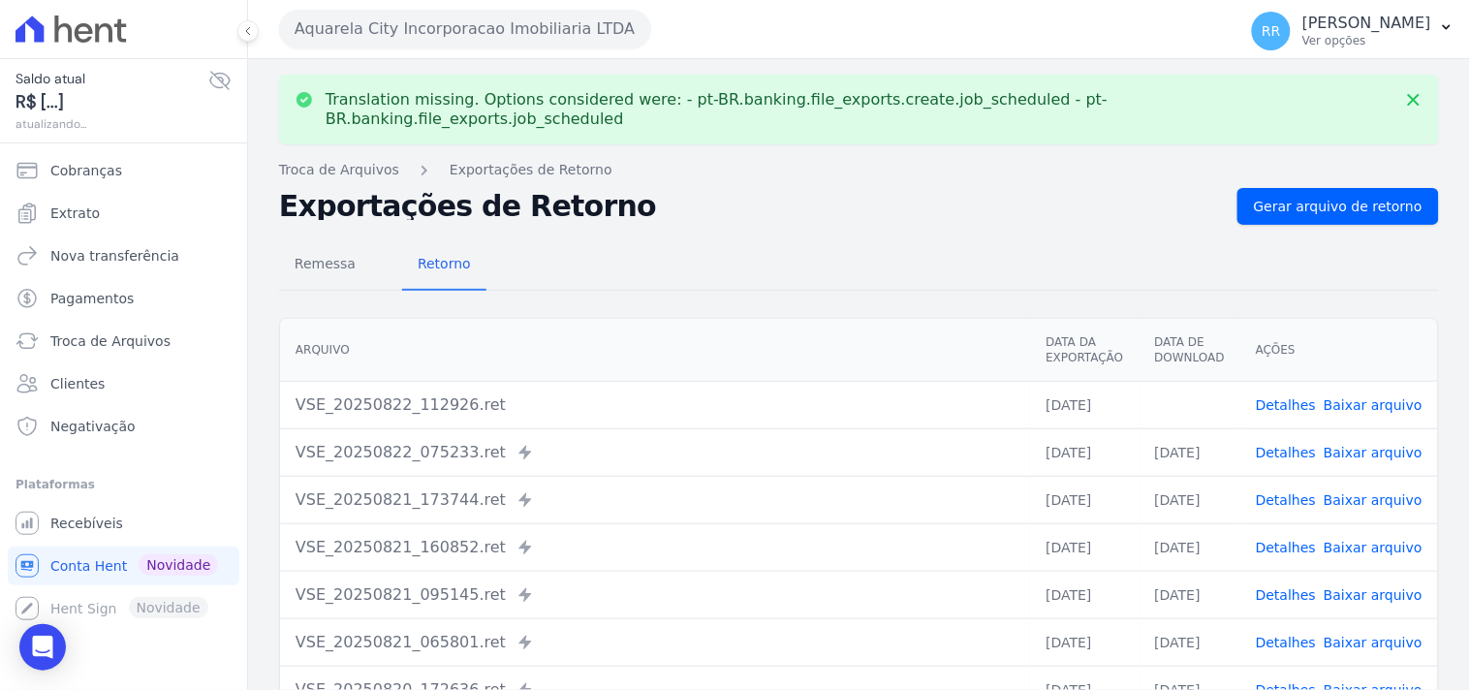
drag, startPoint x: 1338, startPoint y: 365, endPoint x: 1339, endPoint y: 378, distance: 12.6
click at [1338, 381] on td "Detalhes Baixar arquivo" at bounding box center [1339, 404] width 198 height 47
click at [1339, 397] on link "Baixar arquivo" at bounding box center [1372, 404] width 99 height 15
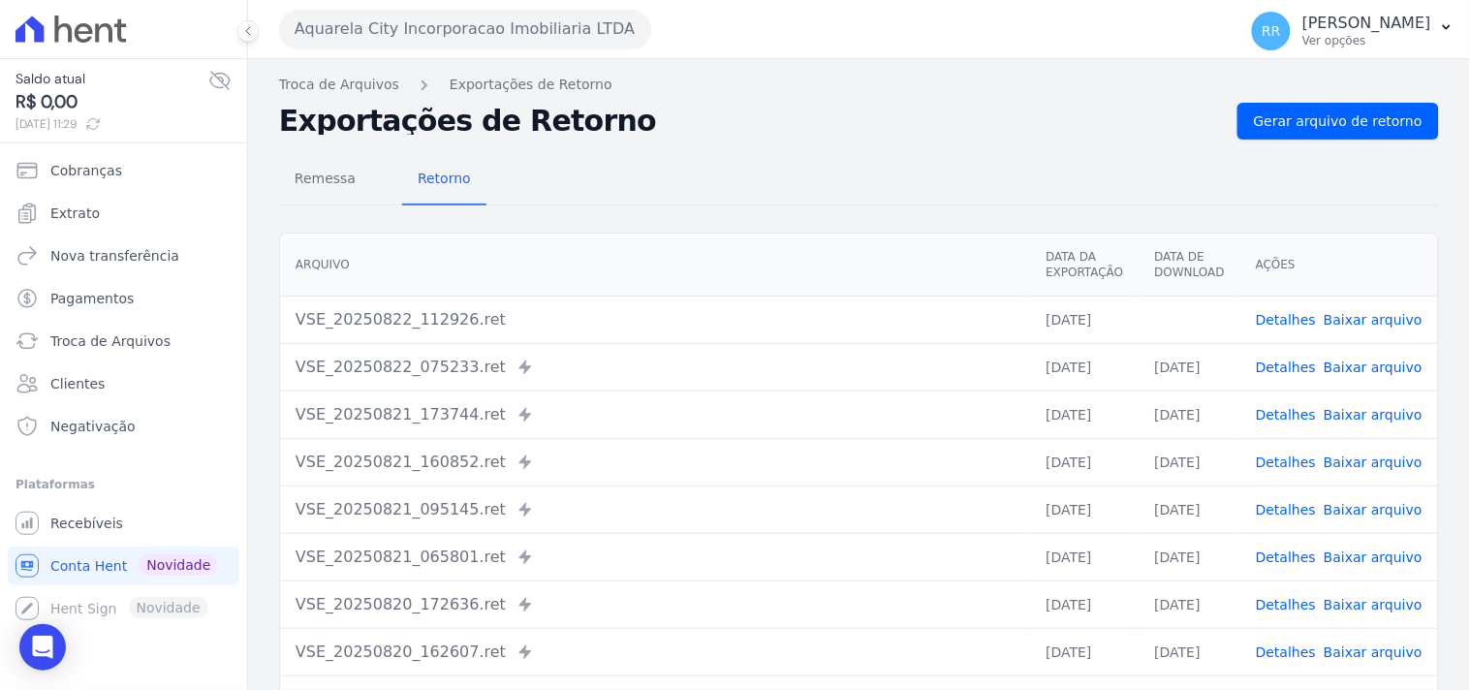
click at [1099, 126] on h2 "Exportações de Retorno" at bounding box center [750, 121] width 943 height 27
click at [468, 37] on button "Aquarela City Incorporacao Imobiliaria LTDA" at bounding box center [465, 29] width 372 height 39
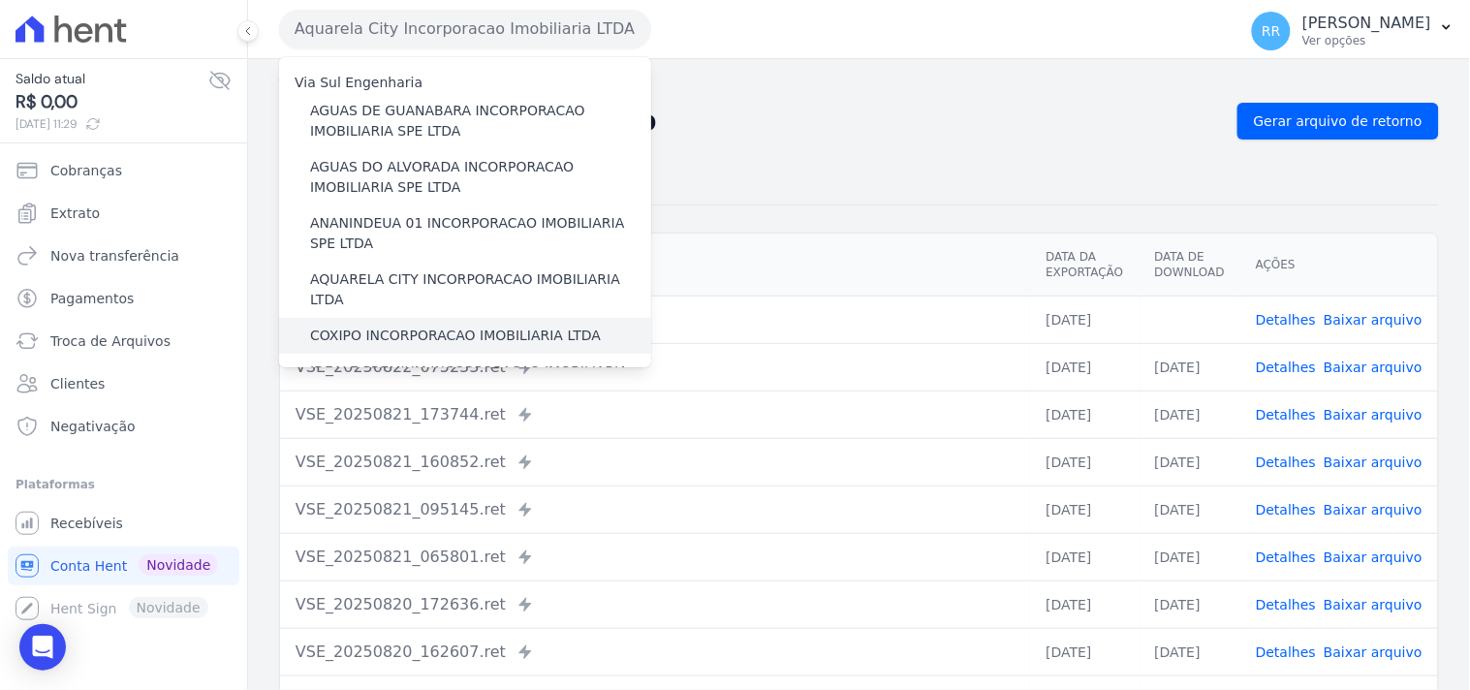
click at [373, 325] on label "COXIPO INCORPORACAO IMOBILIARIA LTDA" at bounding box center [455, 335] width 291 height 20
click at [0, 0] on input "COXIPO INCORPORACAO IMOBILIARIA LTDA" at bounding box center [0, 0] width 0 height 0
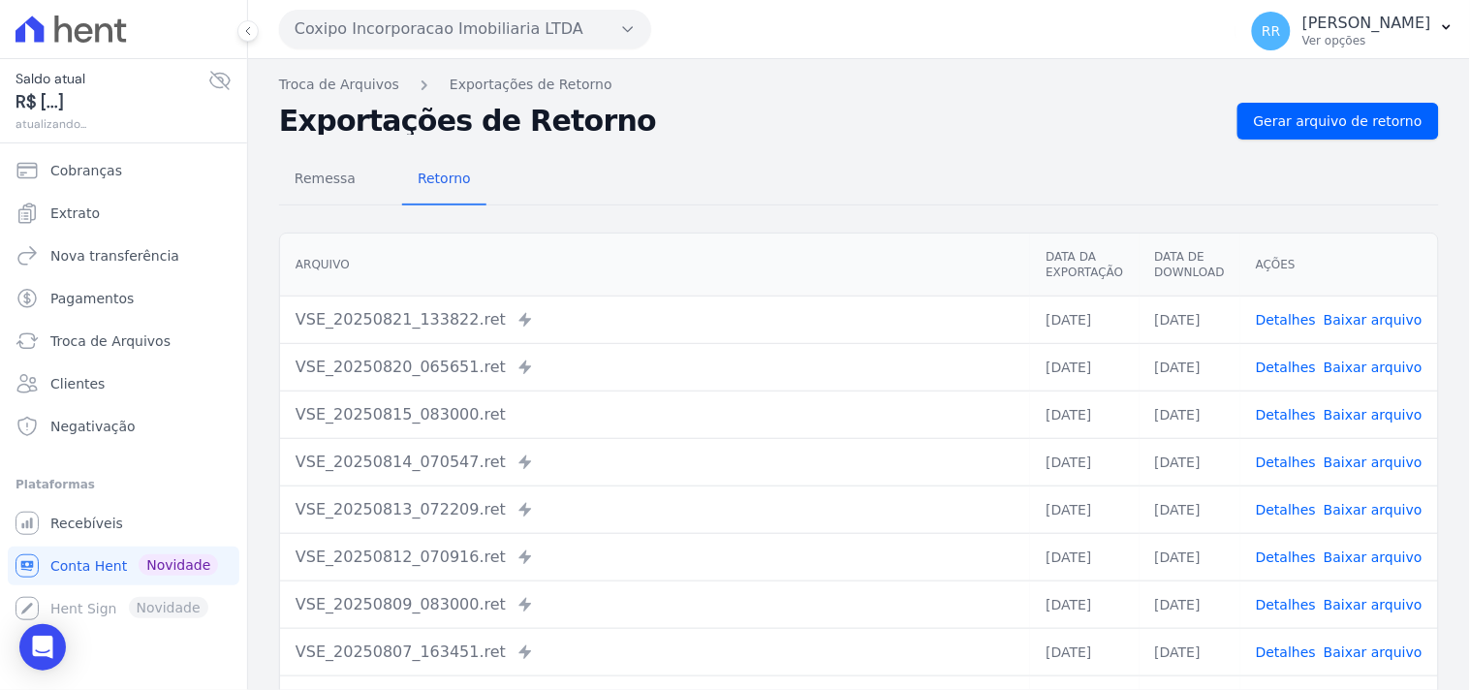
click at [1318, 145] on div "Remessa Retorno [GEOGRAPHIC_DATA] Data da Exportação Data de Download Ações VSE…" at bounding box center [859, 489] width 1160 height 700
click at [1319, 137] on link "Gerar arquivo de retorno" at bounding box center [1337, 121] width 201 height 37
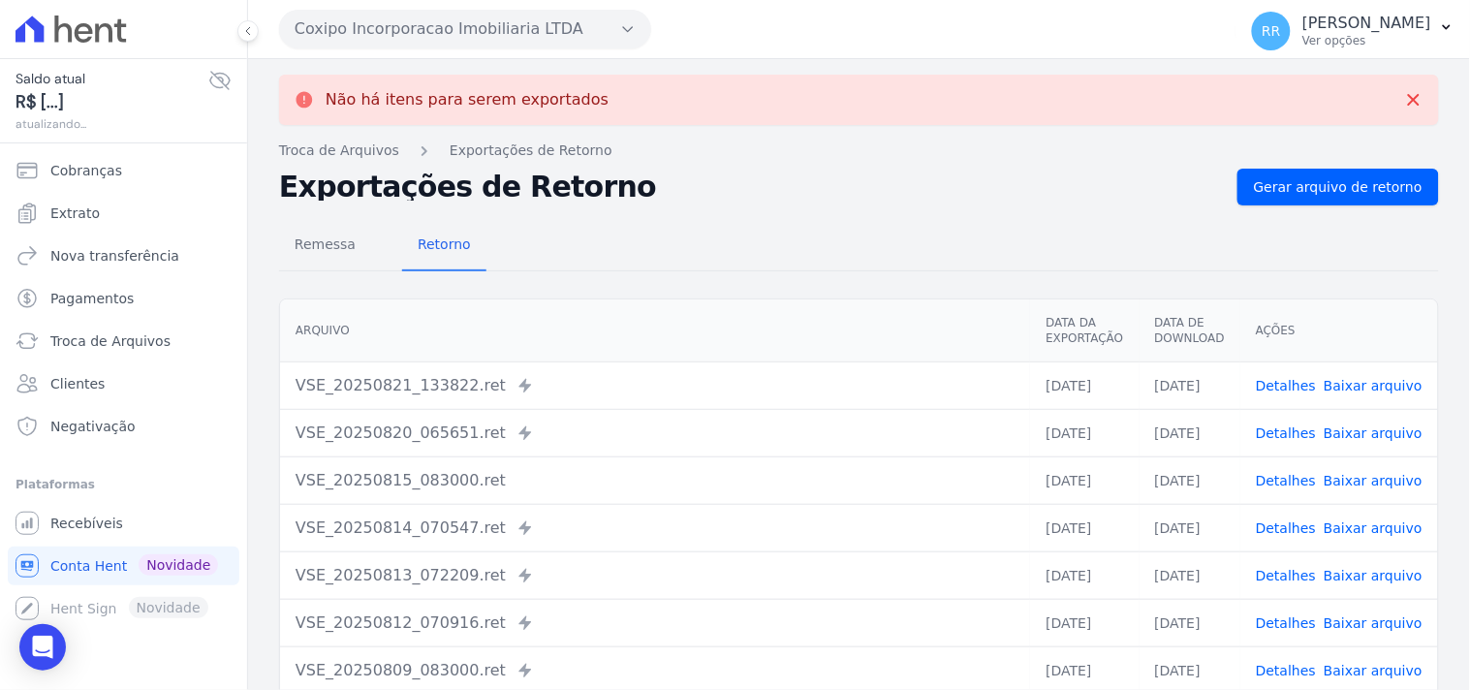
click at [389, 24] on button "Coxipo Incorporacao Imobiliaria LTDA" at bounding box center [465, 29] width 372 height 39
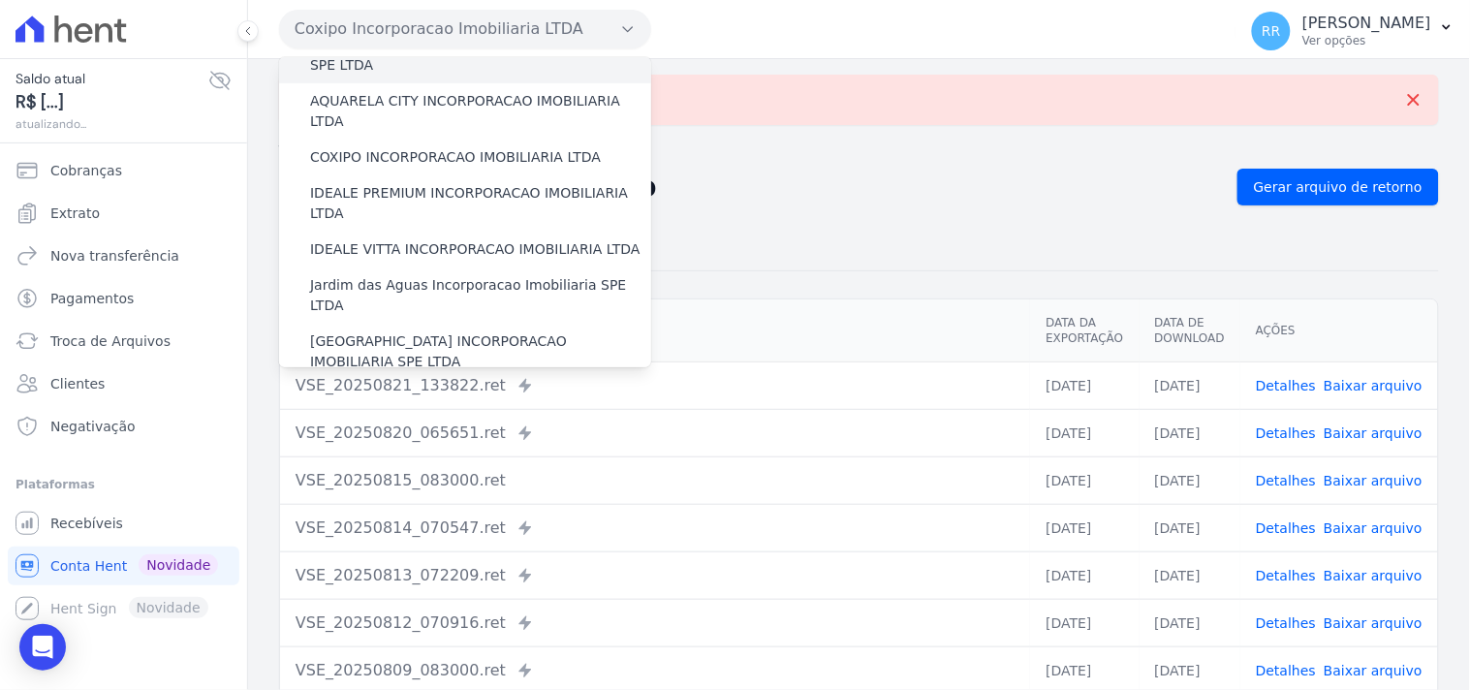
scroll to position [179, 0]
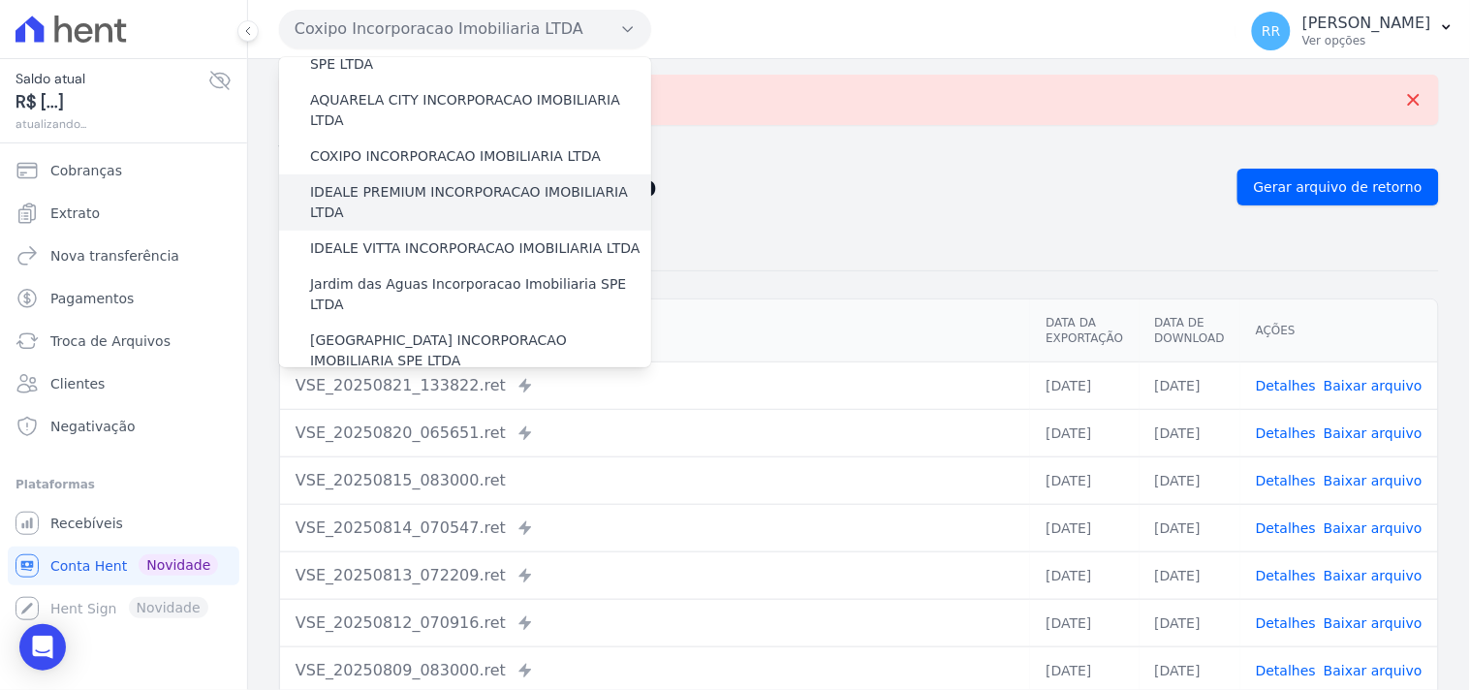
click at [390, 182] on label "IDEALE PREMIUM INCORPORACAO IMOBILIARIA LTDA" at bounding box center [480, 202] width 341 height 41
click at [0, 0] on input "IDEALE PREMIUM INCORPORACAO IMOBILIARIA LTDA" at bounding box center [0, 0] width 0 height 0
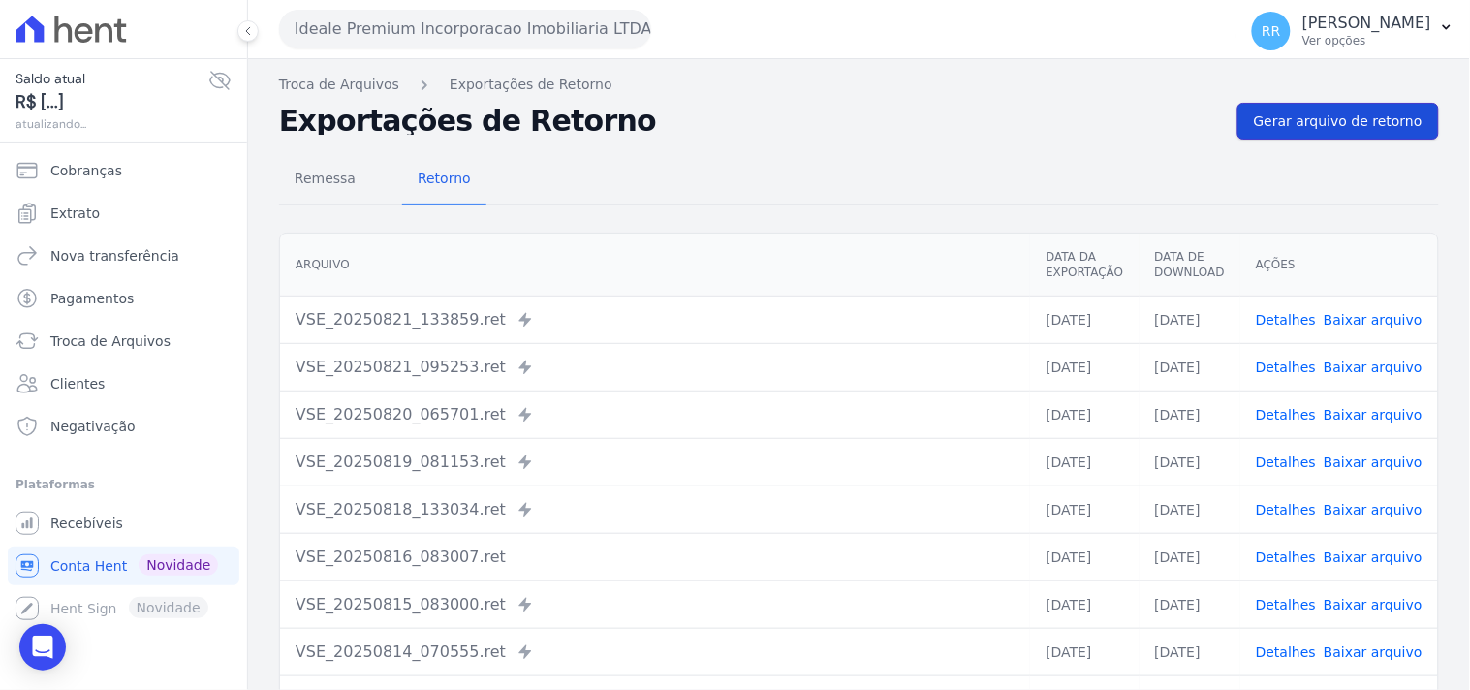
click at [1333, 120] on span "Gerar arquivo de retorno" at bounding box center [1338, 120] width 169 height 19
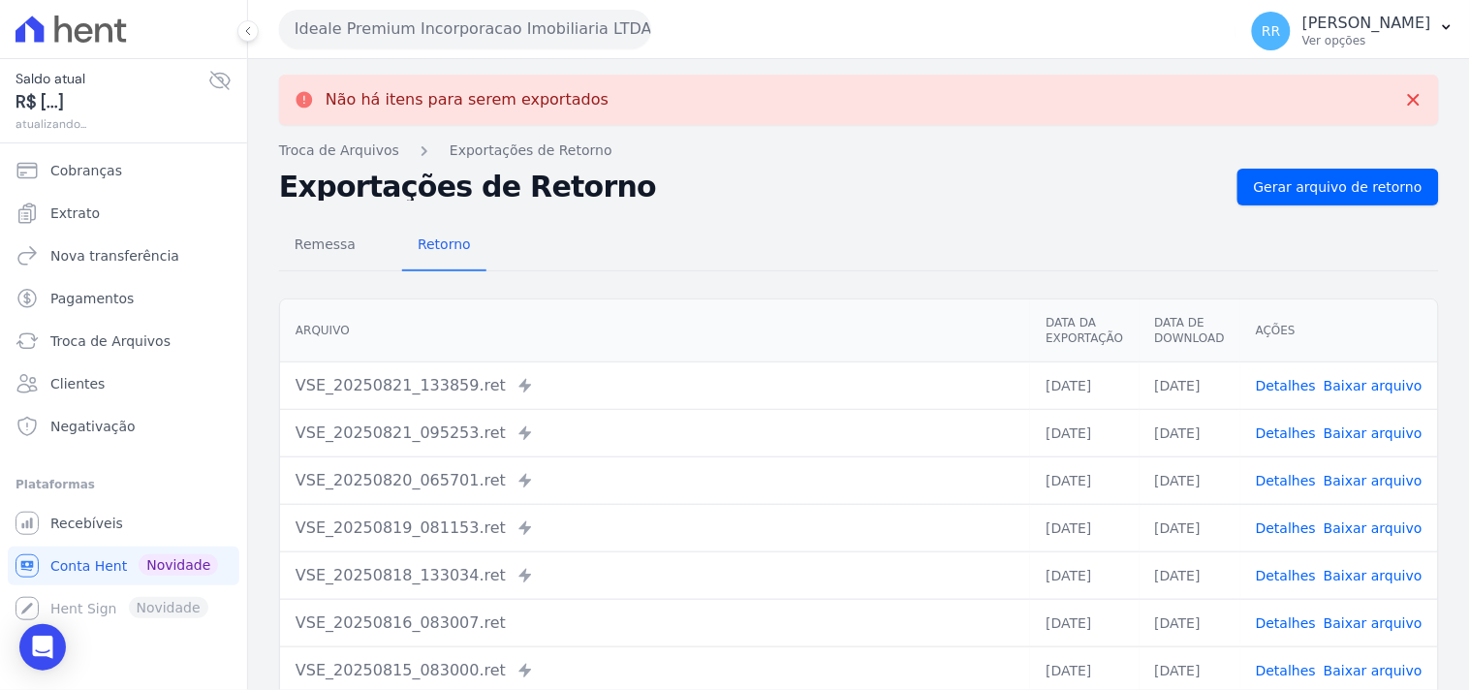
click at [489, 24] on button "Ideale Premium Incorporacao Imobiliaria LTDA" at bounding box center [465, 29] width 372 height 39
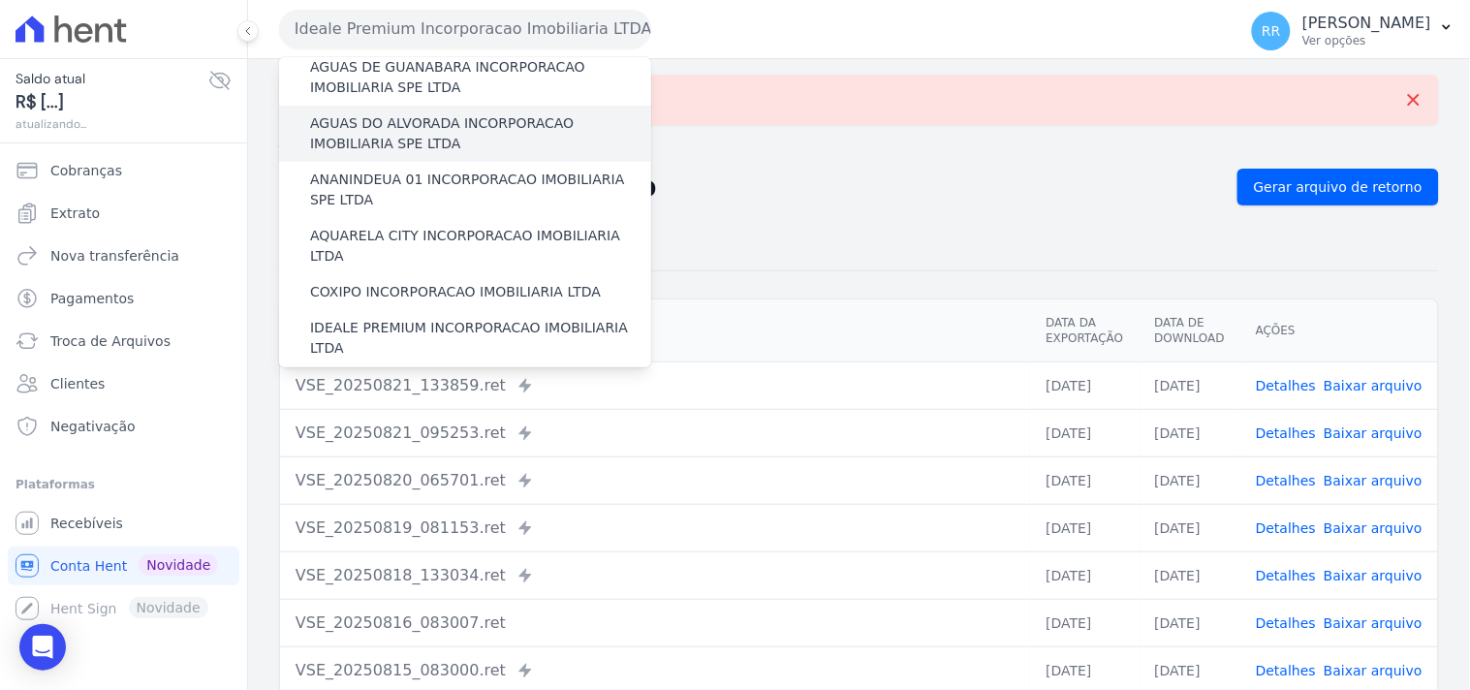
scroll to position [108, 0]
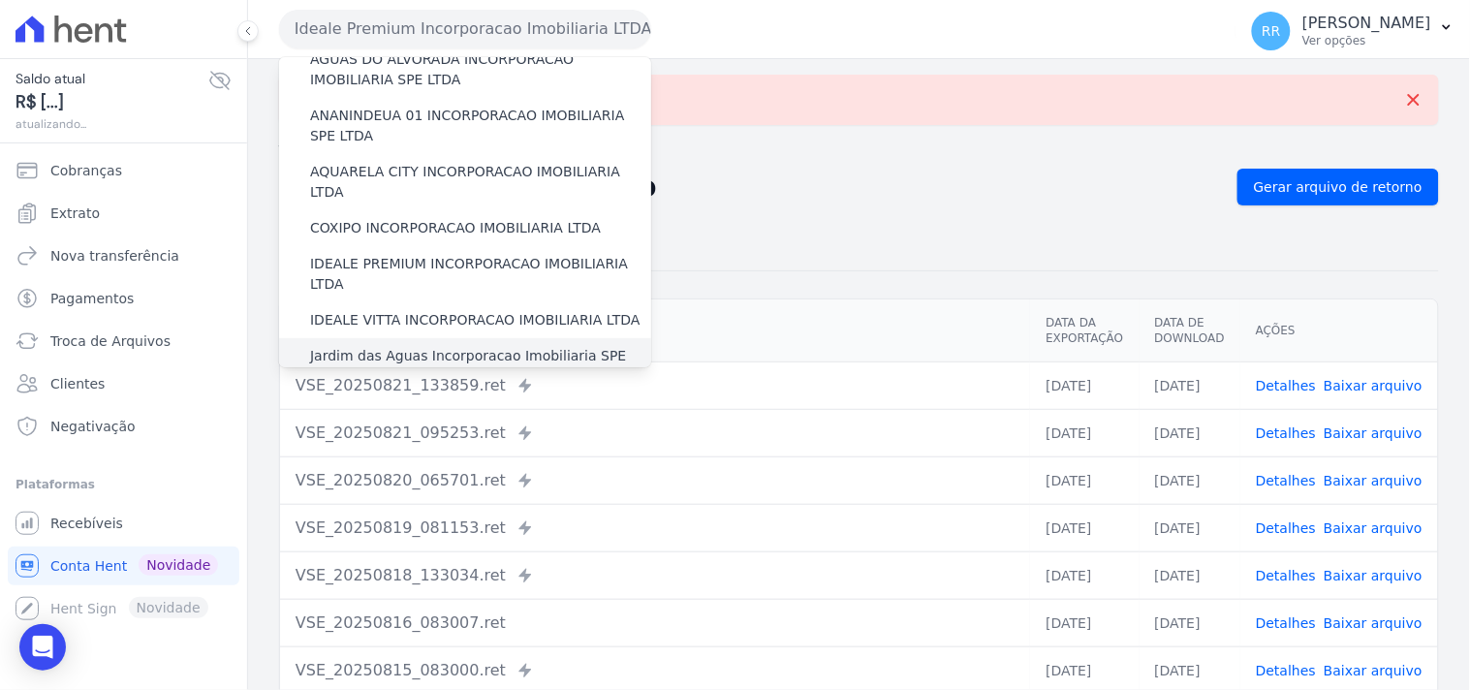
click at [413, 346] on label "Jardim das Aguas Incorporacao Imobiliaria SPE LTDA" at bounding box center [480, 366] width 341 height 41
click at [0, 0] on input "Jardim das Aguas Incorporacao Imobiliaria SPE LTDA" at bounding box center [0, 0] width 0 height 0
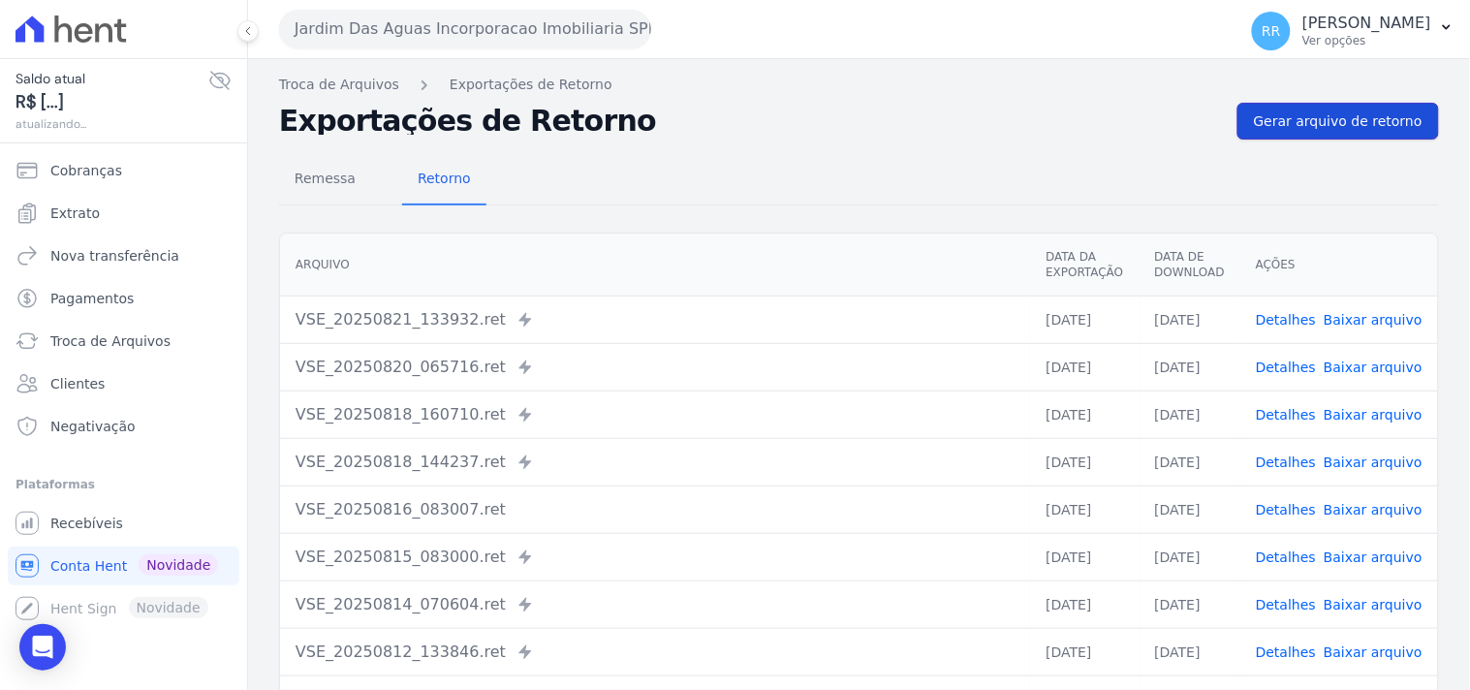
click at [1289, 104] on link "Gerar arquivo de retorno" at bounding box center [1337, 121] width 201 height 37
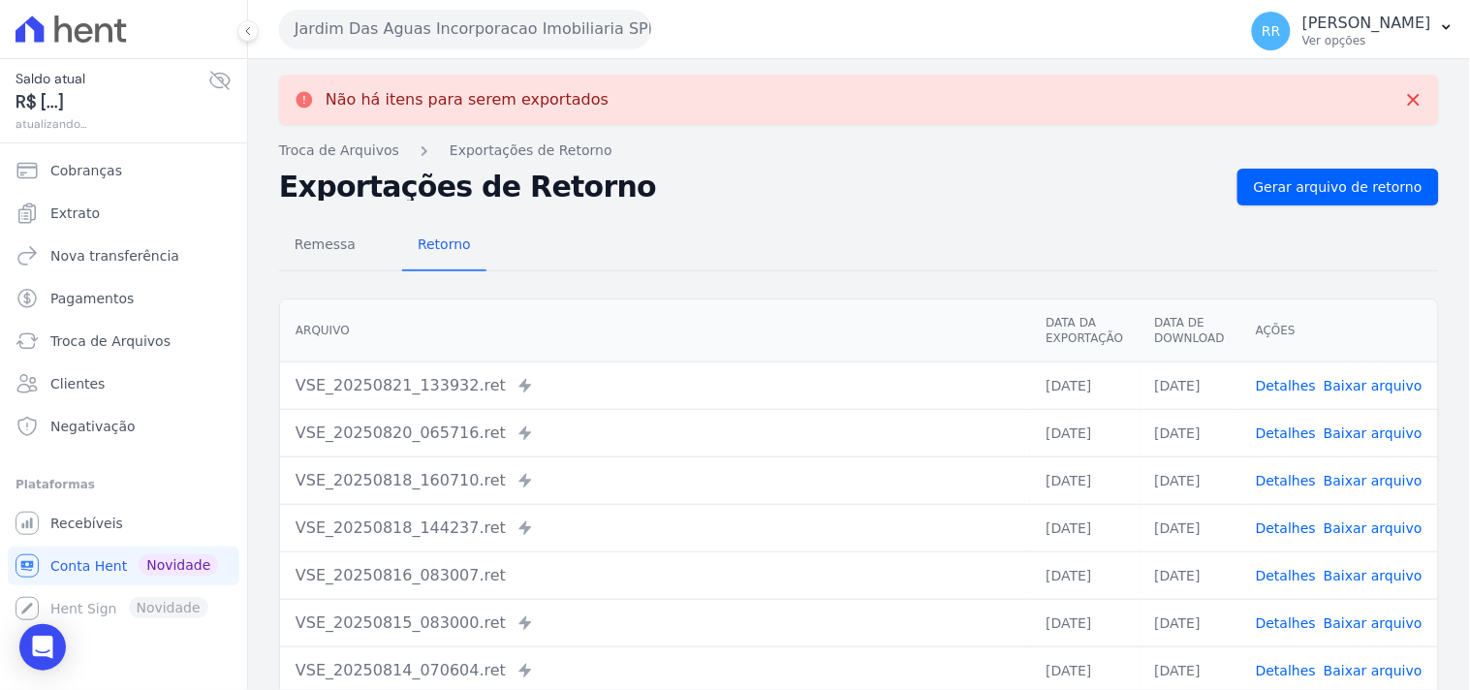
click at [378, 25] on button "Jardim Das Aguas Incorporacao Imobiliaria SPE LTDA" at bounding box center [465, 29] width 372 height 39
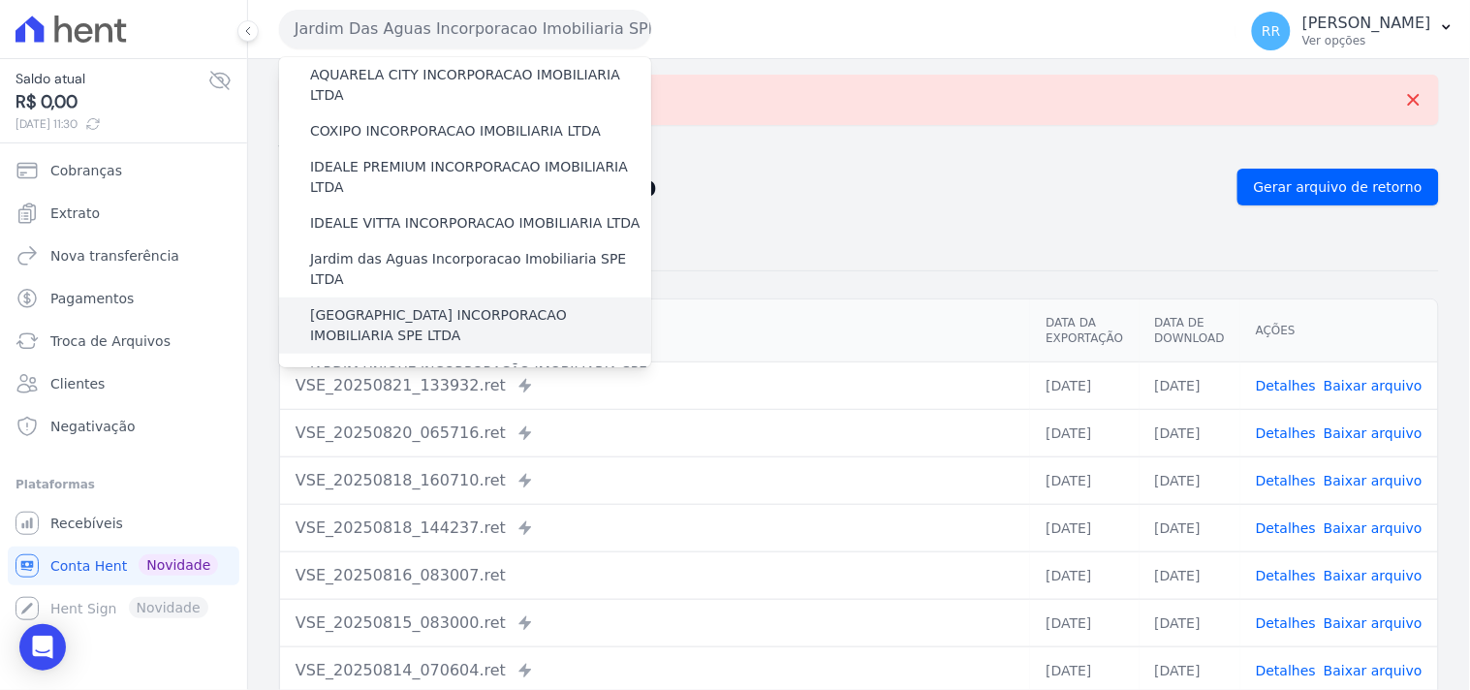
scroll to position [215, 0]
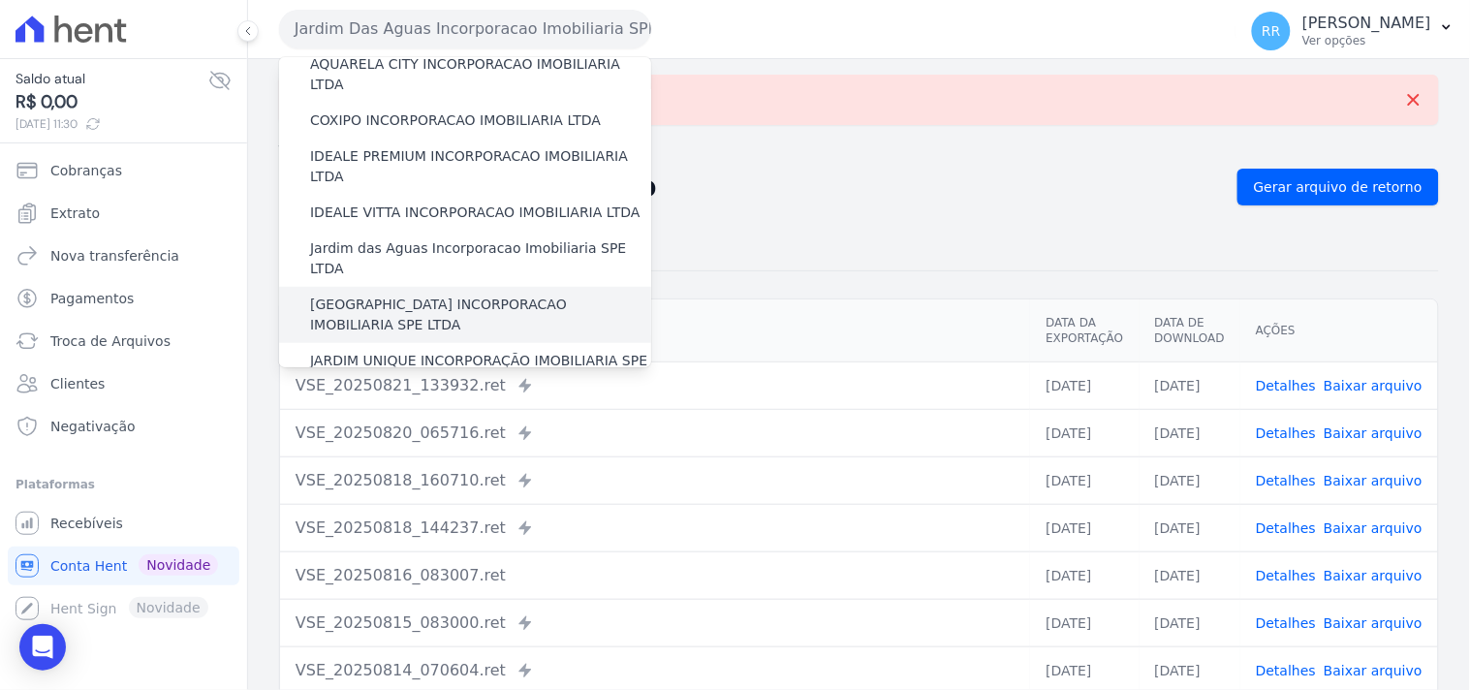
click at [422, 294] on label "[GEOGRAPHIC_DATA] INCORPORACAO IMOBILIARIA SPE LTDA" at bounding box center [480, 314] width 341 height 41
click at [0, 0] on input "[GEOGRAPHIC_DATA] INCORPORACAO IMOBILIARIA SPE LTDA" at bounding box center [0, 0] width 0 height 0
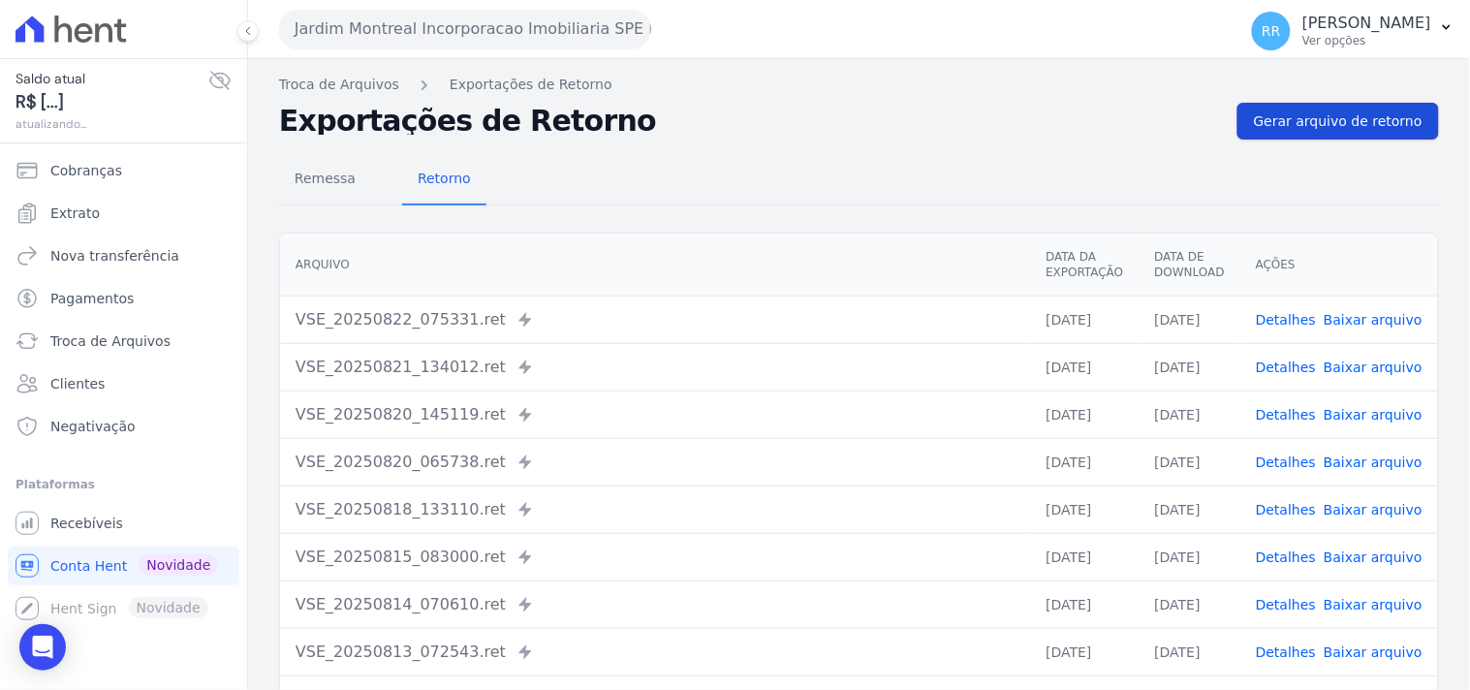
click at [1333, 124] on span "Gerar arquivo de retorno" at bounding box center [1338, 120] width 169 height 19
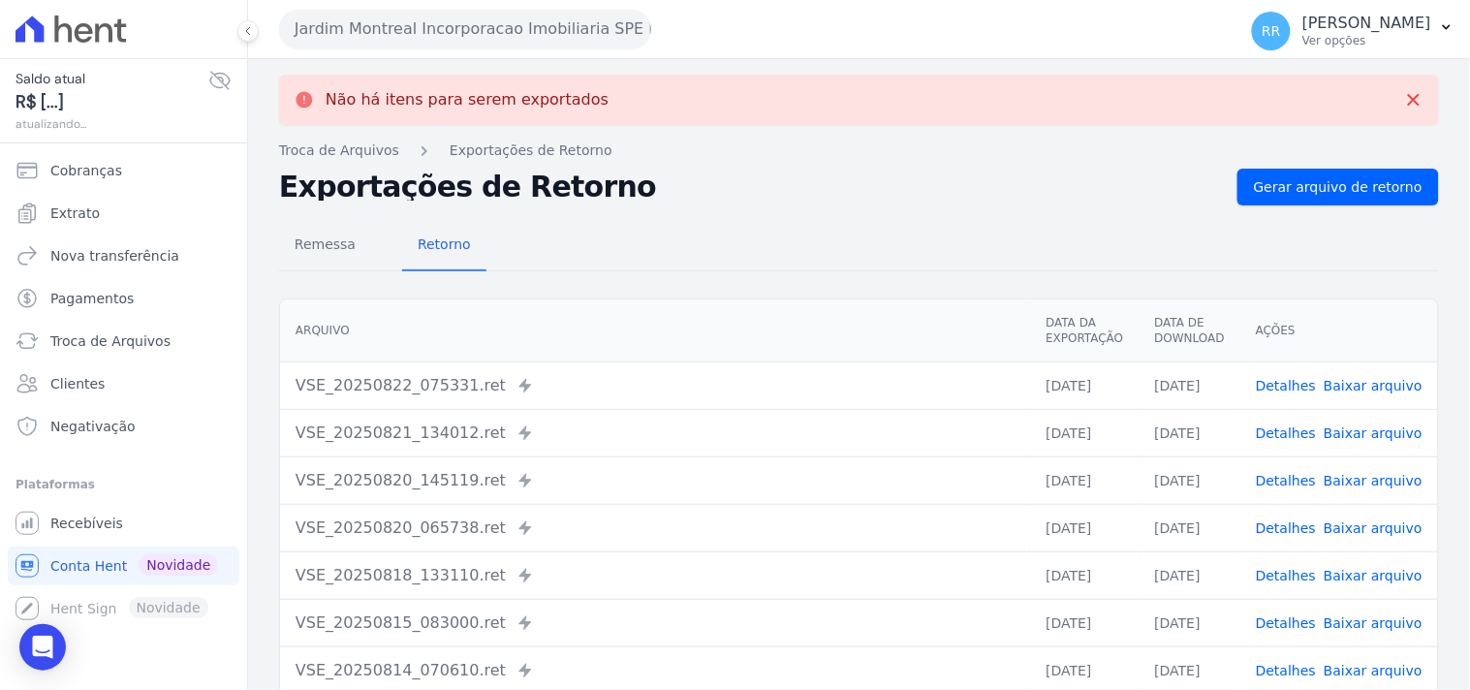
click at [430, 30] on button "Jardim Montreal Incorporacao Imobiliaria SPE LTDA" at bounding box center [465, 29] width 372 height 39
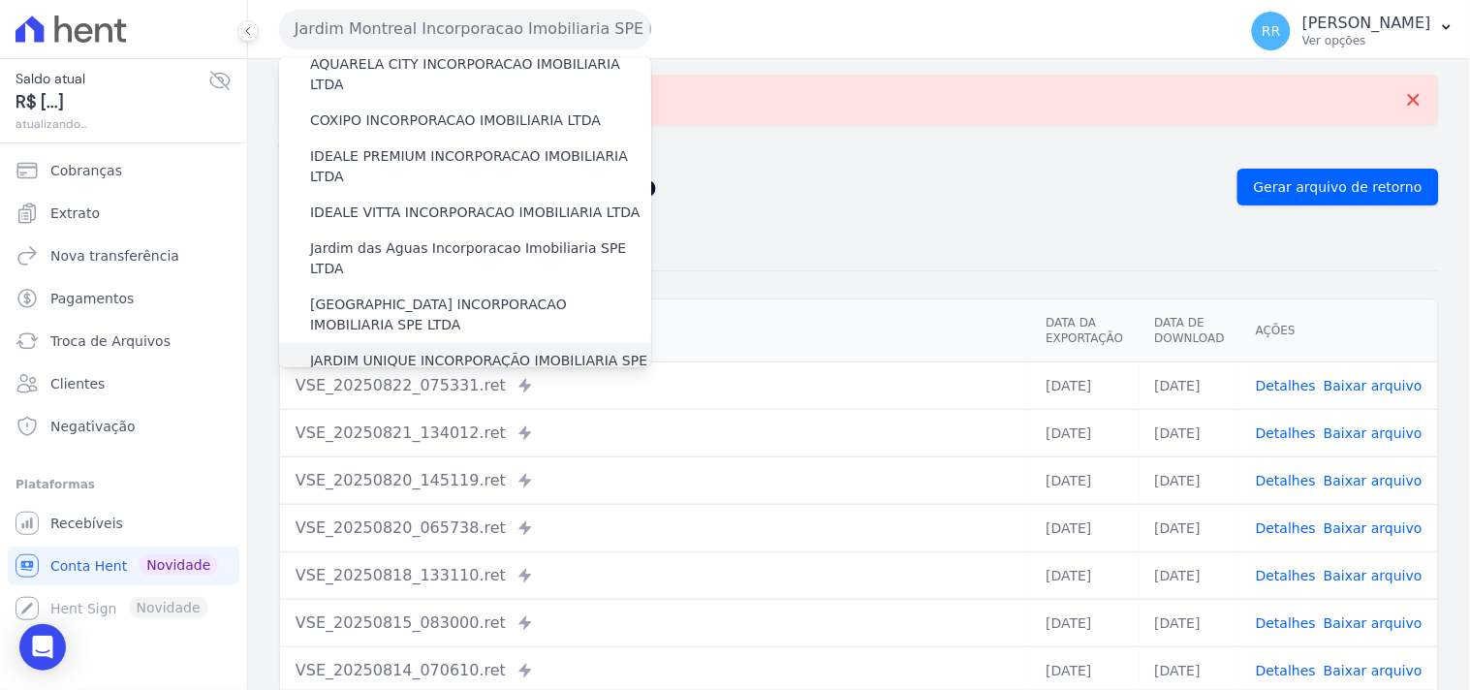
click at [414, 351] on label "JARDIM UNIQUE INCORPORAÇÃO IMOBILIARIA SPE LTDA" at bounding box center [480, 371] width 341 height 41
click at [0, 0] on input "JARDIM UNIQUE INCORPORAÇÃO IMOBILIARIA SPE LTDA" at bounding box center [0, 0] width 0 height 0
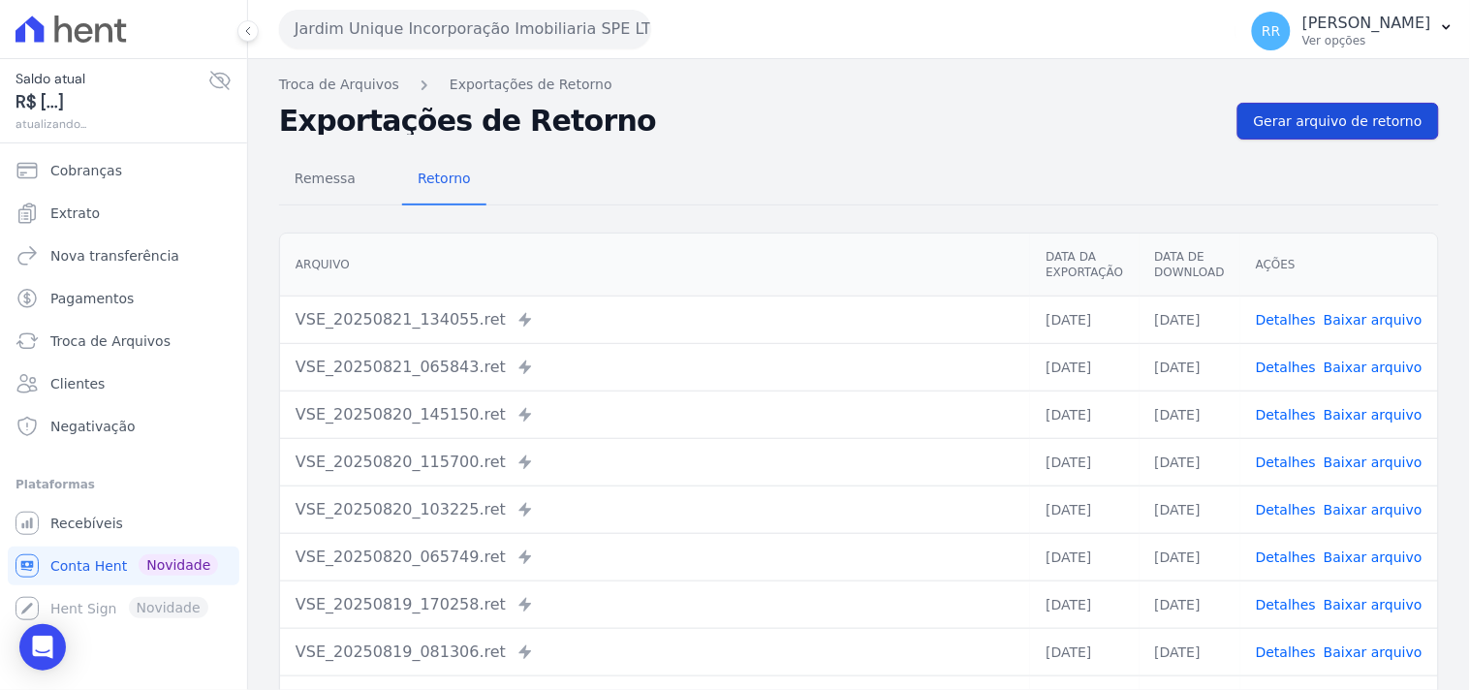
click at [1299, 113] on span "Gerar arquivo de retorno" at bounding box center [1338, 120] width 169 height 19
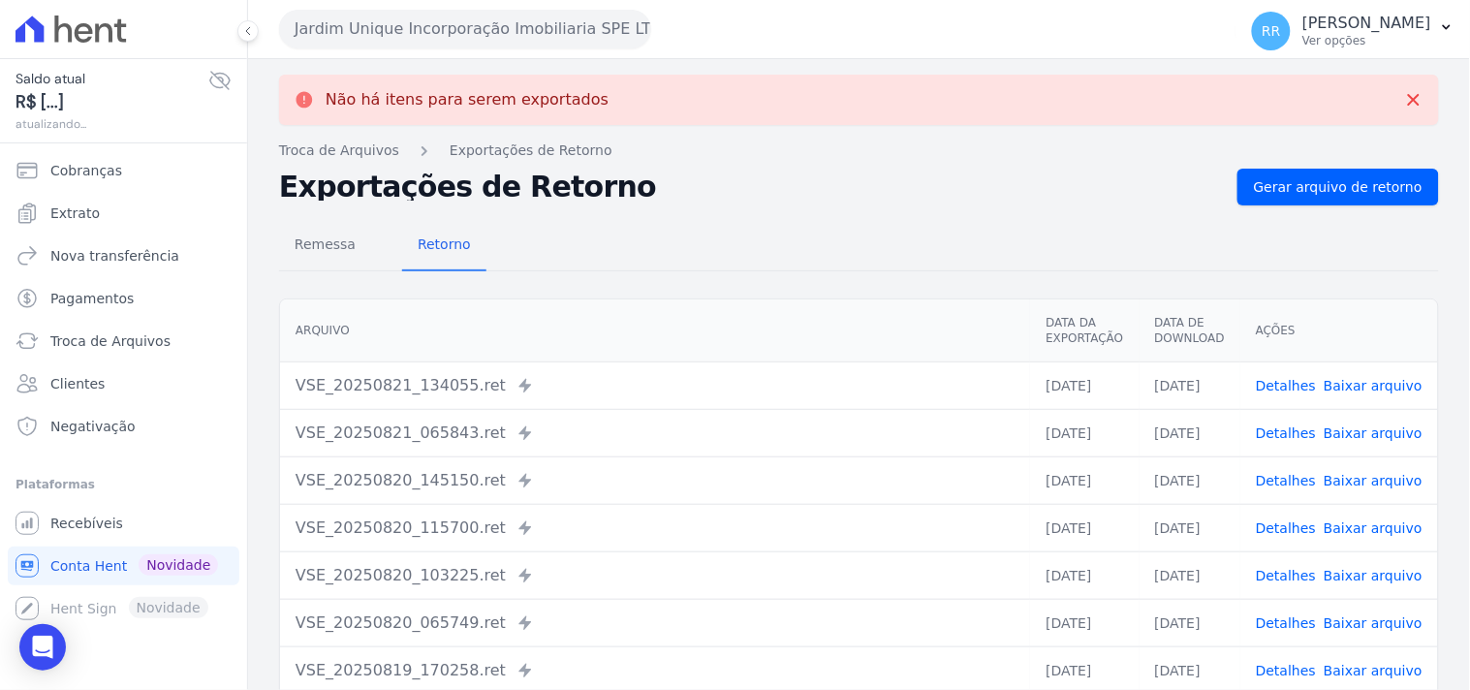
click at [422, 20] on button "Jardim Unique Incorporação Imobiliaria SPE LTDA" at bounding box center [465, 29] width 372 height 39
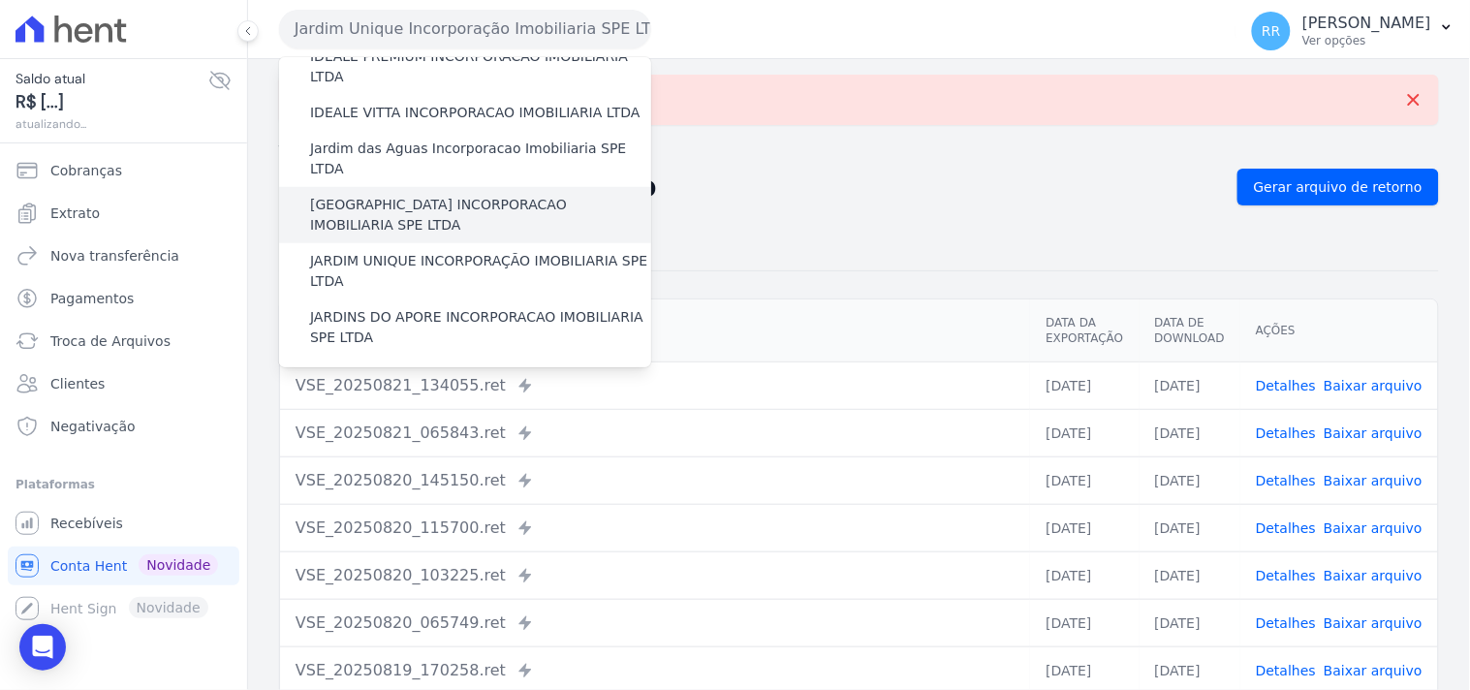
scroll to position [323, 0]
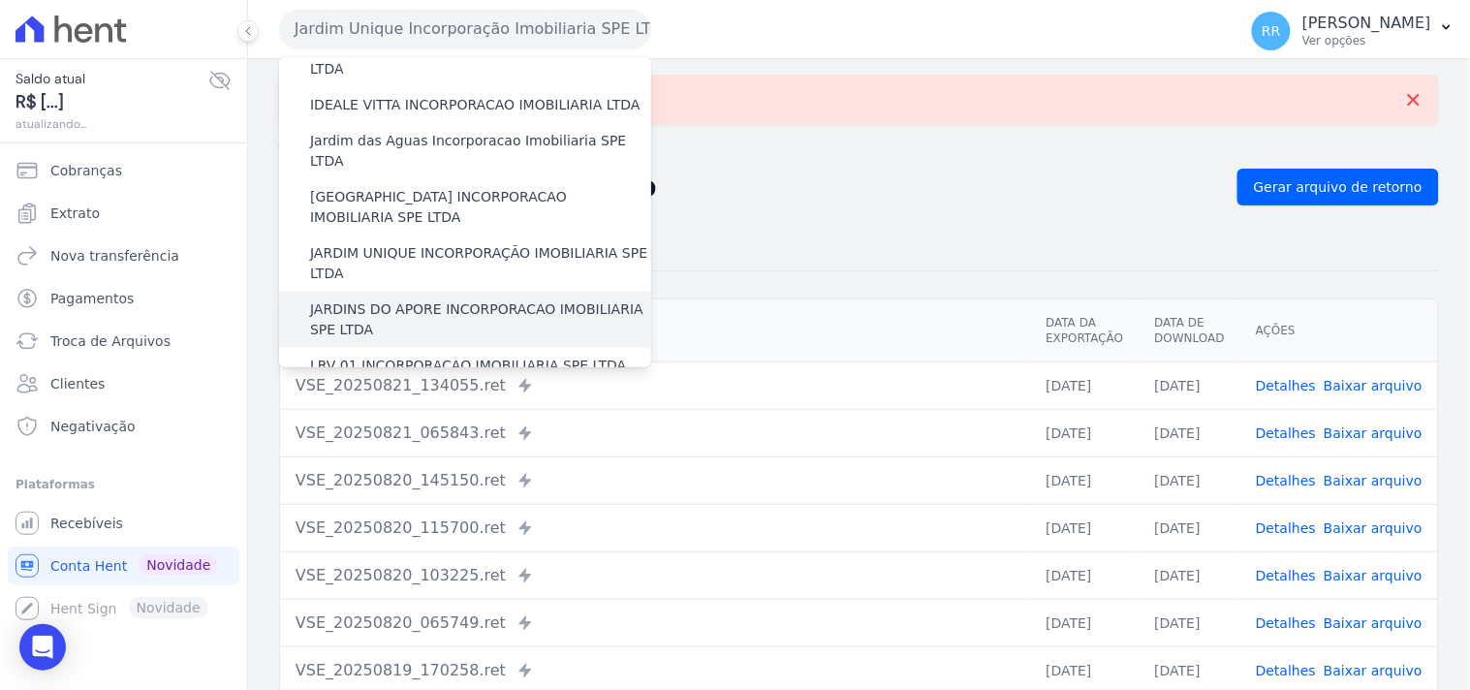
click at [392, 299] on label "JARDINS DO APORE INCORPORACAO IMOBILIARIA SPE LTDA" at bounding box center [480, 319] width 341 height 41
click at [0, 0] on input "JARDINS DO APORE INCORPORACAO IMOBILIARIA SPE LTDA" at bounding box center [0, 0] width 0 height 0
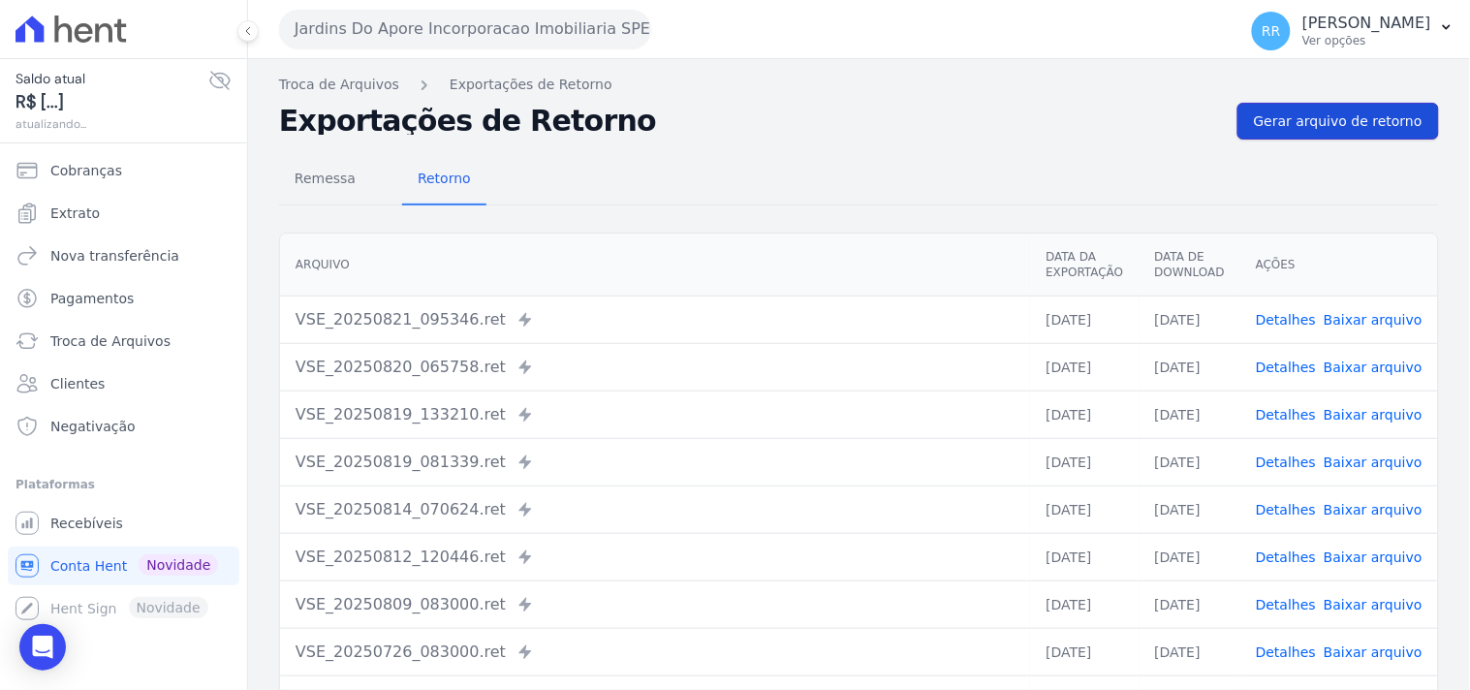
click at [1292, 108] on link "Gerar arquivo de retorno" at bounding box center [1337, 121] width 201 height 37
click at [1262, 122] on span "Gerar arquivo de retorno" at bounding box center [1338, 120] width 169 height 19
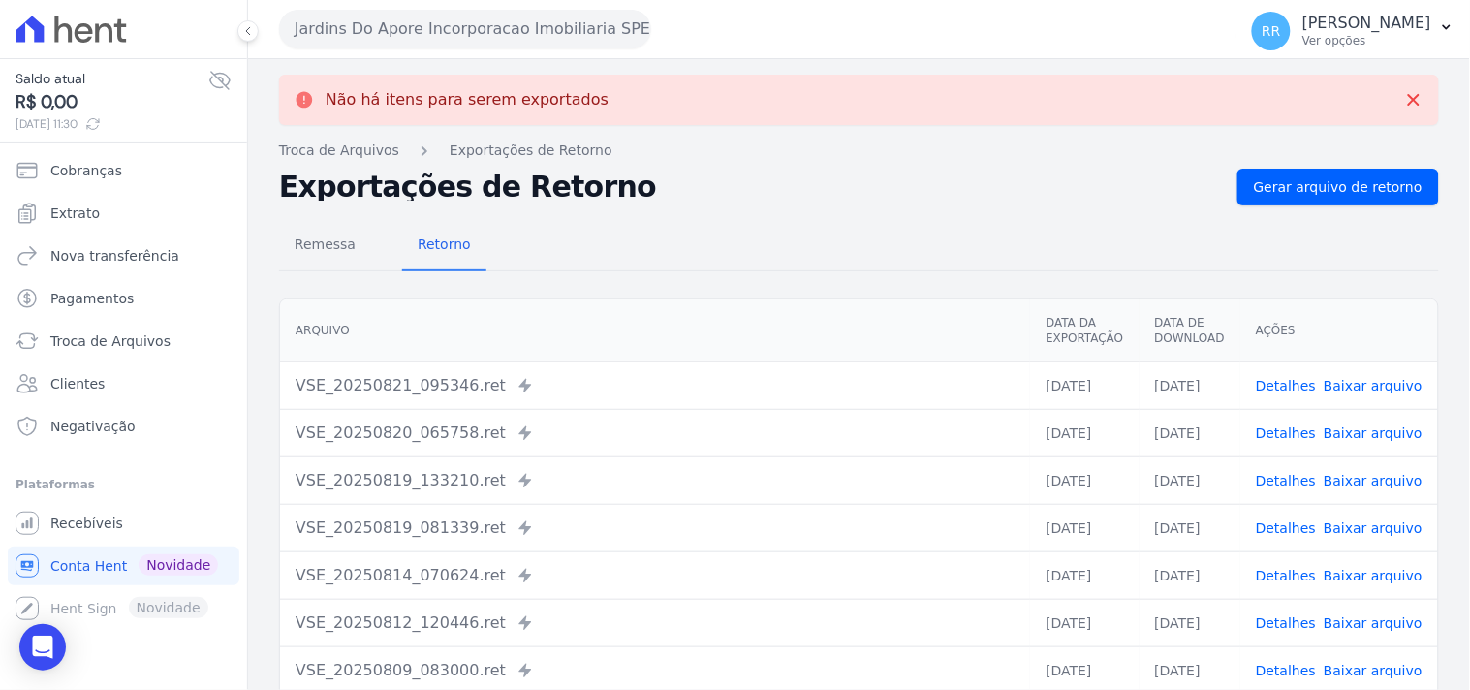
click at [325, 53] on div "Jardins Do Apore Incorporacao Imobiliaria SPE LTDA Via Sul Engenharia AGUAS DE …" at bounding box center [753, 29] width 949 height 60
click at [339, 40] on button "Jardins Do Apore Incorporacao Imobiliaria SPE LTDA" at bounding box center [465, 29] width 372 height 39
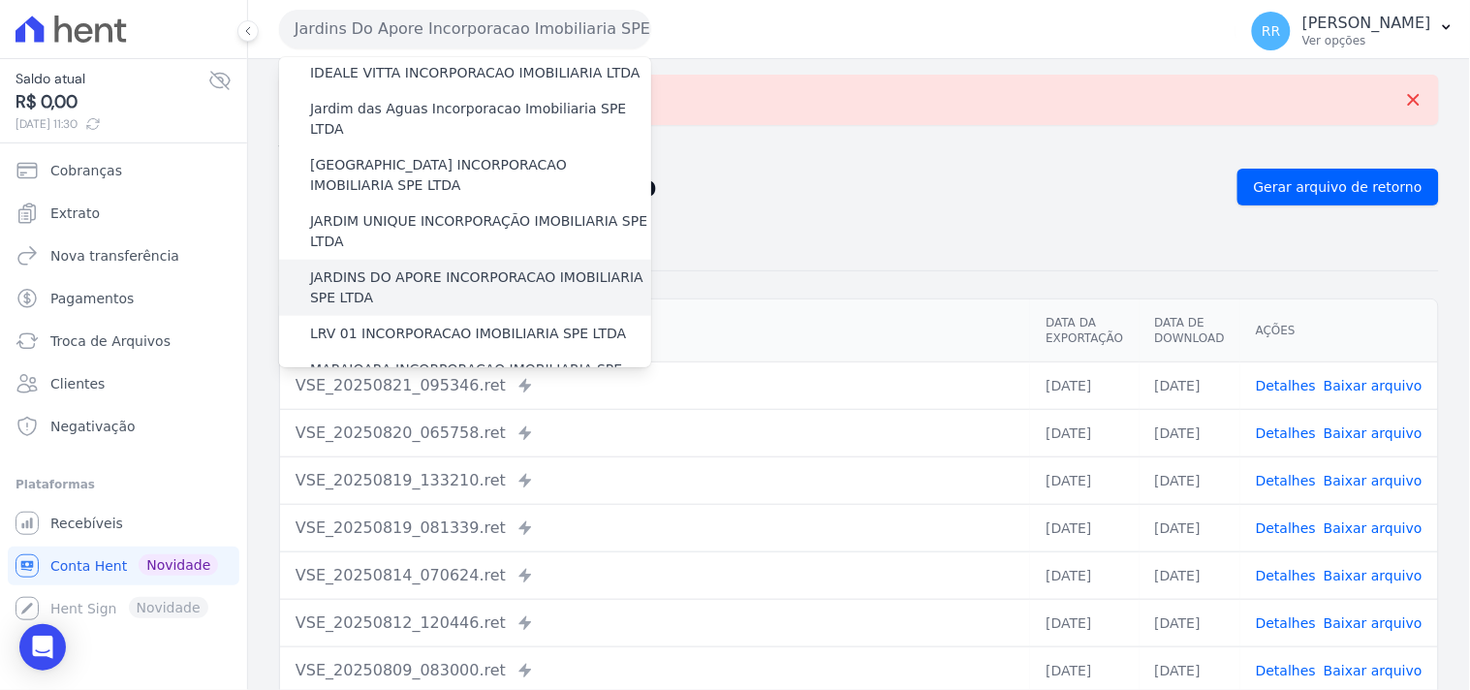
scroll to position [358, 0]
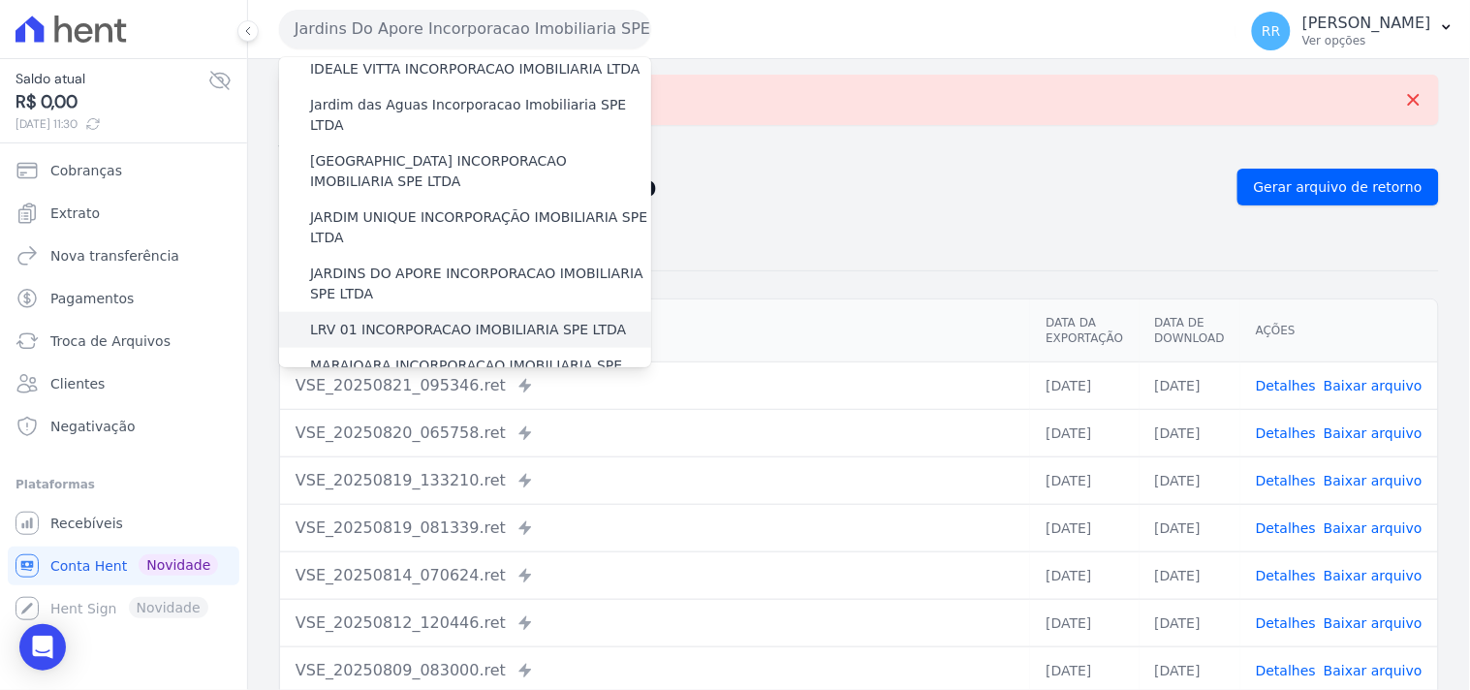
click at [394, 312] on div "LRV 01 INCORPORACAO IMOBILIARIA SPE LTDA" at bounding box center [465, 330] width 372 height 36
click at [391, 320] on label "LRV 01 INCORPORACAO IMOBILIARIA SPE LTDA" at bounding box center [468, 330] width 316 height 20
click at [0, 0] on input "LRV 01 INCORPORACAO IMOBILIARIA SPE LTDA" at bounding box center [0, 0] width 0 height 0
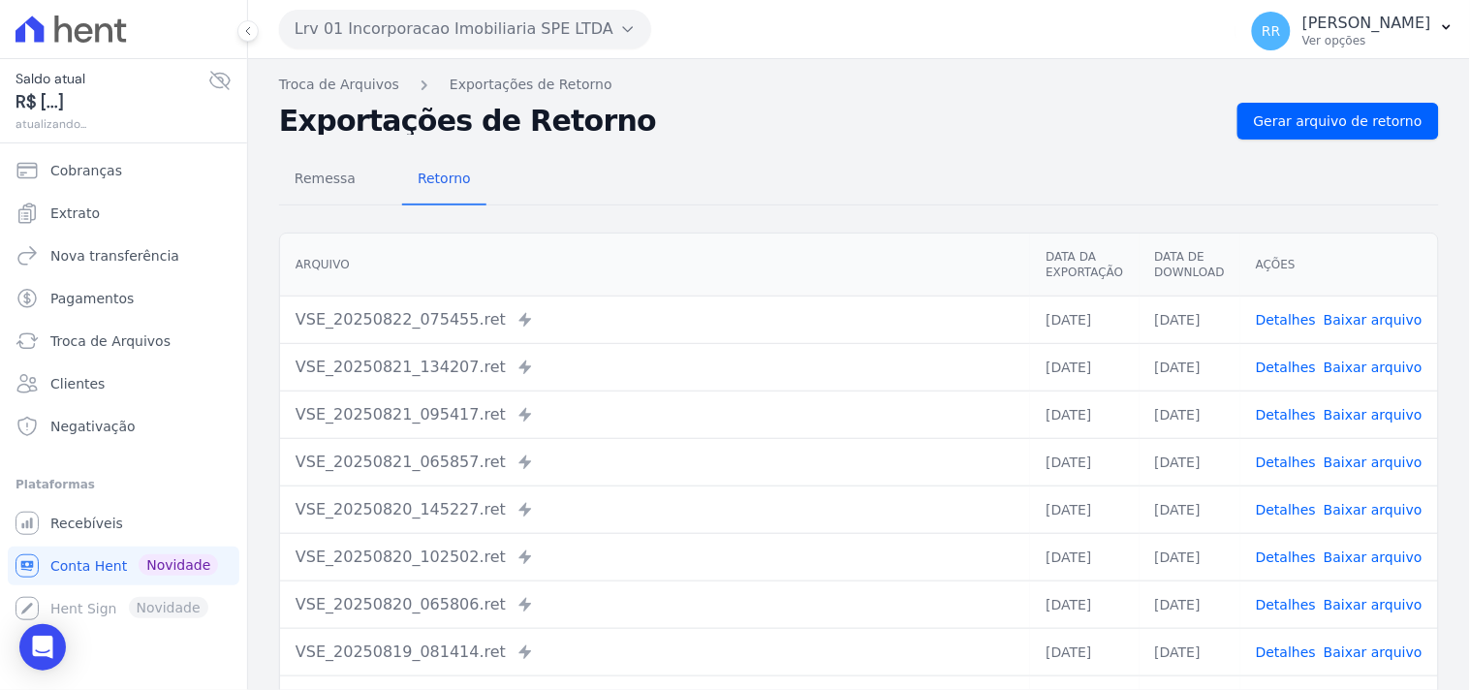
click at [1369, 87] on nav "Troca de Arquivos Exportações de Retorno" at bounding box center [859, 85] width 1160 height 20
click at [1352, 109] on link "Gerar arquivo de retorno" at bounding box center [1337, 121] width 201 height 37
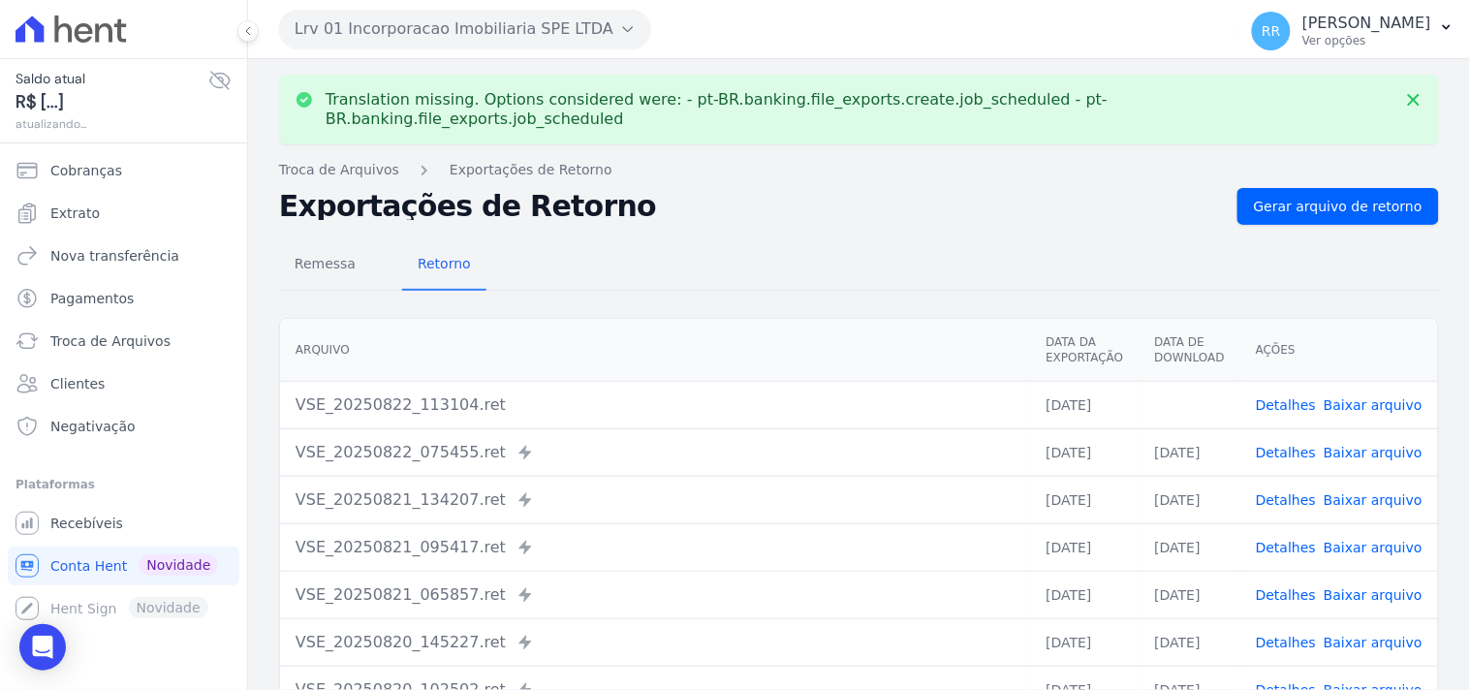
click at [1379, 381] on td "Detalhes Baixar arquivo" at bounding box center [1339, 404] width 198 height 47
click at [1378, 397] on link "Baixar arquivo" at bounding box center [1372, 404] width 99 height 15
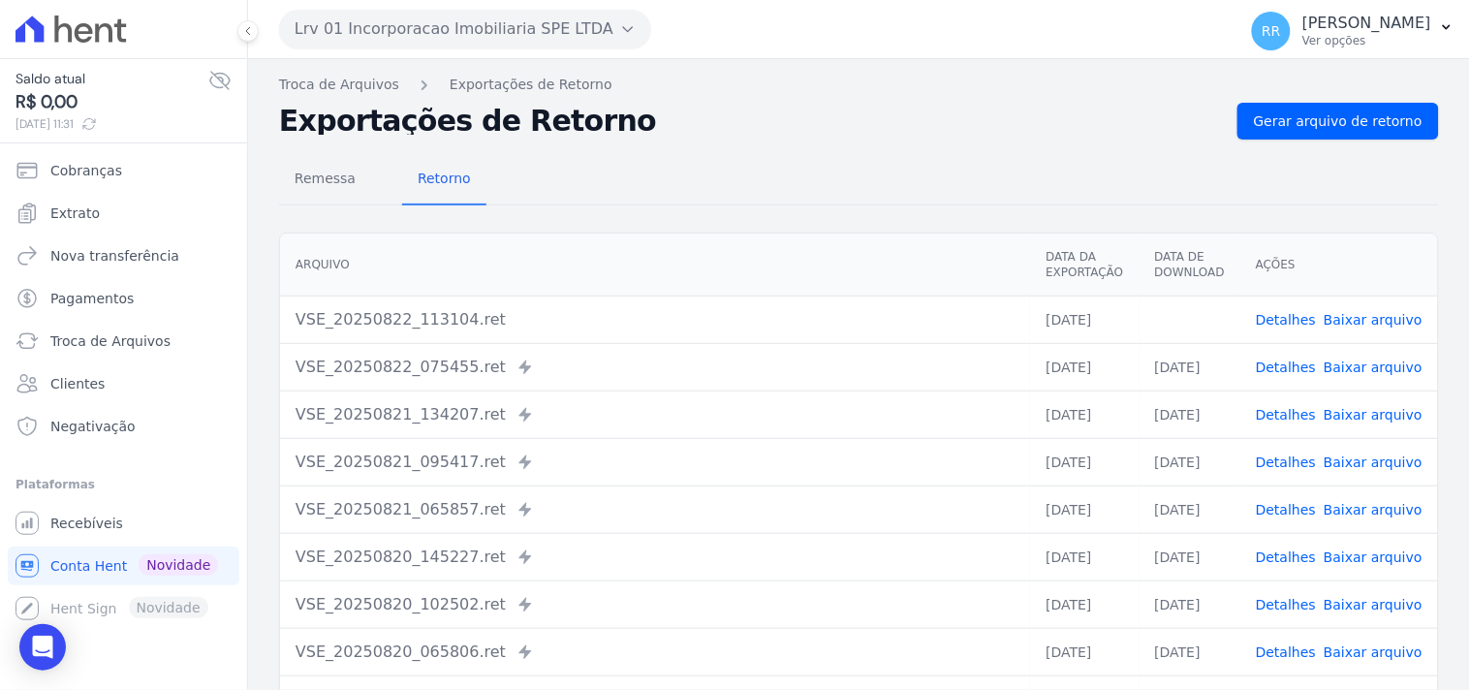
drag, startPoint x: 826, startPoint y: 239, endPoint x: 698, endPoint y: 147, distance: 157.5
click at [826, 239] on th "Arquivo" at bounding box center [655, 264] width 750 height 63
click at [604, 59] on div "Translation missing. Options considered were: - pt-BR.banking.file_exports.crea…" at bounding box center [859, 457] width 1222 height 796
click at [548, 39] on button "Lrv 01 Incorporacao Imobiliaria SPE LTDA" at bounding box center [465, 29] width 372 height 39
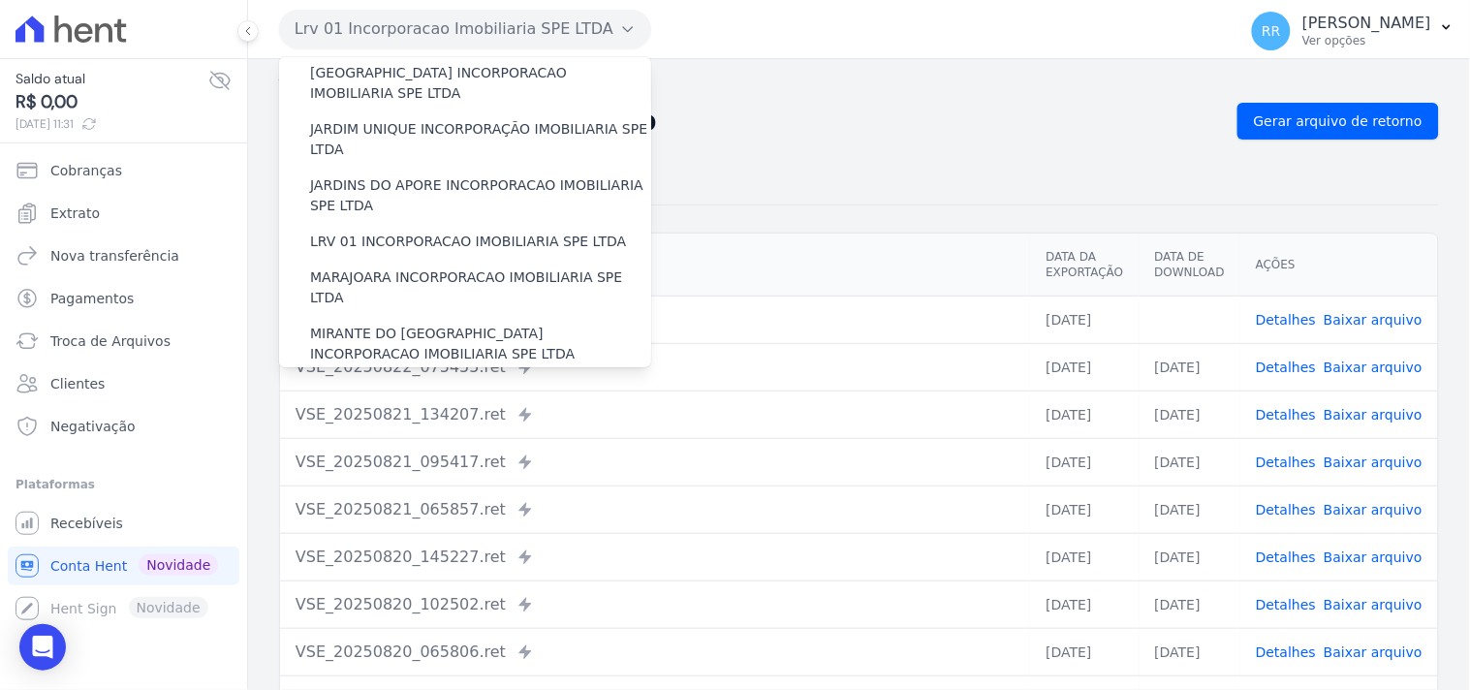
scroll to position [538, 0]
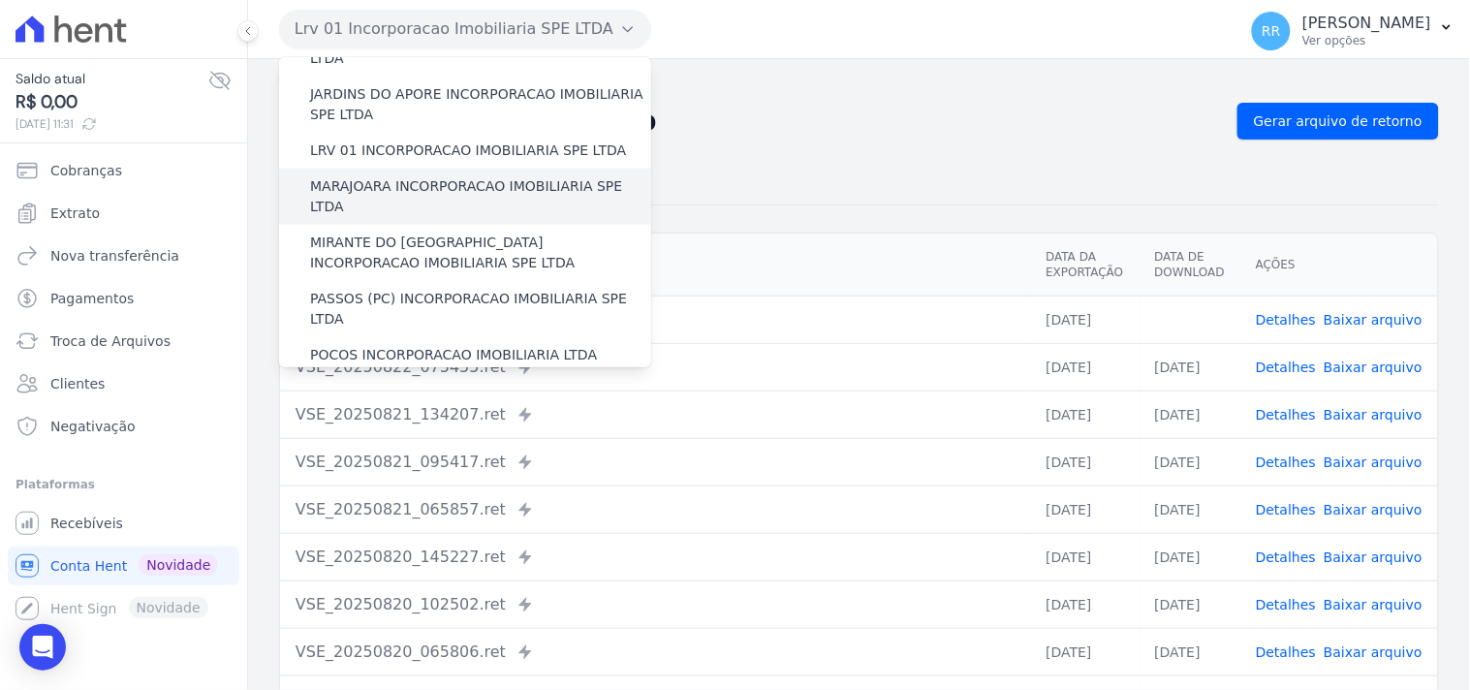
click at [371, 176] on label "MARAJOARA INCORPORACAO IMOBILIARIA SPE LTDA" at bounding box center [480, 196] width 341 height 41
click at [0, 0] on input "MARAJOARA INCORPORACAO IMOBILIARIA SPE LTDA" at bounding box center [0, 0] width 0 height 0
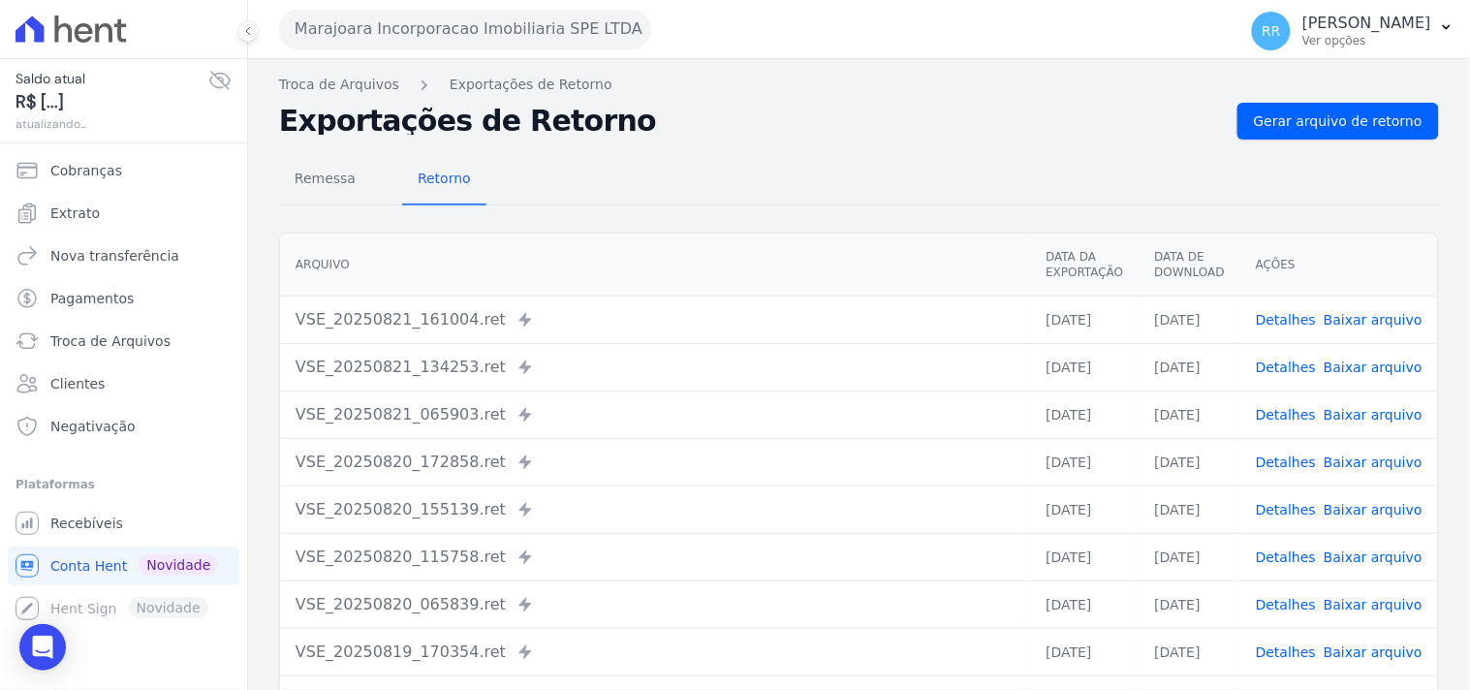
click at [1285, 101] on div "Troca de Arquivos Exportações de Retorno Exportações de Retorno Gerar arquivo d…" at bounding box center [859, 457] width 1222 height 796
click at [1290, 120] on span "Gerar arquivo de retorno" at bounding box center [1338, 120] width 169 height 19
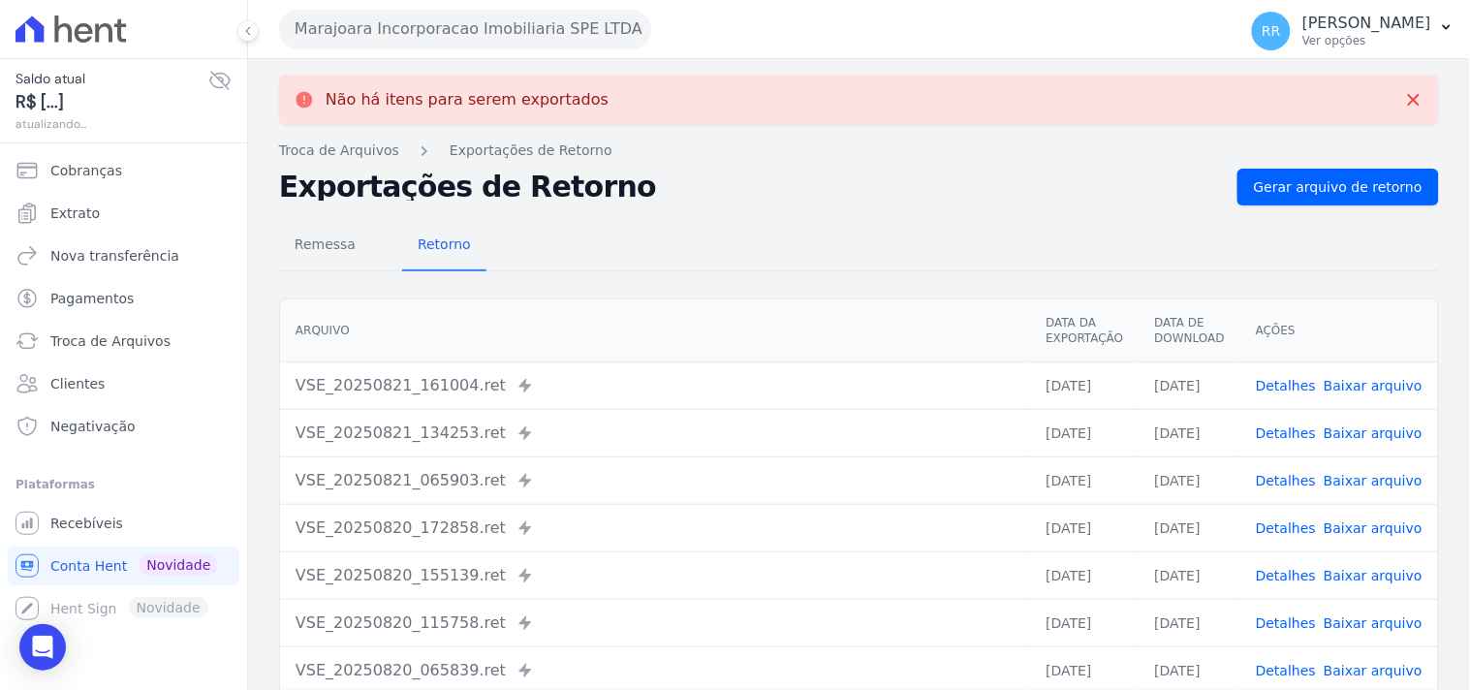
click at [404, 29] on button "Marajoara Incorporacao Imobiliaria SPE LTDA" at bounding box center [465, 29] width 372 height 39
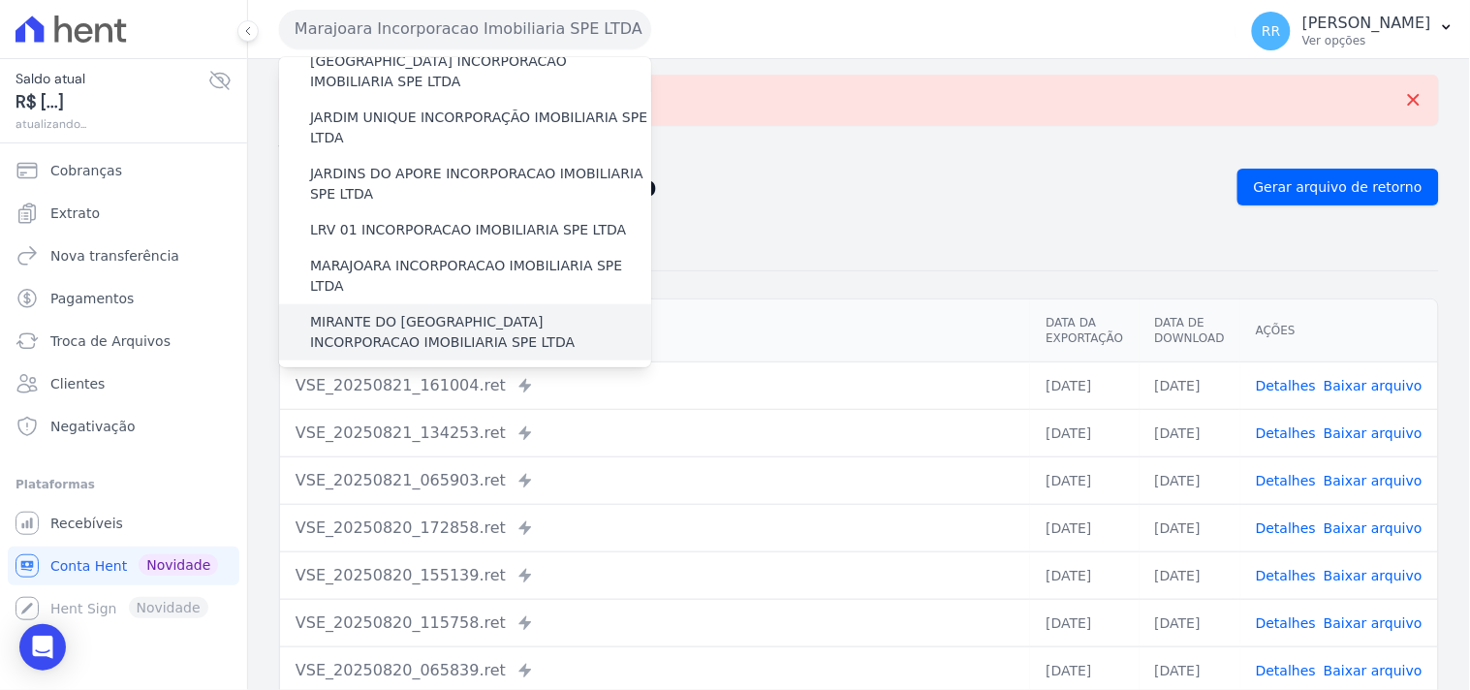
scroll to position [466, 0]
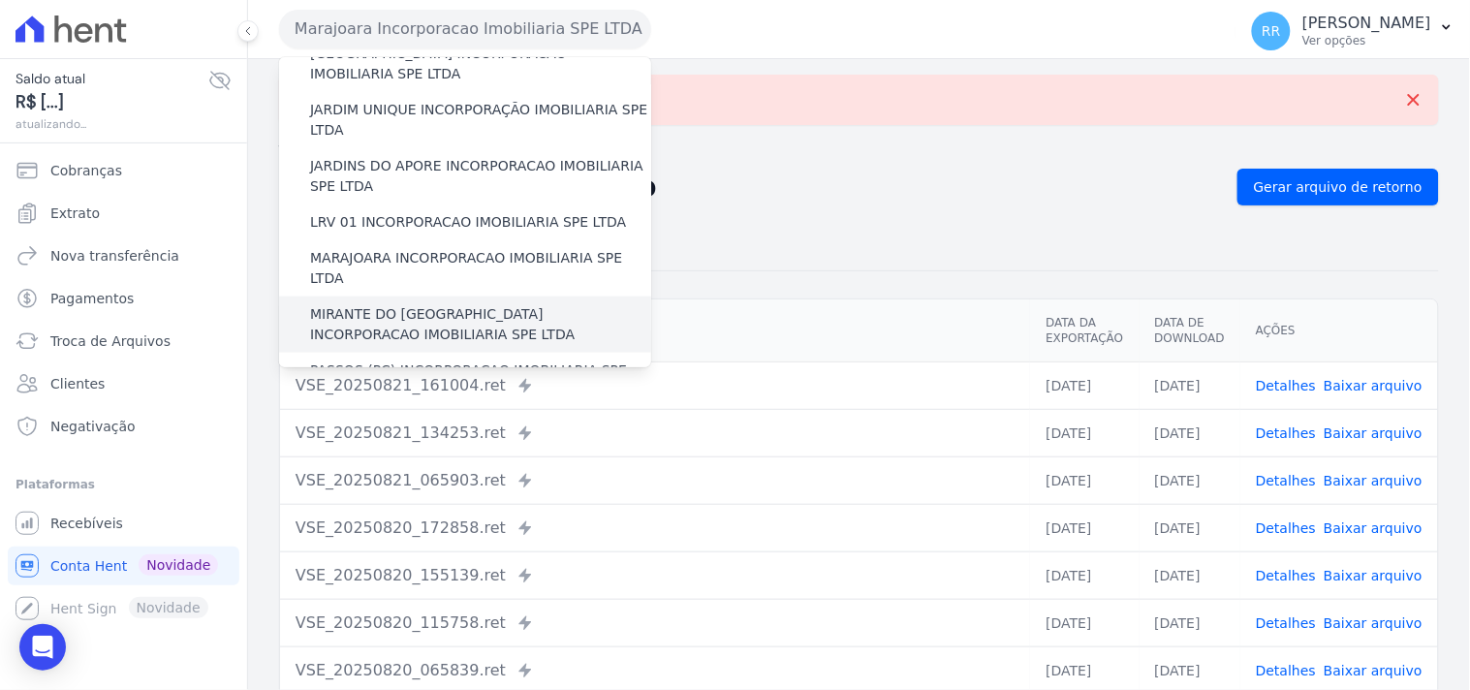
click at [412, 304] on label "MIRANTE DO [GEOGRAPHIC_DATA] INCORPORACAO IMOBILIARIA SPE LTDA" at bounding box center [480, 324] width 341 height 41
click at [0, 0] on input "MIRANTE DO [GEOGRAPHIC_DATA] INCORPORACAO IMOBILIARIA SPE LTDA" at bounding box center [0, 0] width 0 height 0
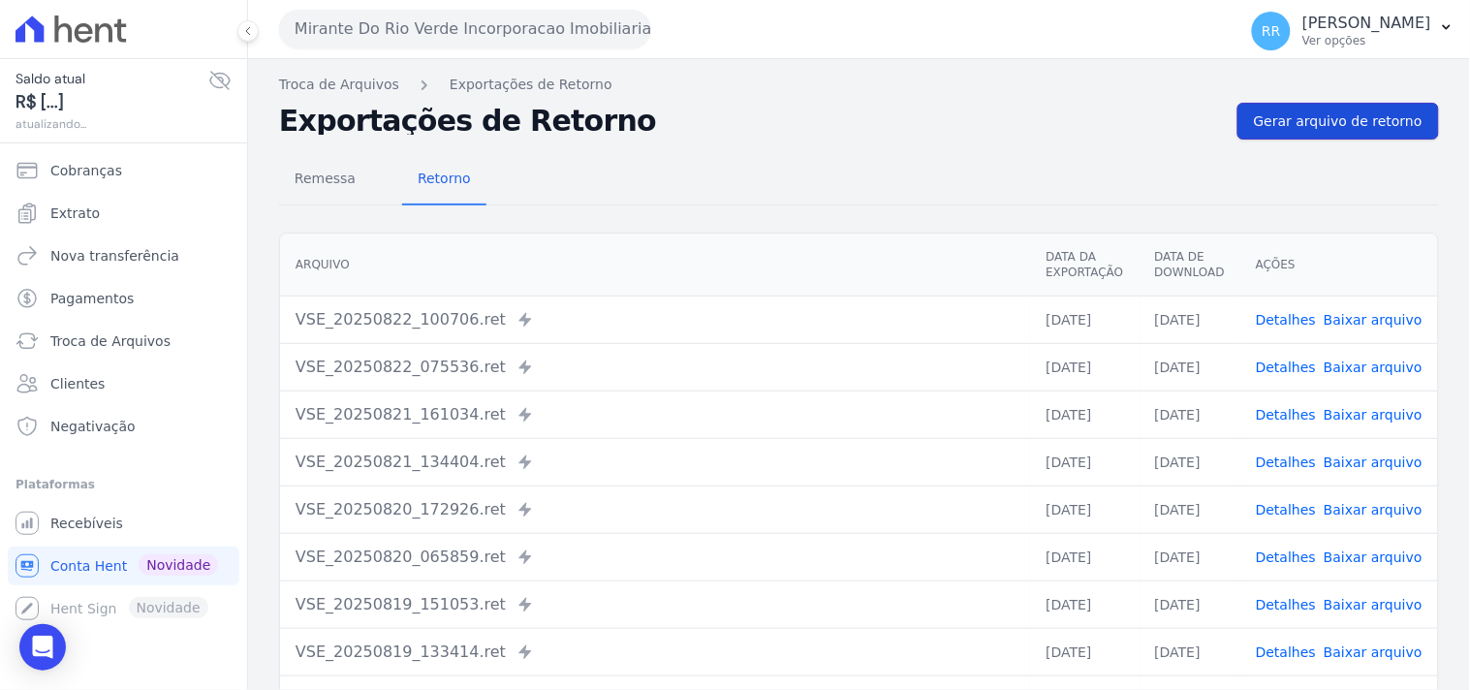
click at [1363, 124] on span "Gerar arquivo de retorno" at bounding box center [1338, 120] width 169 height 19
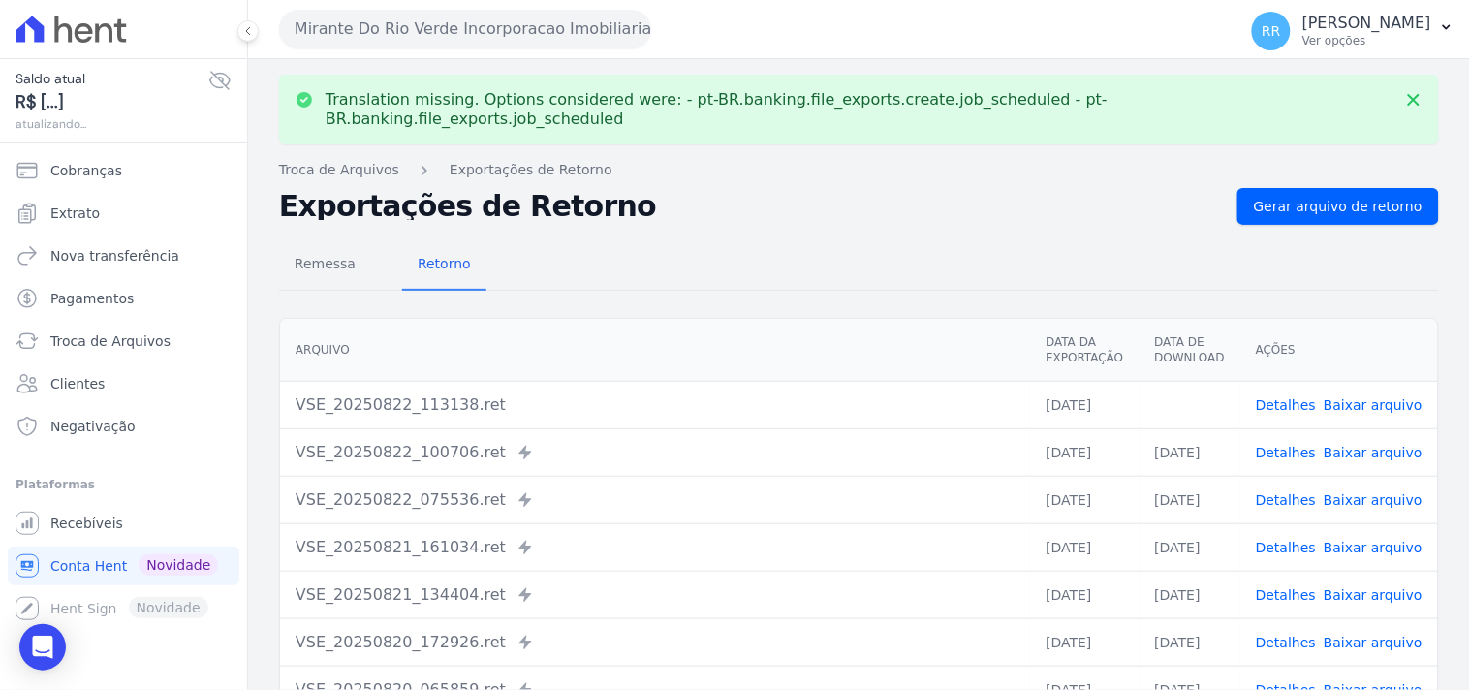
click at [1352, 397] on link "Baixar arquivo" at bounding box center [1372, 404] width 99 height 15
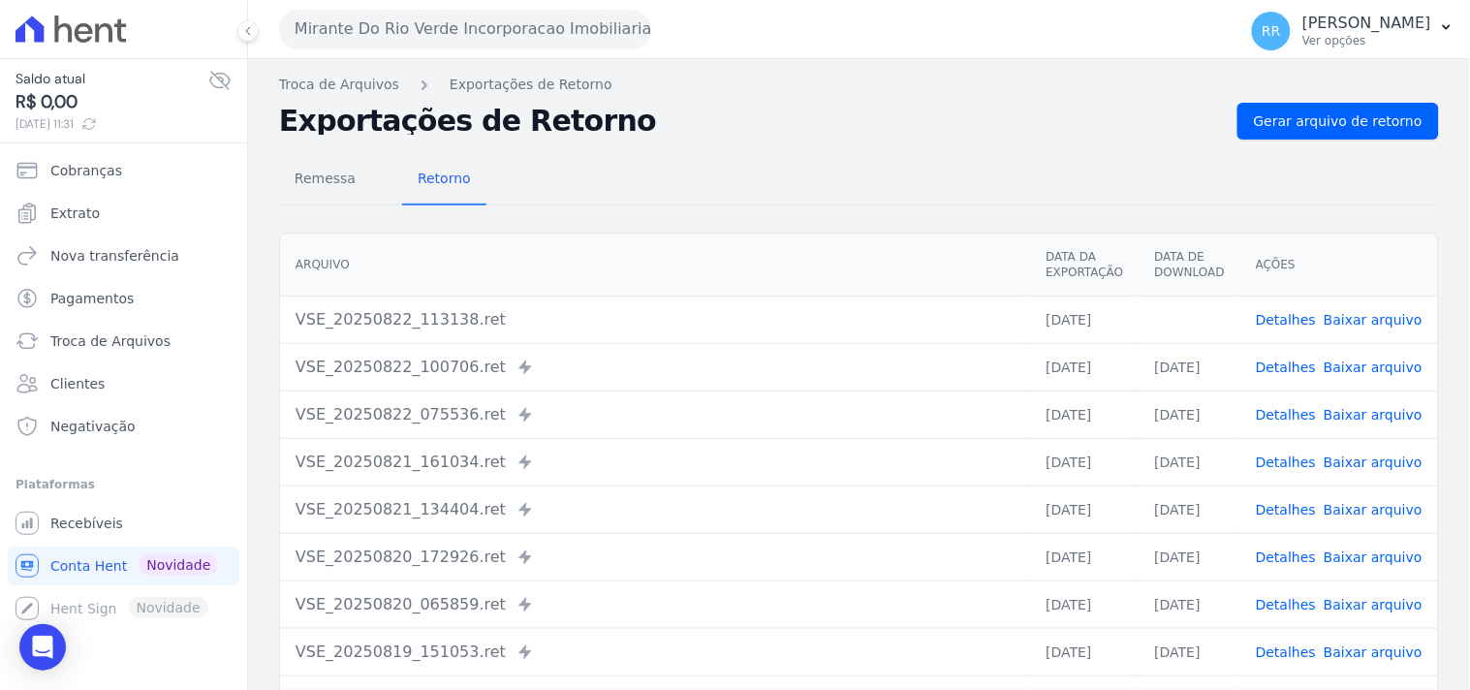
click at [950, 160] on div "Remessa Retorno" at bounding box center [859, 180] width 1160 height 50
click at [455, 54] on div "Mirante Do Rio Verde Incorporacao Imobiliaria SPE LTDA Via Sul Engenharia AGUAS…" at bounding box center [753, 29] width 949 height 60
click at [443, 30] on button "Mirante Do Rio Verde Incorporacao Imobiliaria SPE LTDA" at bounding box center [465, 29] width 372 height 39
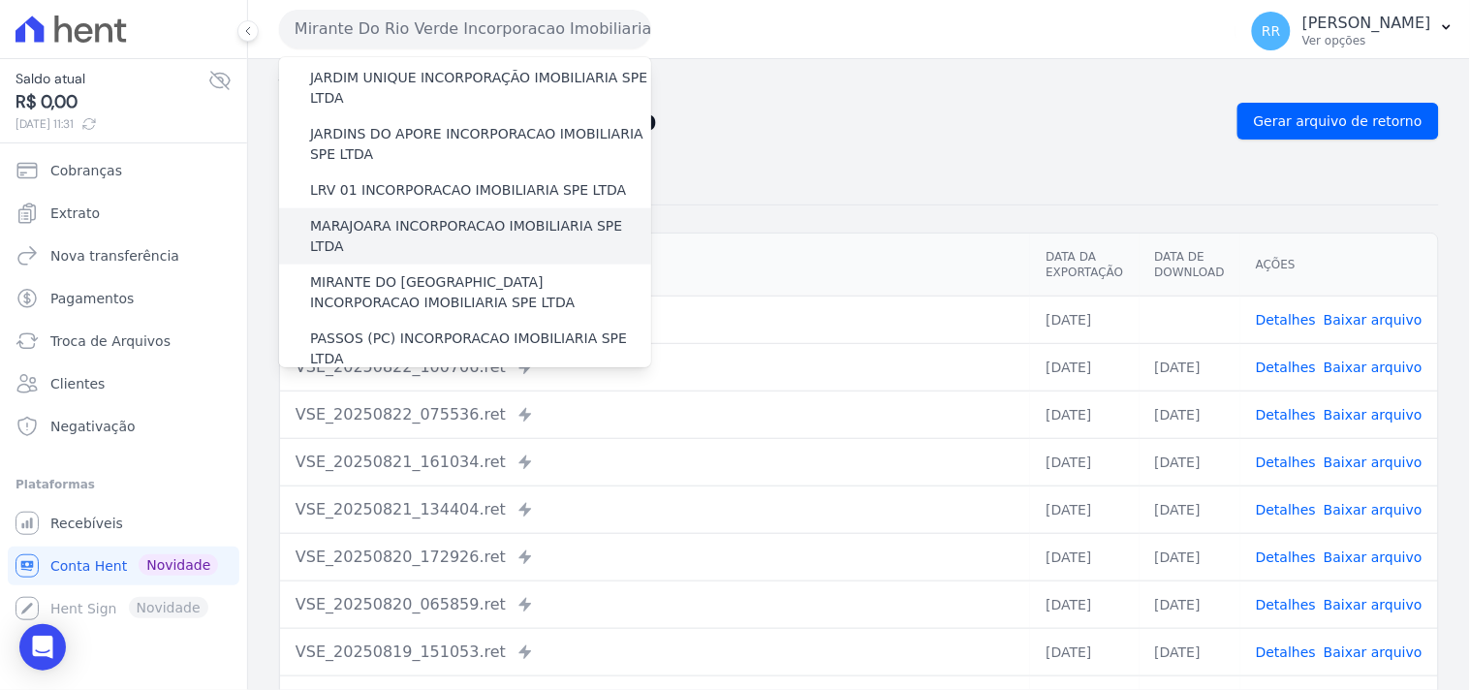
scroll to position [502, 0]
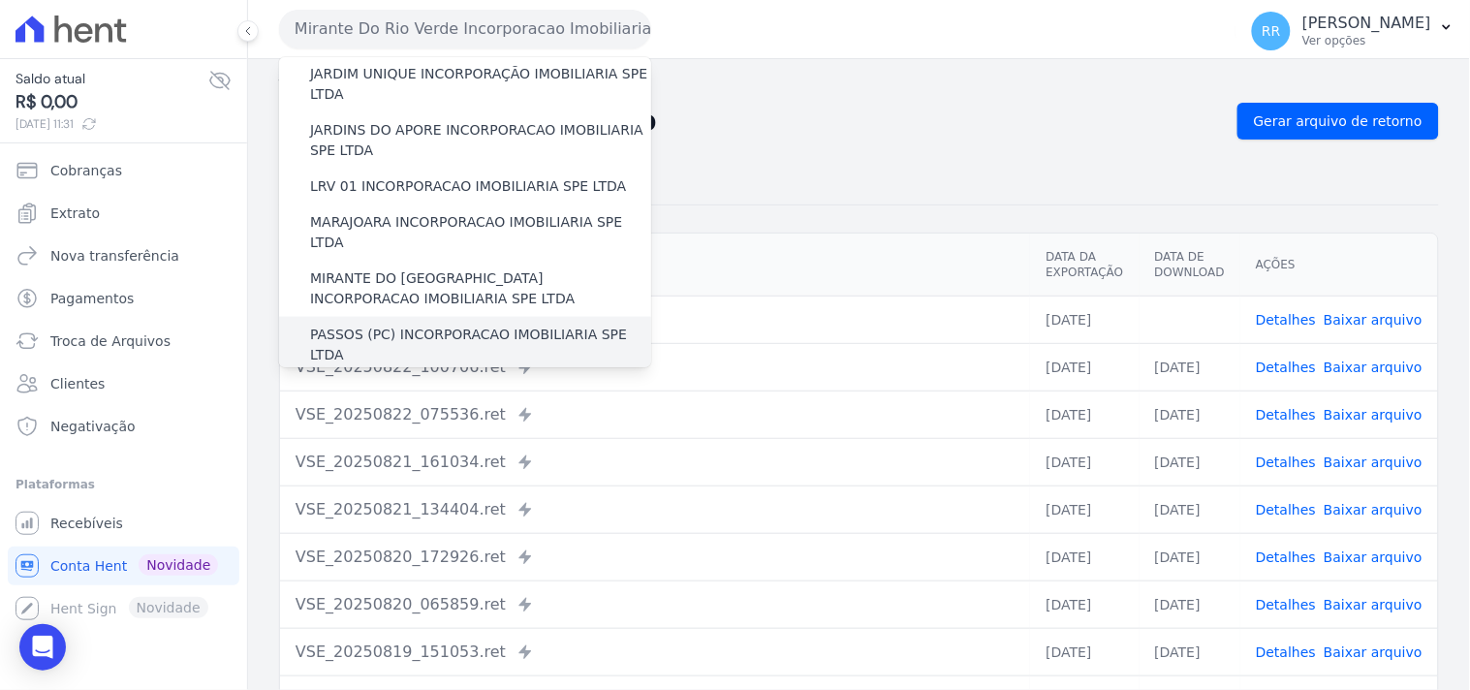
click at [375, 325] on label "PASSOS (PC) INCORPORACAO IMOBILIARIA SPE LTDA" at bounding box center [480, 345] width 341 height 41
click at [0, 0] on input "PASSOS (PC) INCORPORACAO IMOBILIARIA SPE LTDA" at bounding box center [0, 0] width 0 height 0
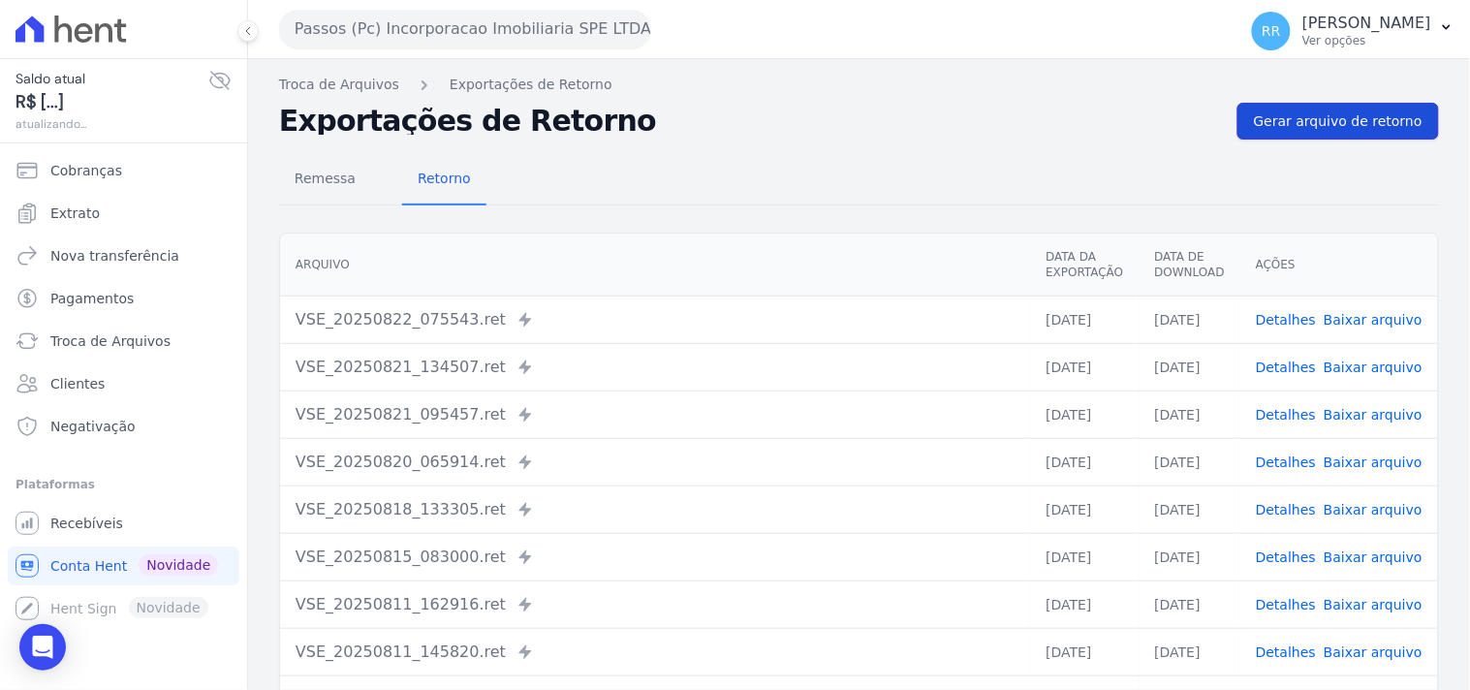
click at [1321, 112] on span "Gerar arquivo de retorno" at bounding box center [1338, 120] width 169 height 19
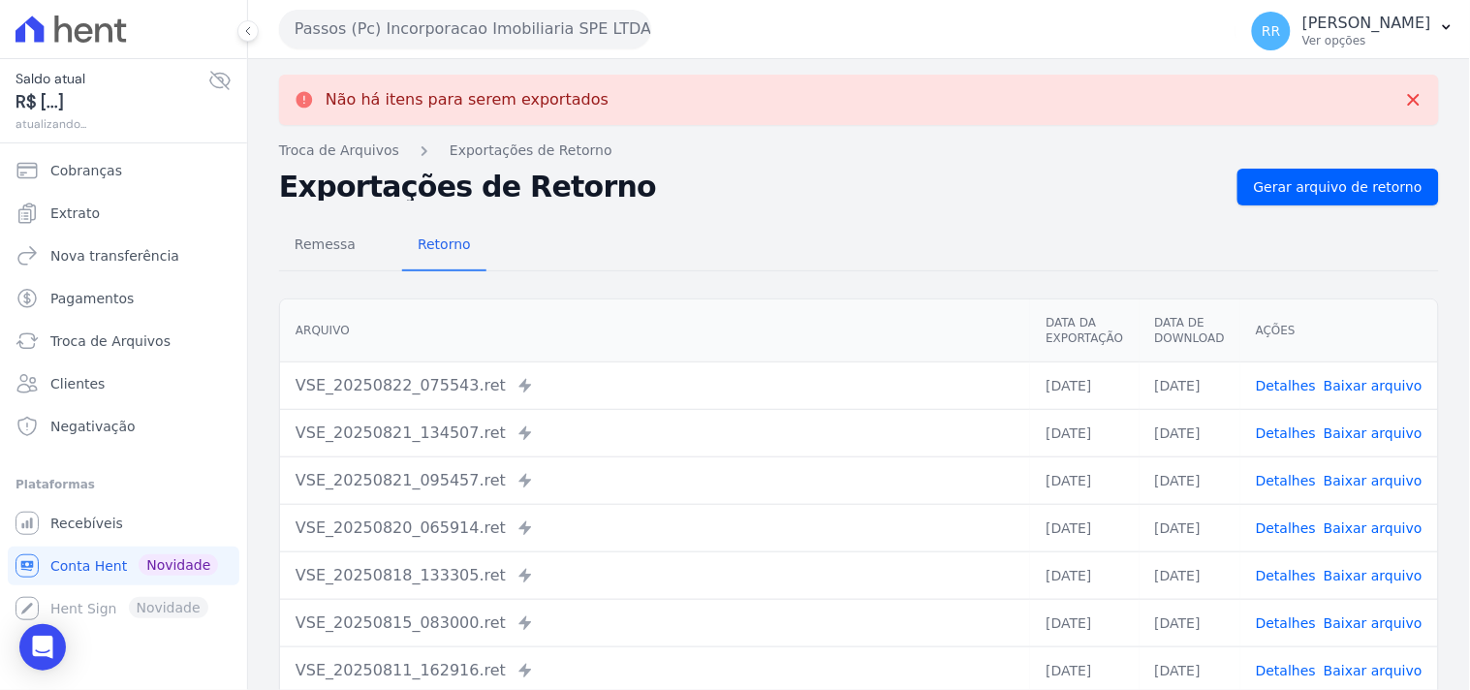
click at [472, 33] on button "Passos (Pc) Incorporacao Imobiliaria SPE LTDA" at bounding box center [465, 29] width 372 height 39
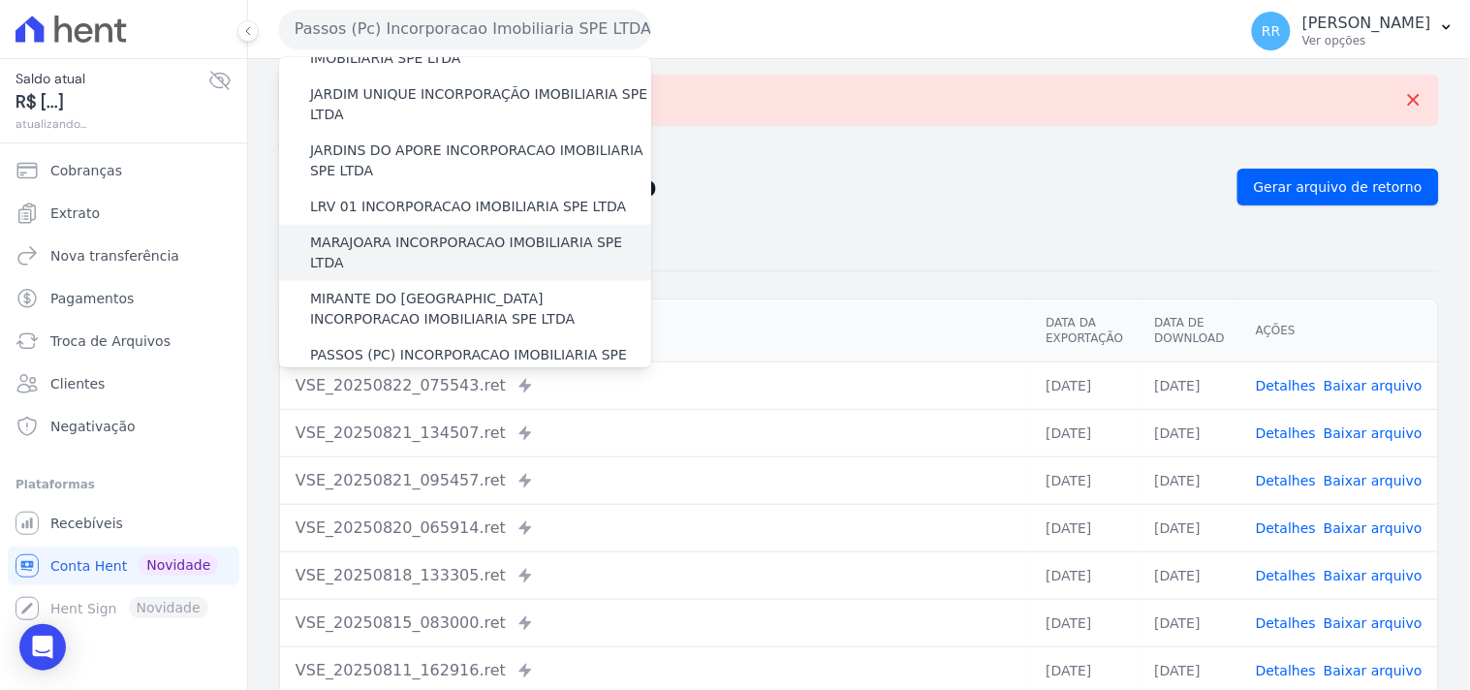
scroll to position [573, 0]
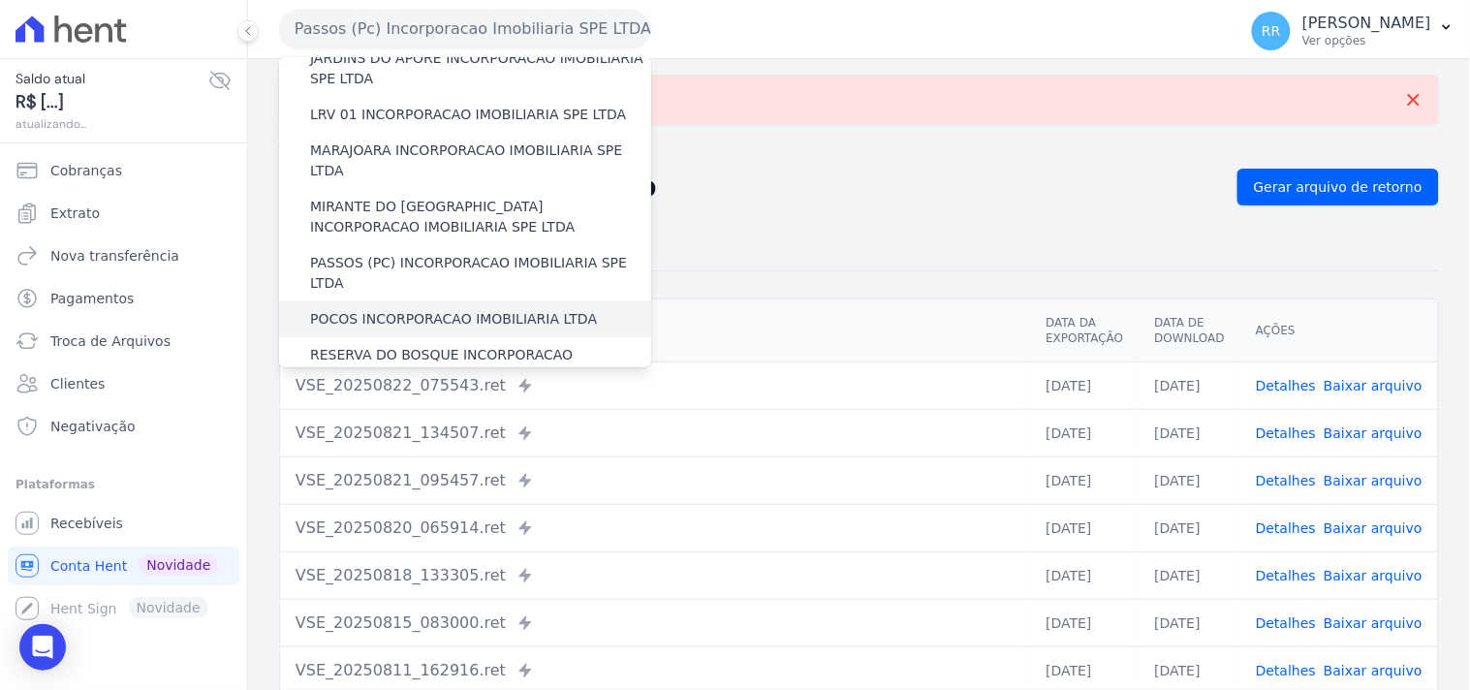
click at [373, 309] on label "POCOS INCORPORACAO IMOBILIARIA LTDA" at bounding box center [453, 319] width 287 height 20
click at [0, 0] on input "POCOS INCORPORACAO IMOBILIARIA LTDA" at bounding box center [0, 0] width 0 height 0
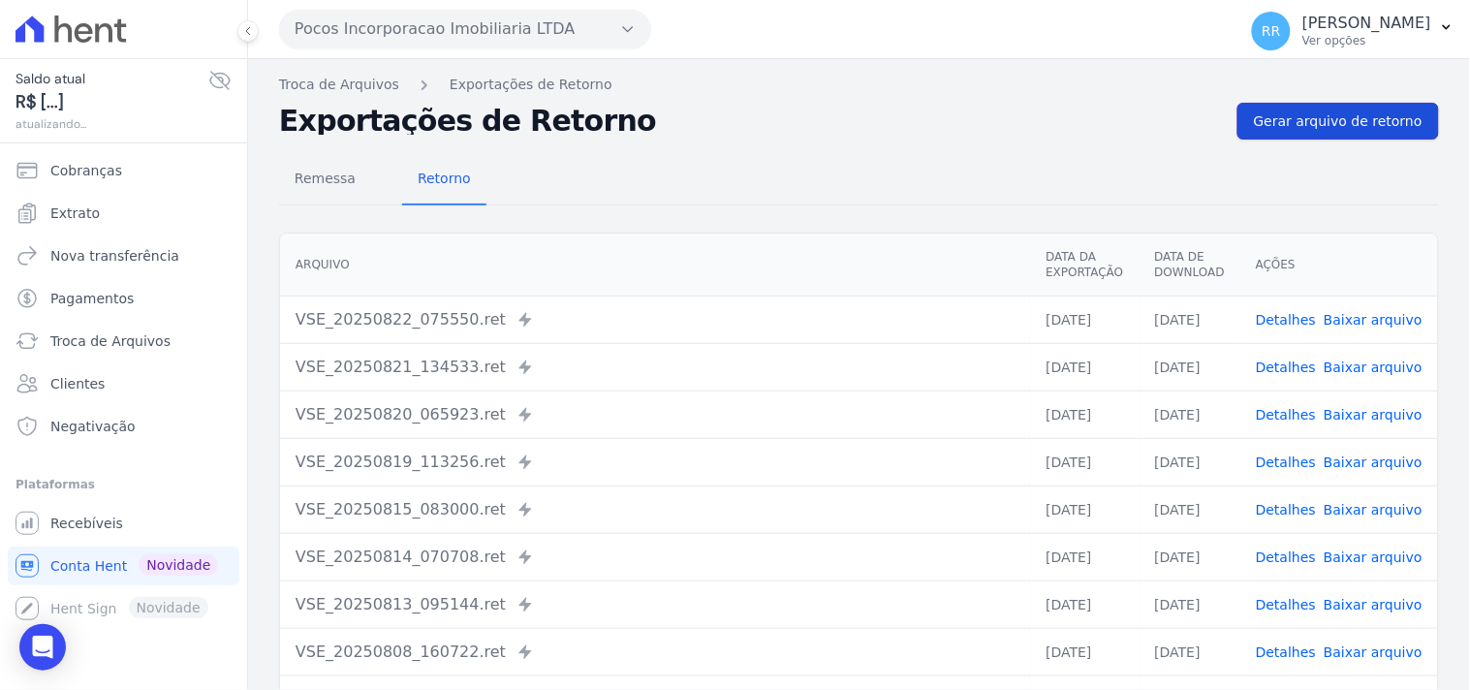
click at [1354, 127] on span "Gerar arquivo de retorno" at bounding box center [1338, 120] width 169 height 19
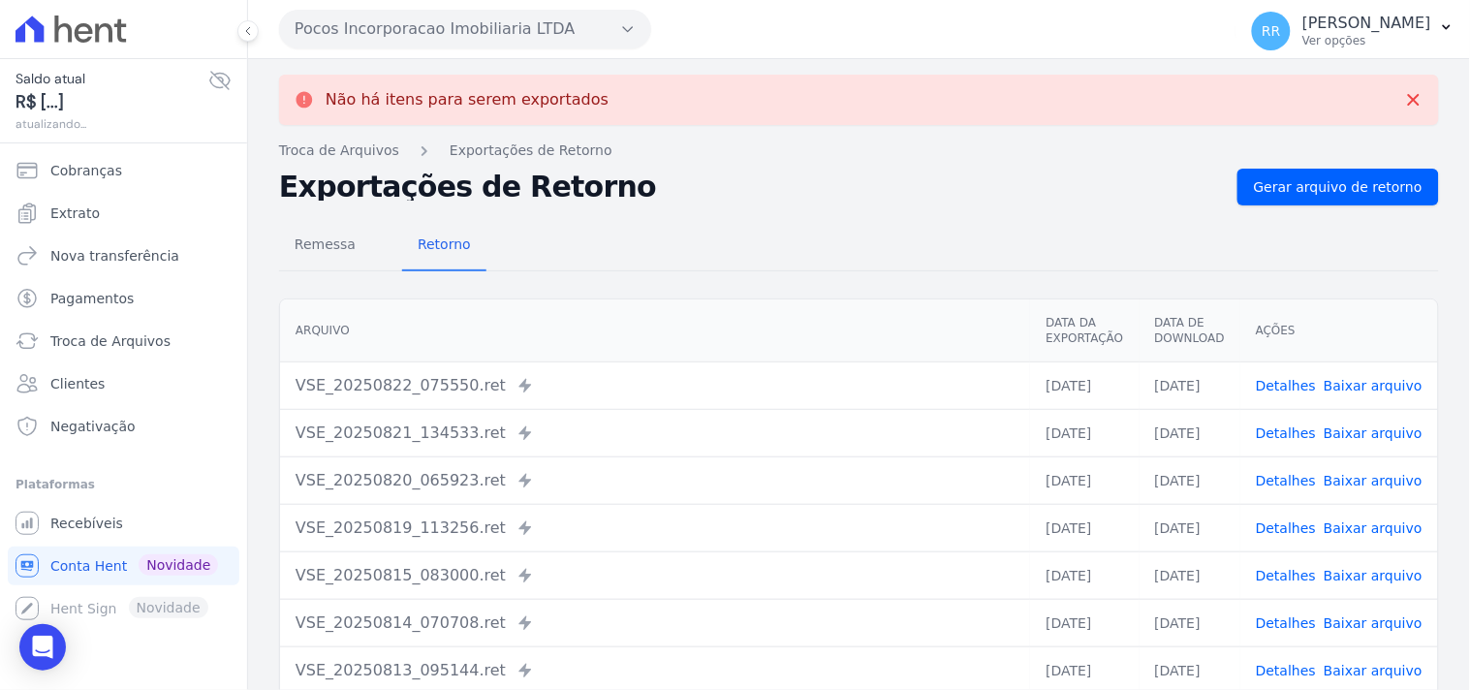
click at [404, 43] on button "Pocos Incorporacao Imobiliaria LTDA" at bounding box center [465, 29] width 372 height 39
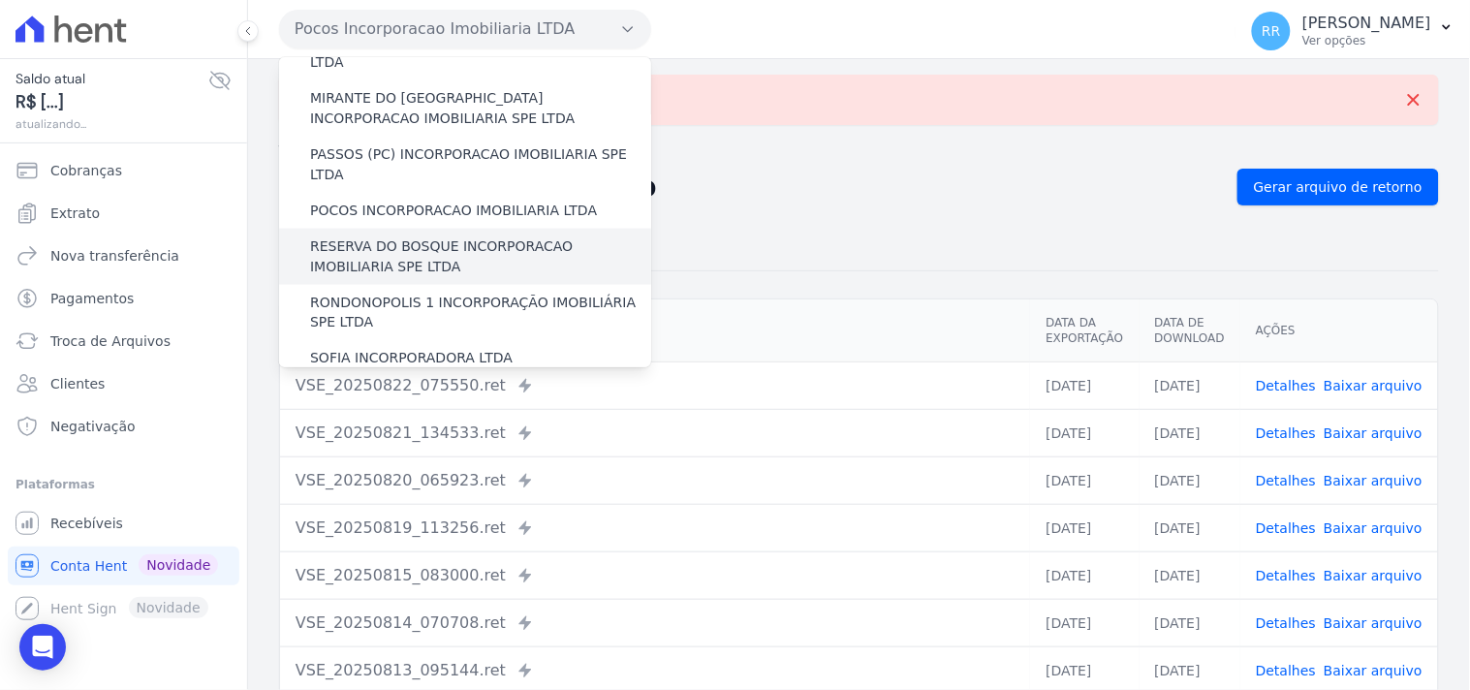
scroll to position [681, 0]
click at [404, 237] on label "RESERVA DO BOSQUE INCORPORACAO IMOBILIARIA SPE LTDA" at bounding box center [480, 257] width 341 height 41
click at [0, 0] on input "RESERVA DO BOSQUE INCORPORACAO IMOBILIARIA SPE LTDA" at bounding box center [0, 0] width 0 height 0
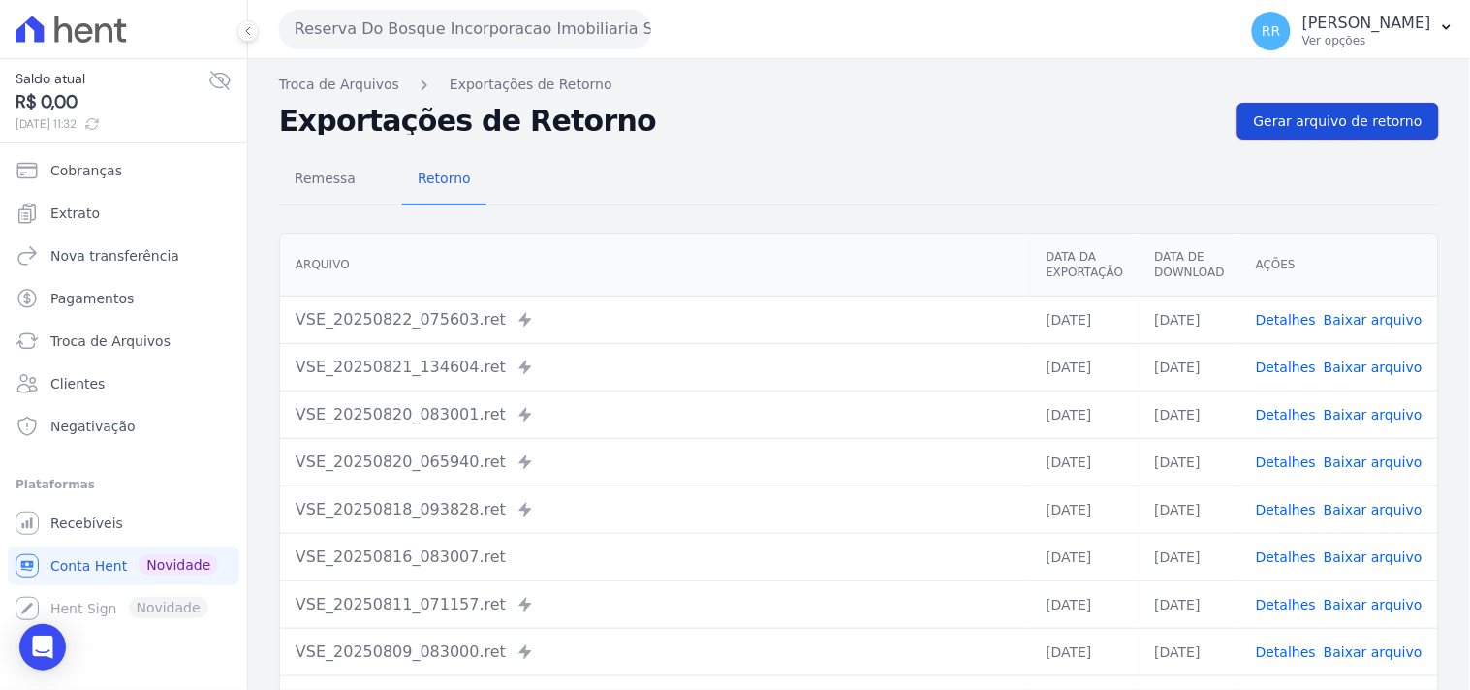
click at [1356, 132] on link "Gerar arquivo de retorno" at bounding box center [1337, 121] width 201 height 37
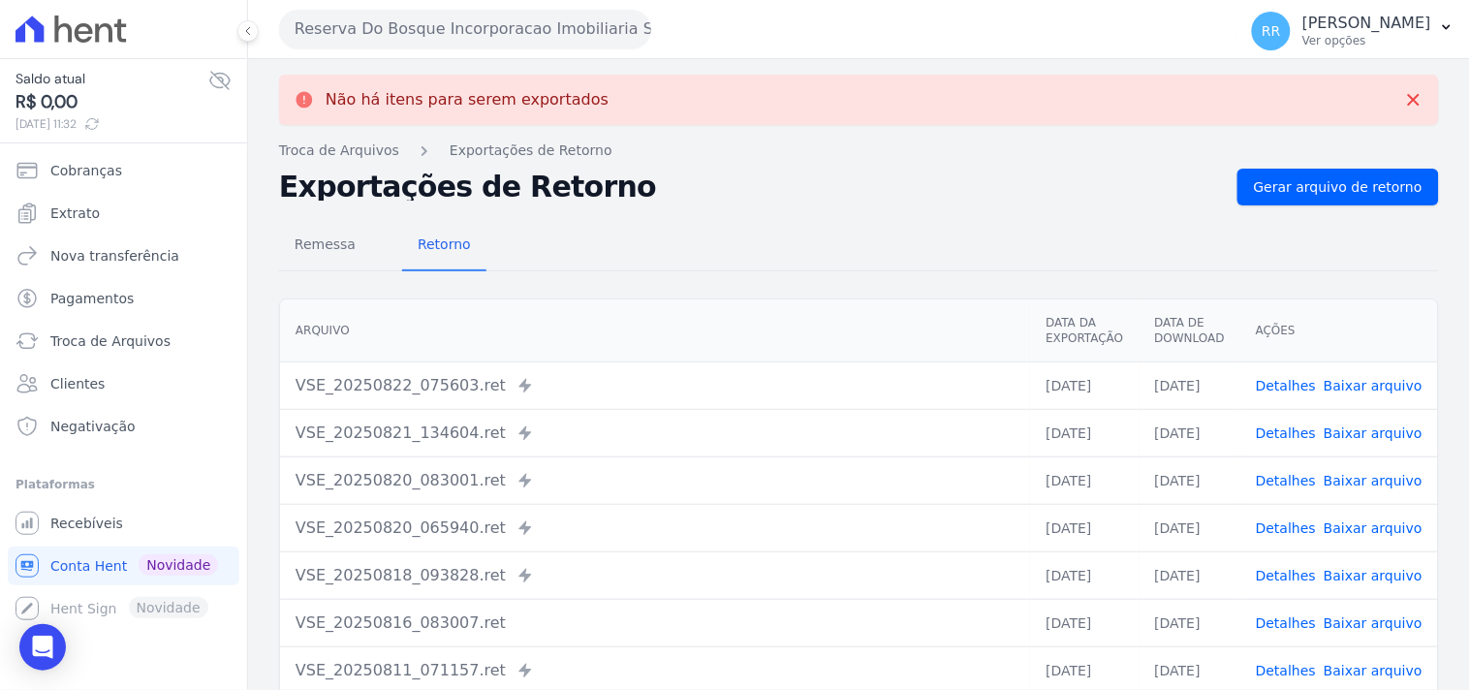
click at [426, 34] on button "Reserva Do Bosque Incorporacao Imobiliaria SPE LTDA" at bounding box center [465, 29] width 372 height 39
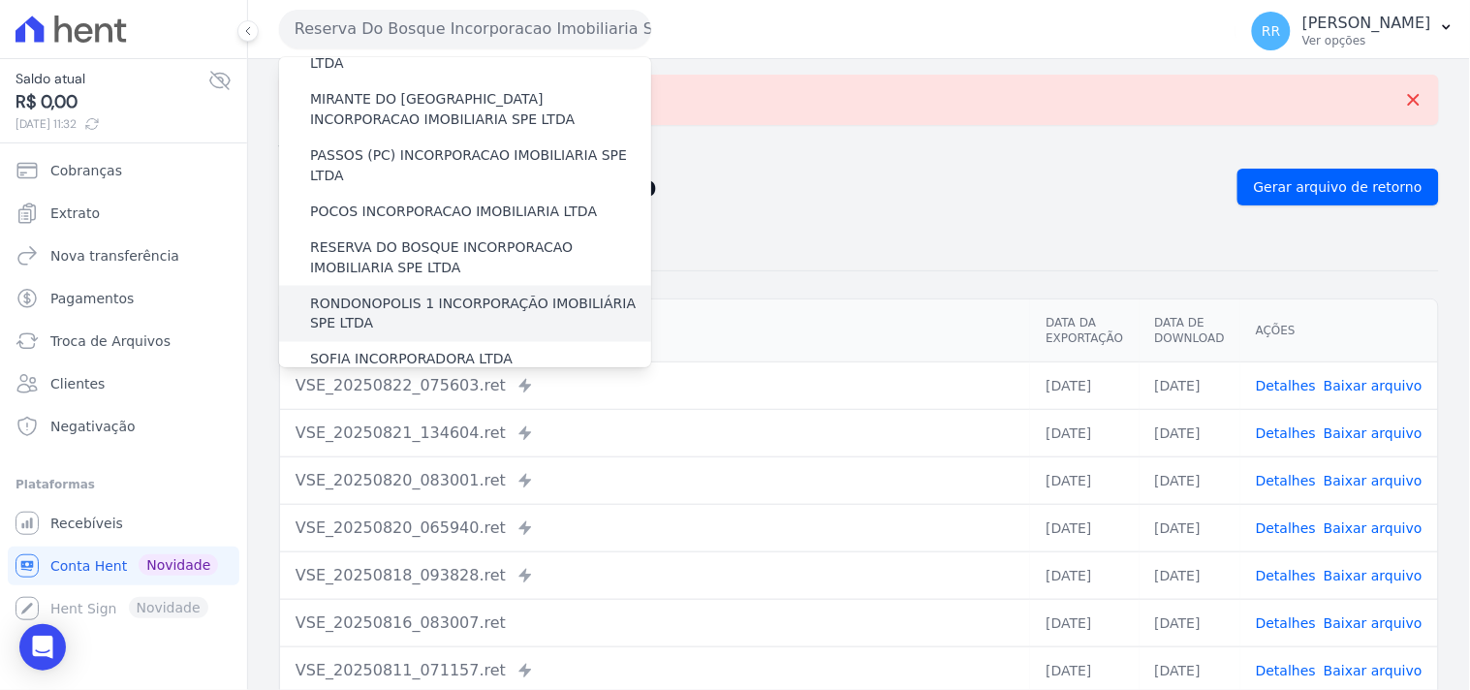
click at [411, 294] on label "RONDONOPOLIS 1 INCORPORAÇÃO IMOBILIÁRIA SPE LTDA" at bounding box center [480, 314] width 341 height 41
click at [0, 0] on input "RONDONOPOLIS 1 INCORPORAÇÃO IMOBILIÁRIA SPE LTDA" at bounding box center [0, 0] width 0 height 0
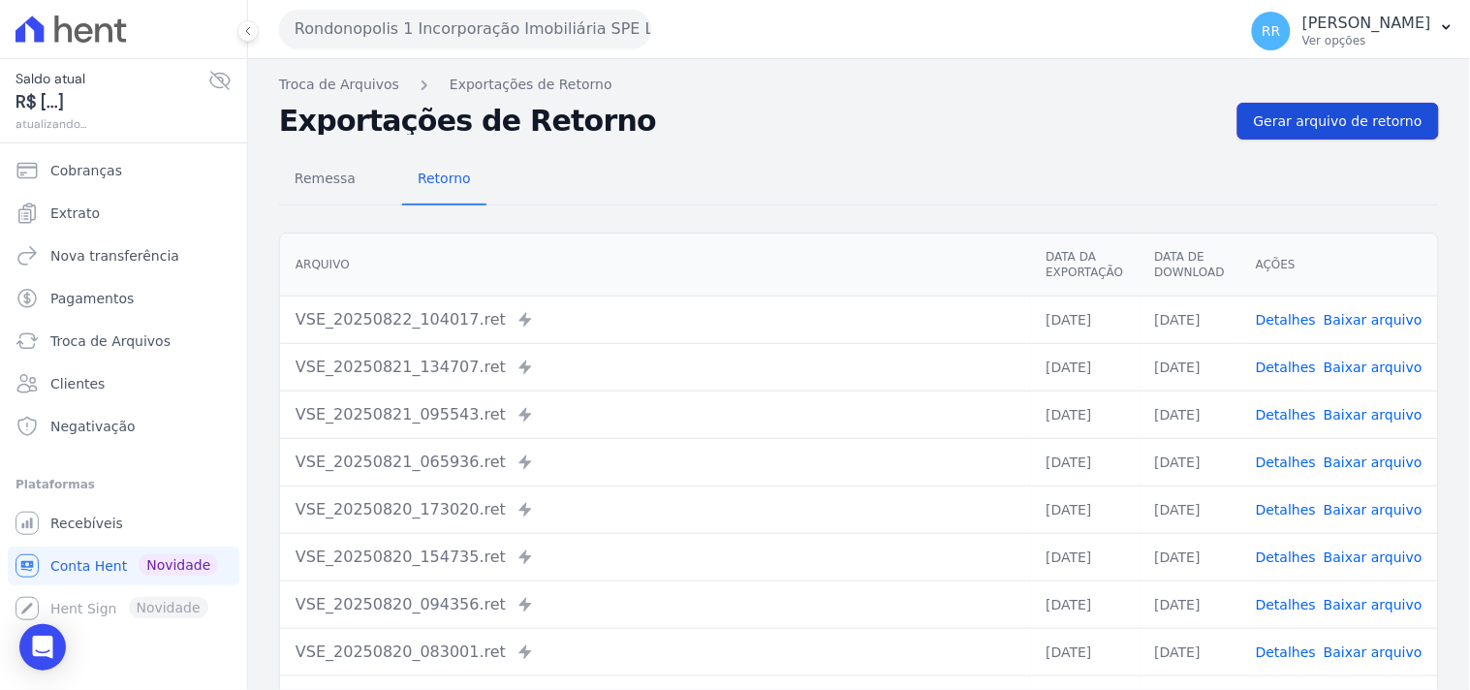
click at [1370, 108] on link "Gerar arquivo de retorno" at bounding box center [1337, 121] width 201 height 37
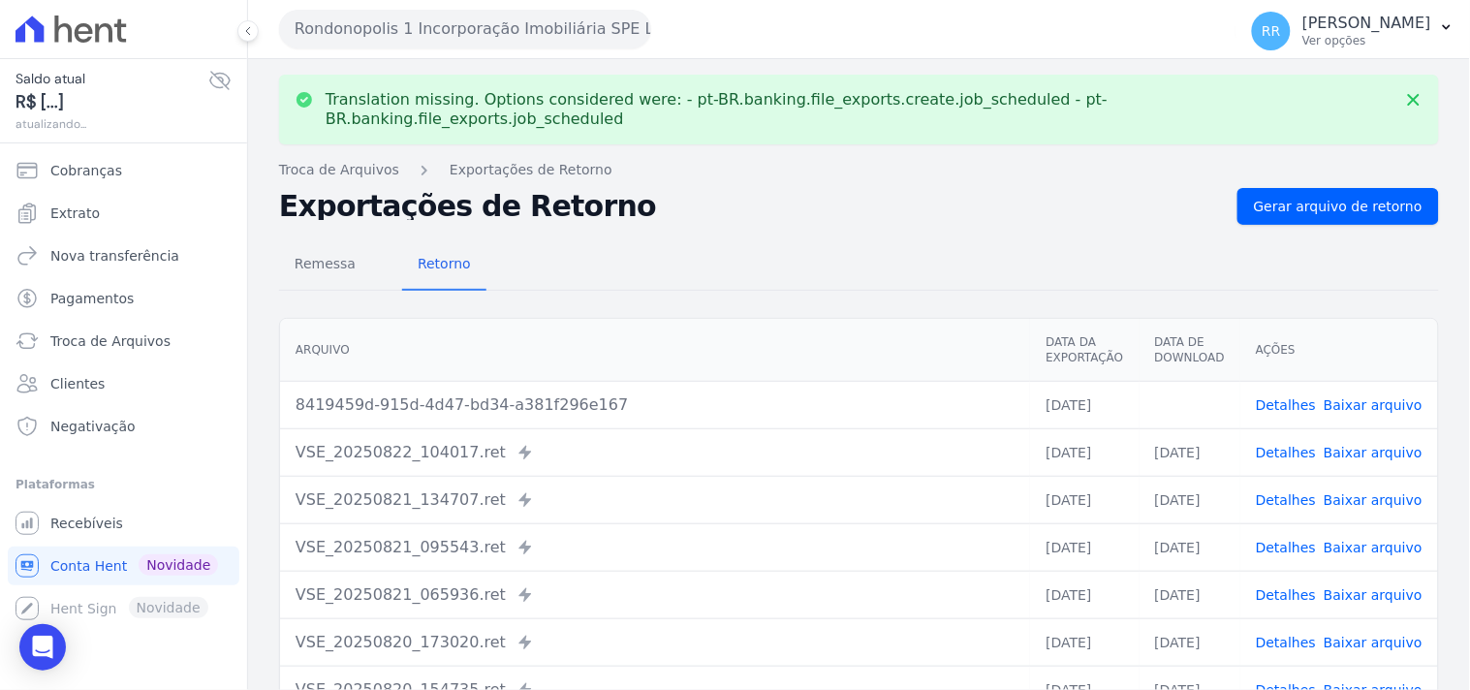
click at [1367, 397] on link "Baixar arquivo" at bounding box center [1372, 404] width 99 height 15
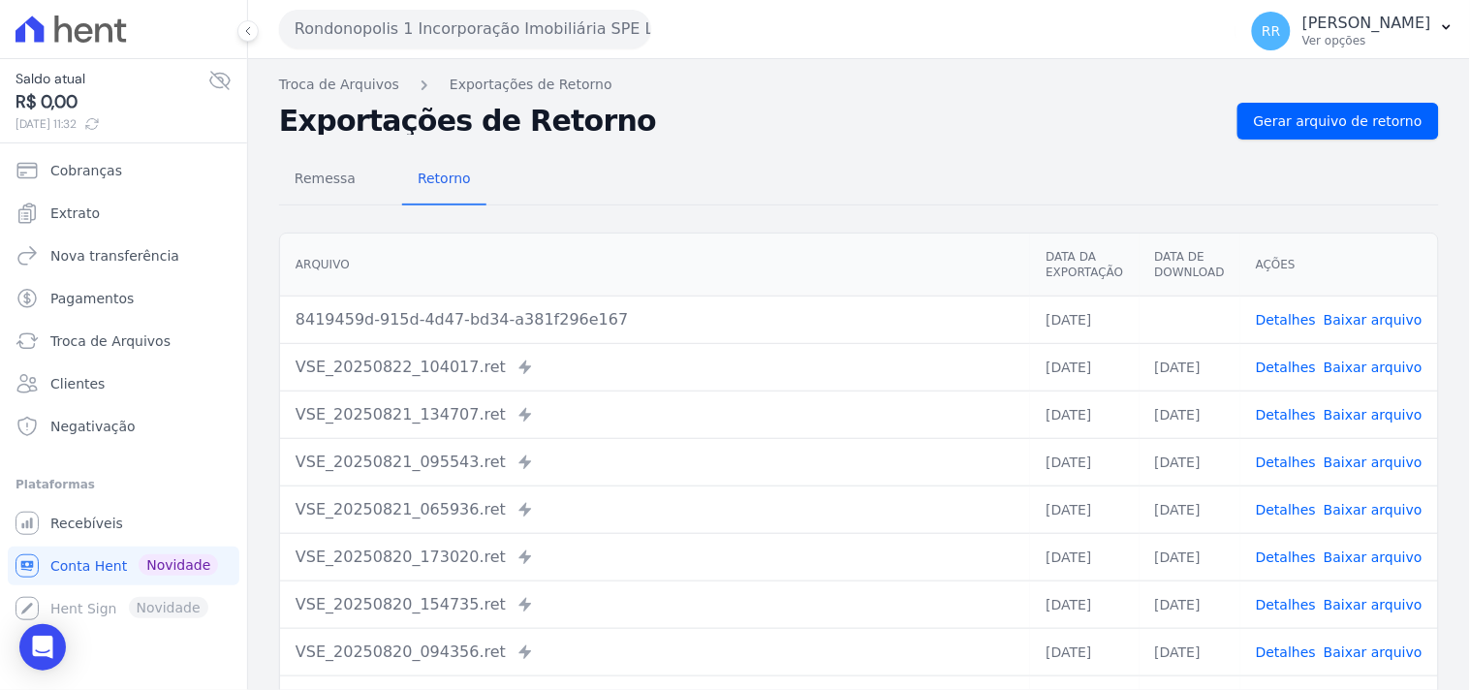
click at [584, 43] on button "Rondonopolis 1 Incorporação Imobiliária SPE LTDA" at bounding box center [465, 29] width 372 height 39
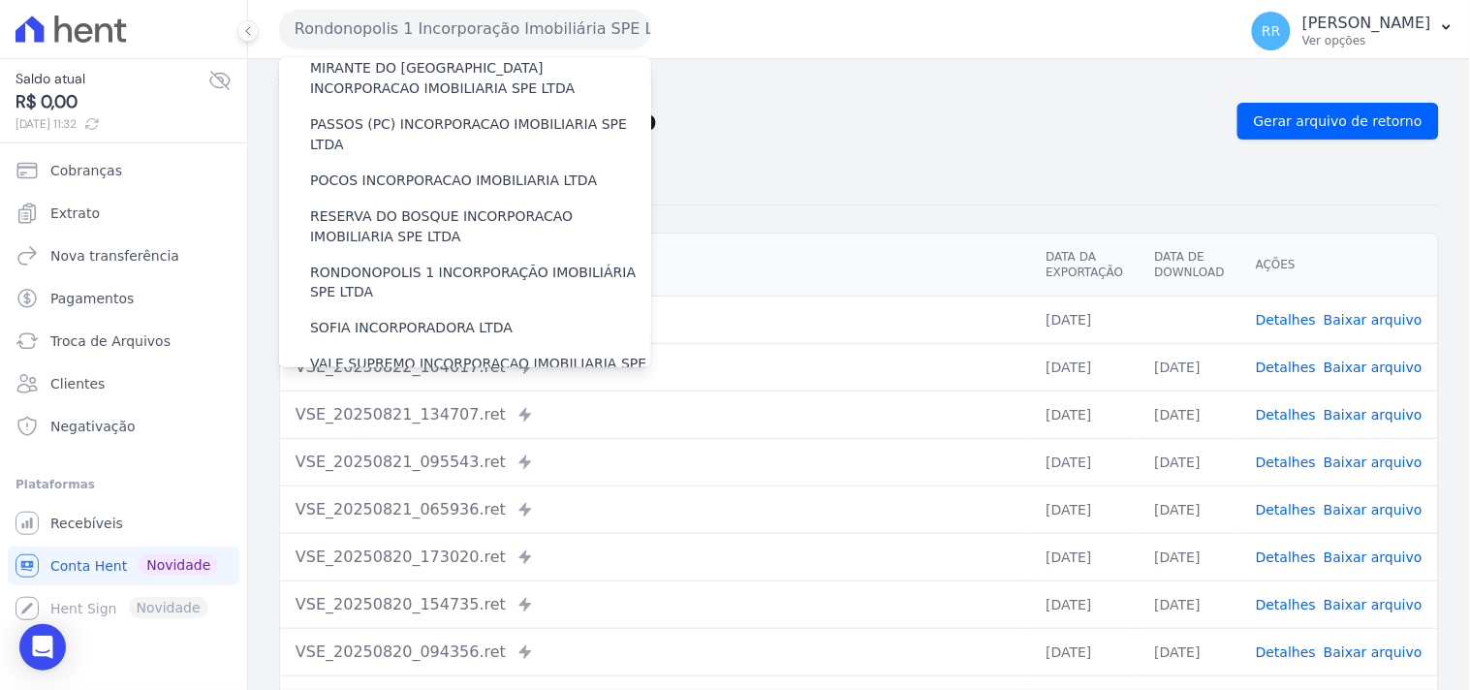
scroll to position [718, 0]
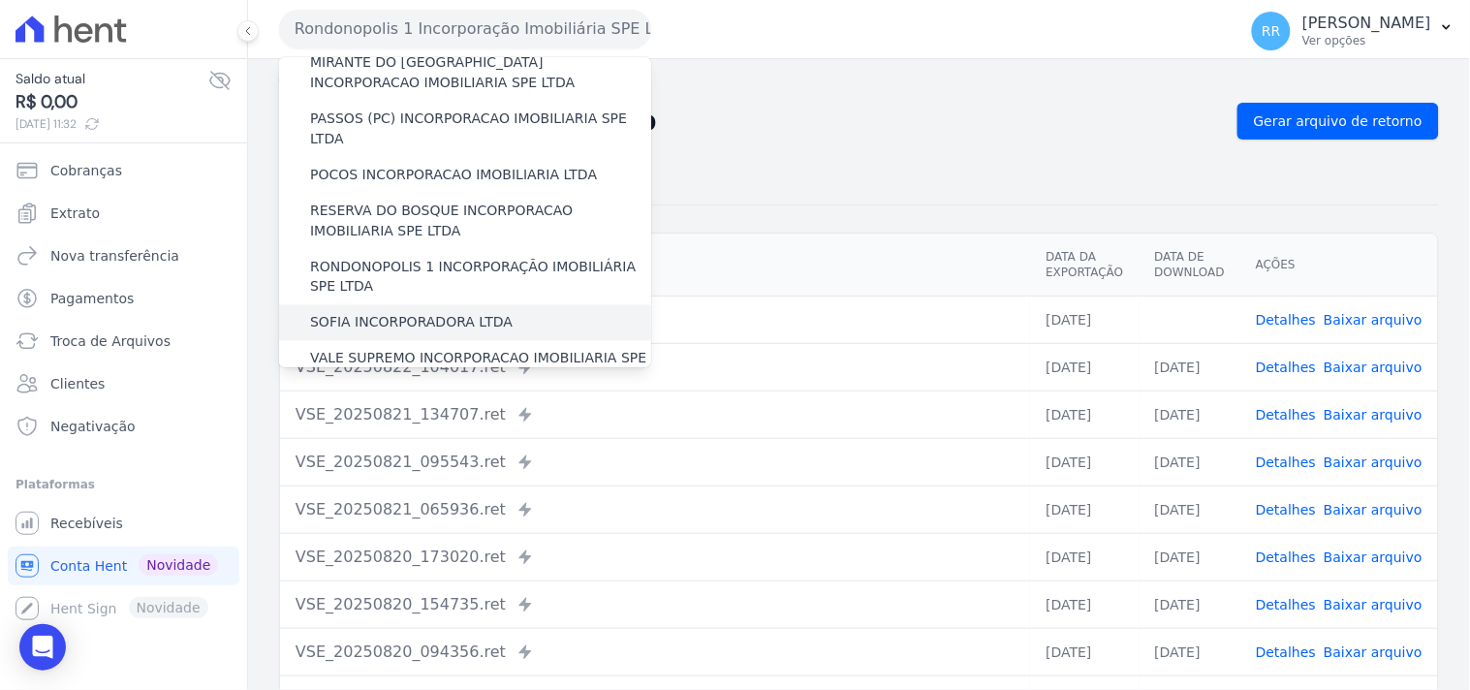
click at [413, 305] on div "SOFIA INCORPORADORA LTDA" at bounding box center [465, 323] width 372 height 36
click at [401, 313] on label "SOFIA INCORPORADORA LTDA" at bounding box center [411, 323] width 202 height 20
click at [0, 0] on input "SOFIA INCORPORADORA LTDA" at bounding box center [0, 0] width 0 height 0
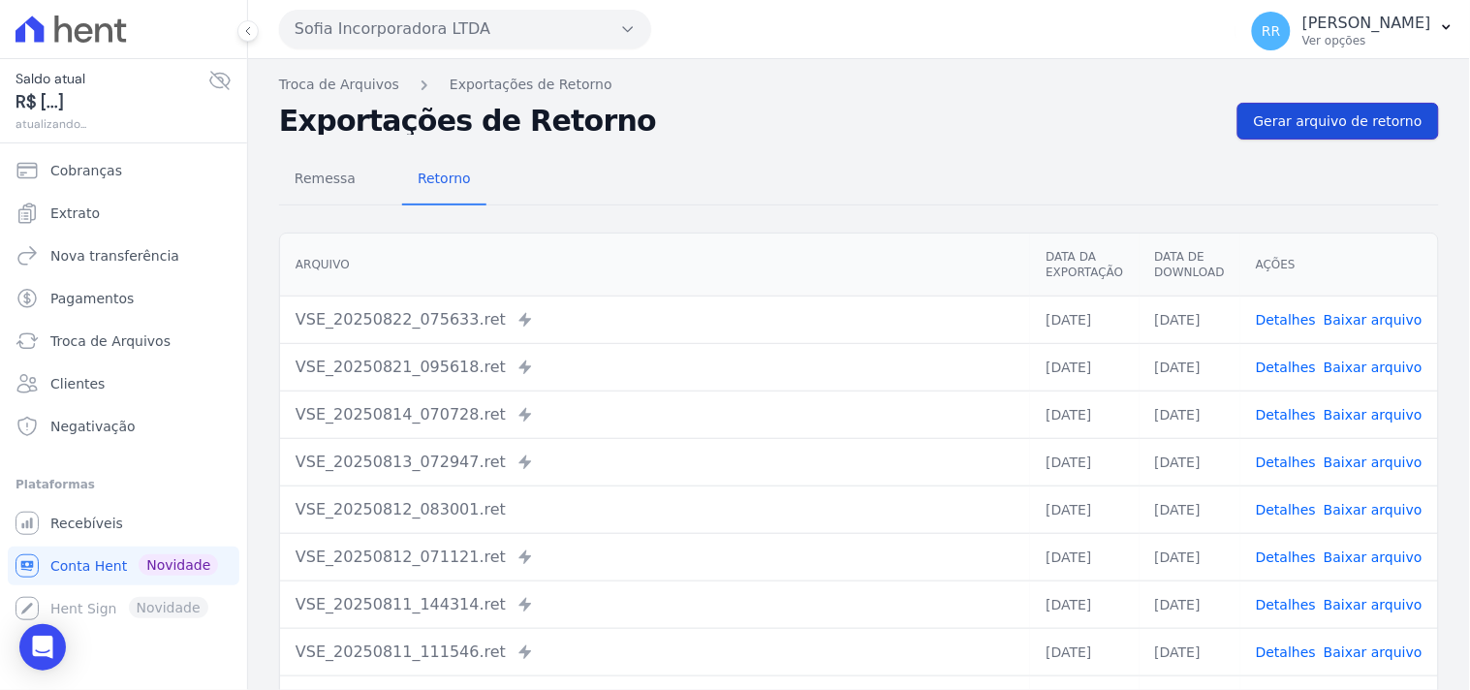
click at [1398, 120] on span "Gerar arquivo de retorno" at bounding box center [1338, 120] width 169 height 19
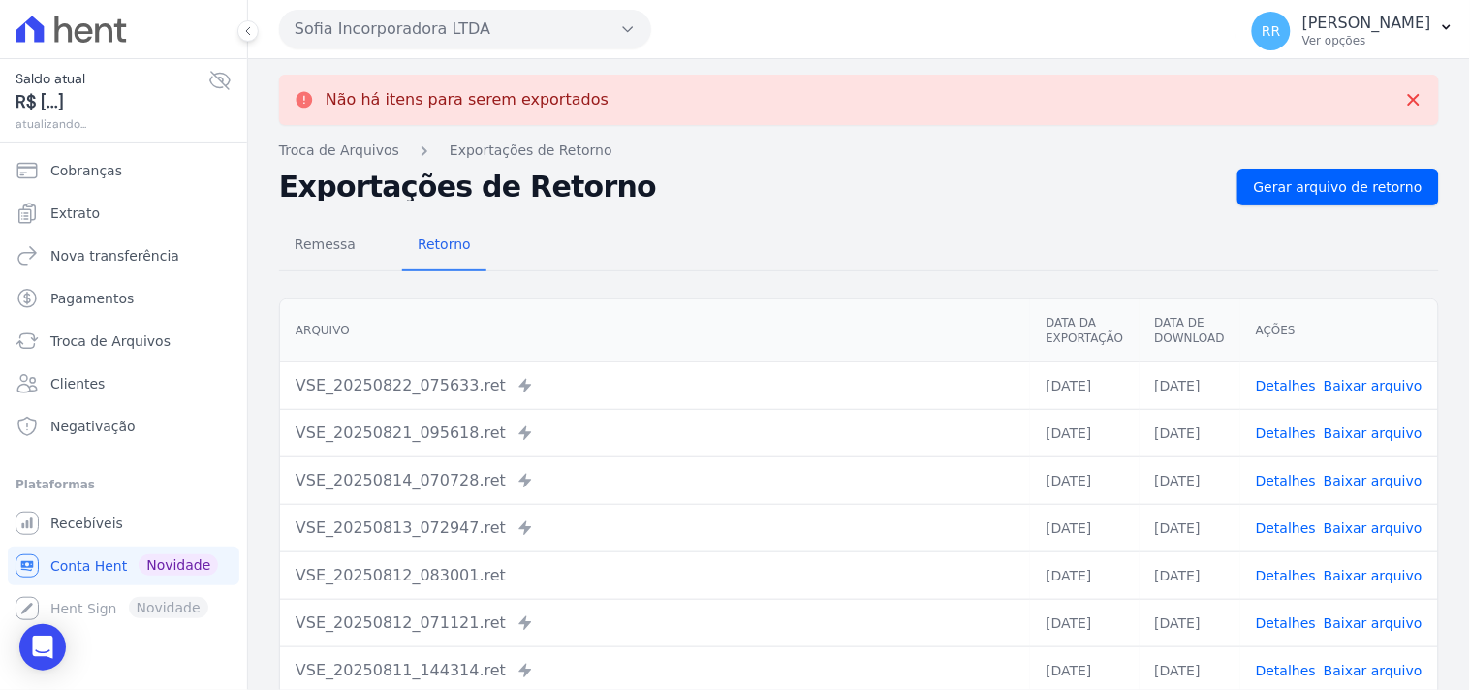
click at [414, 23] on button "Sofia Incorporadora LTDA" at bounding box center [465, 29] width 372 height 39
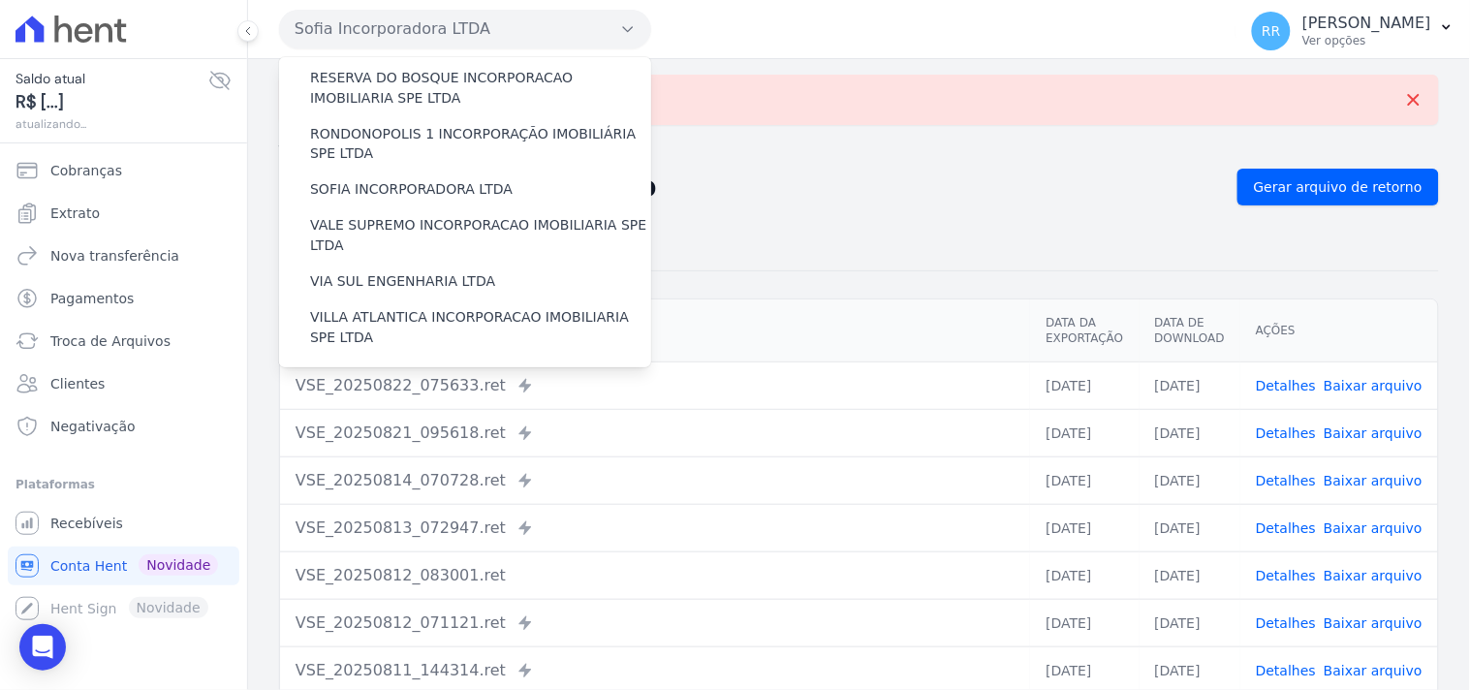
scroll to position [865, 0]
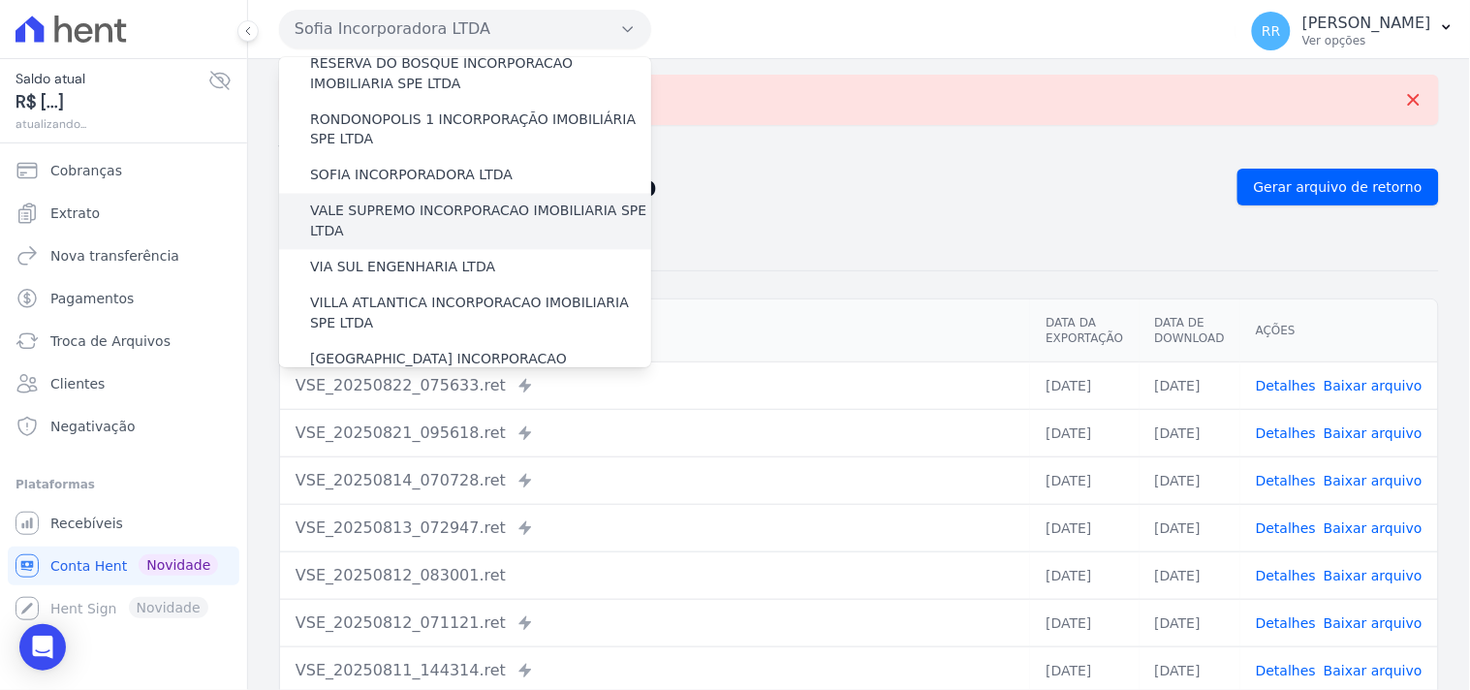
click at [410, 201] on label "VALE SUPREMO INCORPORACAO IMOBILIARIA SPE LTDA" at bounding box center [480, 221] width 341 height 41
click at [0, 0] on input "VALE SUPREMO INCORPORACAO IMOBILIARIA SPE LTDA" at bounding box center [0, 0] width 0 height 0
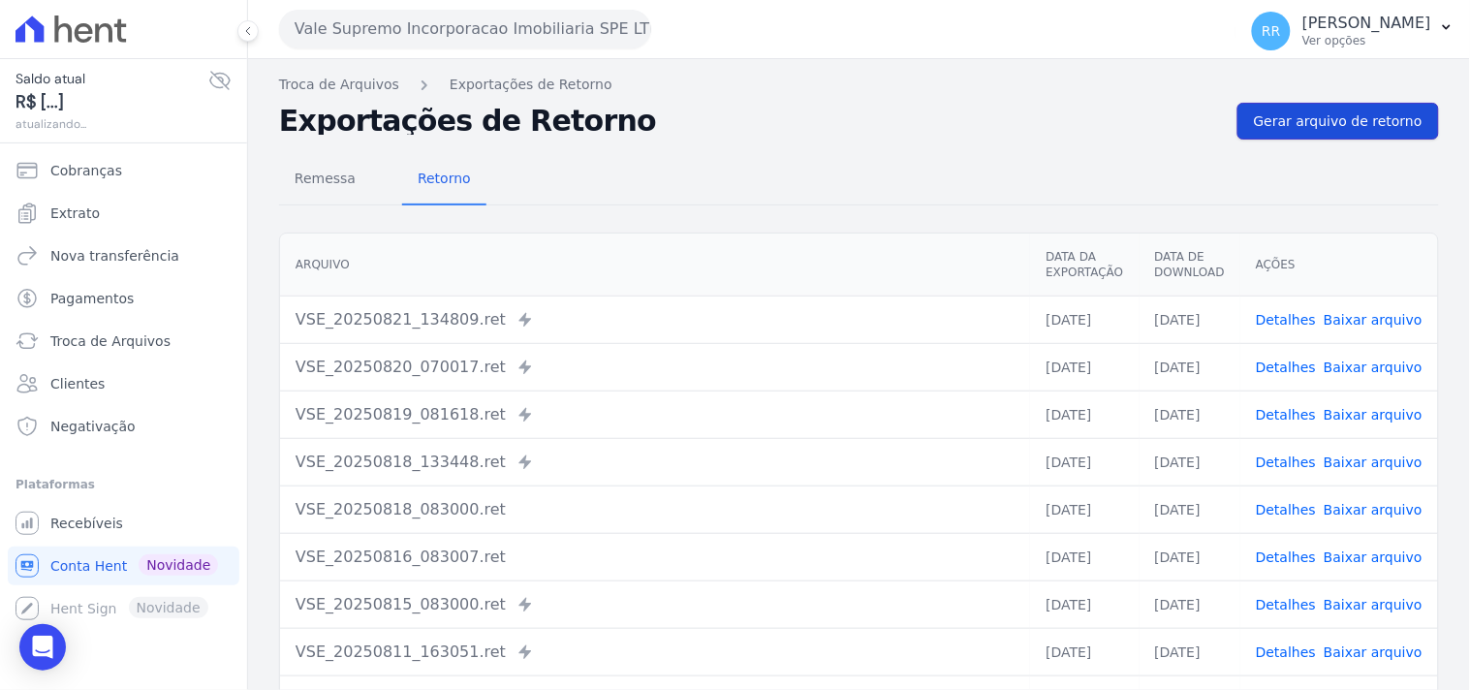
click at [1347, 137] on link "Gerar arquivo de retorno" at bounding box center [1337, 121] width 201 height 37
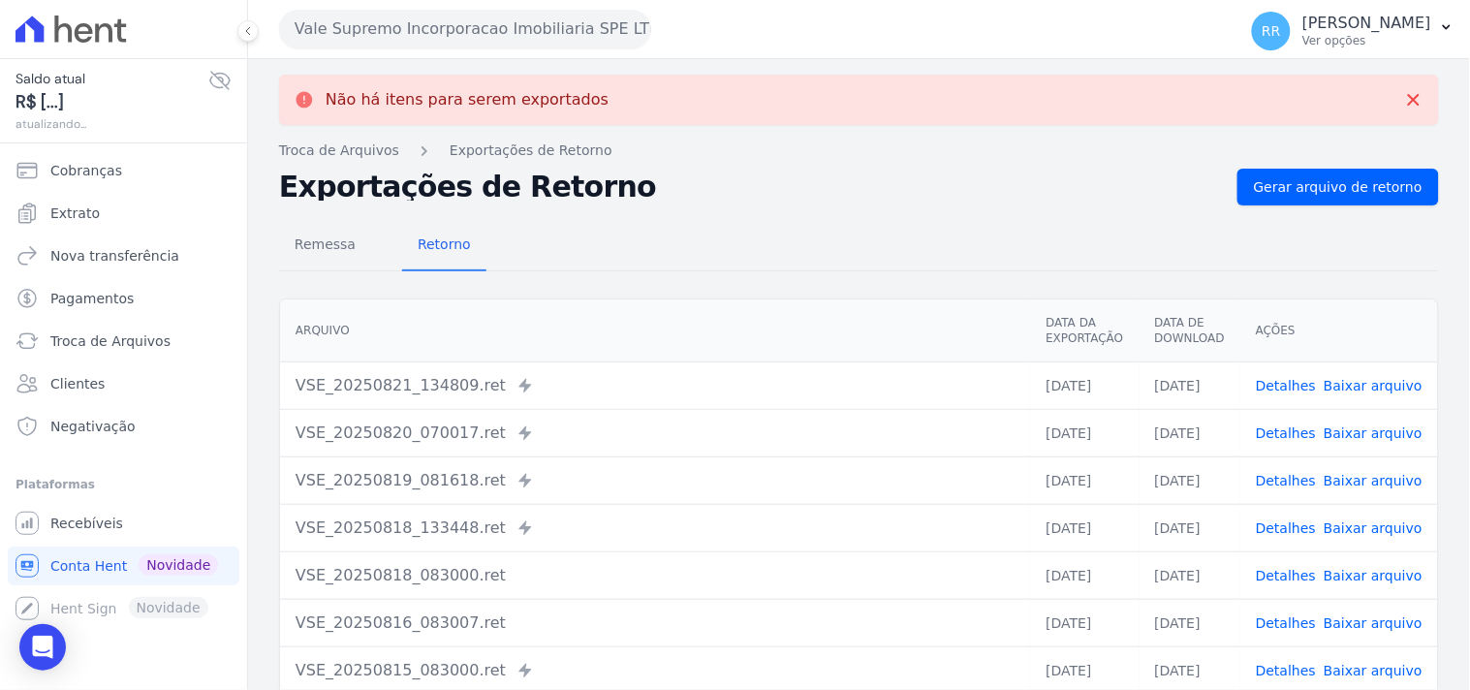
click at [511, 50] on div "Vale Supremo Incorporacao Imobiliaria SPE LTDA Via Sul Engenharia AGUAS DE [GEO…" at bounding box center [753, 29] width 949 height 60
click at [511, 46] on button "Vale Supremo Incorporacao Imobiliaria SPE LTDA" at bounding box center [465, 29] width 372 height 39
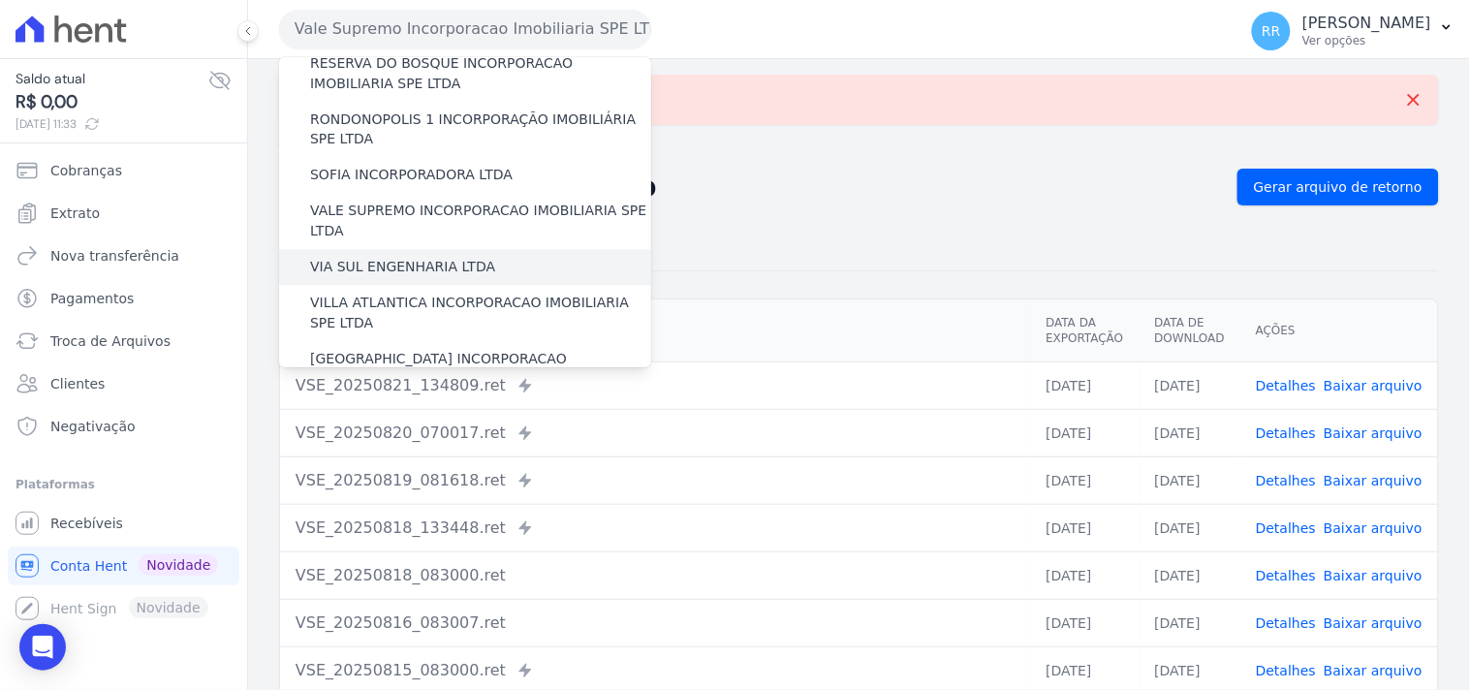
click at [381, 258] on label "VIA SUL ENGENHARIA LTDA" at bounding box center [402, 268] width 185 height 20
click at [0, 0] on input "VIA SUL ENGENHARIA LTDA" at bounding box center [0, 0] width 0 height 0
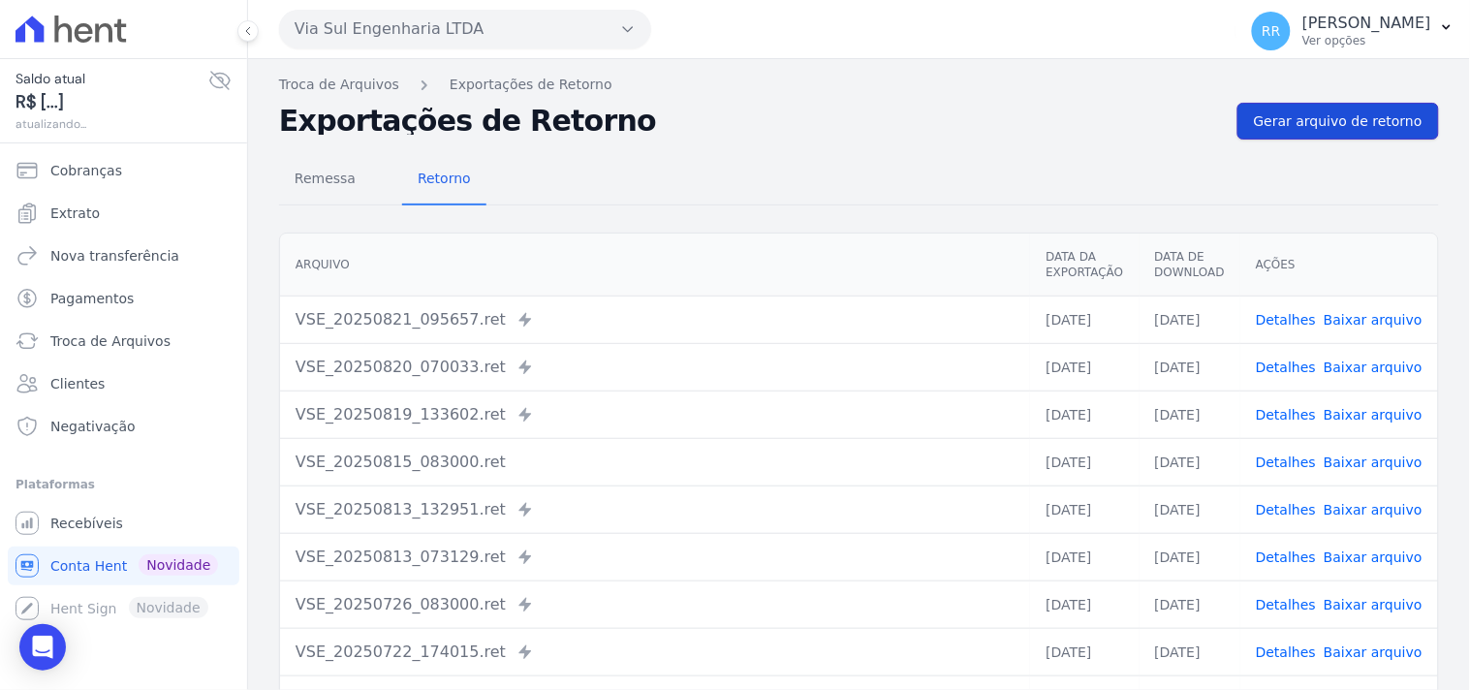
click at [1352, 127] on span "Gerar arquivo de retorno" at bounding box center [1338, 120] width 169 height 19
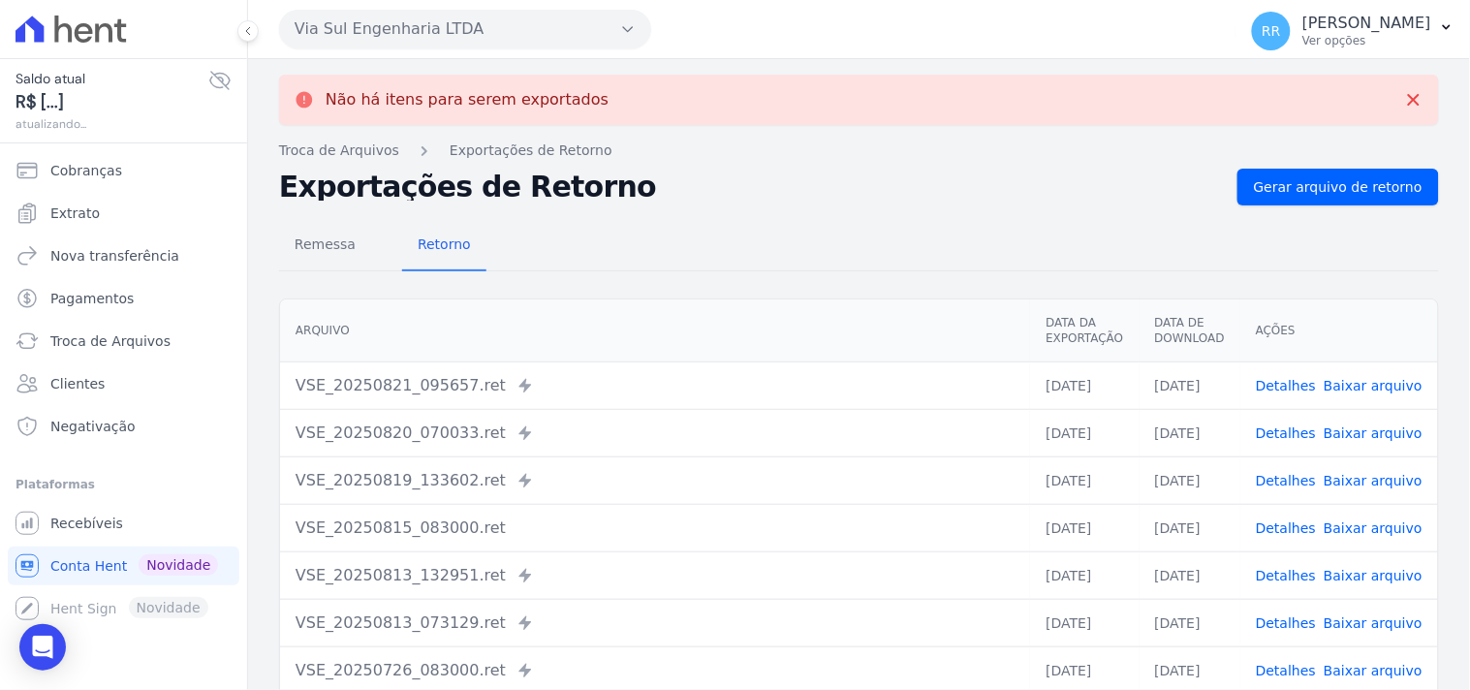
click at [418, 42] on button "Via Sul Engenharia LTDA" at bounding box center [465, 29] width 372 height 39
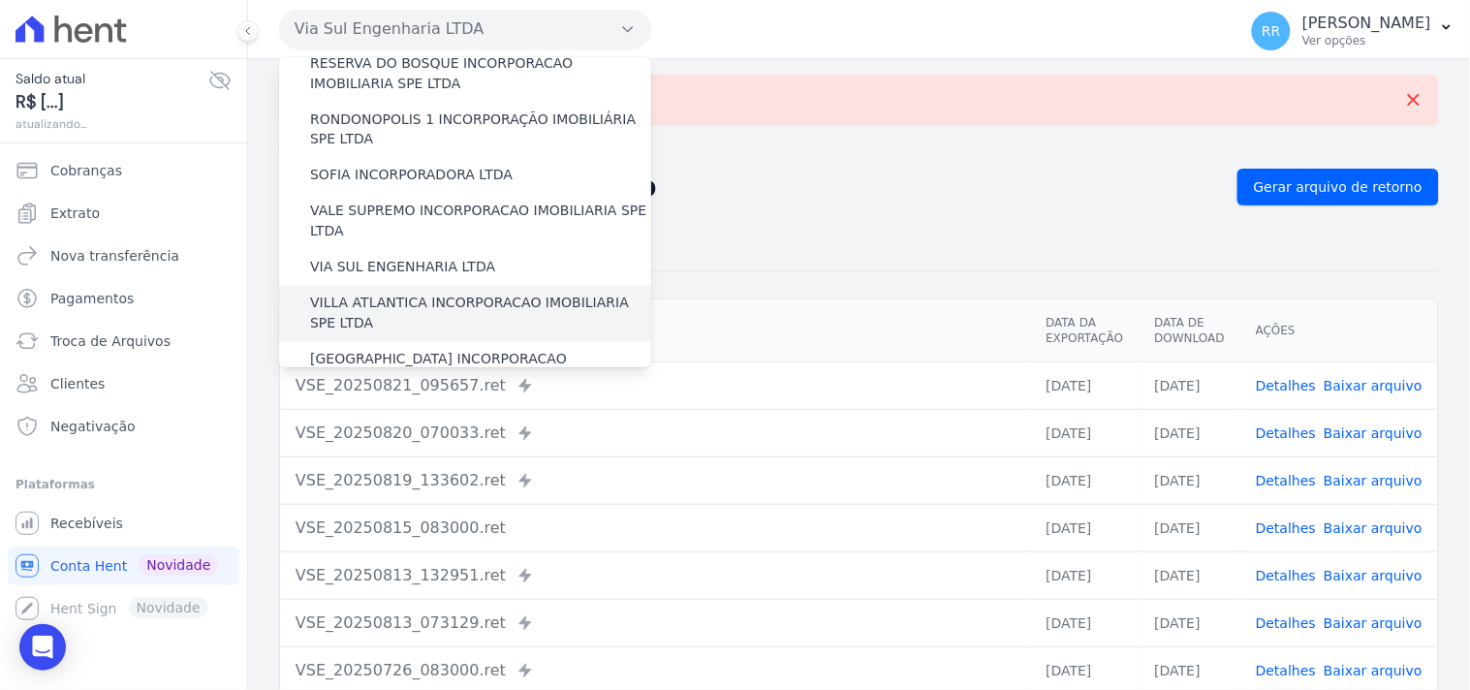
click at [404, 294] on label "VILLA ATLANTICA INCORPORACAO IMOBILIARIA SPE LTDA" at bounding box center [480, 314] width 341 height 41
click at [0, 0] on input "VILLA ATLANTICA INCORPORACAO IMOBILIARIA SPE LTDA" at bounding box center [0, 0] width 0 height 0
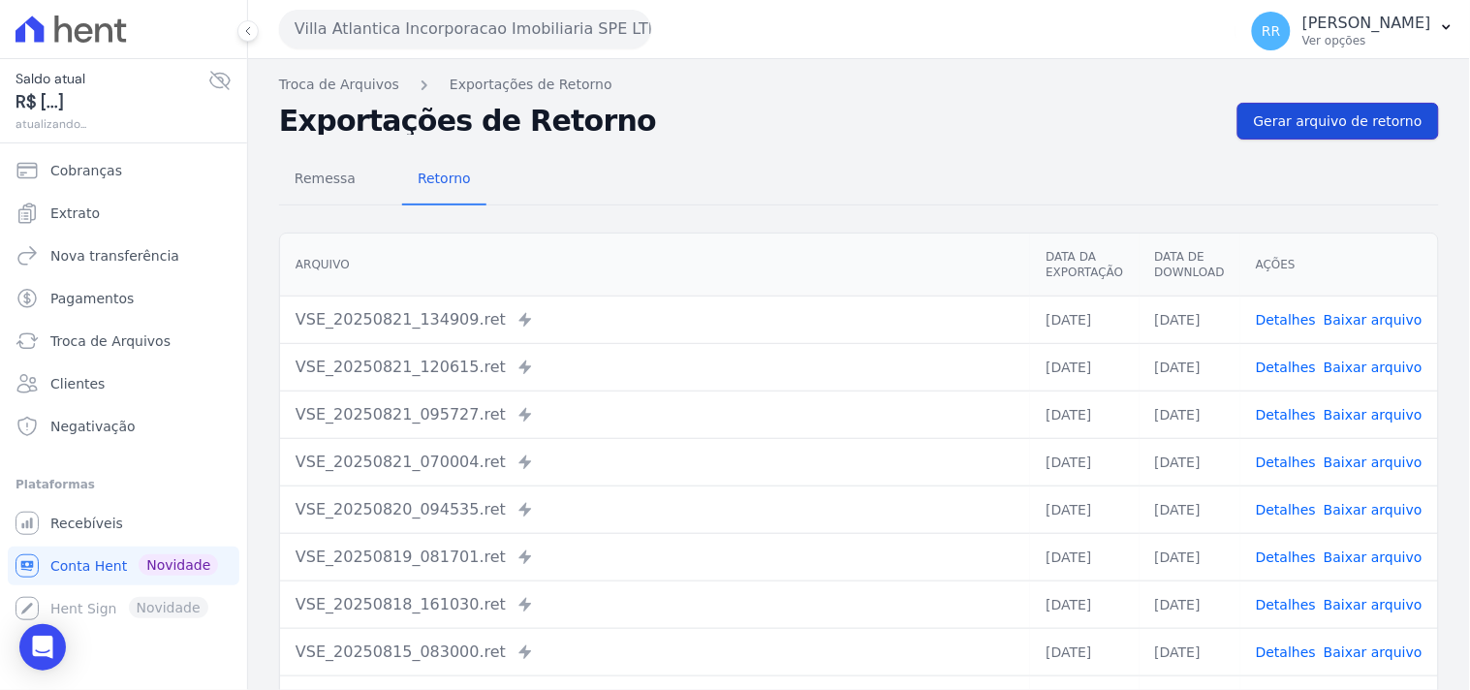
click at [1306, 131] on link "Gerar arquivo de retorno" at bounding box center [1337, 121] width 201 height 37
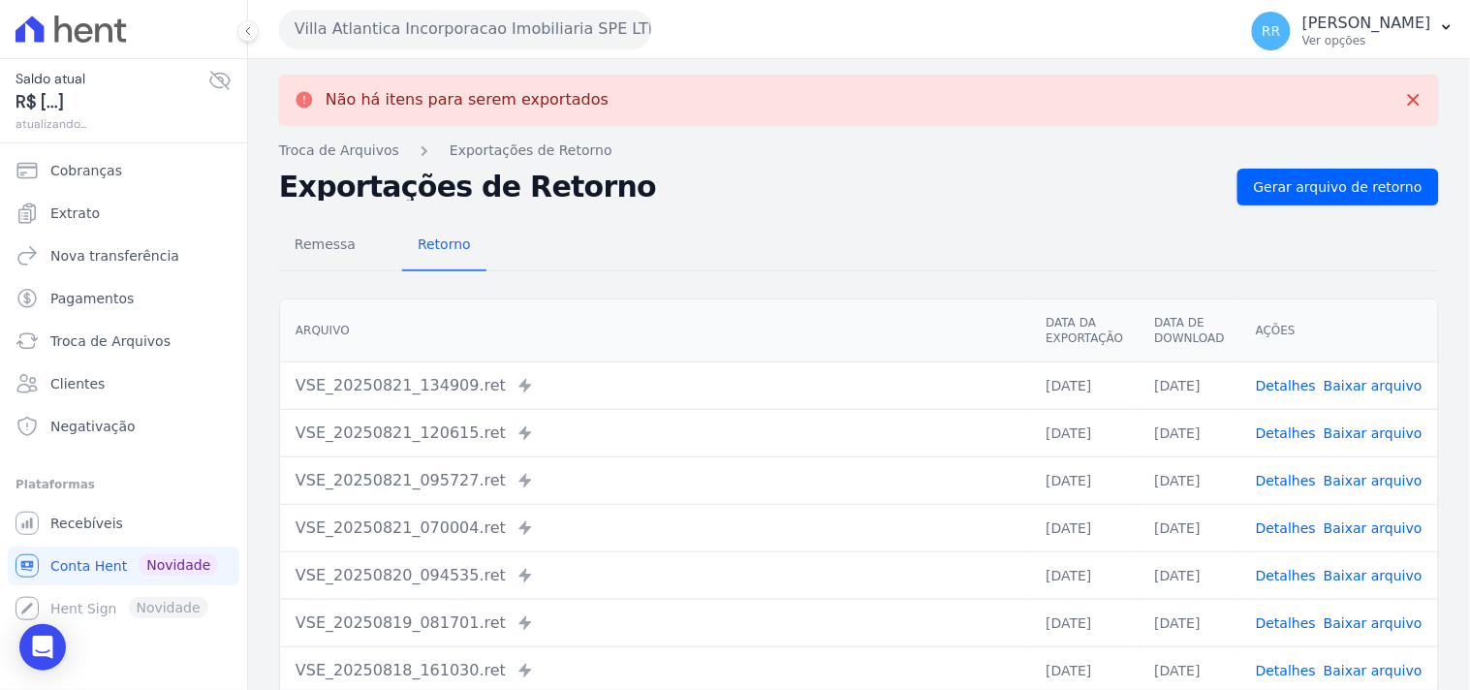
click at [394, 16] on button "Villa Atlantica Incorporacao Imobiliaria SPE LTDA" at bounding box center [465, 29] width 372 height 39
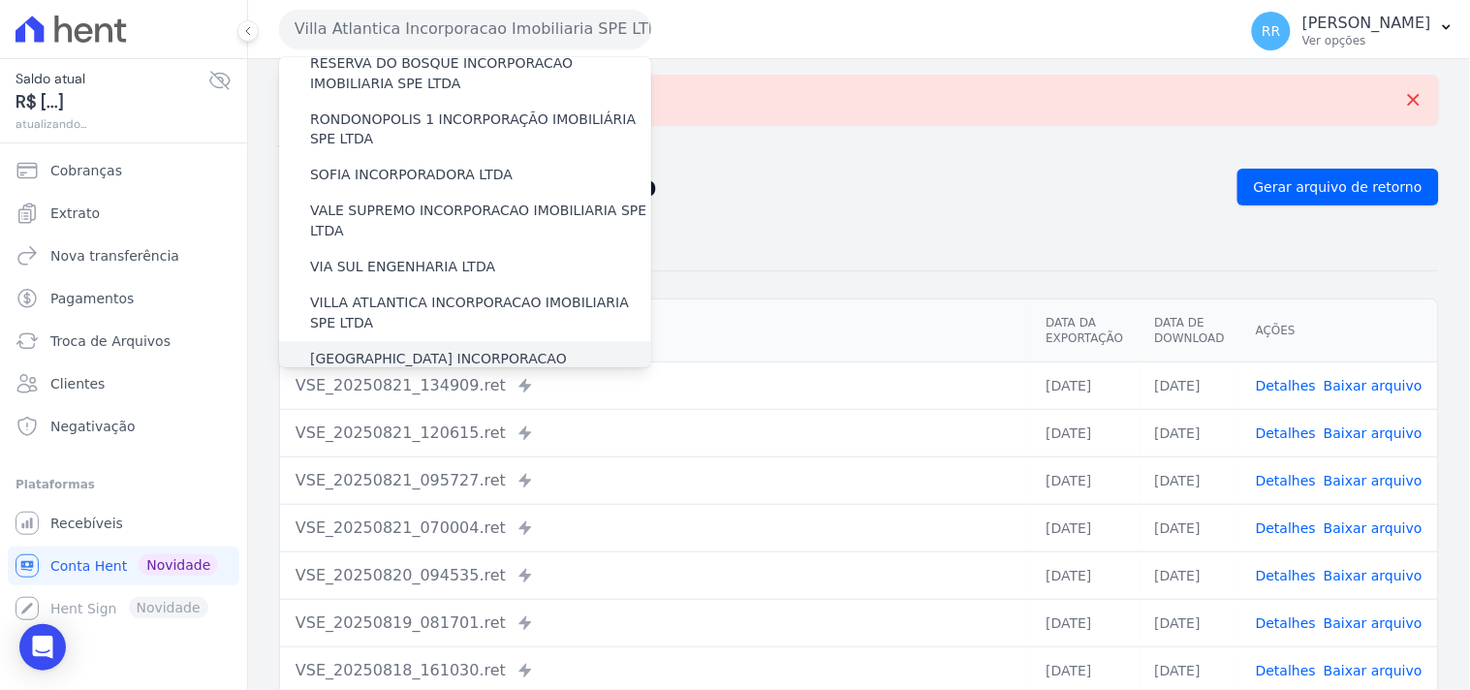
click at [372, 350] on label "[GEOGRAPHIC_DATA] INCORPORACAO IMOBILIARIA SPE LTDA" at bounding box center [480, 370] width 341 height 41
click at [0, 0] on input "[GEOGRAPHIC_DATA] INCORPORACAO IMOBILIARIA SPE LTDA" at bounding box center [0, 0] width 0 height 0
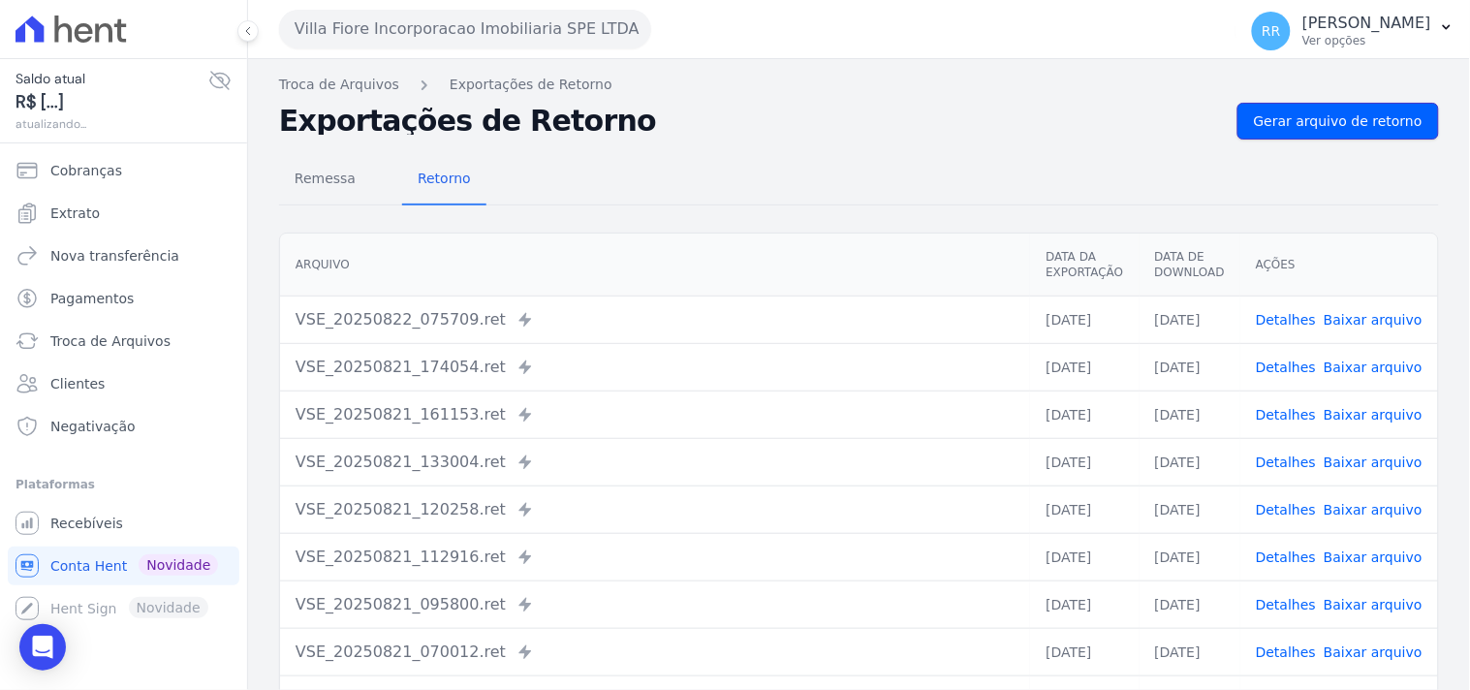
click at [1311, 138] on link "Gerar arquivo de retorno" at bounding box center [1337, 121] width 201 height 37
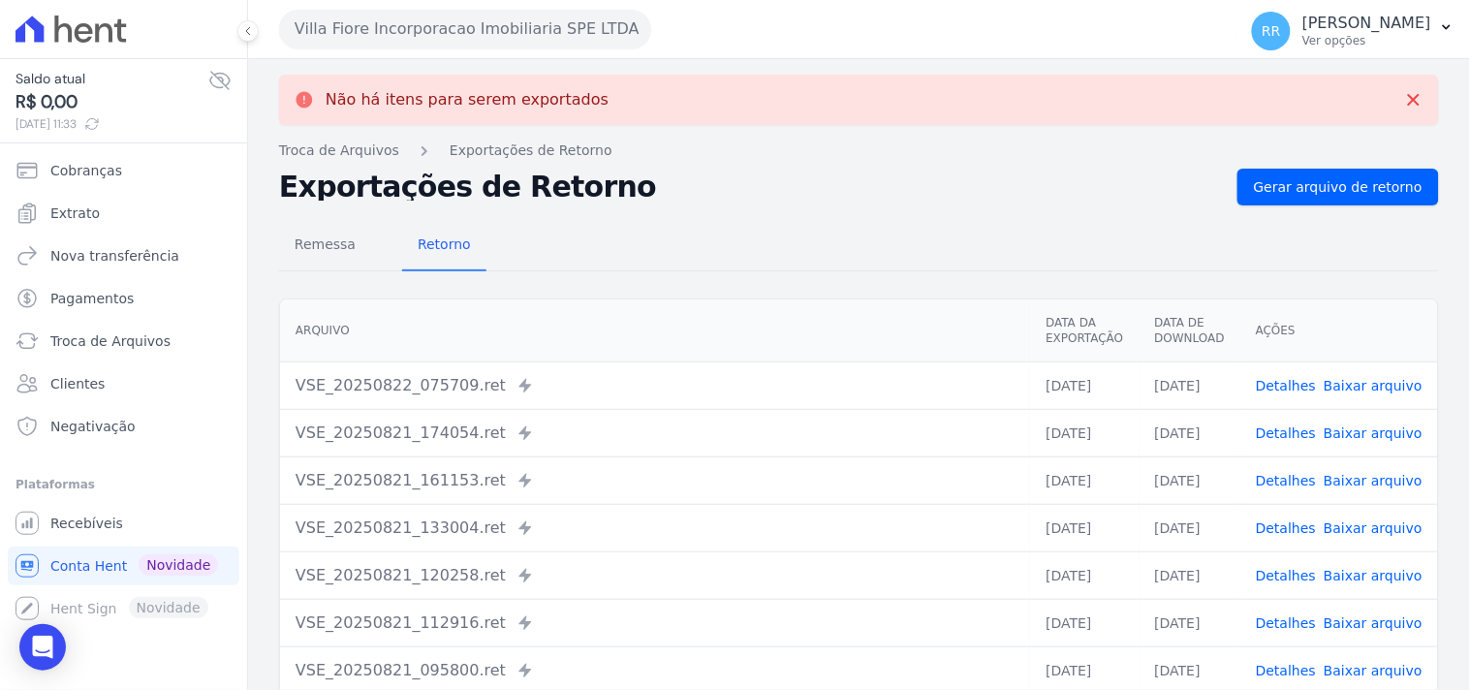
click at [349, 46] on button "Villa Fiore Incorporacao Imobiliaria SPE LTDA" at bounding box center [465, 29] width 372 height 39
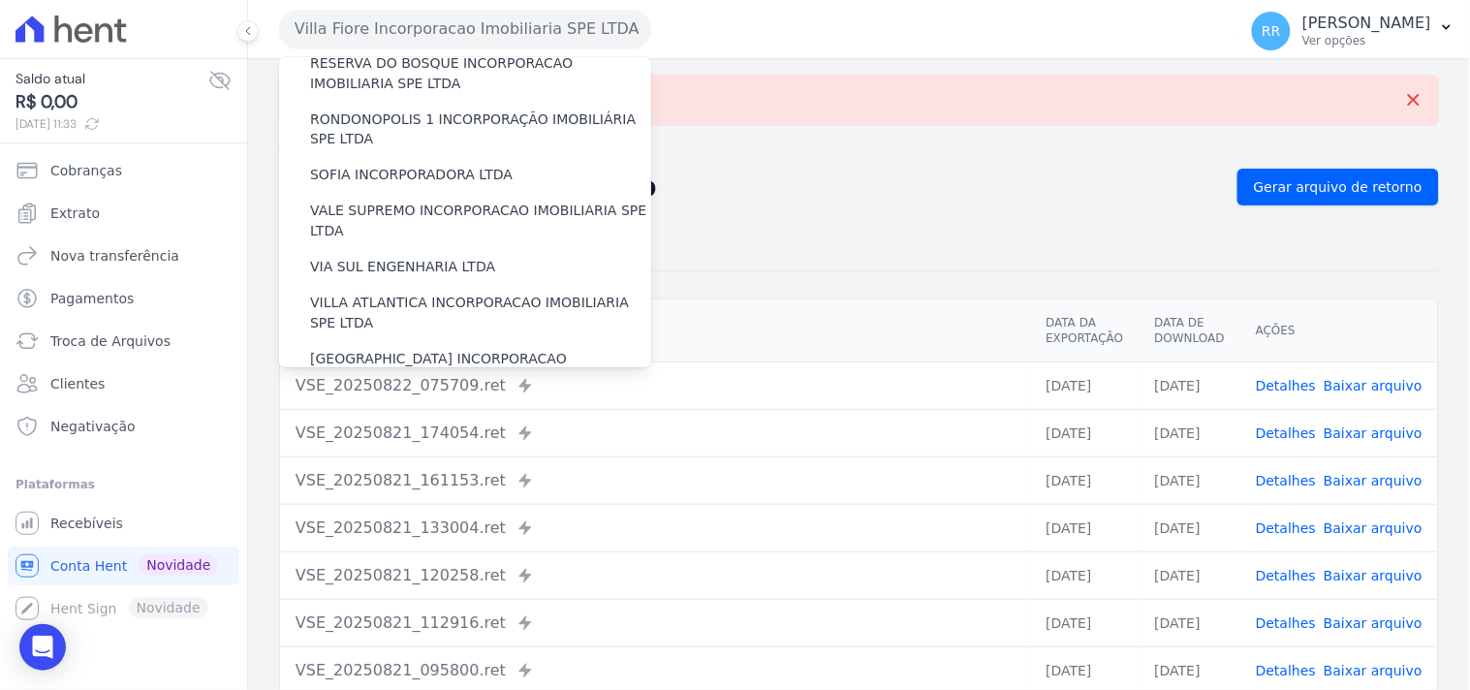
click at [384, 406] on label "VILLA TROPICAL INCORPORAÇÃO IMOBILIÁRIA SPE LTDA" at bounding box center [480, 426] width 341 height 41
click at [0, 0] on input "VILLA TROPICAL INCORPORAÇÃO IMOBILIÁRIA SPE LTDA" at bounding box center [0, 0] width 0 height 0
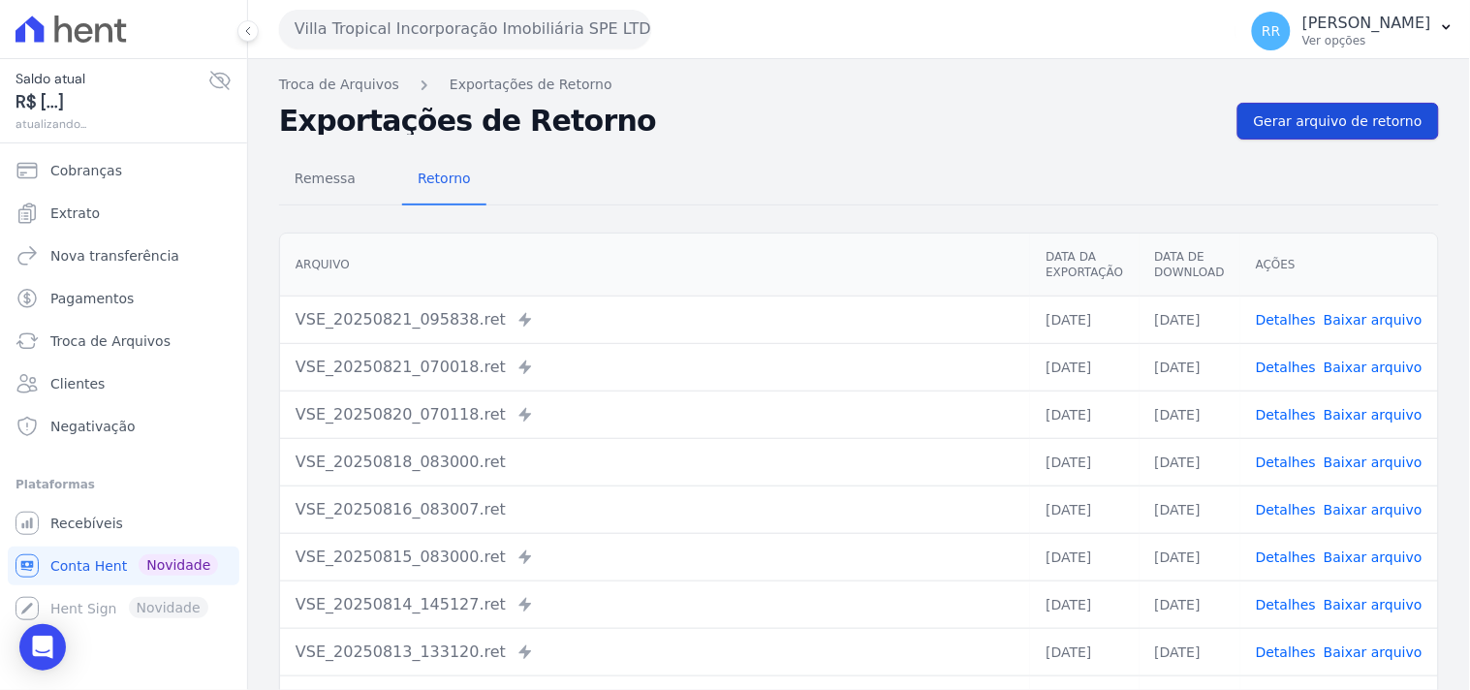
click at [1237, 130] on link "Gerar arquivo de retorno" at bounding box center [1337, 121] width 201 height 37
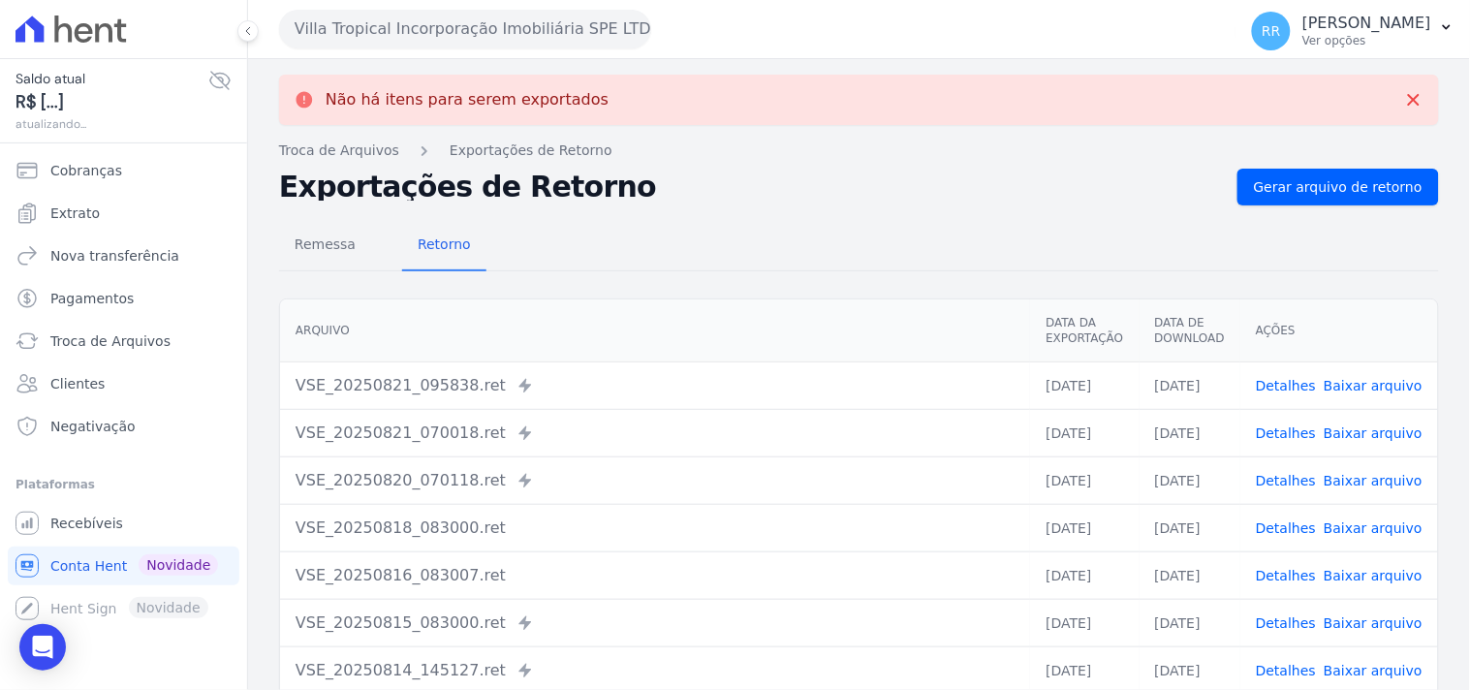
click at [500, 41] on button "Villa Tropical Incorporação Imobiliária SPE LTDA" at bounding box center [465, 29] width 372 height 39
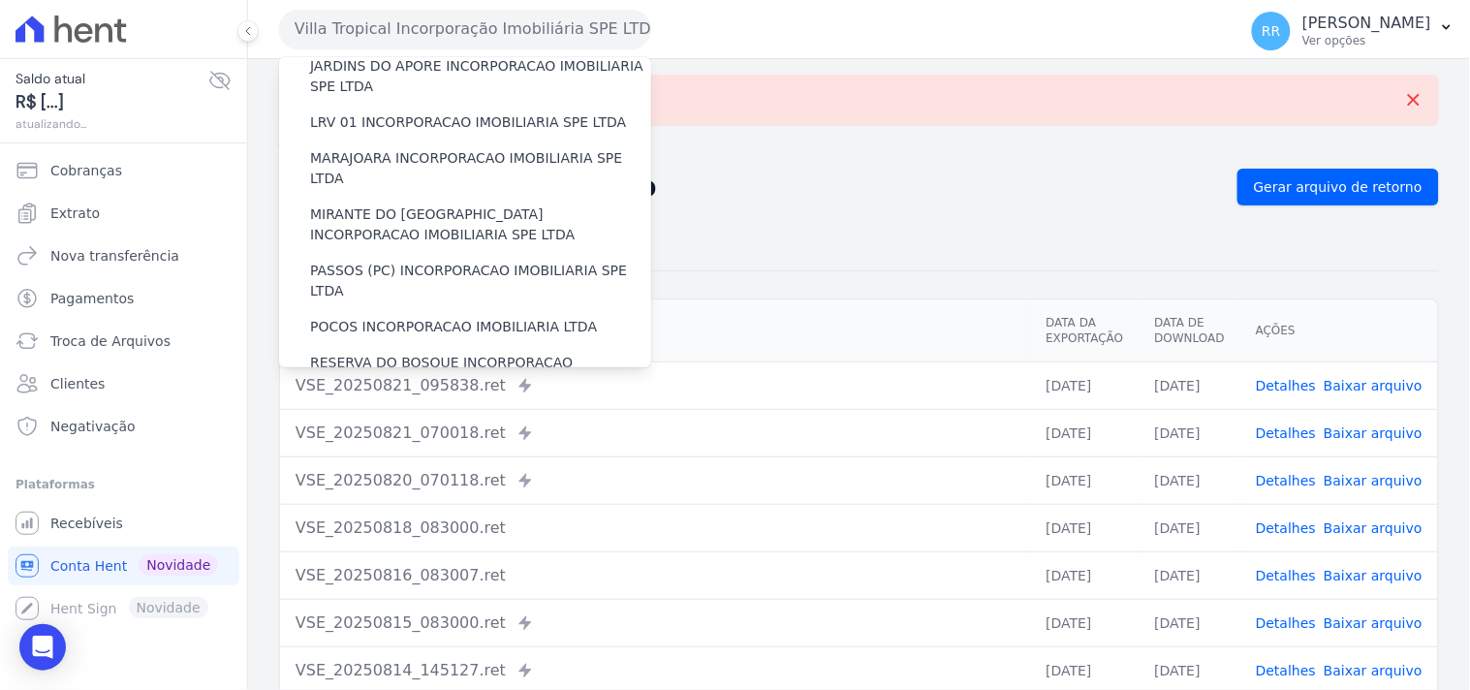
scroll to position [573, 0]
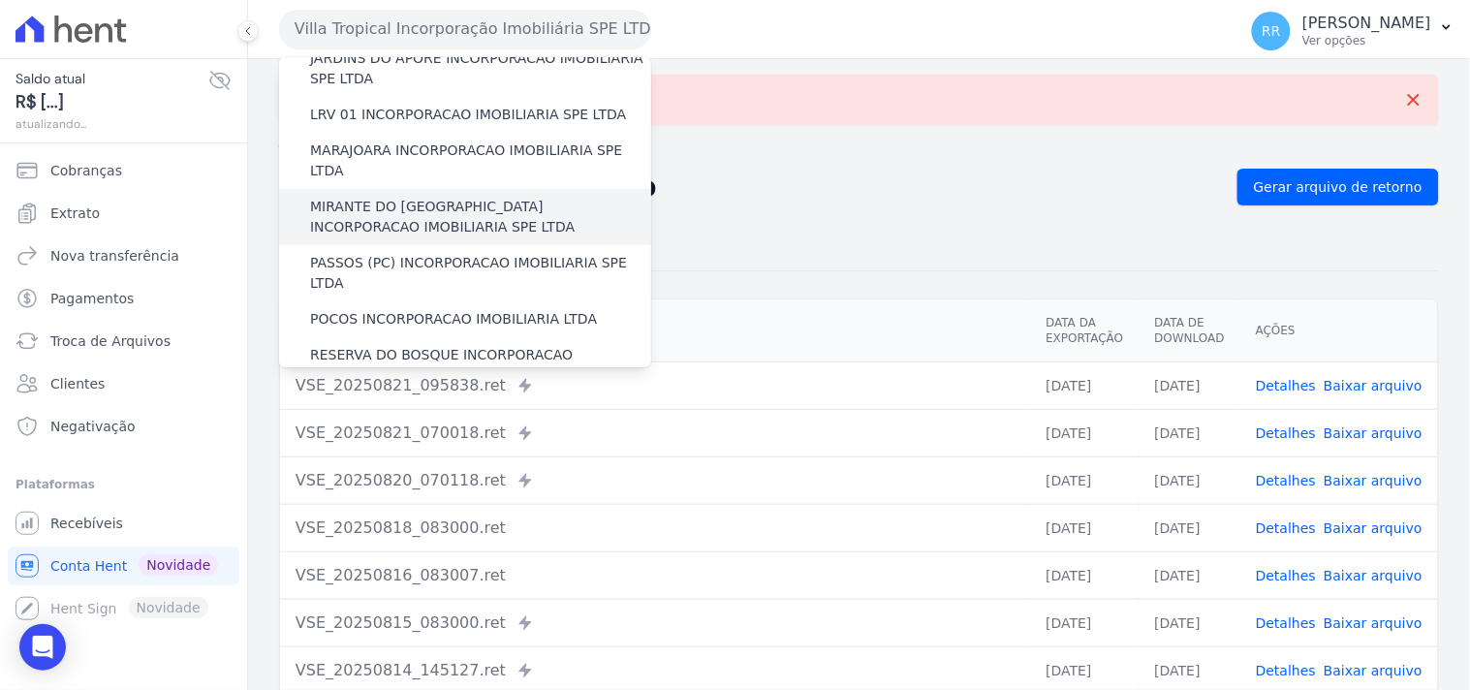
click at [472, 197] on label "MIRANTE DO [GEOGRAPHIC_DATA] INCORPORACAO IMOBILIARIA SPE LTDA" at bounding box center [480, 217] width 341 height 41
click at [0, 0] on input "MIRANTE DO [GEOGRAPHIC_DATA] INCORPORACAO IMOBILIARIA SPE LTDA" at bounding box center [0, 0] width 0 height 0
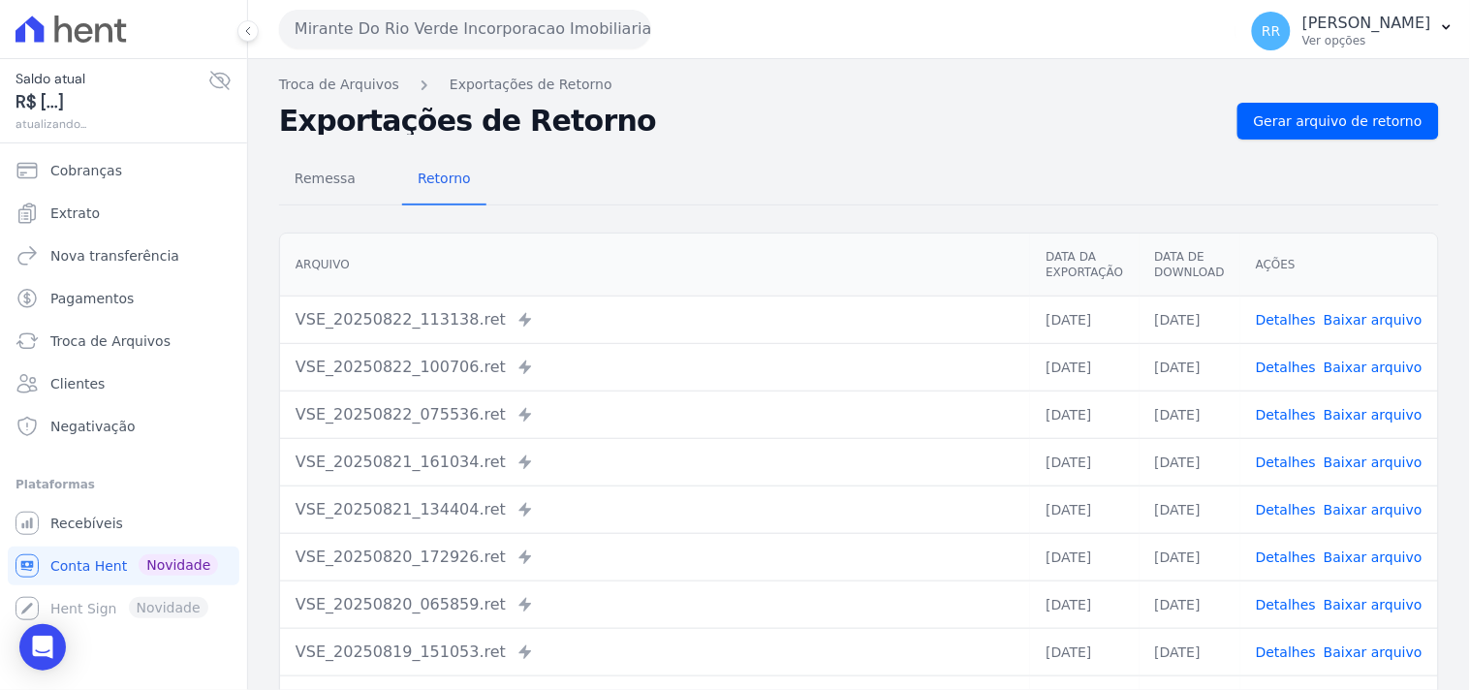
click at [1288, 326] on link "Detalhes" at bounding box center [1285, 319] width 60 height 15
click at [467, 6] on div "Mirante Do Rio Verde Incorporacao Imobiliaria SPE LTDA Via Sul Engenharia AGUAS…" at bounding box center [753, 29] width 949 height 60
click at [446, 51] on div "Mirante Do Rio Verde Incorporacao Imobiliaria SPE LTDA Via Sul Engenharia AGUAS…" at bounding box center [753, 29] width 949 height 60
click at [442, 15] on button "Mirante Do Rio Verde Incorporacao Imobiliaria SPE LTDA" at bounding box center [465, 29] width 372 height 39
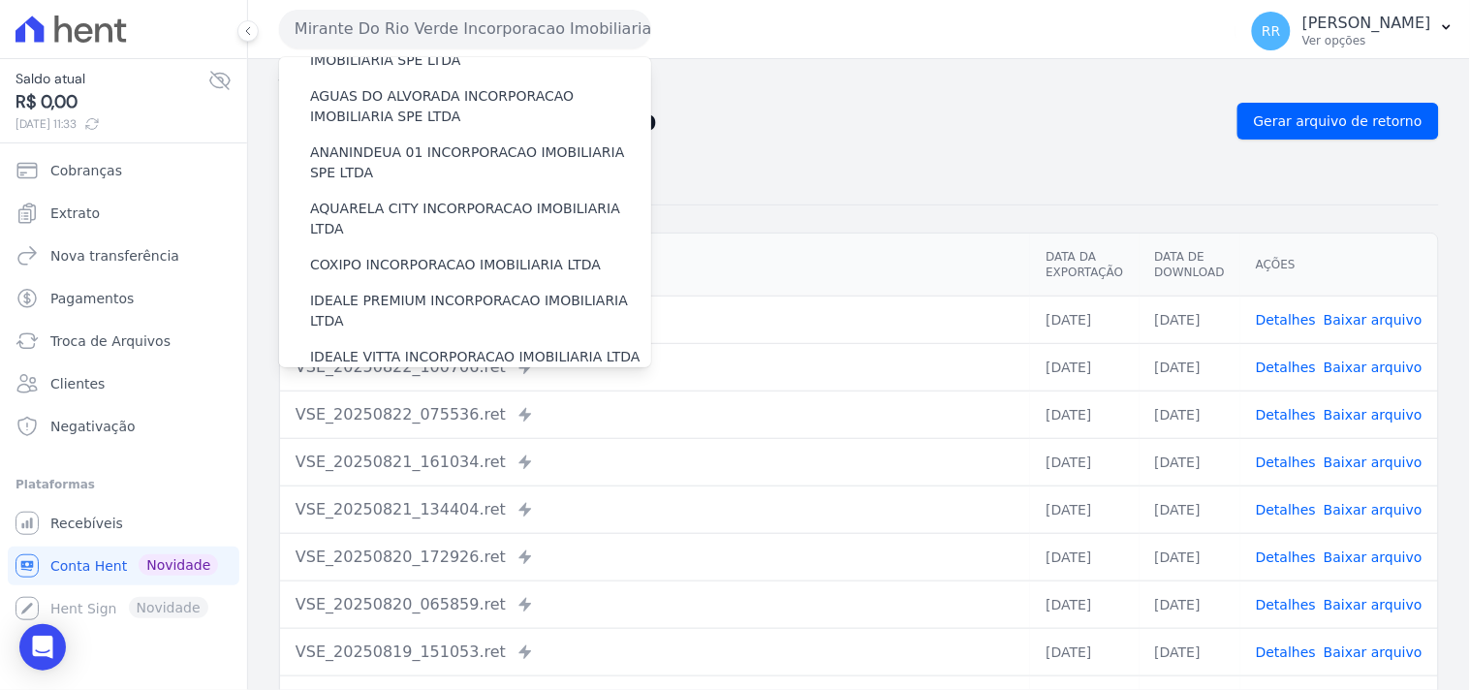
scroll to position [215, 0]
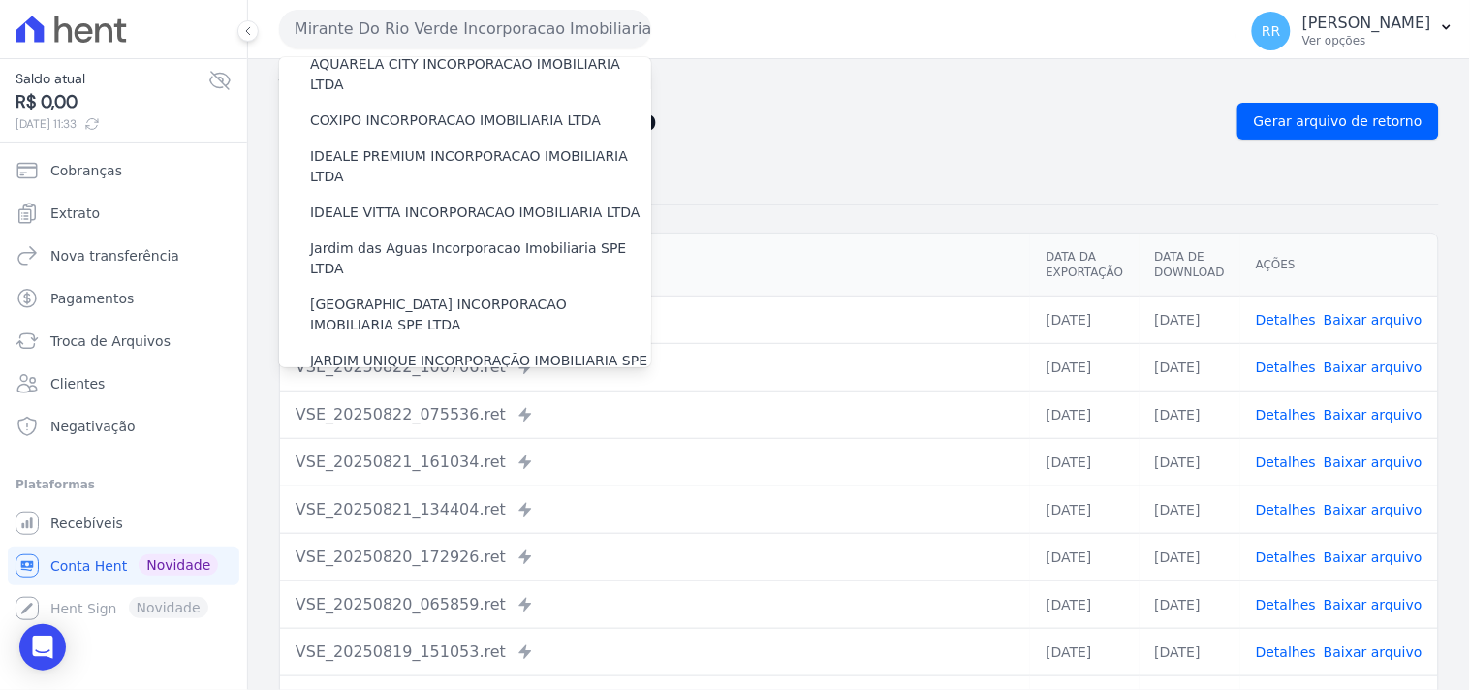
click at [886, 50] on div "Mirante Do Rio Verde Incorporacao Imobiliaria SPE LTDA Via Sul Engenharia AGUAS…" at bounding box center [753, 29] width 949 height 60
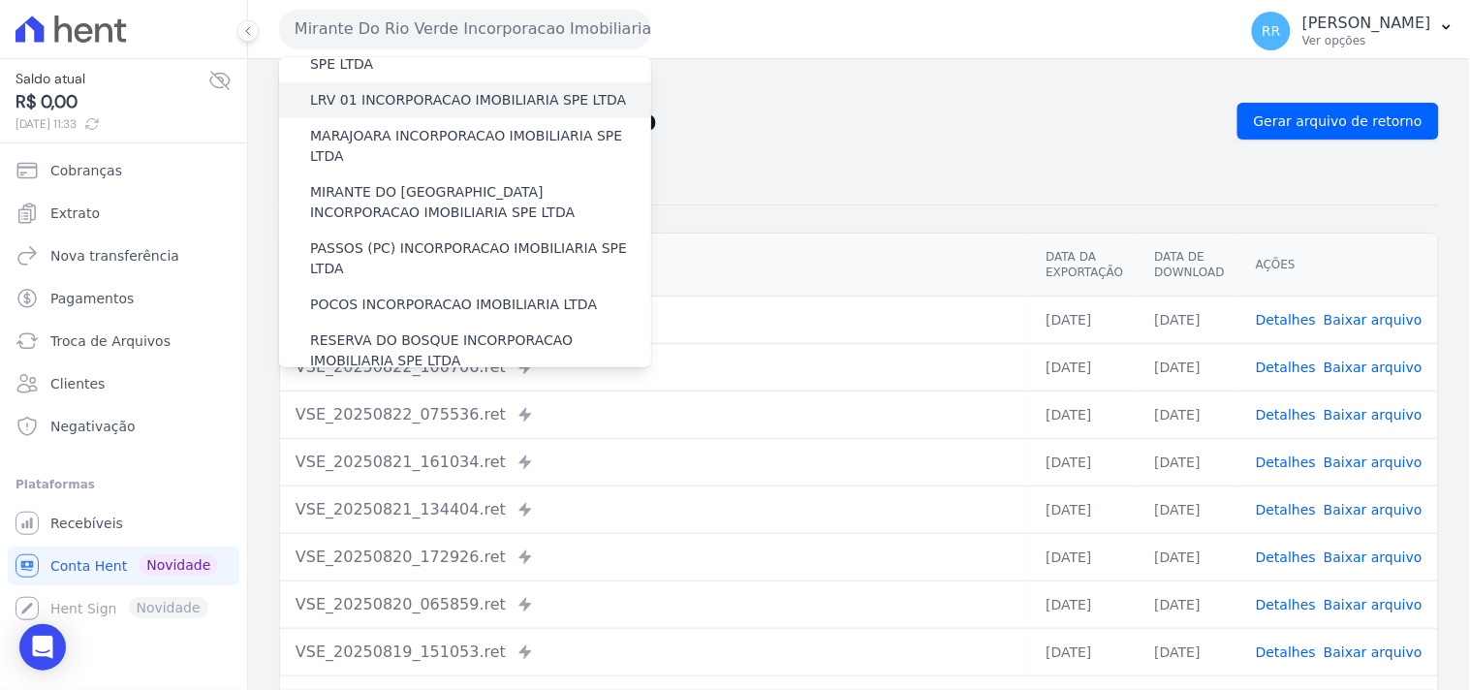
scroll to position [610, 0]
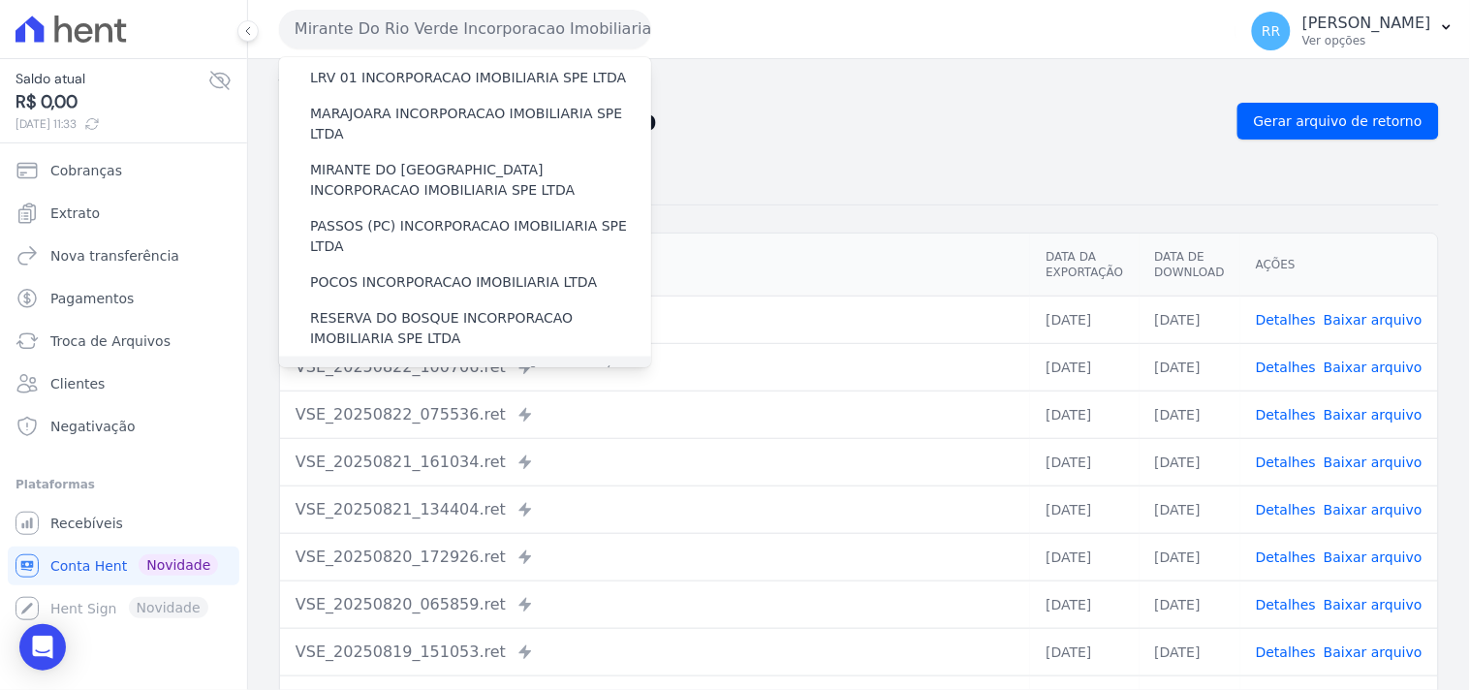
click at [401, 364] on label "RONDONOPOLIS 1 INCORPORAÇÃO IMOBILIÁRIA SPE LTDA" at bounding box center [480, 384] width 341 height 41
click at [0, 0] on input "RONDONOPOLIS 1 INCORPORAÇÃO IMOBILIÁRIA SPE LTDA" at bounding box center [0, 0] width 0 height 0
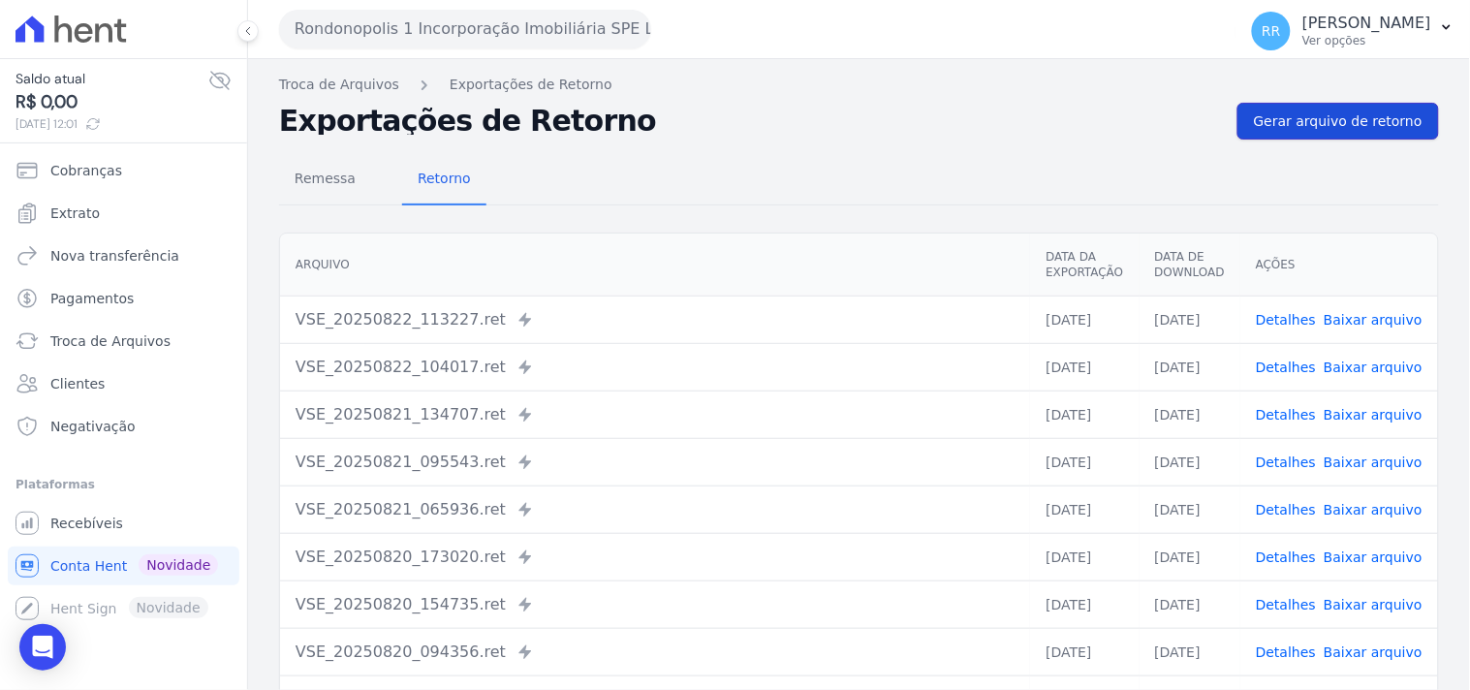
click at [1378, 136] on link "Gerar arquivo de retorno" at bounding box center [1337, 121] width 201 height 37
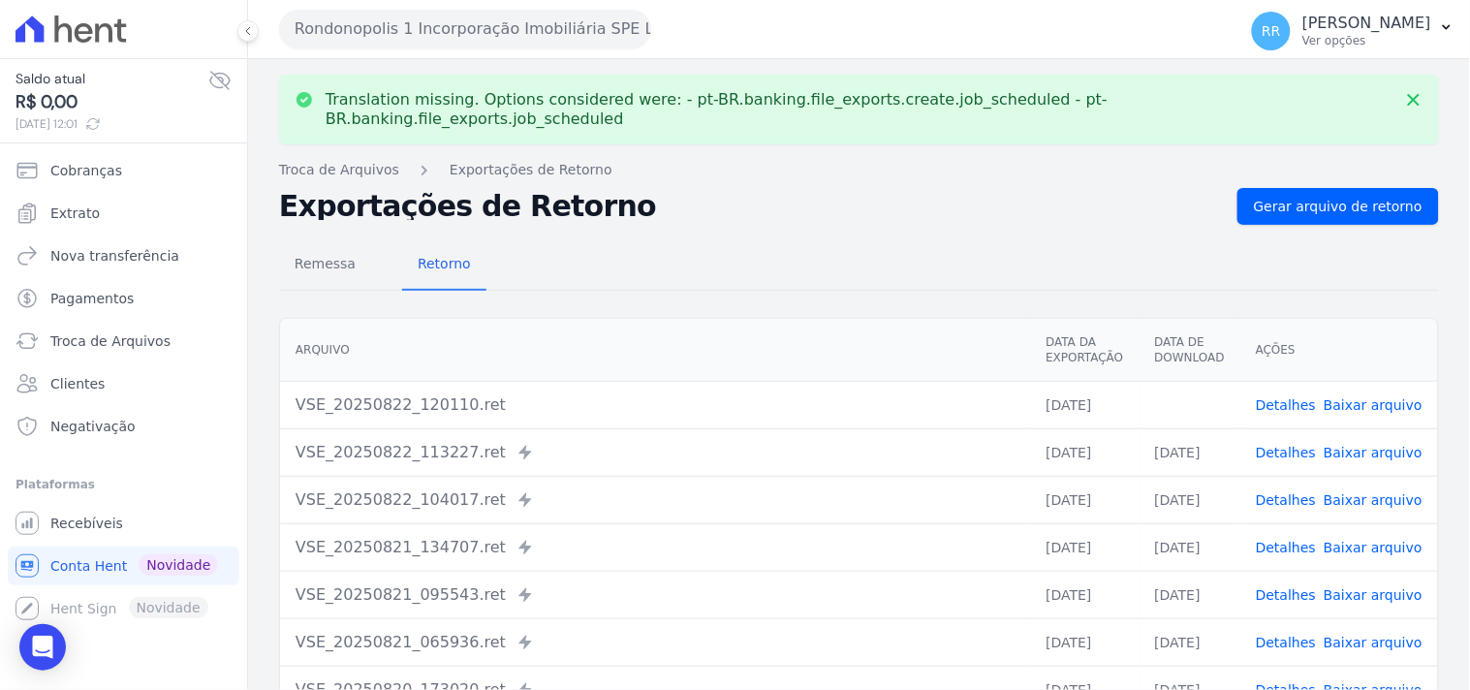
click at [1387, 397] on link "Baixar arquivo" at bounding box center [1372, 404] width 99 height 15
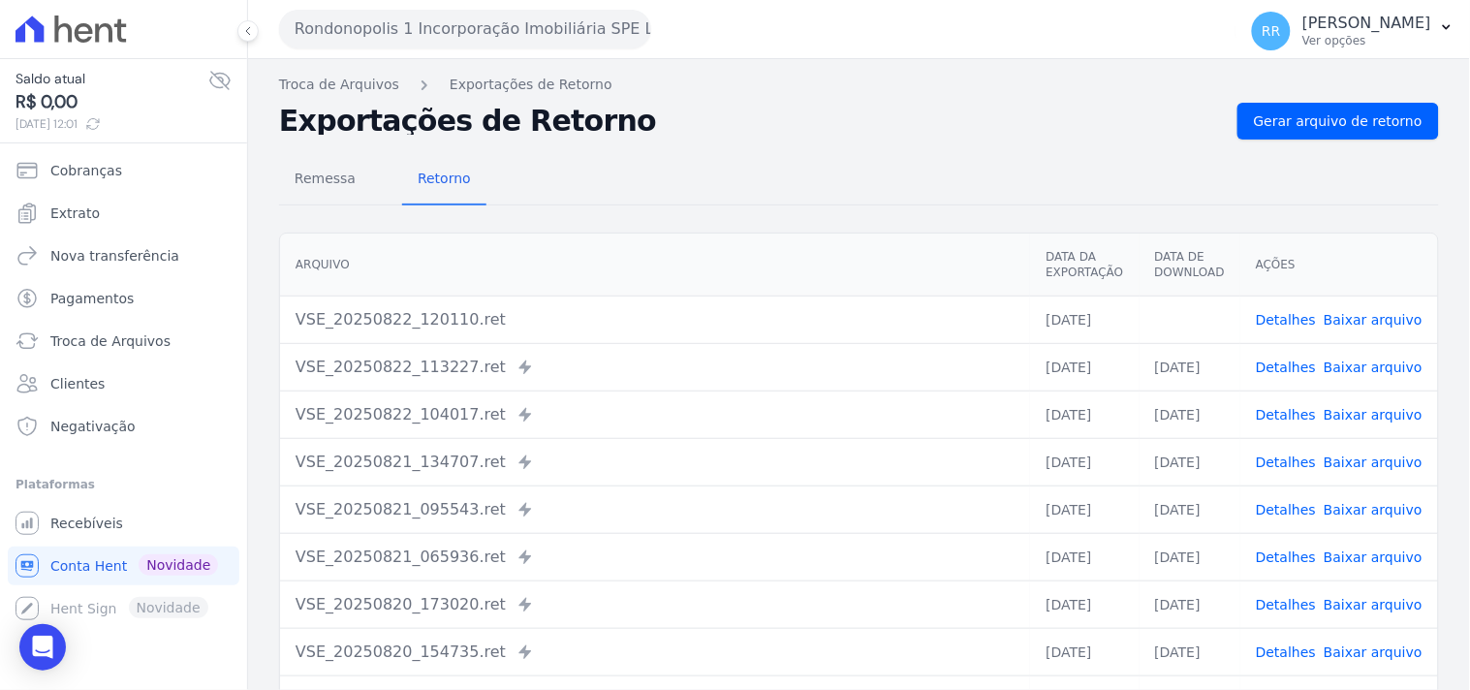
drag, startPoint x: 817, startPoint y: 197, endPoint x: 620, endPoint y: 146, distance: 203.0
click at [816, 196] on div "Remessa Retorno" at bounding box center [859, 180] width 1160 height 50
